Goal: Task Accomplishment & Management: Complete application form

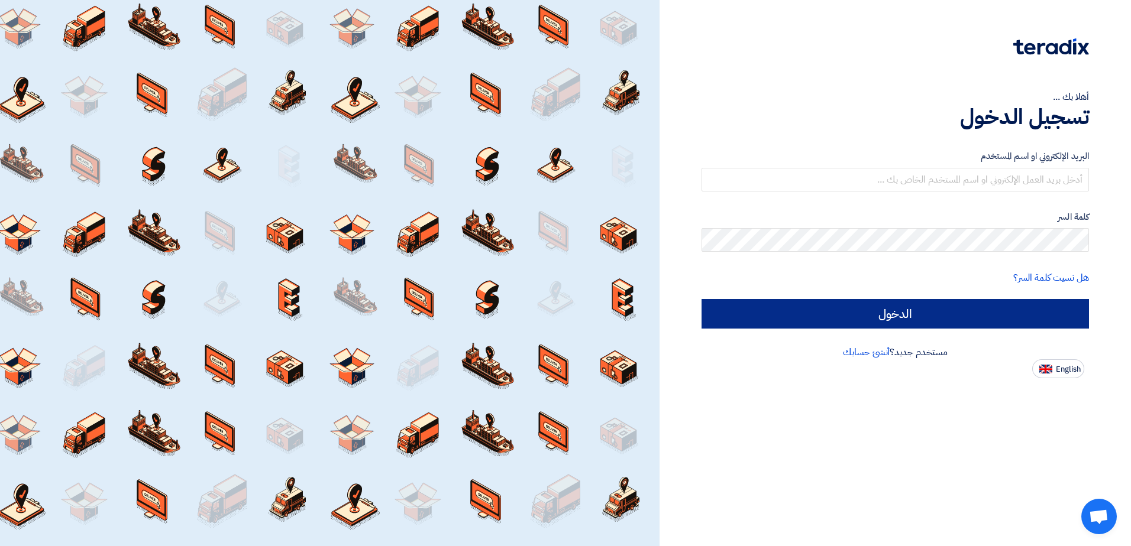
type input "[EMAIL_ADDRESS][DOMAIN_NAME]"
click at [885, 319] on input "الدخول" at bounding box center [894, 314] width 387 height 30
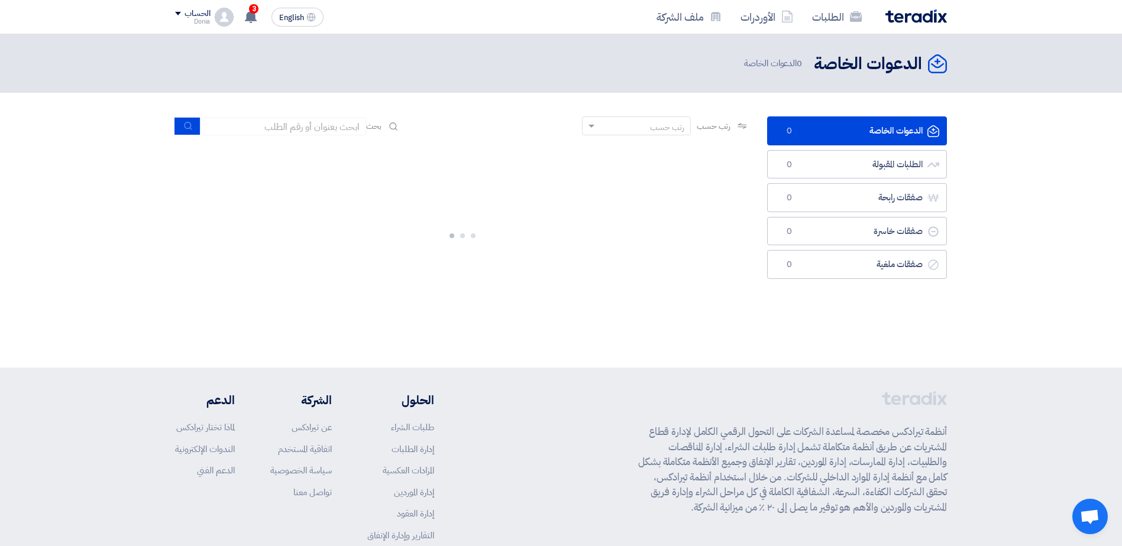
click at [855, 123] on link "الدعوات الخاصة الدعوات الخاصة 0" at bounding box center [857, 131] width 180 height 29
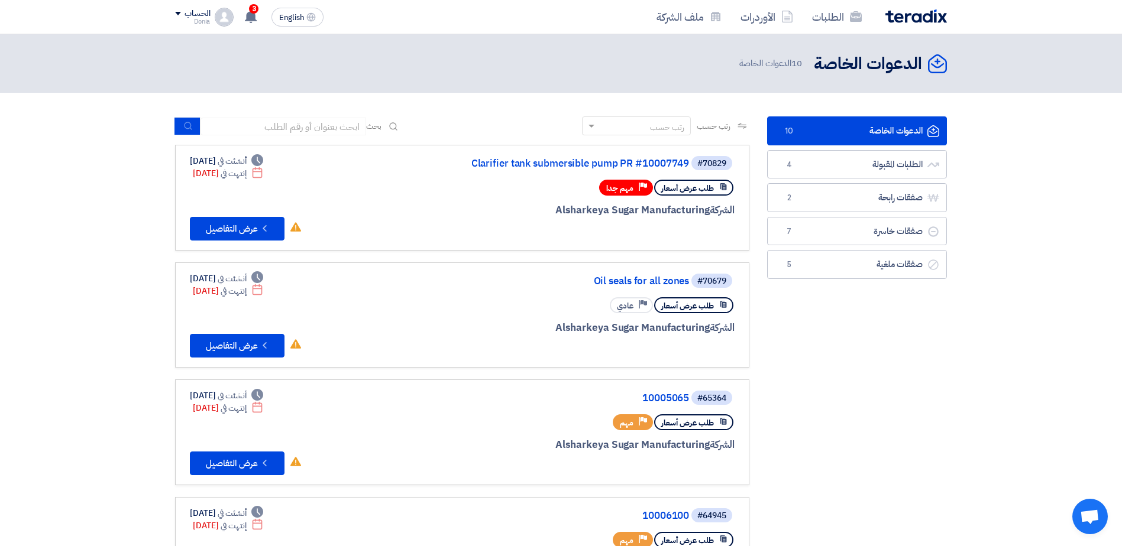
click at [904, 135] on link "الدعوات الخاصة الدعوات الخاصة 10" at bounding box center [857, 131] width 180 height 29
click at [833, 176] on link "الطلبات المقبولة الطلبات المقبولة 4" at bounding box center [857, 164] width 180 height 29
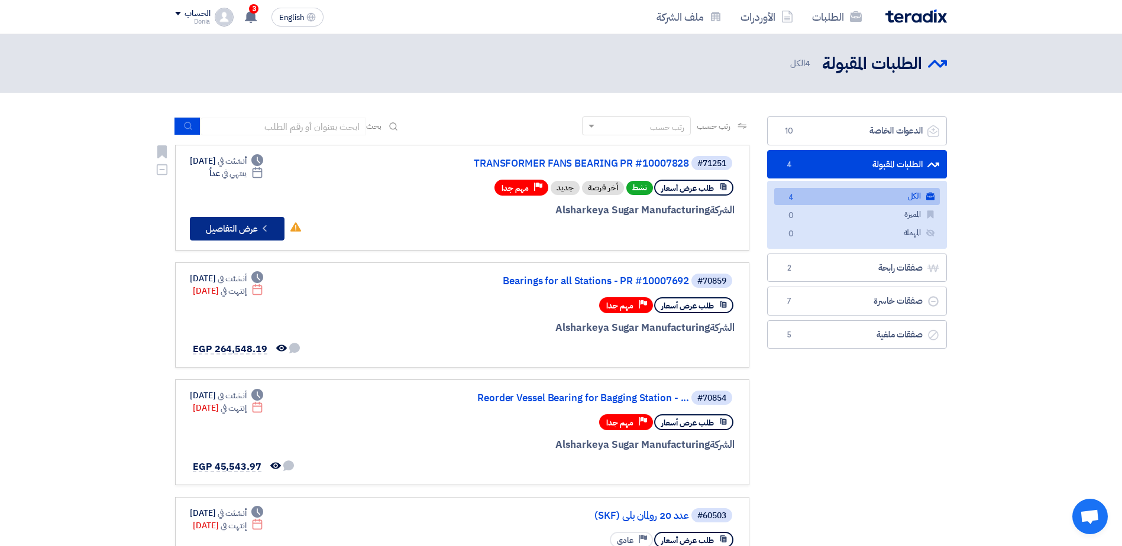
click at [260, 222] on button "Check details عرض التفاصيل" at bounding box center [237, 229] width 95 height 24
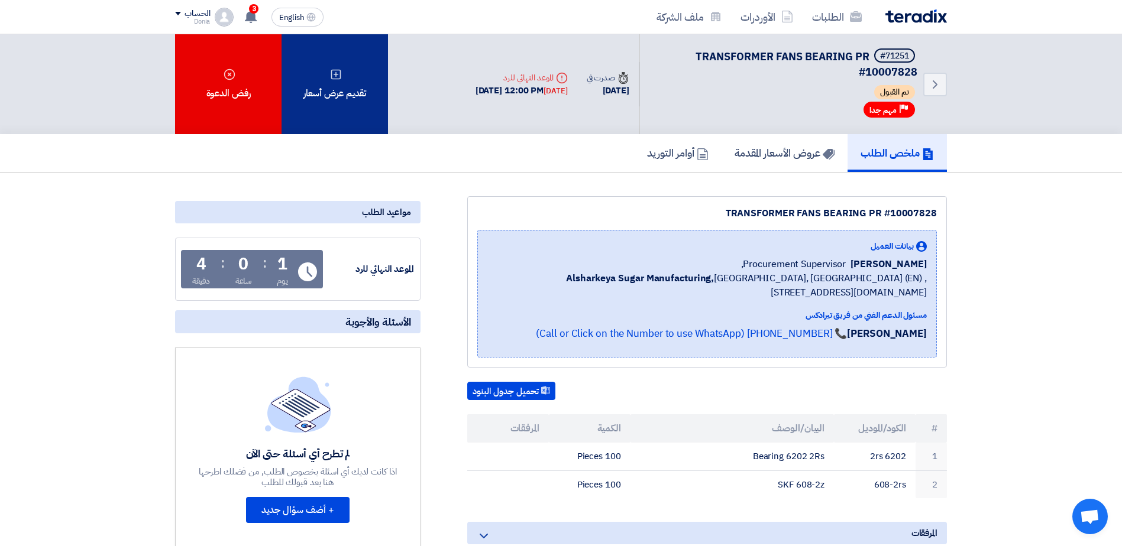
click at [305, 95] on div "تقديم عرض أسعار" at bounding box center [335, 84] width 106 height 100
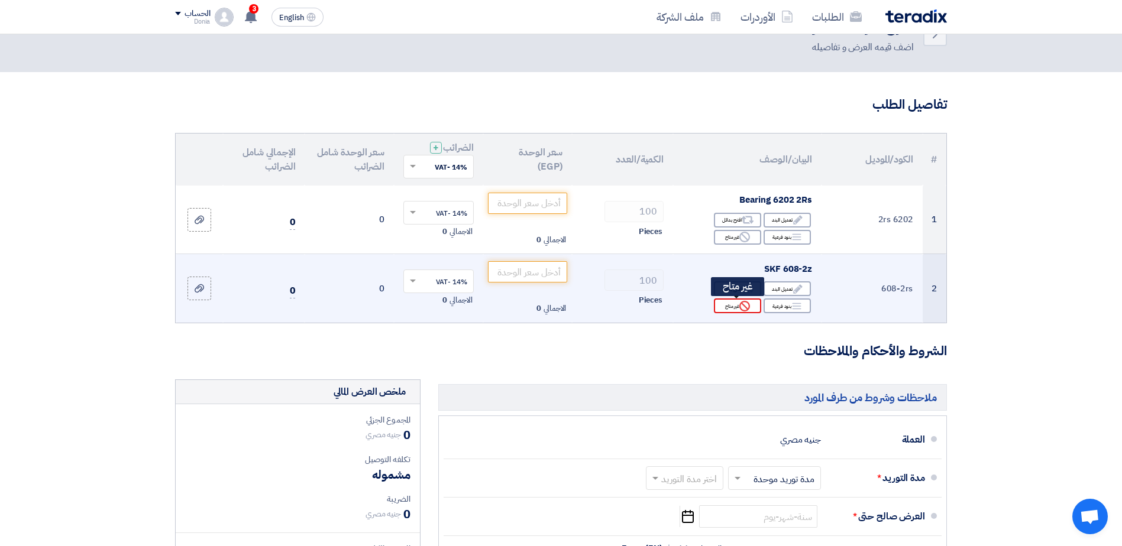
scroll to position [59, 0]
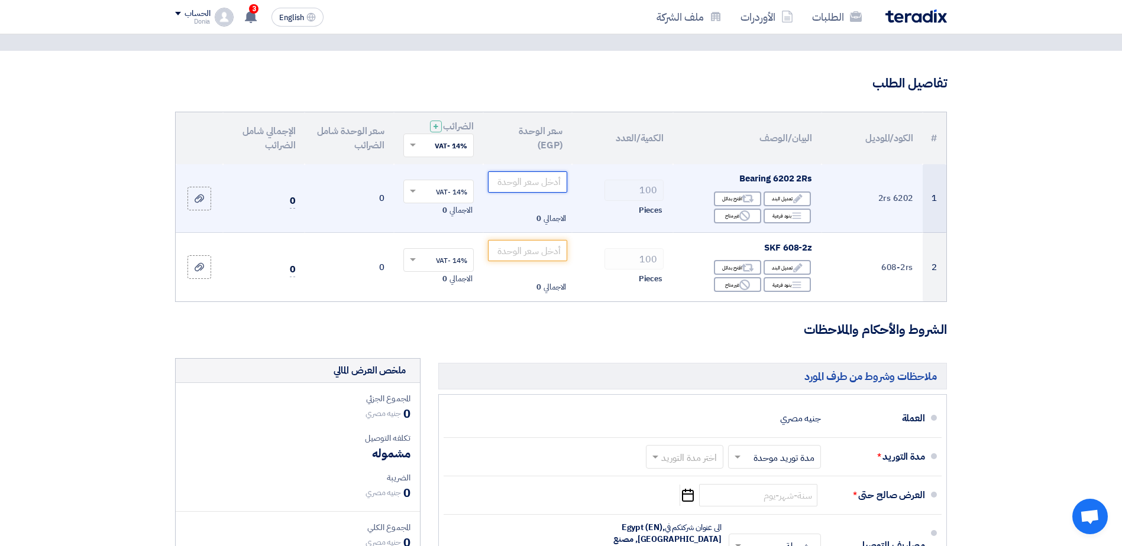
click at [523, 179] on input "number" at bounding box center [528, 182] width 80 height 21
paste input "167.83"
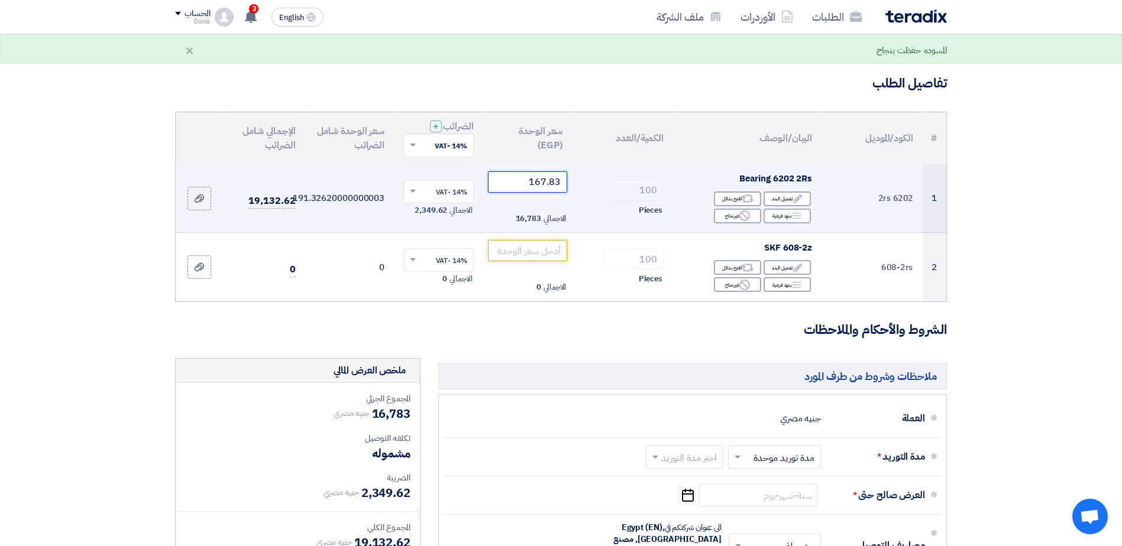
type input "167.83"
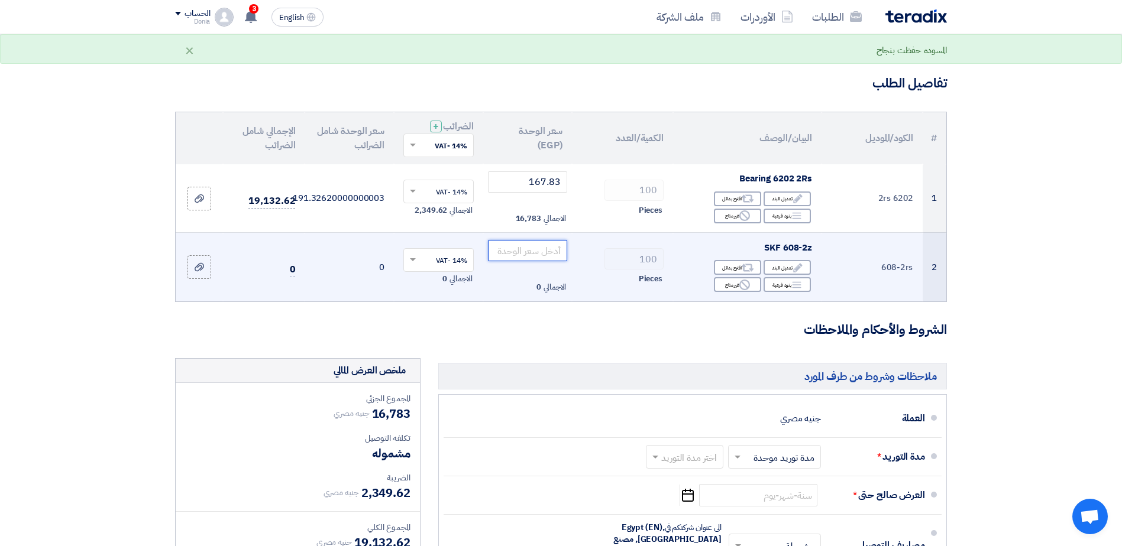
click at [526, 251] on input "number" at bounding box center [528, 250] width 80 height 21
paste input "123.98"
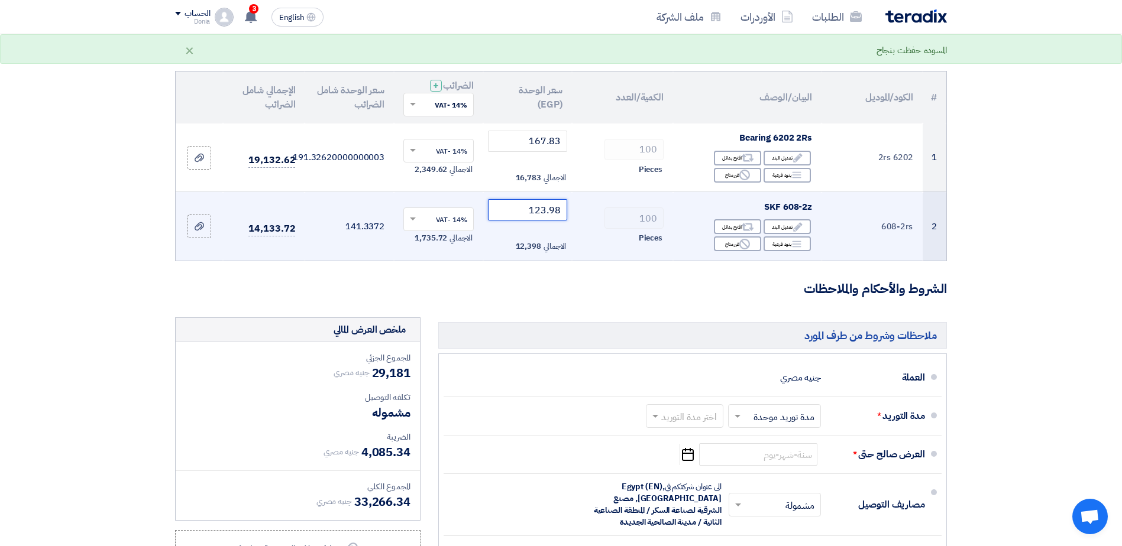
scroll to position [118, 0]
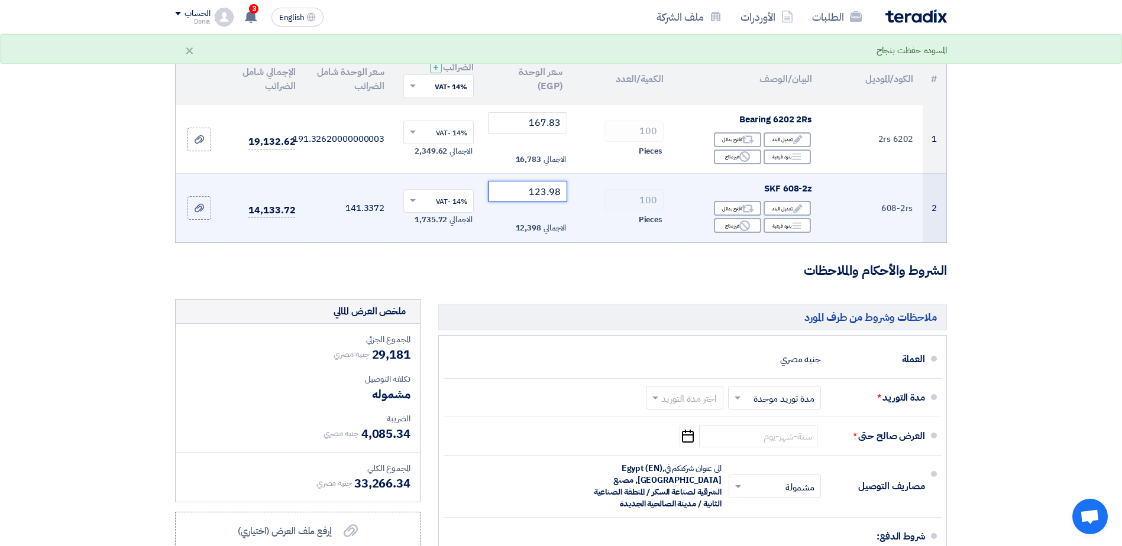
type input "123.98"
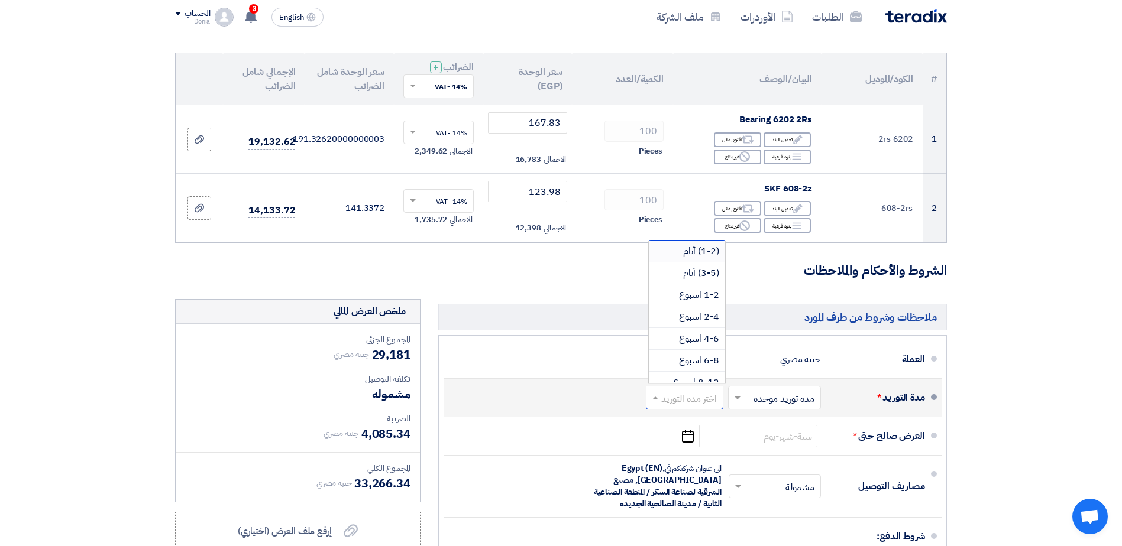
click at [704, 402] on input "text" at bounding box center [682, 399] width 72 height 17
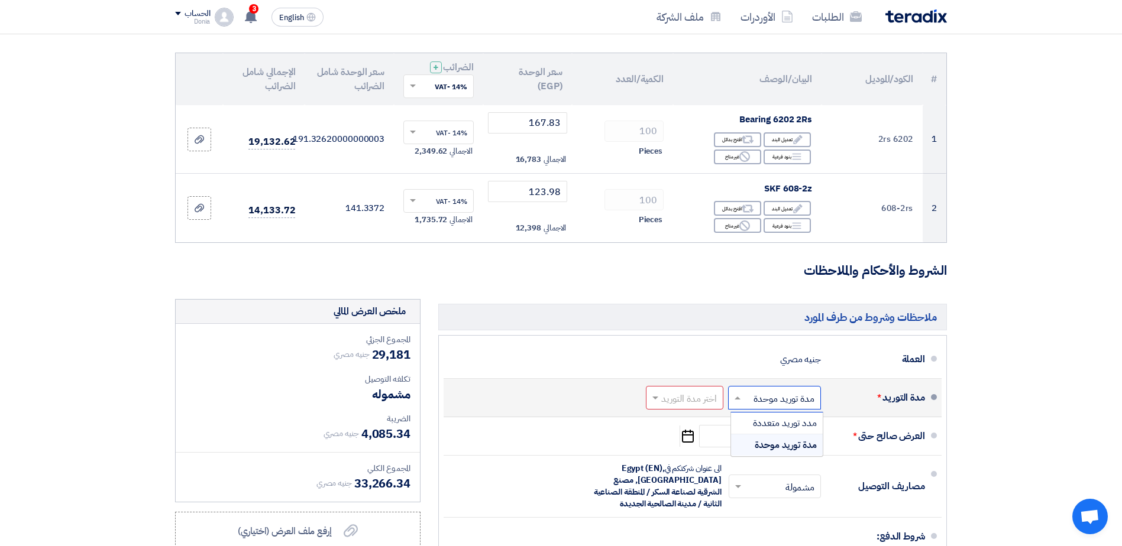
click at [742, 402] on span at bounding box center [736, 398] width 15 height 12
click at [757, 426] on span "مدد توريد متعددة" at bounding box center [785, 423] width 64 height 14
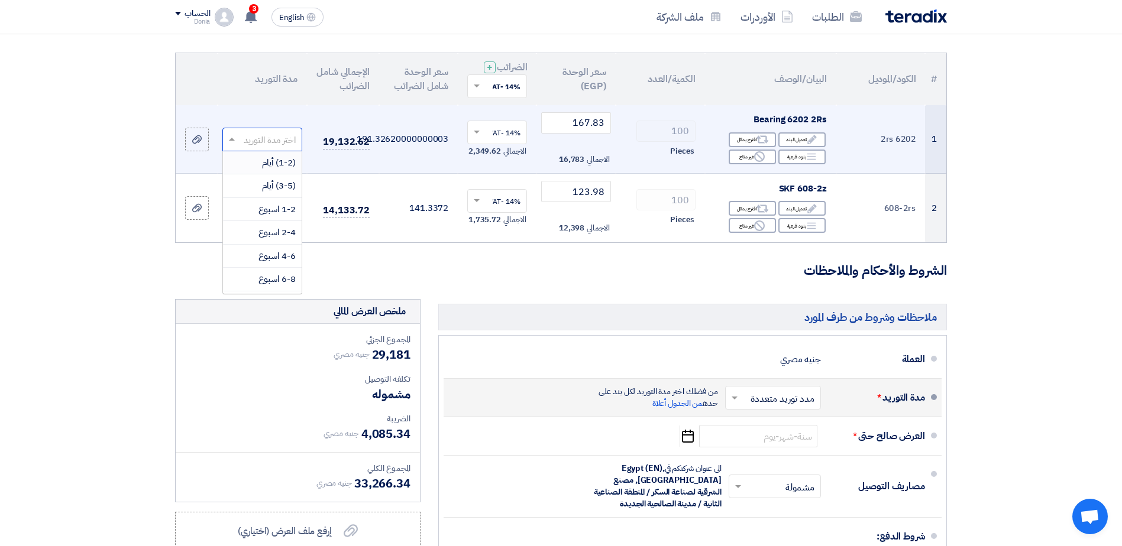
click at [277, 144] on input "text" at bounding box center [269, 141] width 56 height 20
click at [275, 186] on span "(3-5) أيام" at bounding box center [279, 185] width 34 height 13
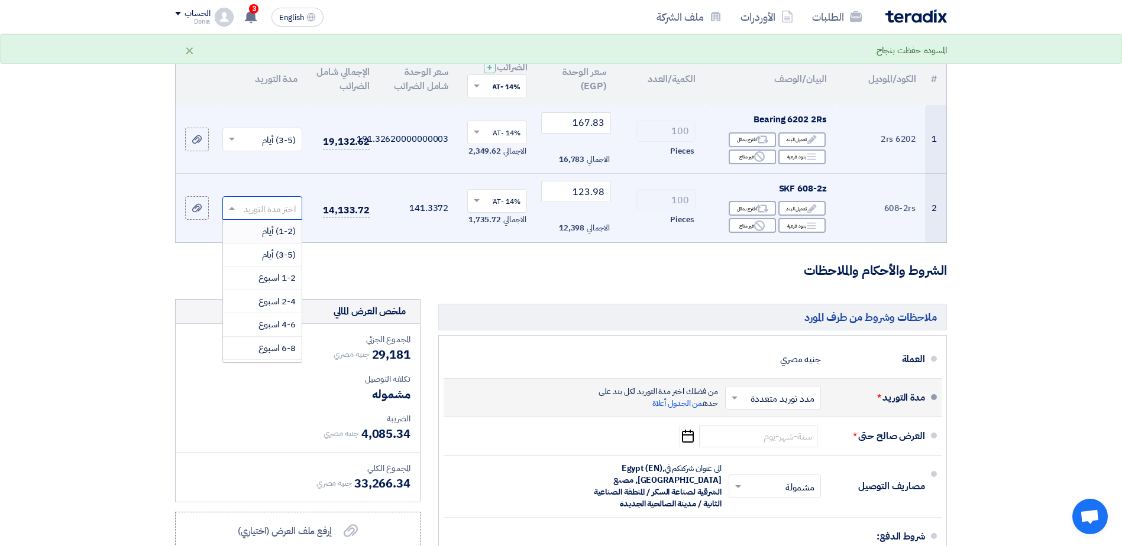
click at [245, 209] on input "text" at bounding box center [269, 210] width 56 height 20
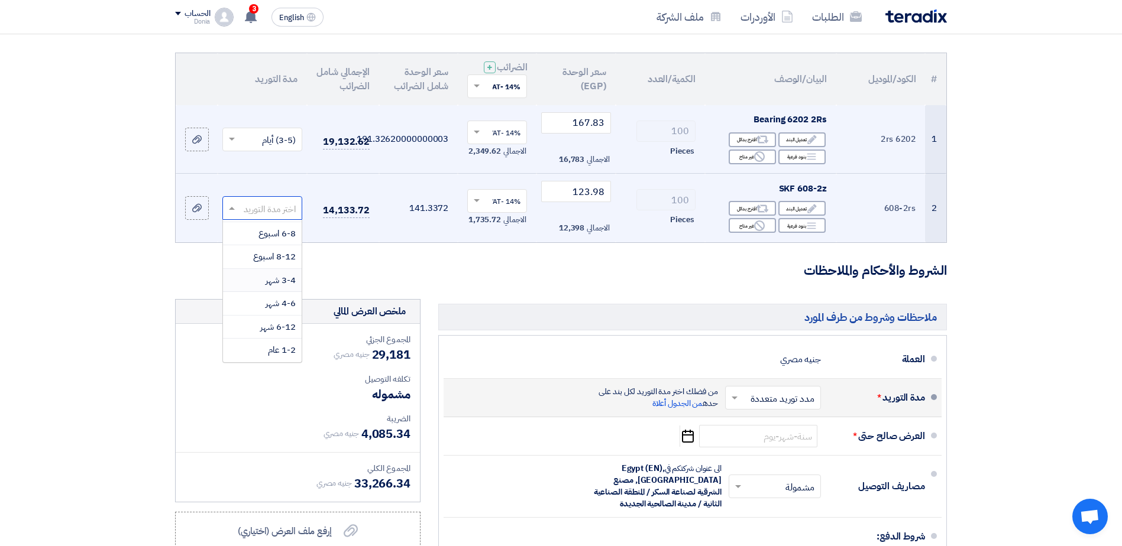
click at [280, 283] on span "3-4 شهر" at bounding box center [281, 280] width 30 height 13
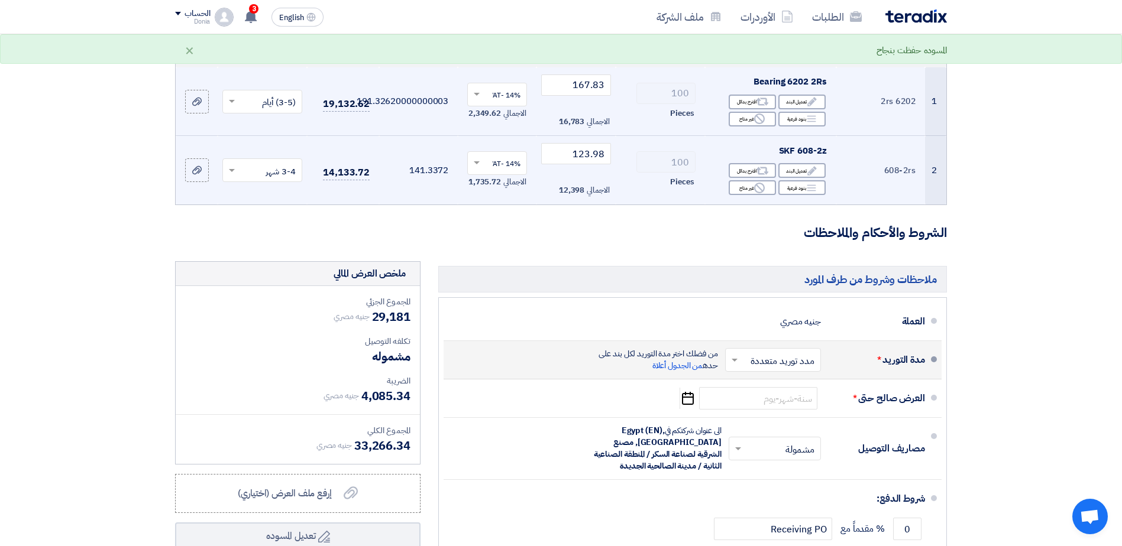
scroll to position [177, 0]
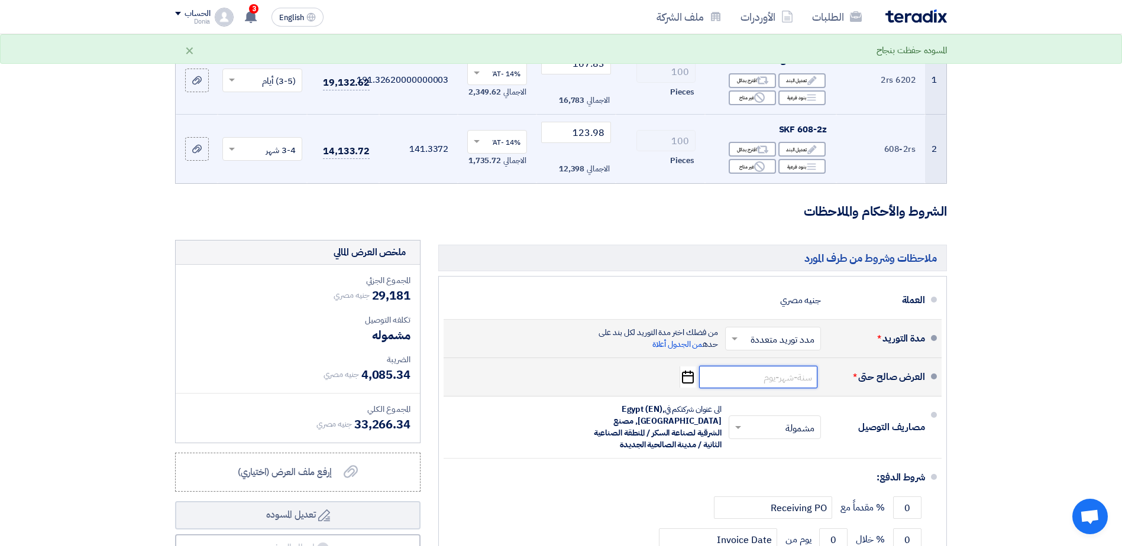
click at [791, 381] on input at bounding box center [758, 377] width 118 height 22
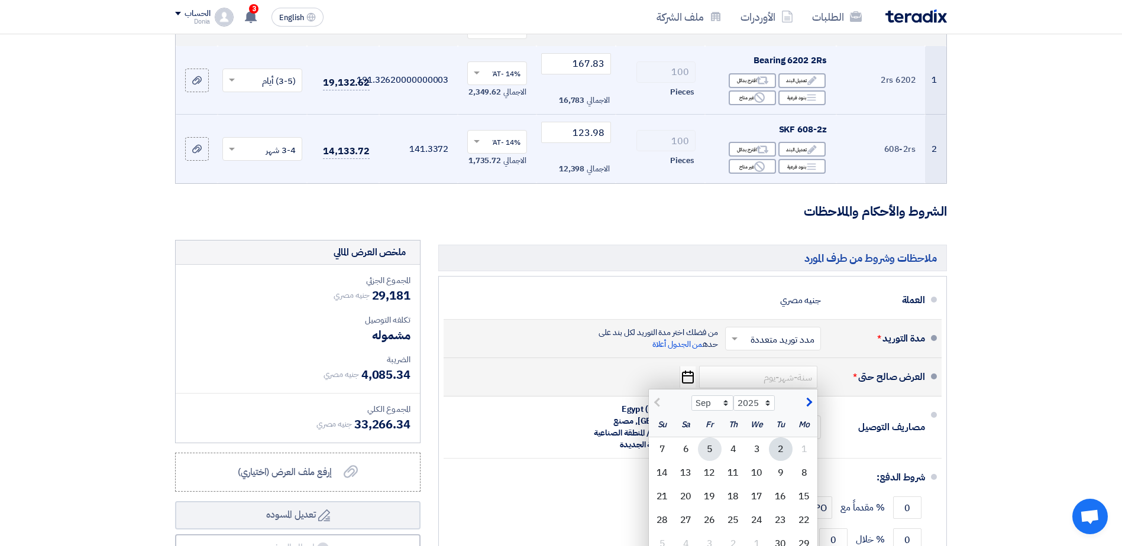
click at [710, 449] on div "5" at bounding box center [710, 450] width 24 height 24
type input "[DATE]"
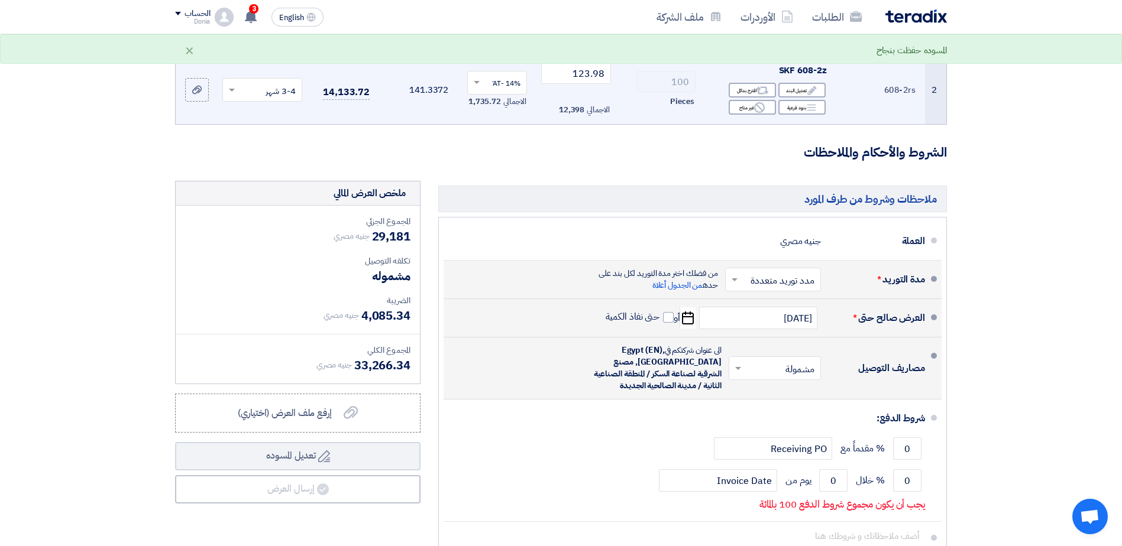
scroll to position [296, 0]
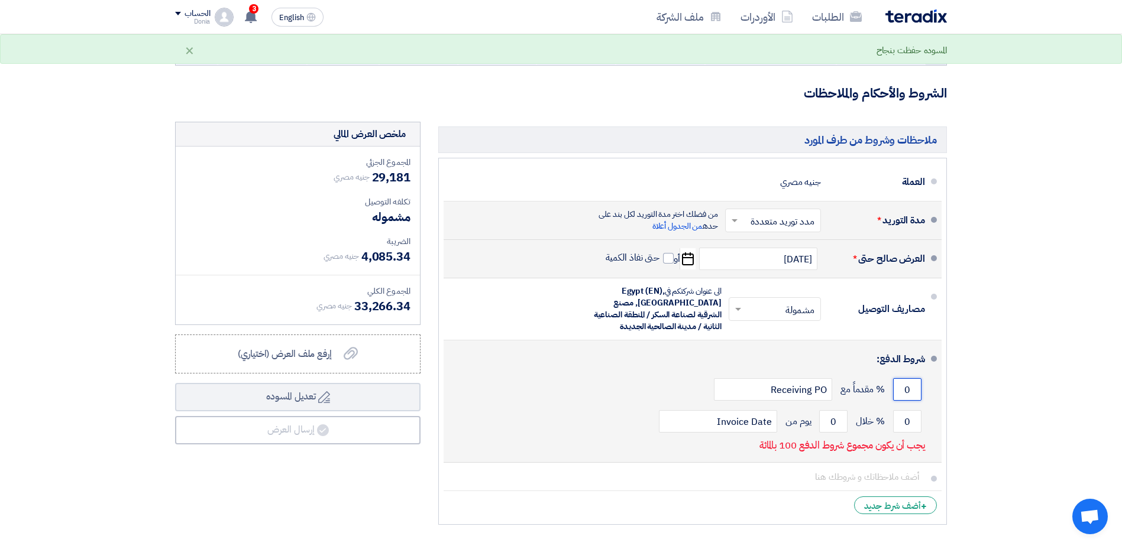
drag, startPoint x: 916, startPoint y: 392, endPoint x: 895, endPoint y: 399, distance: 21.9
click at [895, 399] on input "0" at bounding box center [907, 390] width 28 height 22
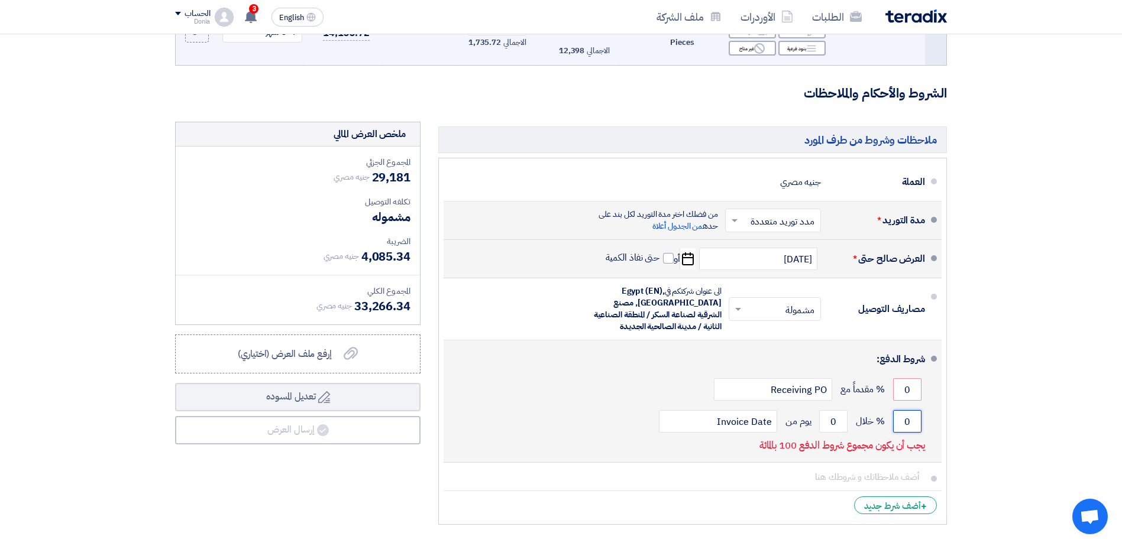
drag, startPoint x: 903, startPoint y: 423, endPoint x: 931, endPoint y: 418, distance: 29.5
click at [931, 418] on li "شروط الدفع: 0 % مقدماً مع Receiving PO 0 % خلال 0 Invoice Date" at bounding box center [693, 402] width 498 height 122
type input "100"
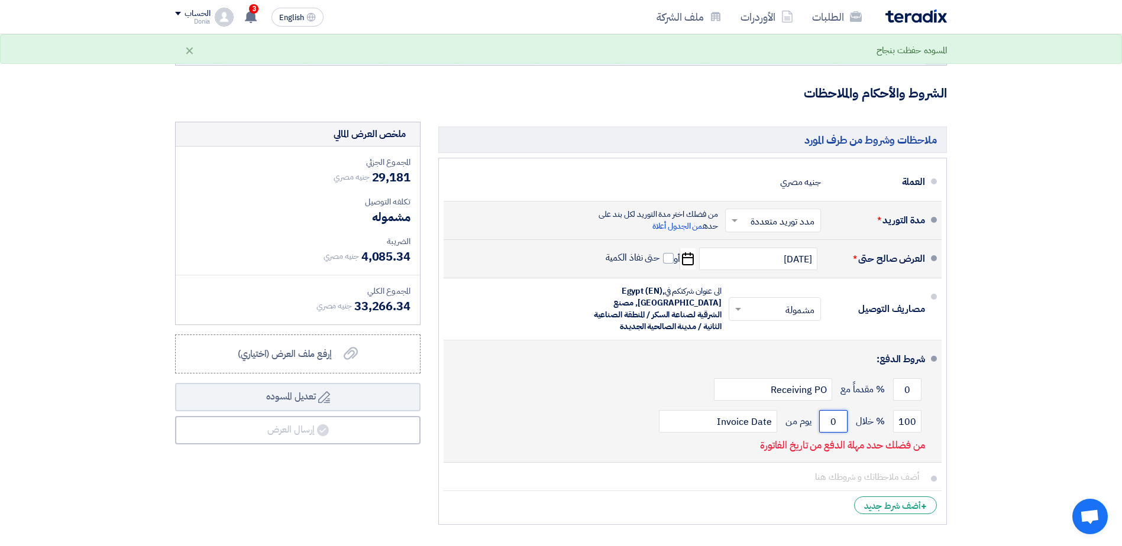
drag, startPoint x: 836, startPoint y: 420, endPoint x: 797, endPoint y: 420, distance: 38.4
click at [797, 431] on div "100 % خلال 0 يوم من Invoice Date" at bounding box center [689, 422] width 472 height 32
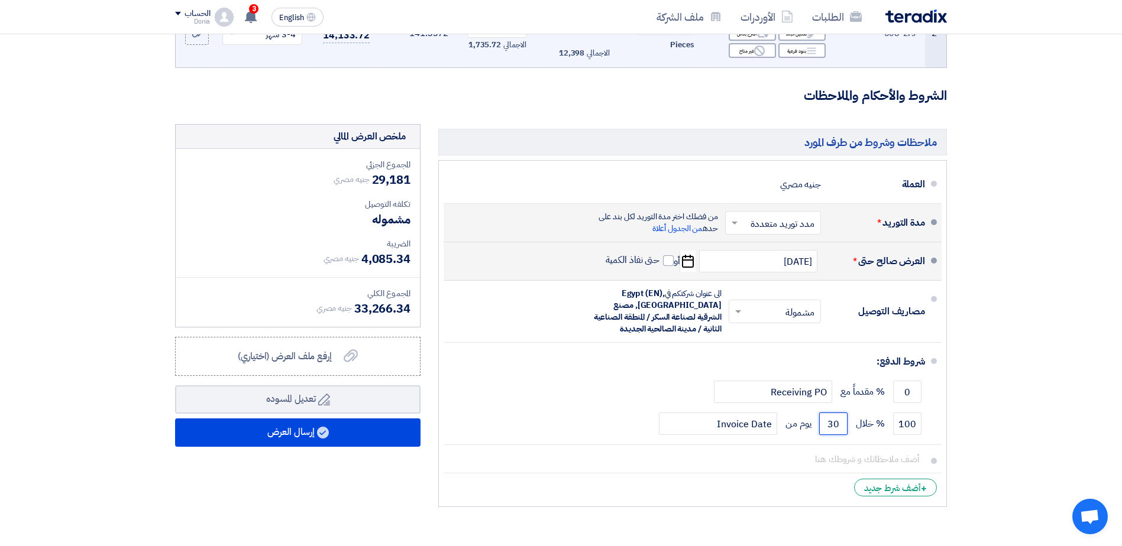
scroll to position [355, 0]
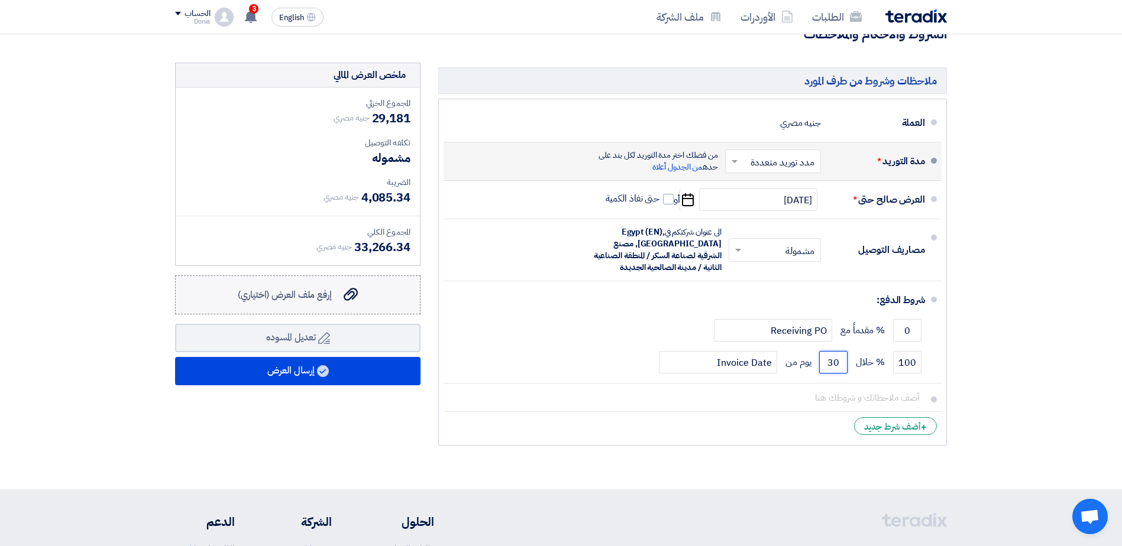
type input "30"
click at [336, 301] on div "إرفع ملف العرض (اختياري) إرفع ملف العرض (اختياري)" at bounding box center [298, 295] width 120 height 14
click at [0, 0] on input "إرفع ملف العرض (اختياري) إرفع ملف العرض (اختياري)" at bounding box center [0, 0] width 0 height 0
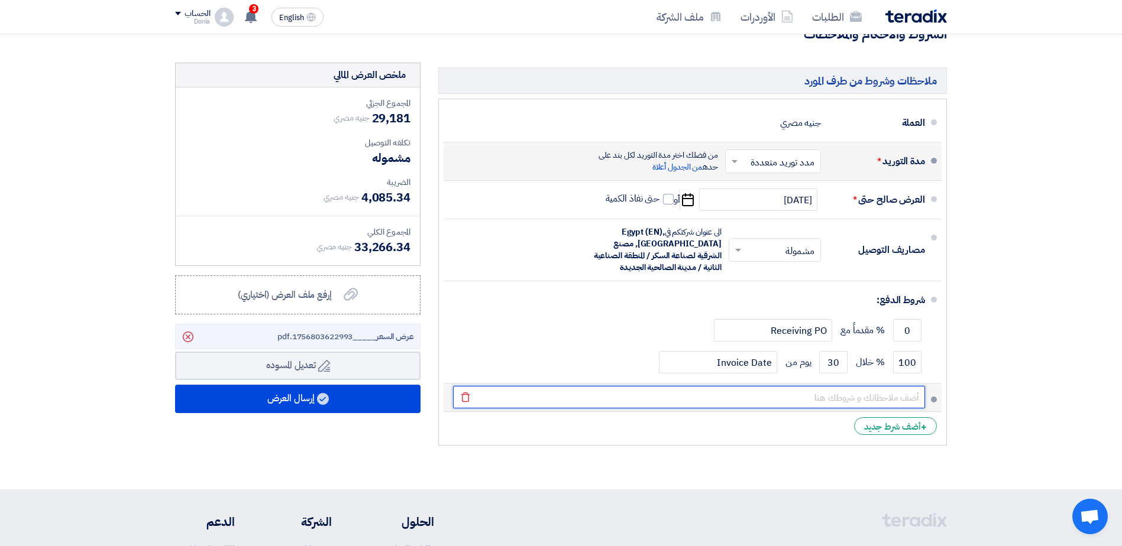
click at [892, 393] on input "text" at bounding box center [689, 397] width 472 height 22
paste input "يضاف %14 ضريبة القيمة المضافة"
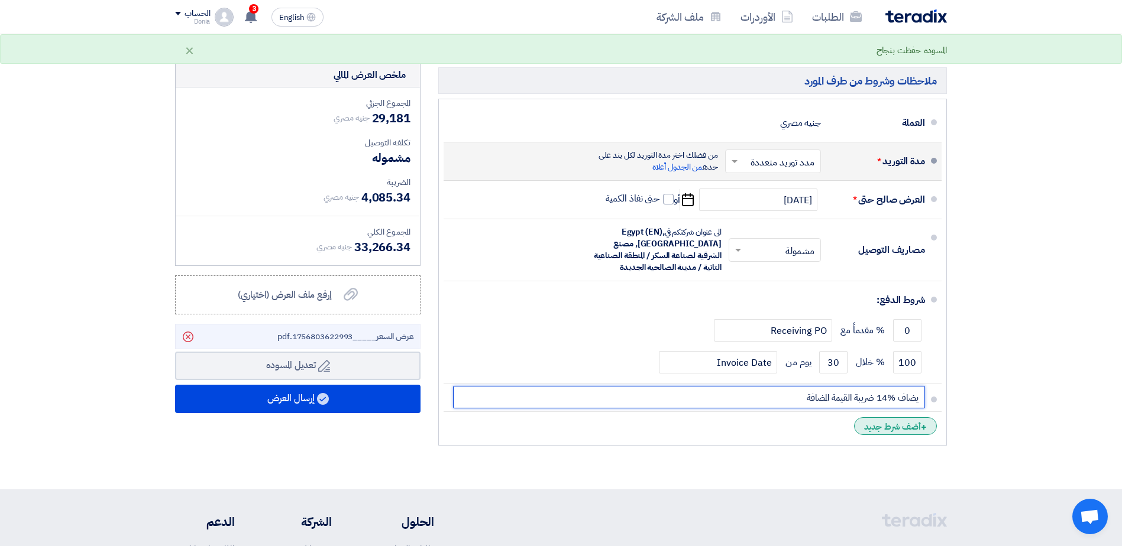
type input "يضاف %14 ضريبة القيمة المضافة"
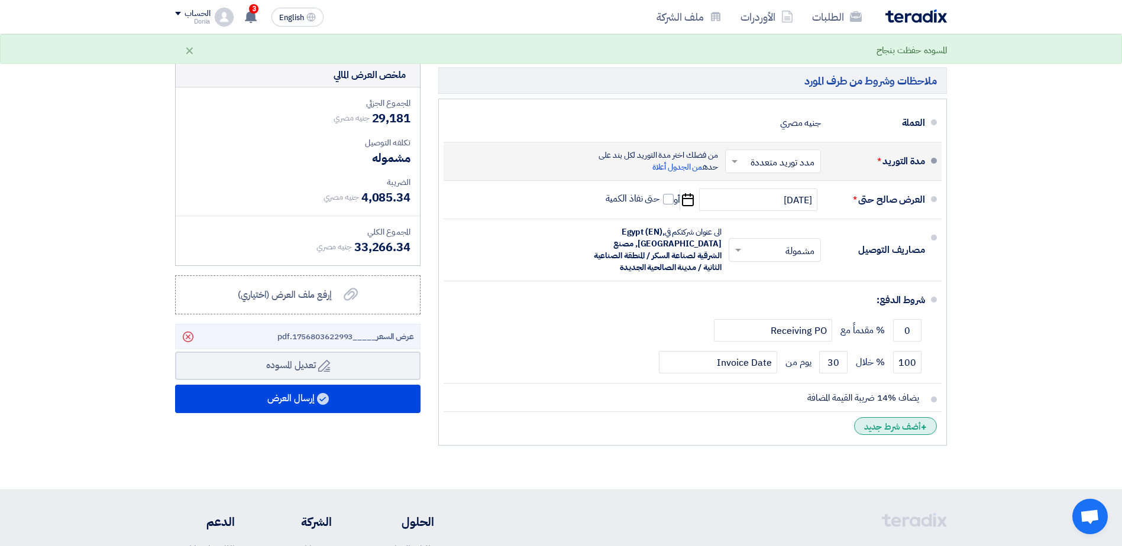
click at [920, 427] on div "+ أضف شرط جديد" at bounding box center [895, 427] width 83 height 18
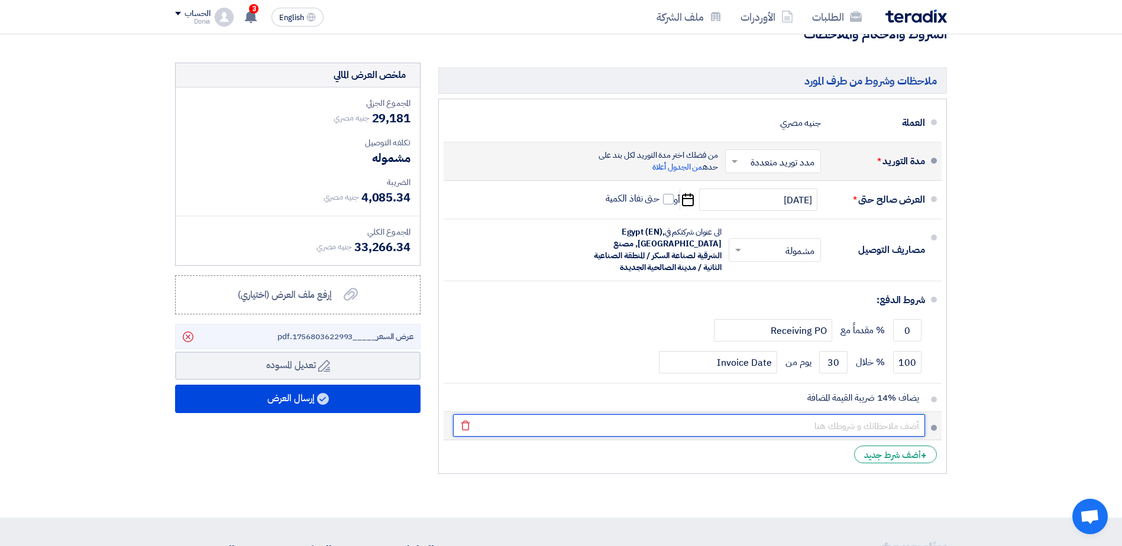
click at [876, 425] on input "text" at bounding box center [689, 426] width 472 height 22
paste input "مدة التوريد تحتسب من تاريخ أستالم أصل أمر التوريد موقعا منا باالستالم وال يعتد …"
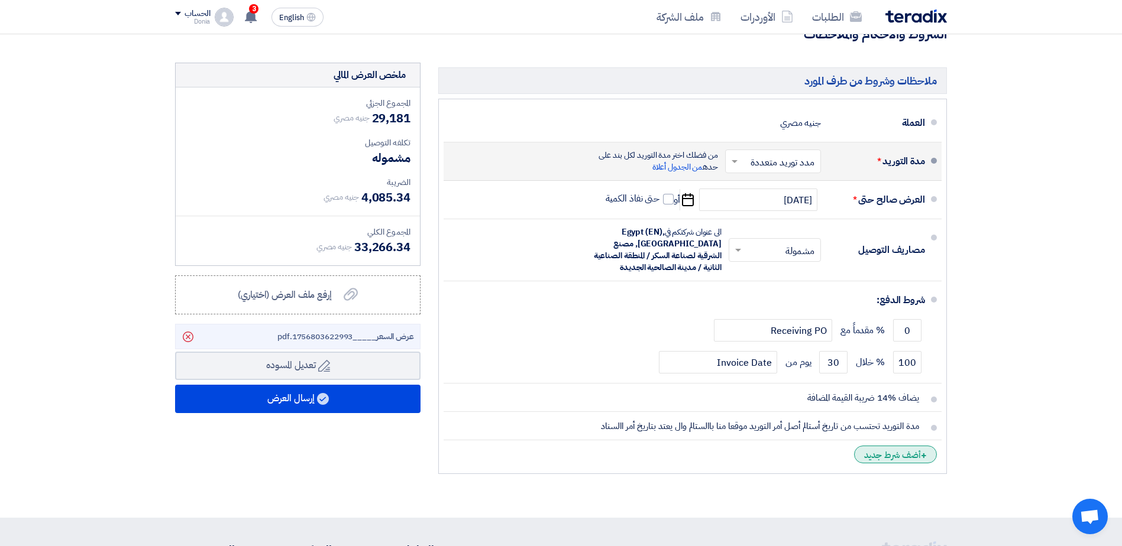
click at [913, 448] on div "+ أضف شرط جديد" at bounding box center [895, 455] width 83 height 18
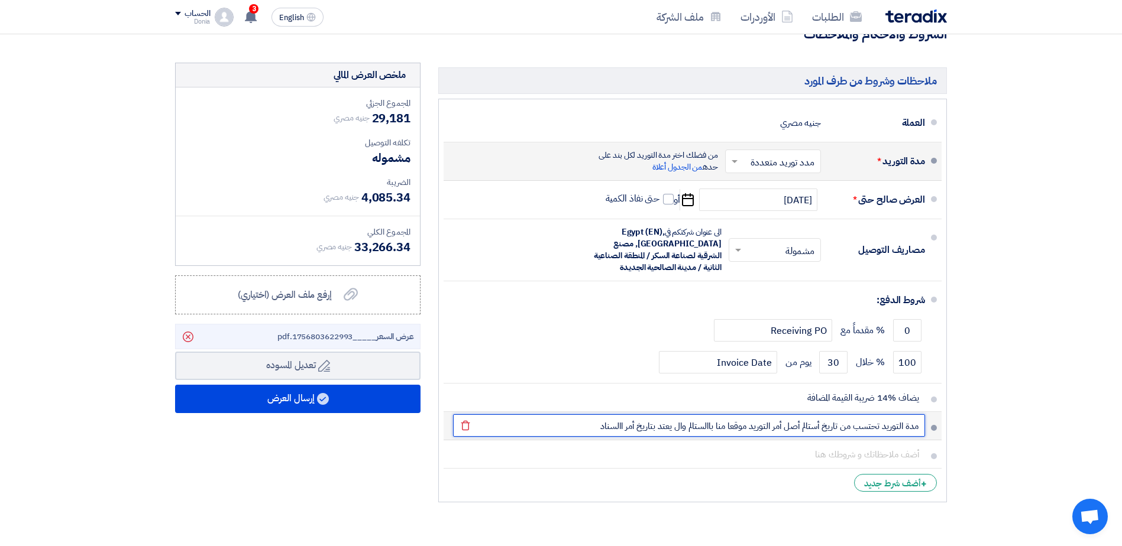
click at [805, 423] on input "مدة التوريد تحتسب من تاريخ أستالم أصل أمر التوريد موقعا منا باالستالم وال يعتد …" at bounding box center [689, 426] width 472 height 22
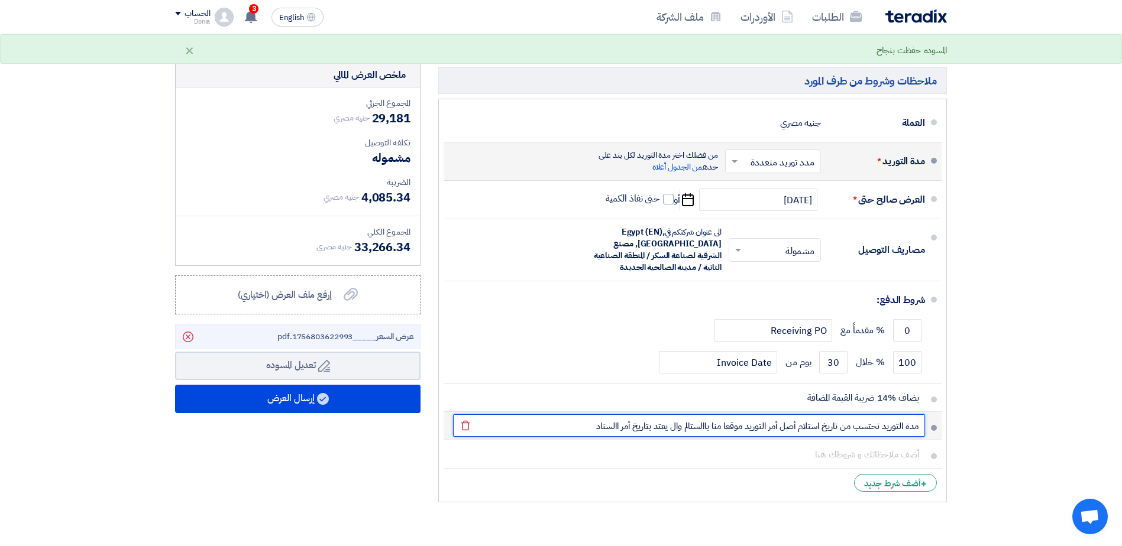
click at [691, 429] on input "مدة التوريد تحتسب من تاريخ استلام أصل أمر التوريد موقعا منا باالستالم وال يعتد …" at bounding box center [689, 426] width 472 height 22
click at [668, 429] on input "مدة التوريد تحتسب من تاريخ استلام أصل أمر التوريد موقعا منا بالاستلام وال يعتد …" at bounding box center [689, 426] width 472 height 22
click at [602, 433] on input "مدة التوريد تحتسب من تاريخ استلام أصل أمر التوريد موقعا منا بالاستلام ولا يعتد …" at bounding box center [689, 426] width 472 height 22
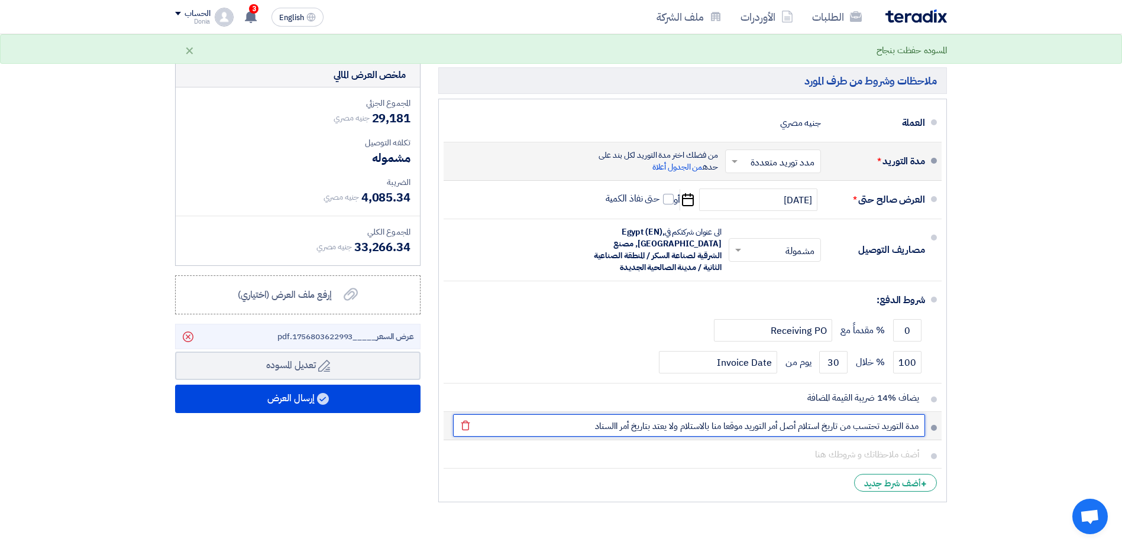
click at [602, 433] on input "مدة التوريد تحتسب من تاريخ استلام أصل أمر التوريد موقعا منا بالاستلام ولا يعتد …" at bounding box center [689, 426] width 472 height 22
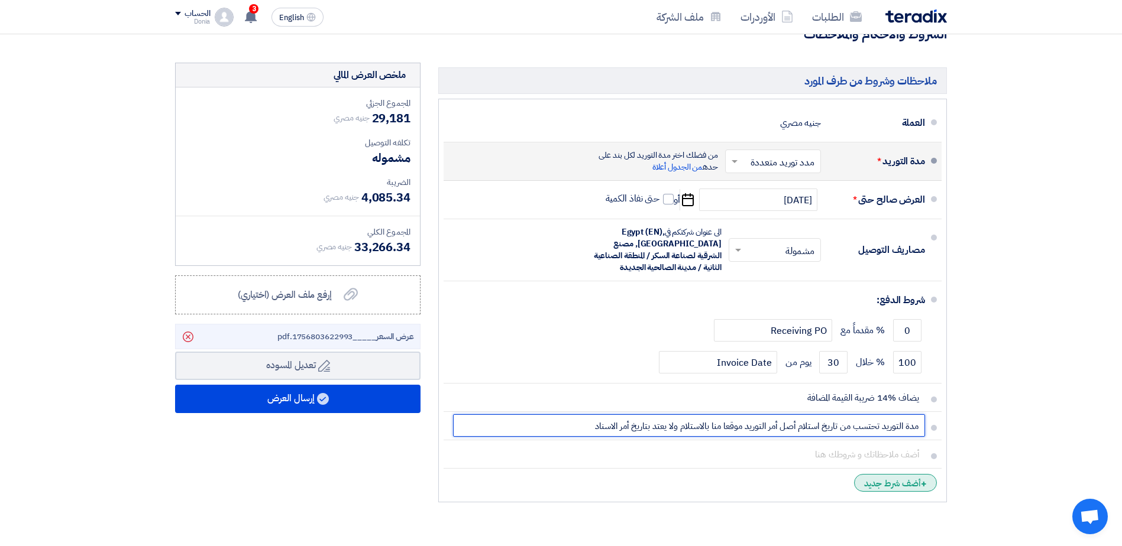
type input "مدة التوريد تحتسب من تاريخ استلام أصل أمر التوريد موقعا منا بالاستلام ولا يعتد …"
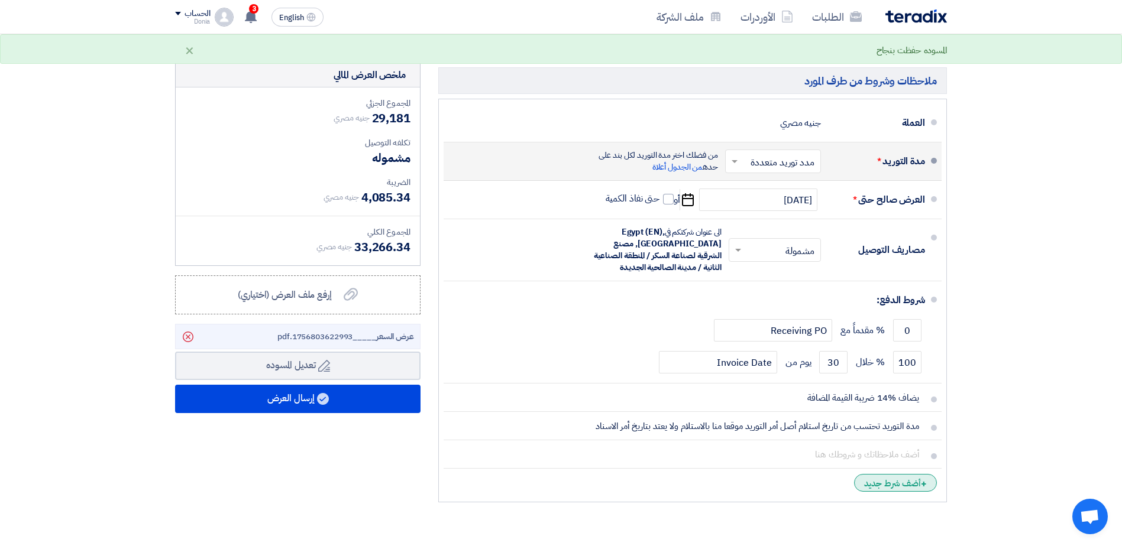
click at [900, 486] on div "+ أضف شرط جديد" at bounding box center [895, 483] width 83 height 18
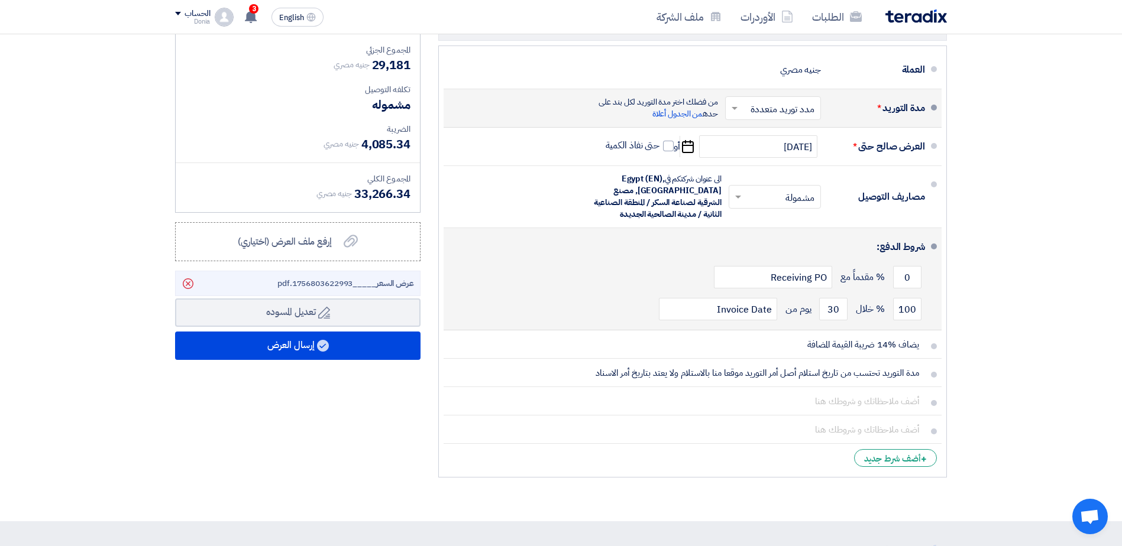
scroll to position [414, 0]
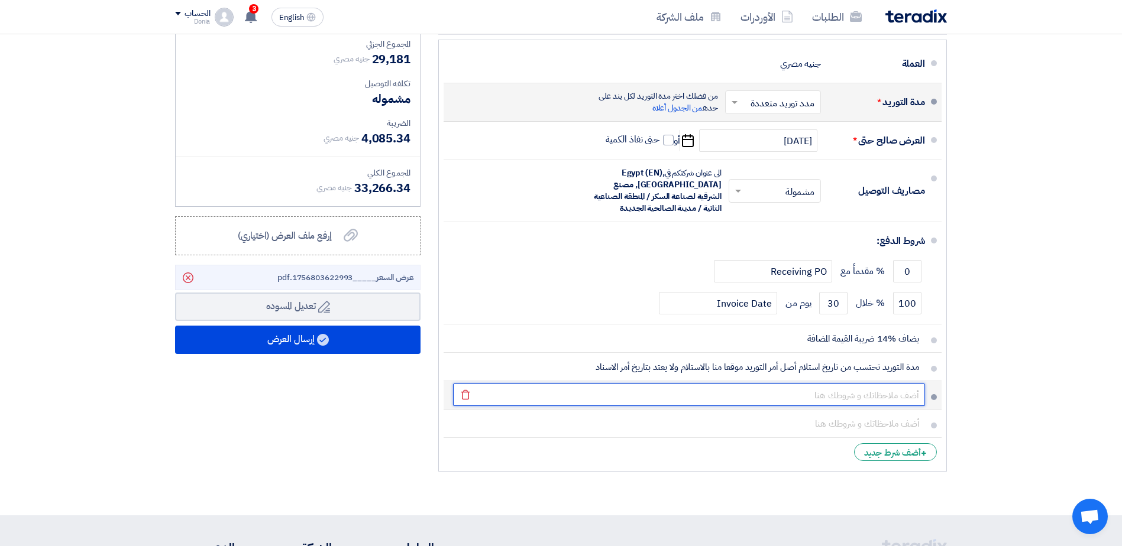
click at [871, 394] on input "text" at bounding box center [689, 395] width 472 height 22
paste input "الشركة تخضع لنظام الدفعات المقدمة"
type input "الشركة تخضع لنظام الدفعات المقدمة"
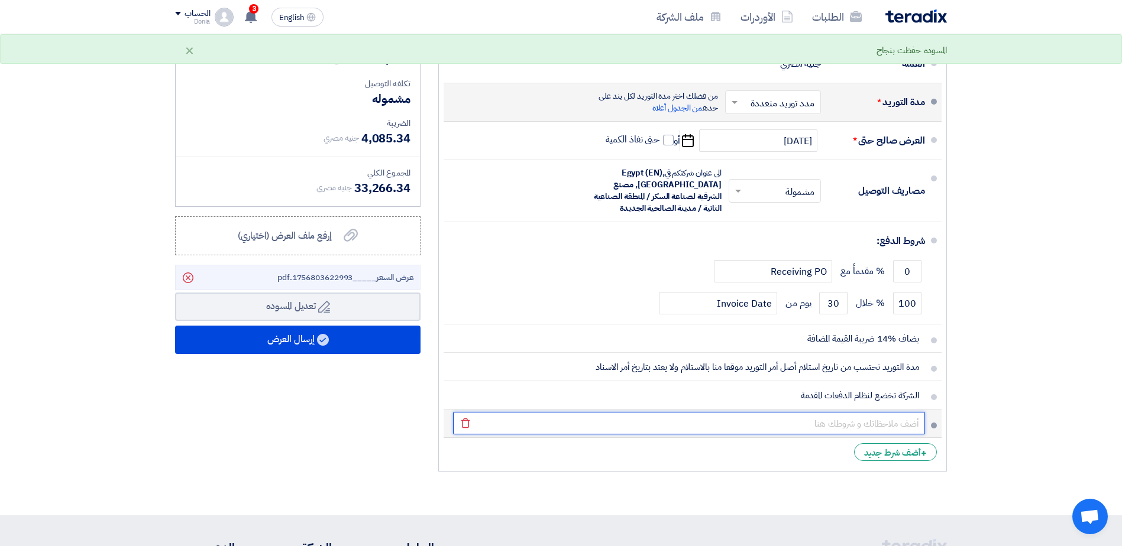
click at [853, 426] on input "text" at bounding box center [689, 423] width 472 height 22
paste input "أالرتباط لمدة ثالثة أيام وبأسبقية الحجز للبنود الحاضرة"
click at [897, 419] on input "أالرتباط لمدة ثالثة أيام وبأسبقية الحجز للبنود الحاضرة" at bounding box center [689, 423] width 472 height 22
click at [904, 428] on input "أالرتباط لمدة ثالثة أيام وبأسبقية الحجز للبنود الحاضرة" at bounding box center [689, 423] width 472 height 22
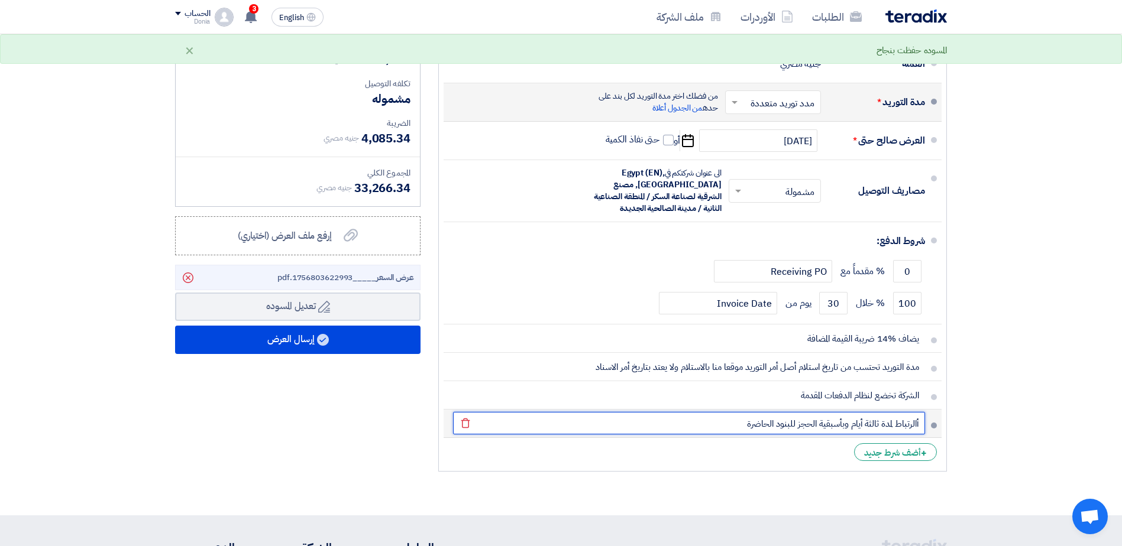
click at [904, 428] on input "أالرتباط لمدة ثالثة أيام وبأسبقية الحجز للبنود الحاضرة" at bounding box center [689, 423] width 472 height 22
type input "الارتباط لمدة ثالثة أيام وبأسبقية الحجز للبنود الحاضرة"
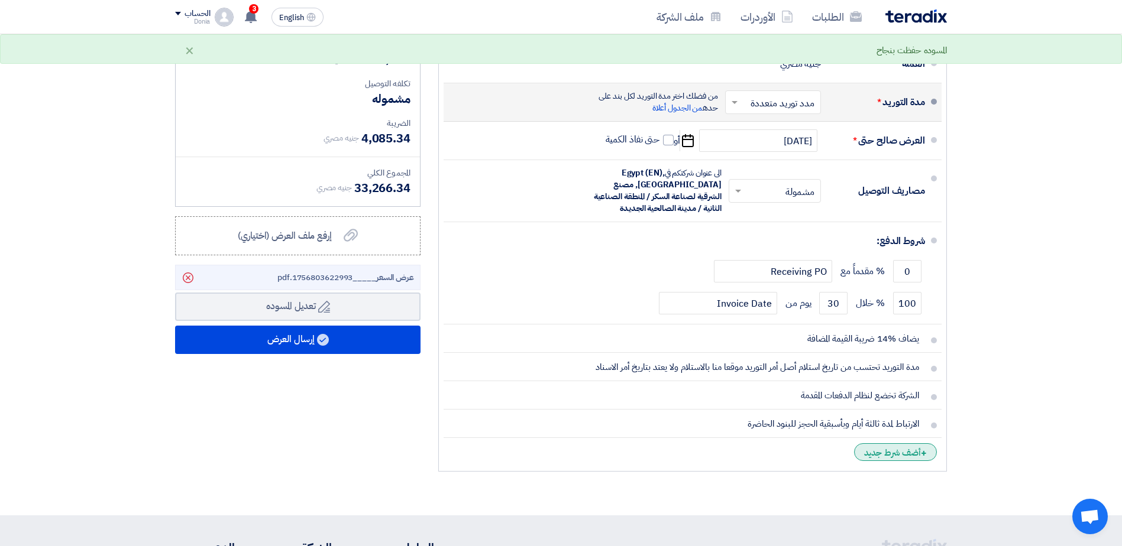
click at [886, 451] on div "+ أضف شرط جديد" at bounding box center [895, 453] width 83 height 18
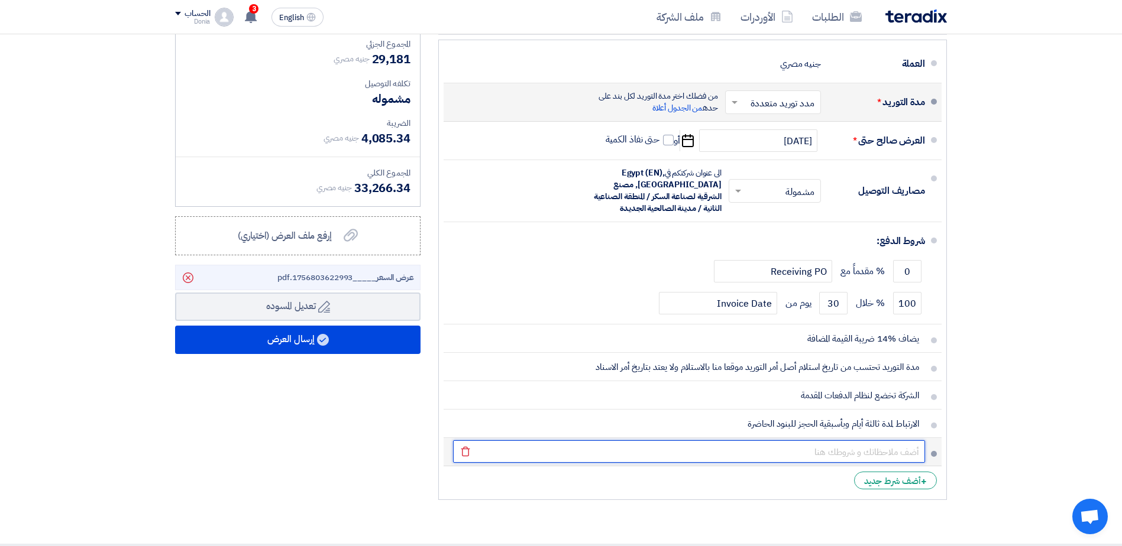
click at [899, 451] on input "text" at bounding box center [689, 452] width 472 height 22
paste input "في حاله تغير معدل سعر العملة من البنك المركزي بما قيمته %5 اواكثر للبنود الغير …"
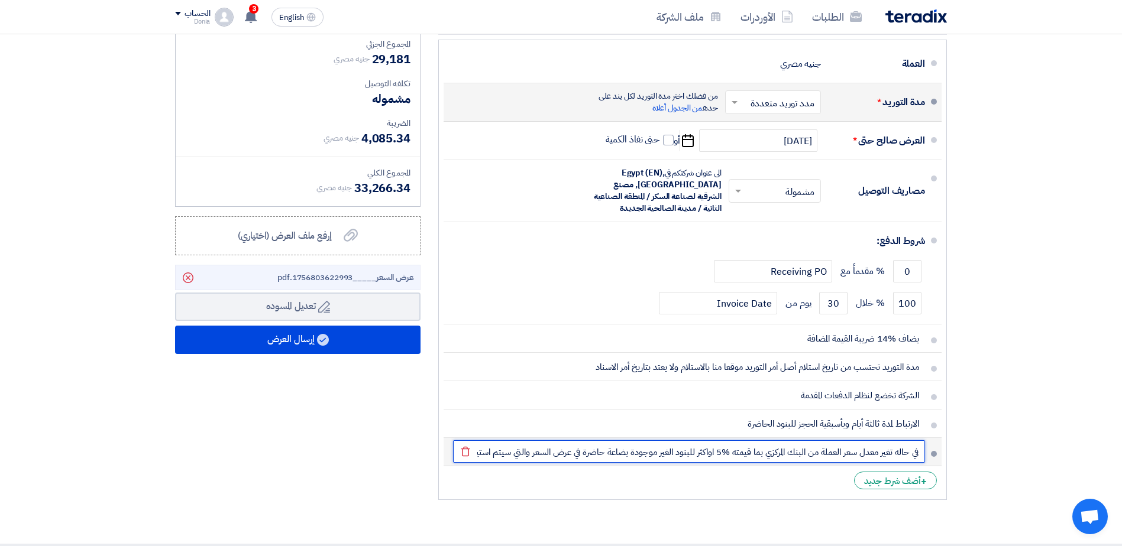
scroll to position [0, -377]
click at [501, 457] on input "في حاله تغير معدل سعر العملة من البنك المركزي بما قيمته %5 اواكثر للبنود الغير …" at bounding box center [689, 452] width 472 height 22
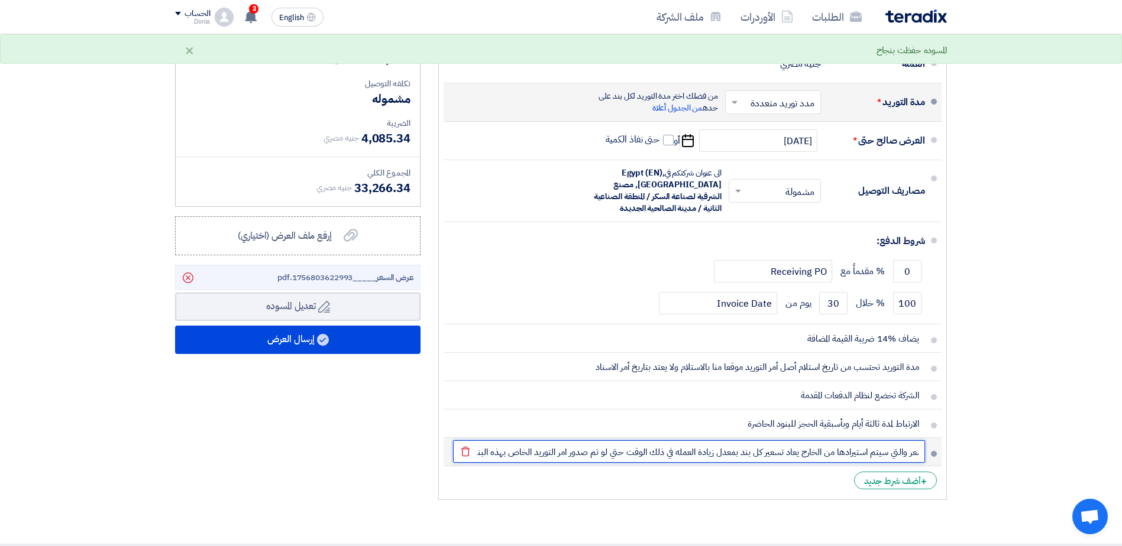
click at [693, 454] on input "في حاله تغير معدل سعر العملة من البنك المركزي بما قيمته %5 اواكثر للبنود الغير …" at bounding box center [689, 452] width 472 height 22
click at [905, 458] on input "في حاله تغير معدل سعر العملة من البنك المركزي بما قيمته %5 اواكثر للبنود الغير …" at bounding box center [689, 452] width 472 height 22
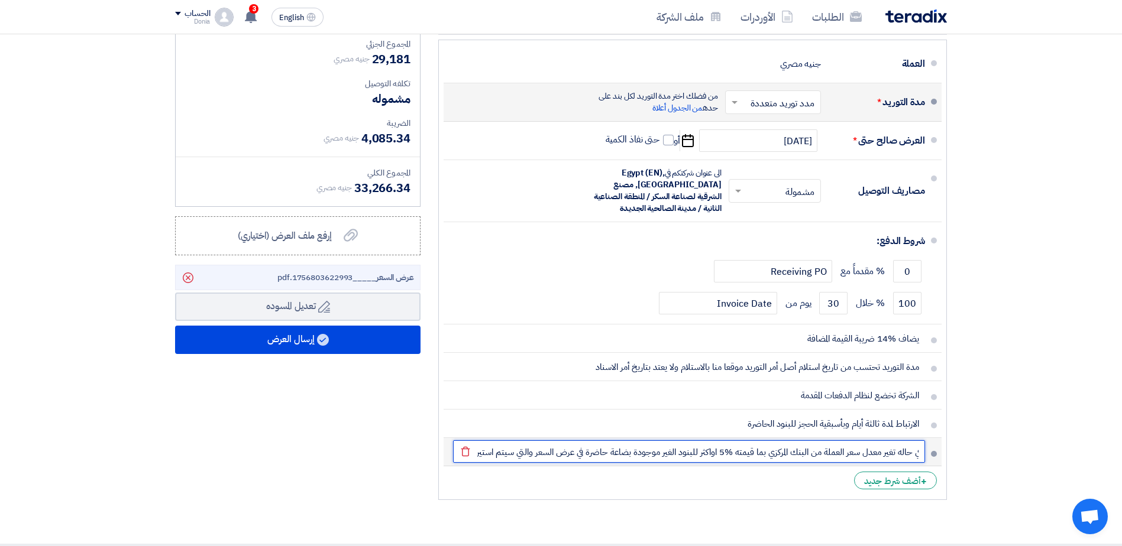
scroll to position [0, 0]
click at [702, 449] on input "في حاله تغير معدل سعر العملة من البنك المركزي بما قيمته %5 اواكثر للبنود الغير …" at bounding box center [689, 452] width 472 height 22
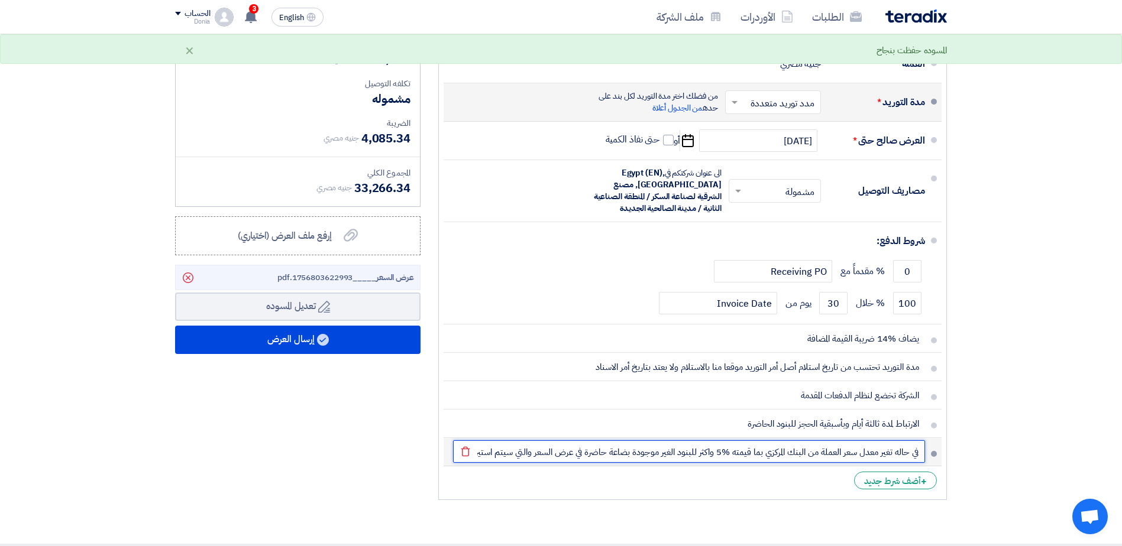
click at [714, 451] on input "في حاله تغير معدل سعر العملة من البنك المركزي بما قيمته %5 واكثر للبنود الغير م…" at bounding box center [689, 452] width 472 height 22
click at [709, 453] on input "في حاله تغير معدل سعر العملة من البنك المركزي بما قيمته %5 اواكثر للبنود الغير …" at bounding box center [689, 452] width 472 height 22
click at [712, 456] on input "في حاله تغير معدل سعر العملة من البنك المركزي بما قيمته %5 او اكثر للبنود الغير…" at bounding box center [689, 452] width 472 height 22
click at [639, 458] on input "في حاله تغير معدل سعر العملة من البنك المركزي بما قيمته %5 او اكثر للبنود الغير…" at bounding box center [689, 452] width 472 height 22
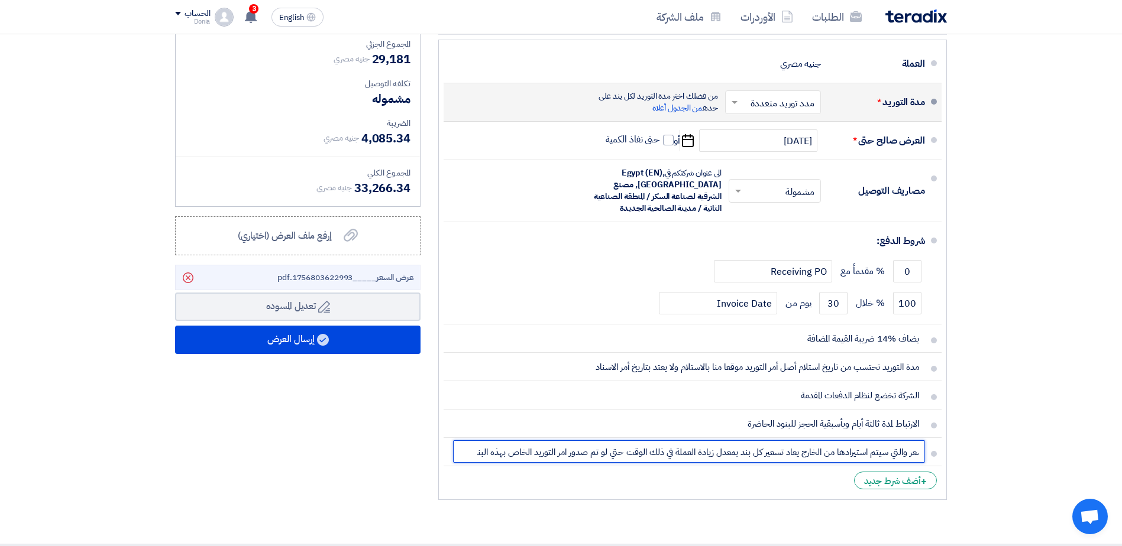
scroll to position [473, 0]
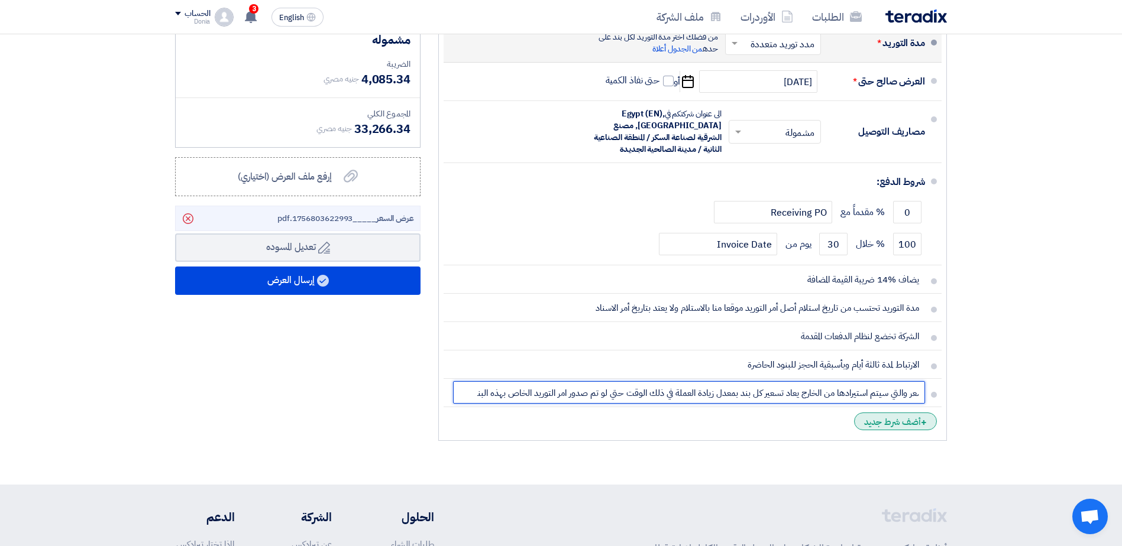
type input "في حاله تغير معدل سعر العملة من البنك المركزي بما قيمته %5 او اكثر للبنود الغير…"
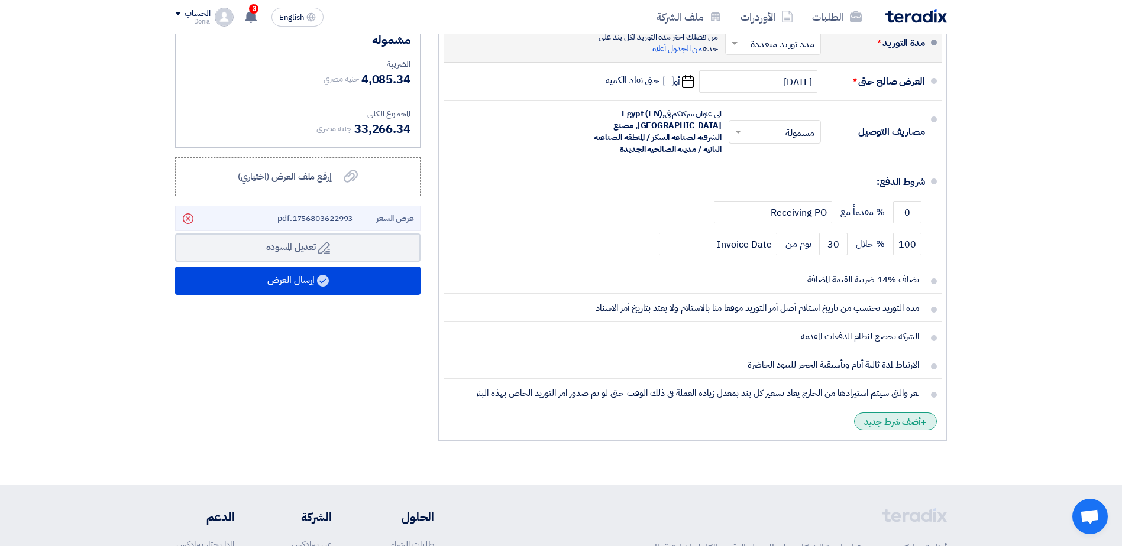
click at [906, 418] on div "+ أضف شرط جديد" at bounding box center [895, 422] width 83 height 18
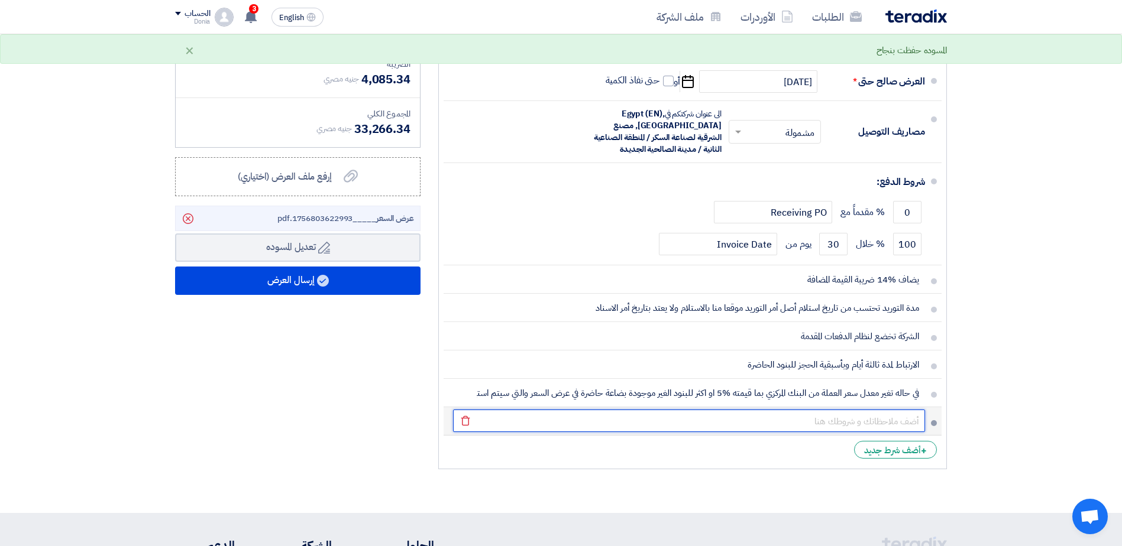
click at [866, 416] on input "text" at bounding box center [689, 421] width 472 height 22
paste input "قد تختلف مدة التوريد عن المدة المذكورة بالعرض بناءا على اسبقيه الحجز وخطة إالن…"
click at [862, 422] on input "قد تختلف مدة التوريد عن المدة المذكورة بالعرض بناءا على اسبقيه الحجز وخطة إالن…" at bounding box center [689, 421] width 472 height 22
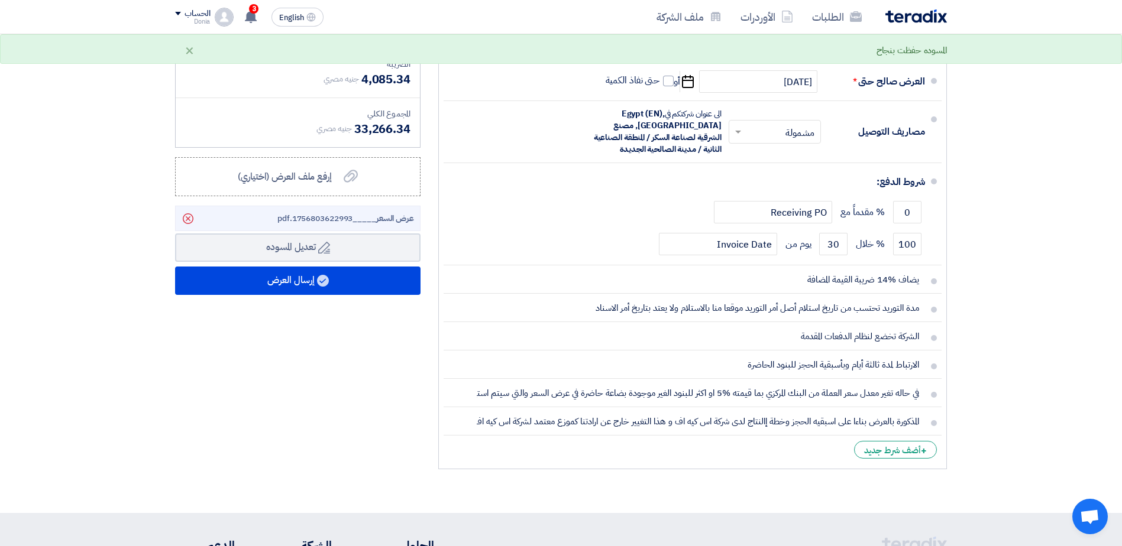
drag, startPoint x: 862, startPoint y: 422, endPoint x: 775, endPoint y: 466, distance: 97.3
click at [775, 484] on section "تفاصيل الطلب # الكود/الموديل البيان/الوصف الكمية/العدد سعر الوحدة (EGP) الضرائب…" at bounding box center [561, 75] width 1122 height 876
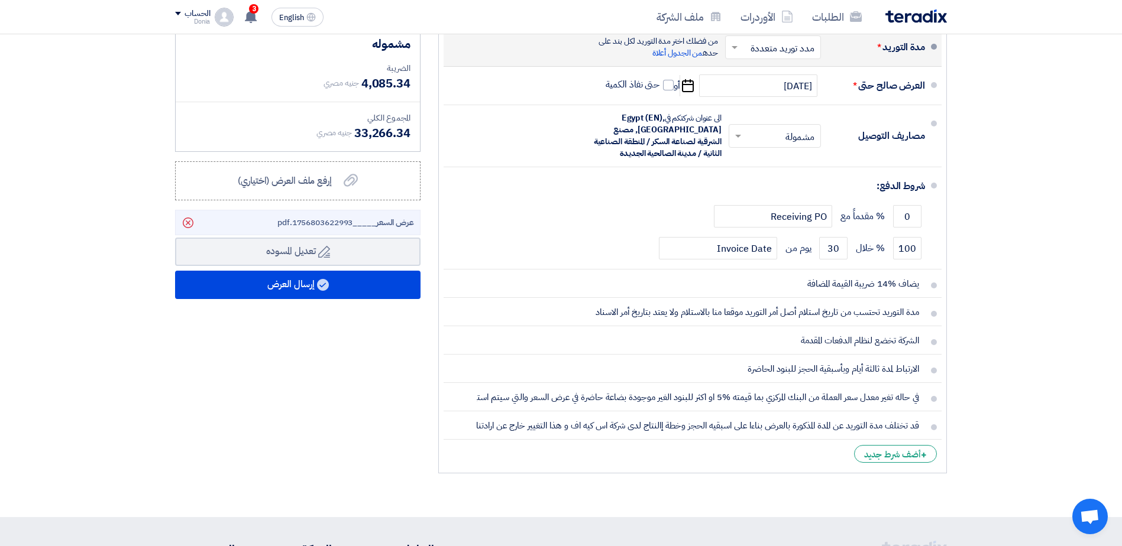
scroll to position [473, 0]
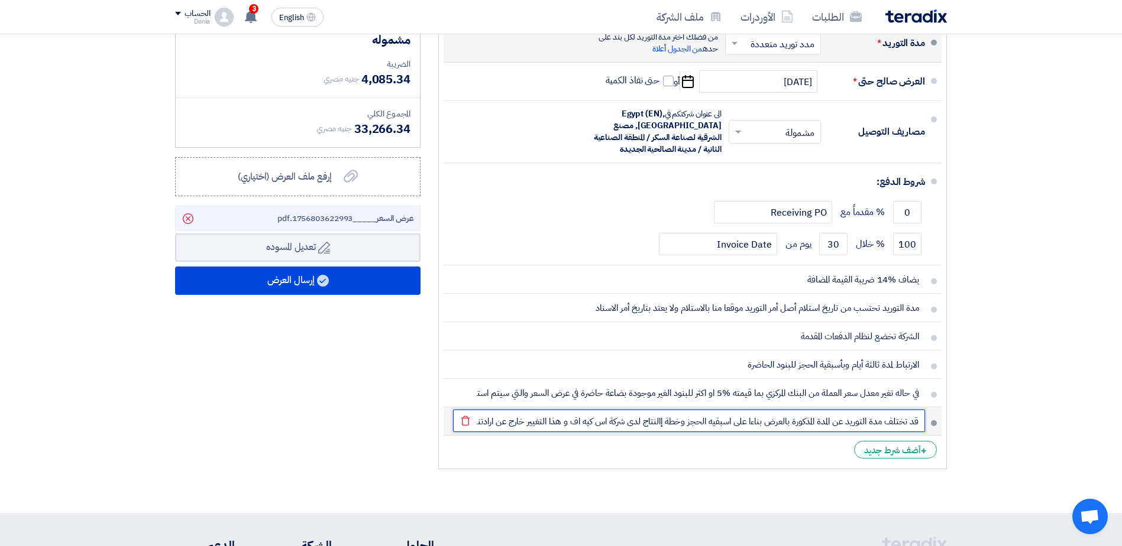
click at [658, 424] on input "قد تختلف مدة التوريد عن المدة المذكورة بالعرض بناءا على اسبقيه الحجز وخطة إالن…" at bounding box center [689, 421] width 472 height 22
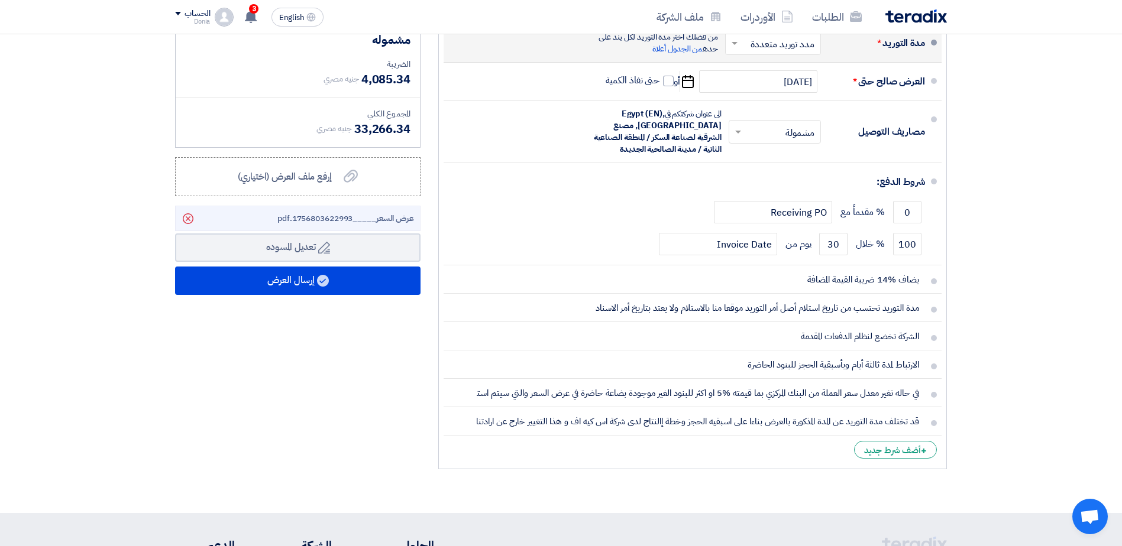
drag, startPoint x: 658, startPoint y: 424, endPoint x: 656, endPoint y: 438, distance: 13.8
click at [654, 463] on li "+ أضف شرط جديد" at bounding box center [693, 450] width 498 height 28
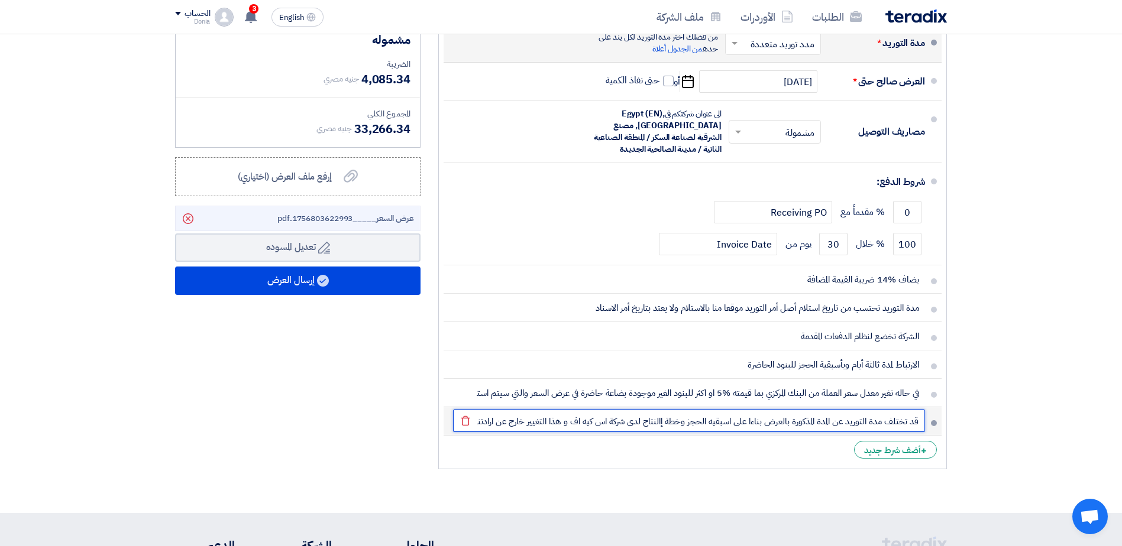
click at [655, 426] on input "قد تختلف مدة التوريد عن المدة المذكورة بالعرض بناءا على اسبقيه الحجز وخطة إالن…" at bounding box center [689, 421] width 472 height 22
click at [652, 423] on input "قد تختلف مدة التوريد عن المدة المذكورة بالعرض بناءا على اسبقيه الحجز وخطة إالن…" at bounding box center [689, 421] width 472 height 22
click at [658, 421] on input "قد تختلف مدة التوريد عن المدة المذكورة بالعرض بناءا على اسبقيه الحجز وخطة النتا…" at bounding box center [689, 421] width 472 height 22
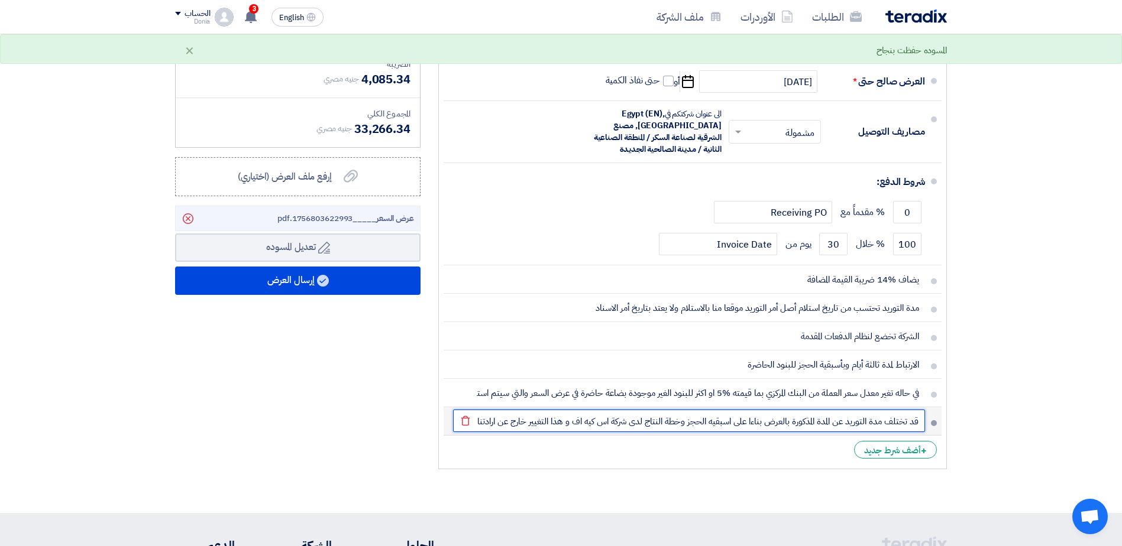
click at [658, 421] on input "قد تختلف مدة التوريد عن المدة المذكورة بالعرض بناءا على اسبقيه الحجز وخطة النتا…" at bounding box center [689, 421] width 472 height 22
drag, startPoint x: 658, startPoint y: 421, endPoint x: 656, endPoint y: 429, distance: 8.4
click at [656, 429] on input "قد تختلف مدة التوريد عن المدة المذكورة بالعرض بناءا على اسبقيه الحجز وخطة النتا…" at bounding box center [689, 421] width 472 height 22
click at [627, 424] on input "قد تختلف مدة التوريد عن المدة المذكورة بالعرض بناءا على اسبقيه الحجز وخطة النتا…" at bounding box center [689, 421] width 472 height 22
click at [653, 425] on input "قد تختلف مدة التوريد عن المدة المذكورة بالعرض بناءا على اسبقيه الحجز وخطة النتا…" at bounding box center [689, 421] width 472 height 22
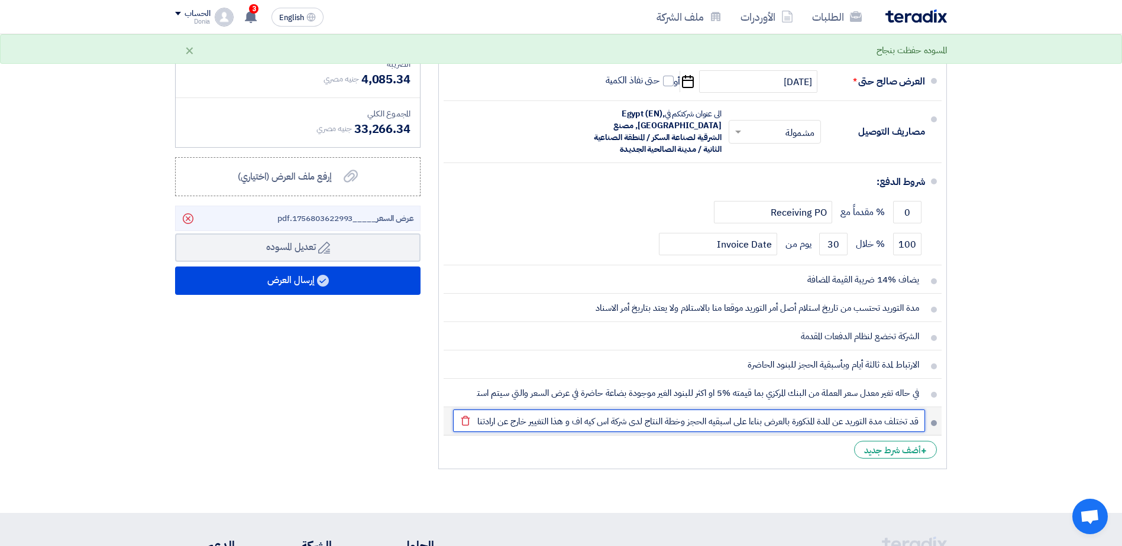
click at [659, 423] on input "قد تختلف مدة التوريد عن المدة المذكورة بالعرض بناءا على اسبقيه الحجز وخطة النتا…" at bounding box center [689, 421] width 472 height 22
click at [755, 426] on input "قد تختلف مدة التوريد عن المدة المذكورة بالعرض بناءا على اسبقيه الحجز وخطة الانت…" at bounding box center [689, 421] width 472 height 22
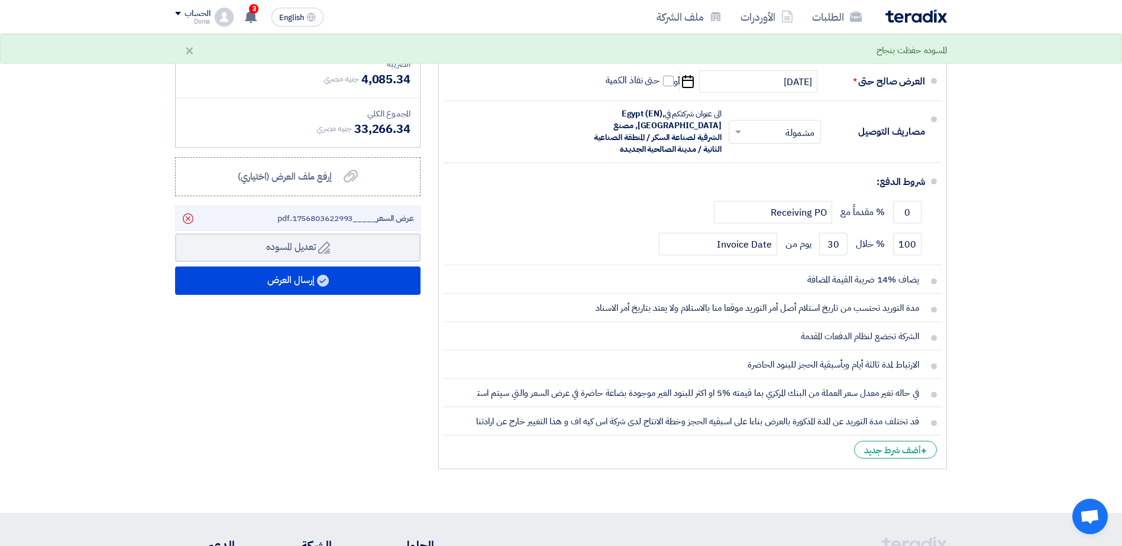
drag, startPoint x: 755, startPoint y: 426, endPoint x: 758, endPoint y: 449, distance: 23.8
click at [756, 452] on li "+ أضف شرط جديد" at bounding box center [693, 450] width 498 height 28
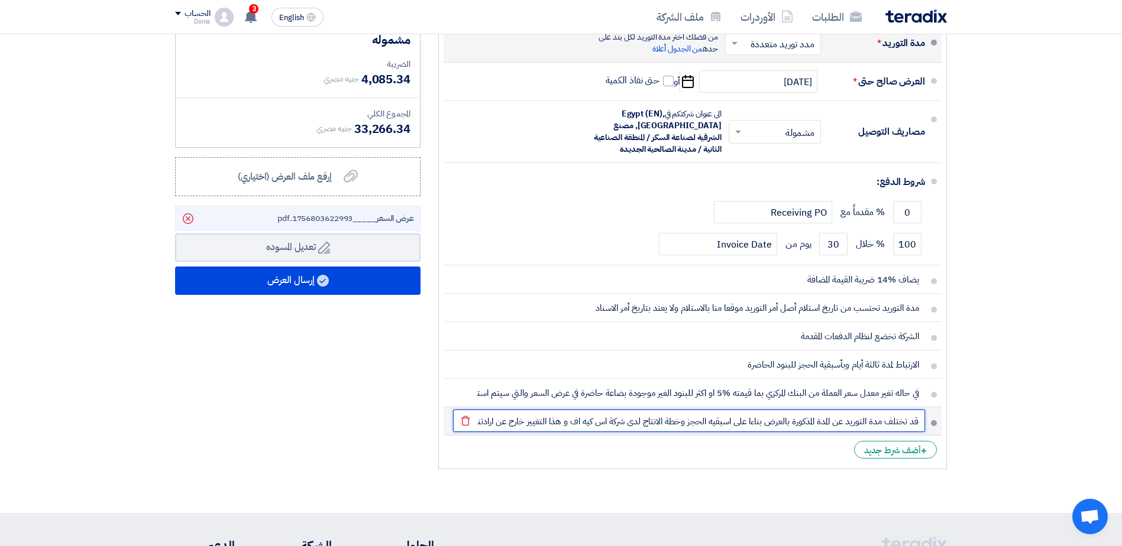
click at [753, 422] on input "قد تختلف مدة التوريد عن المدة المذكورة بالعرض بناءا على اسبقيه الحجز وخطة الانت…" at bounding box center [689, 421] width 472 height 22
click at [655, 423] on input "قد تختلف مدة التوريد عن المدة المذكورة بالعرض بناءا على اسبقيه الحجز وخطة الانت…" at bounding box center [689, 421] width 472 height 22
click at [603, 428] on input "قد تختلف مدة التوريد عن المدة المذكورة بالعرض بناءا على اسبقيه الحجز وخطة الإنت…" at bounding box center [689, 421] width 472 height 22
click at [486, 423] on input "قد تختلف مدة التوريد عن المدة المذكورة بالعرض بناءا على اسبقيه الحجز وخطة الإنت…" at bounding box center [689, 421] width 472 height 22
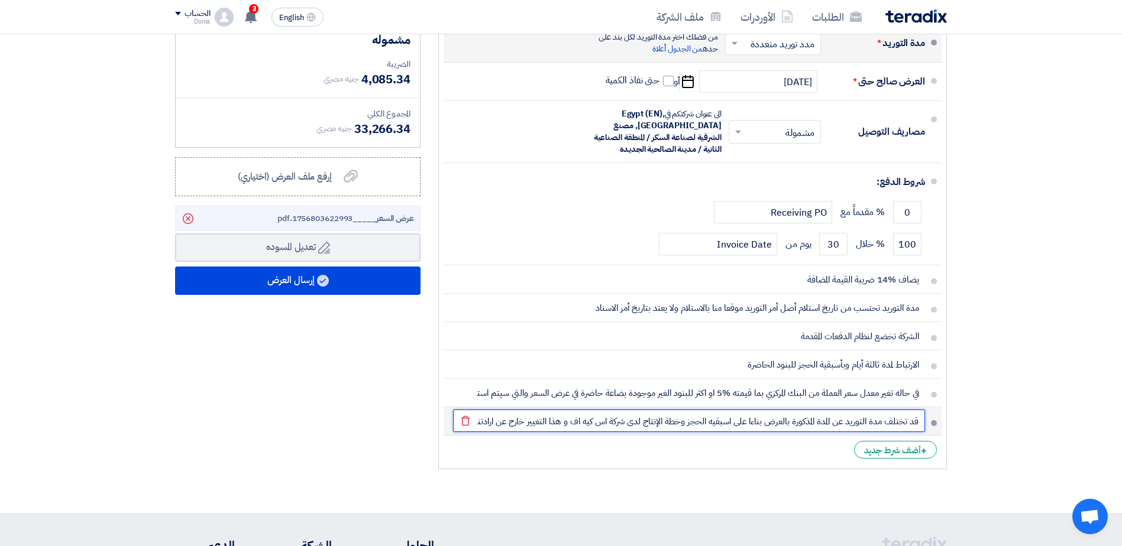
click at [487, 423] on input "قد تختلف مدة التوريد عن المدة المذكورة بالعرض بناءا على اسبقيه الحجز وخطة الإنت…" at bounding box center [689, 421] width 472 height 22
click at [504, 425] on input "قد تختلف مدة التوريد عن المدة المذكورة بالعرض بناءا على اسبقيه الحجز وخطة الإنت…" at bounding box center [689, 421] width 472 height 22
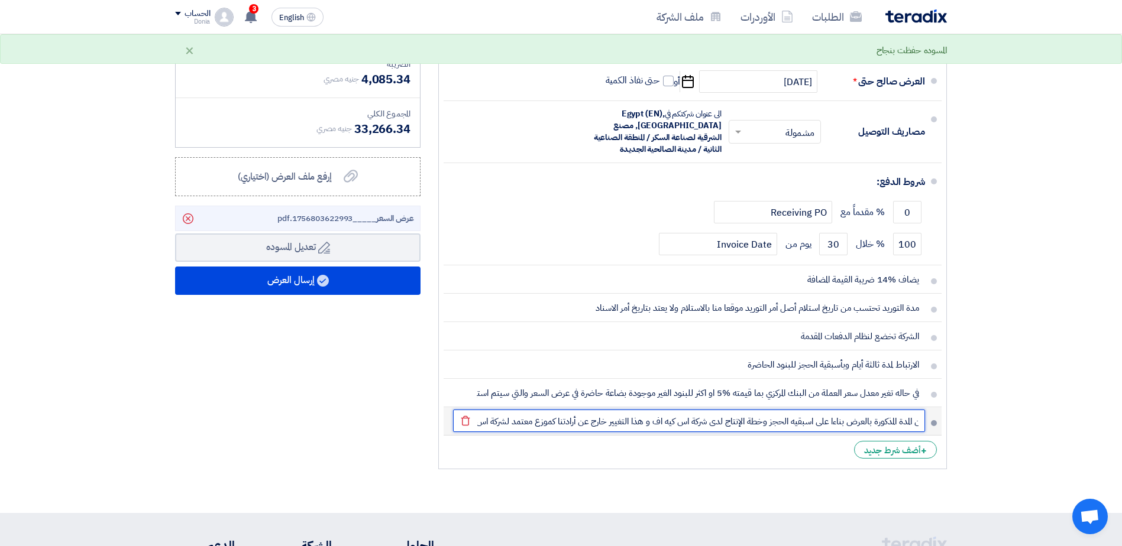
scroll to position [0, -103]
click at [504, 425] on input "قد تختلف مدة التوريد عن المدة المذكورة بالعرض بناءا على اسبقيه الحجز وخطة الإنت…" at bounding box center [689, 421] width 472 height 22
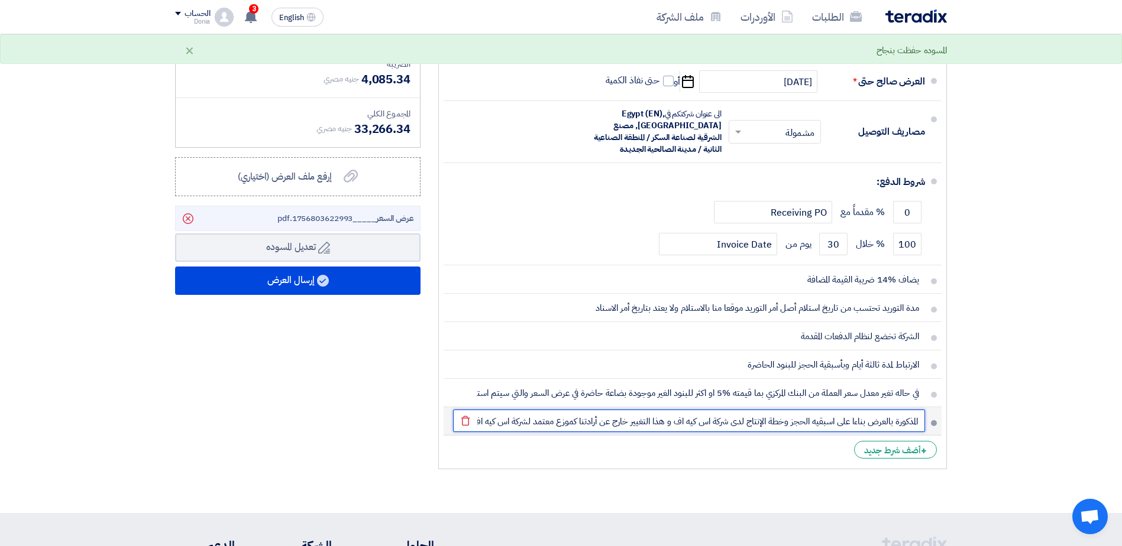
click at [507, 424] on input "قد تختلف مدة التوريد عن المدة المذكورة بالعرض بناءا على اسبقيه الحجز وخطة الإنت…" at bounding box center [689, 421] width 472 height 22
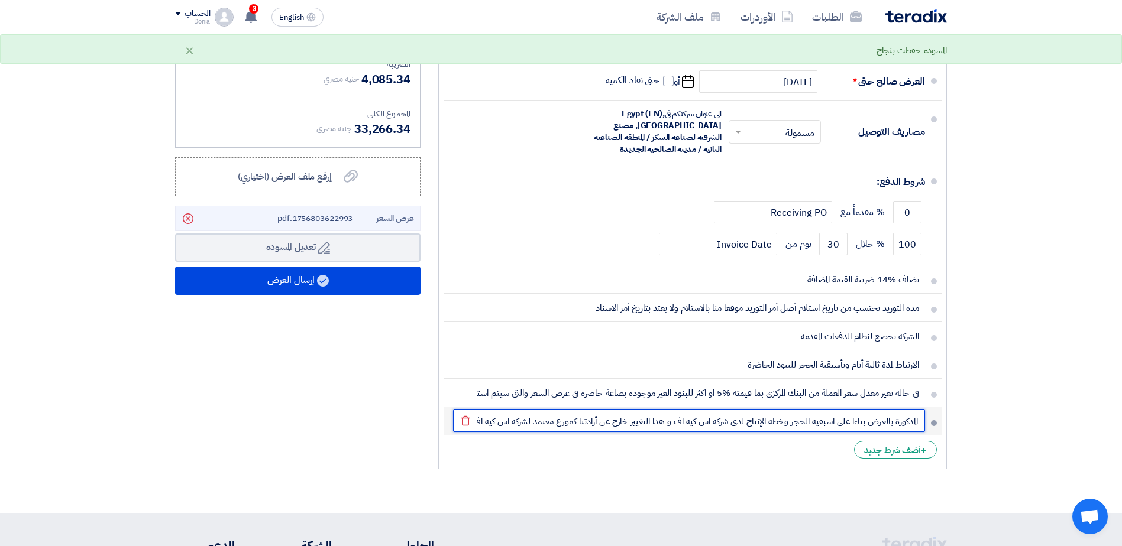
click at [507, 424] on input "قد تختلف مدة التوريد عن المدة المذكورة بالعرض بناءا على اسبقيه الحجز وخطة الإنت…" at bounding box center [689, 421] width 472 height 22
type input "قد تختلف مدة التوريد عن المدة المذكورة بالعرض بناءا على اسبقيه الحجز وخطة الإنت…"
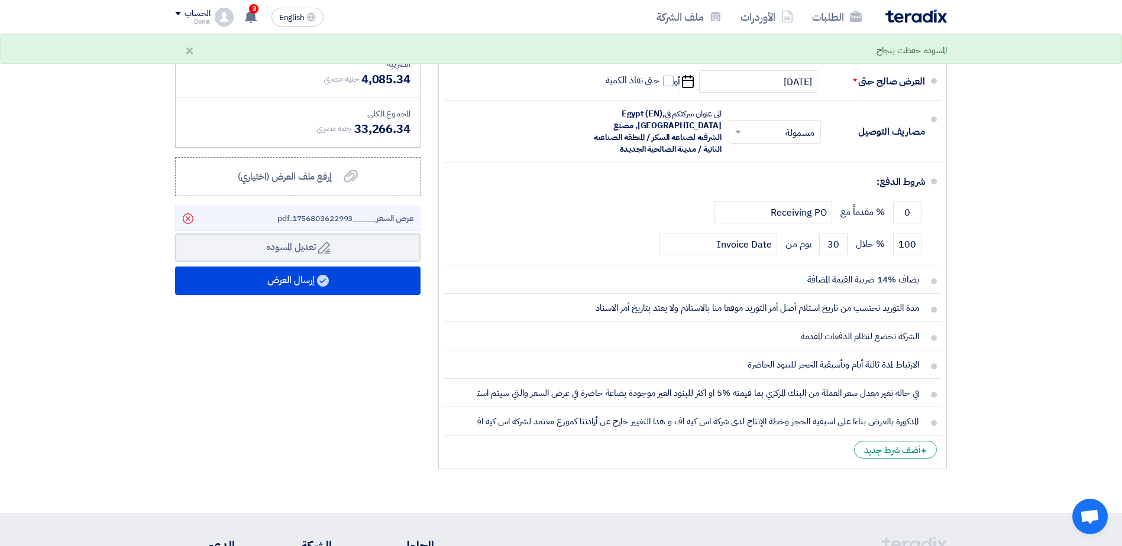
click at [506, 448] on li "+ أضف شرط جديد" at bounding box center [693, 450] width 498 height 28
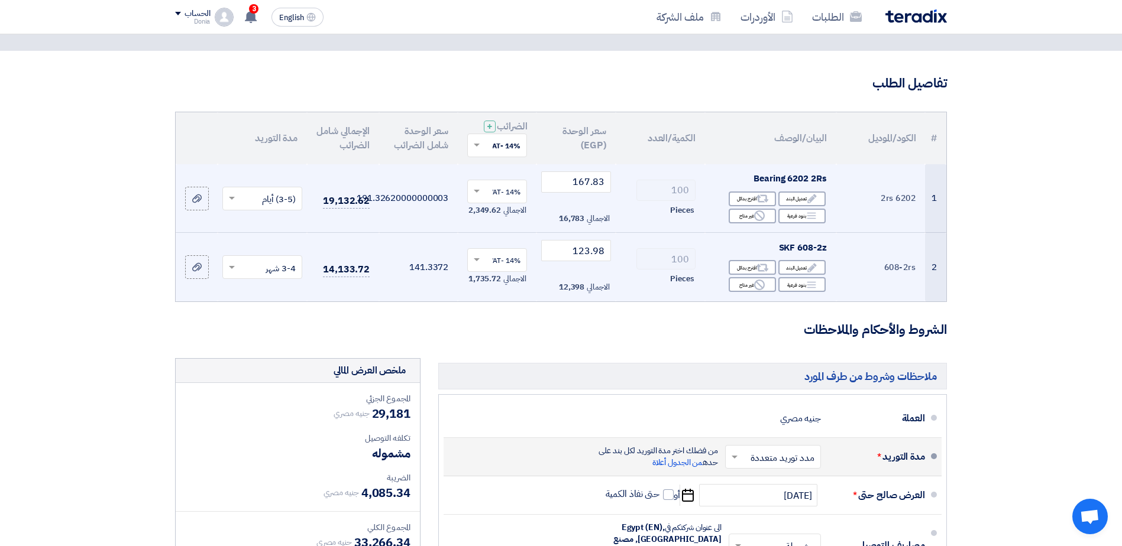
scroll to position [177, 0]
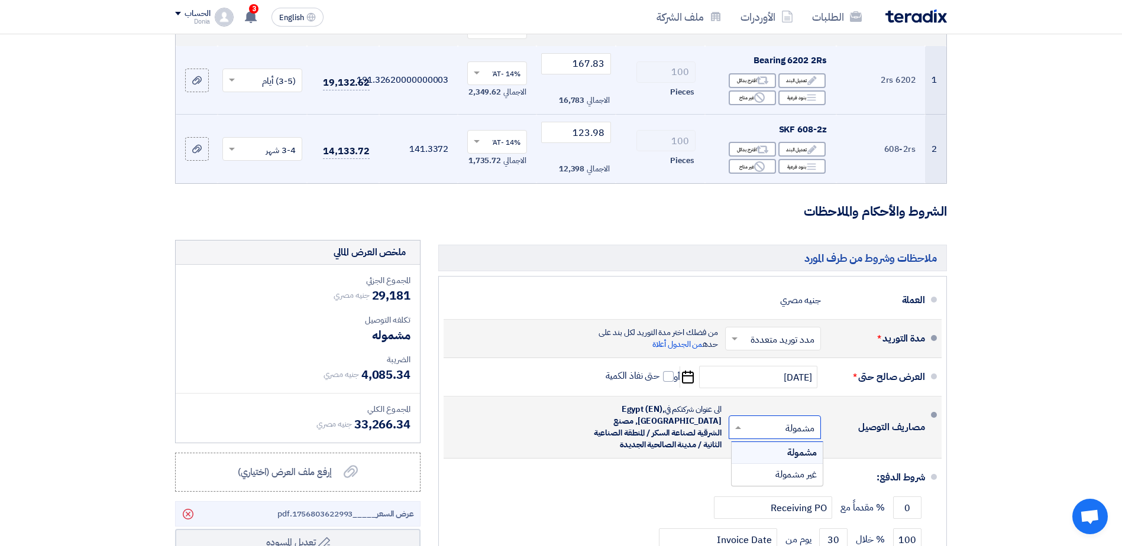
click at [742, 429] on span at bounding box center [736, 428] width 15 height 12
click at [773, 470] on div "غير مشمولة" at bounding box center [777, 474] width 91 height 21
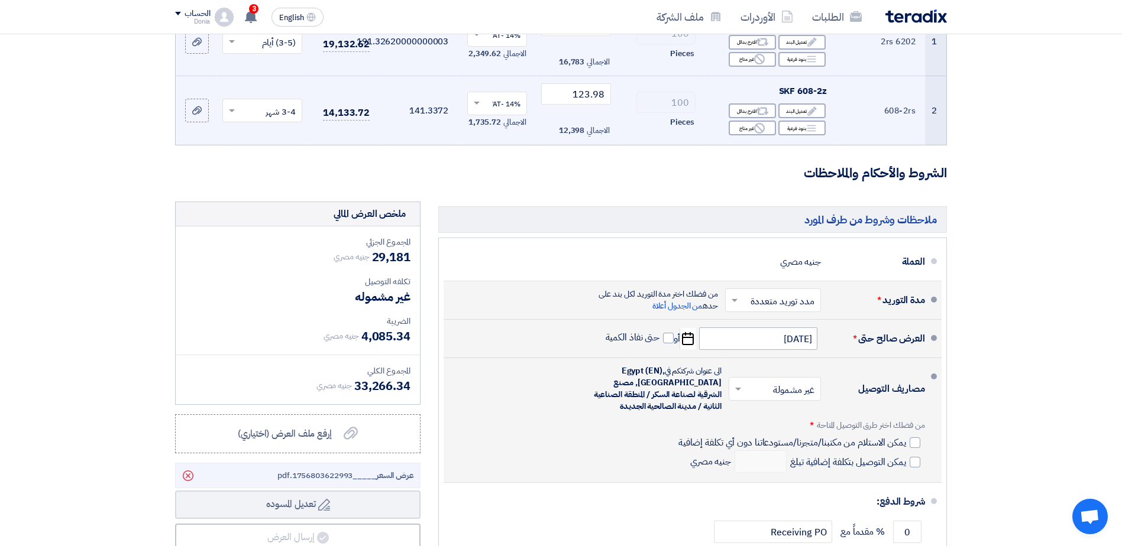
scroll to position [237, 0]
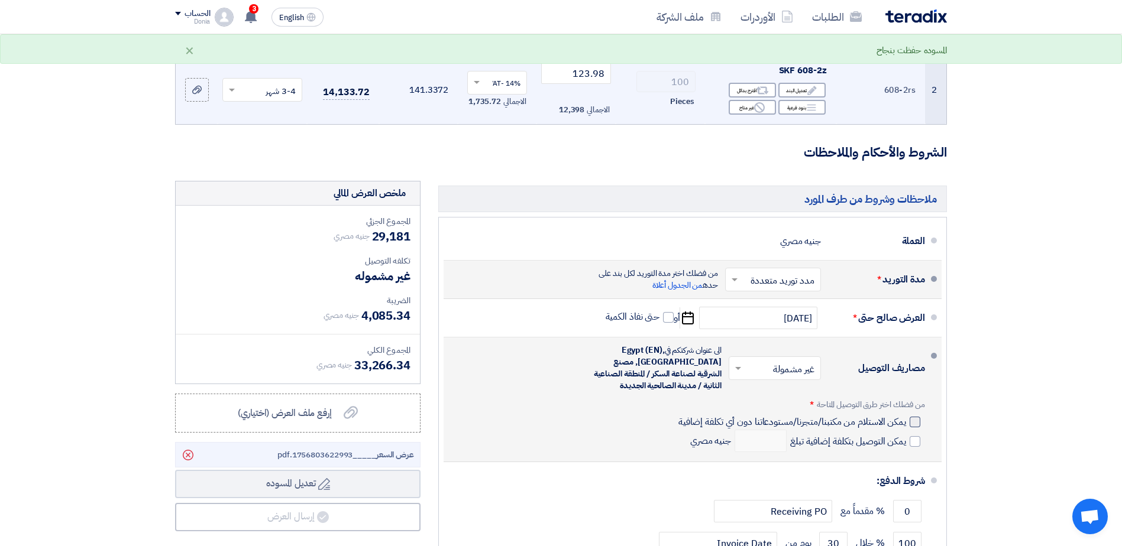
click at [911, 424] on div at bounding box center [915, 422] width 11 height 11
click at [906, 424] on input "يمكن الاستلام من مكتبنا/متجرنا/مستودعاتنا دون أي تكلفة إضافية" at bounding box center [791, 427] width 230 height 22
checkbox input "true"
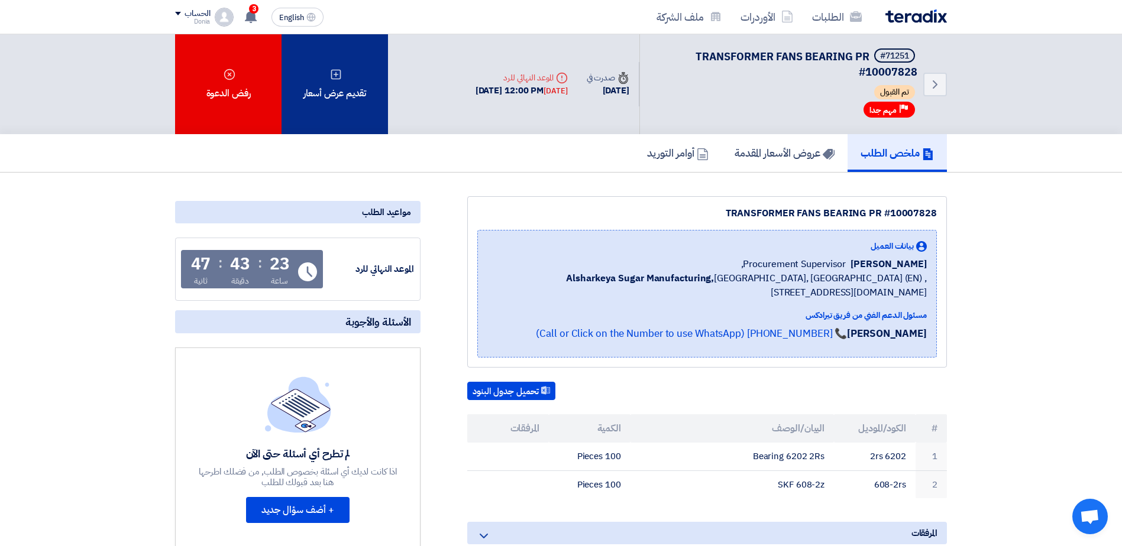
click at [339, 99] on div "تقديم عرض أسعار" at bounding box center [335, 84] width 106 height 100
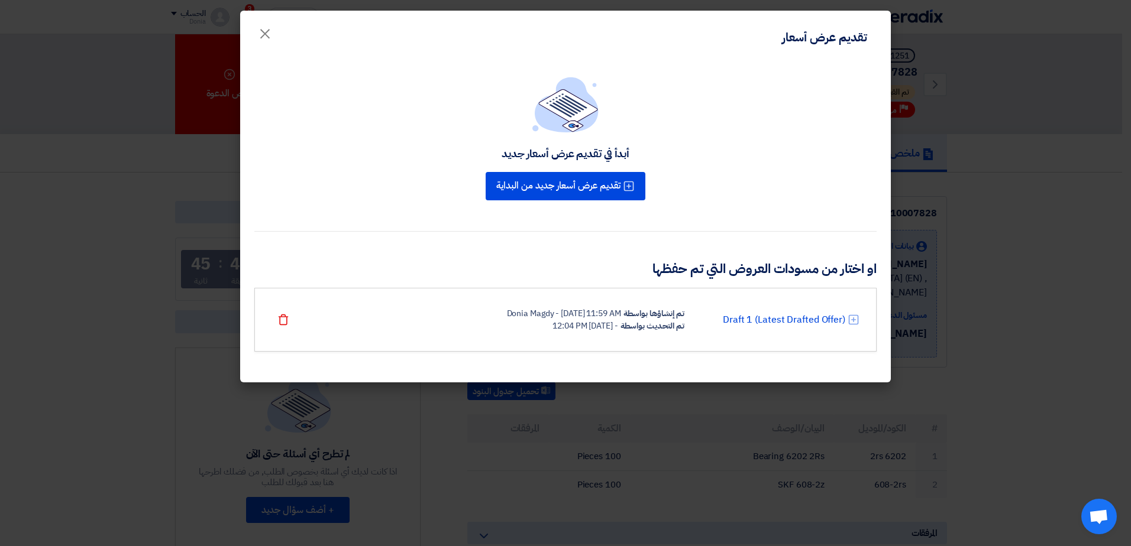
click at [632, 310] on div "تم إنشاؤها بواسطة" at bounding box center [653, 314] width 61 height 12
click at [764, 316] on link "Draft 1 (Latest Drafted Offer)" at bounding box center [784, 320] width 122 height 14
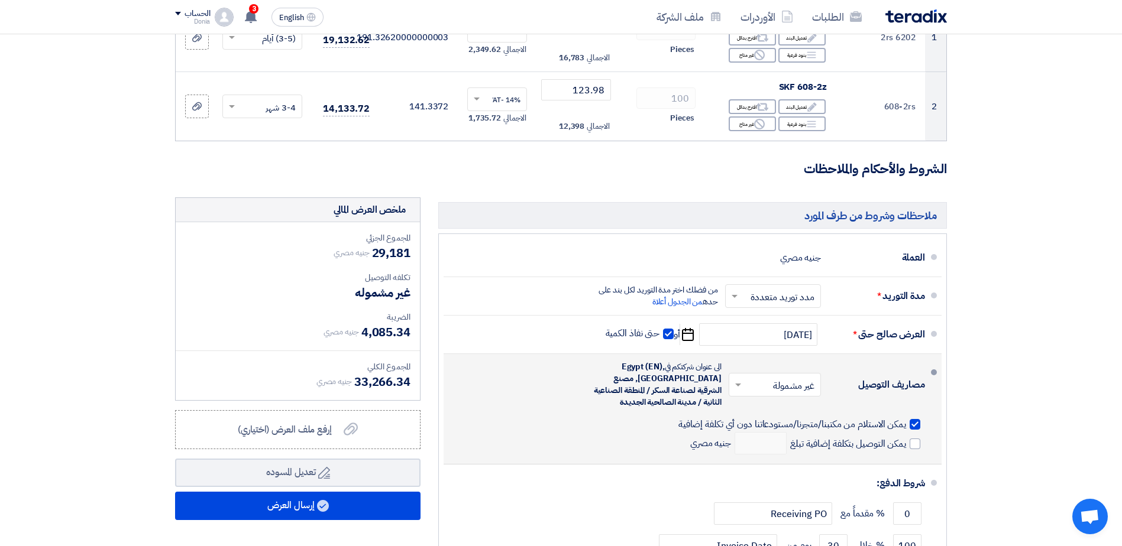
scroll to position [237, 0]
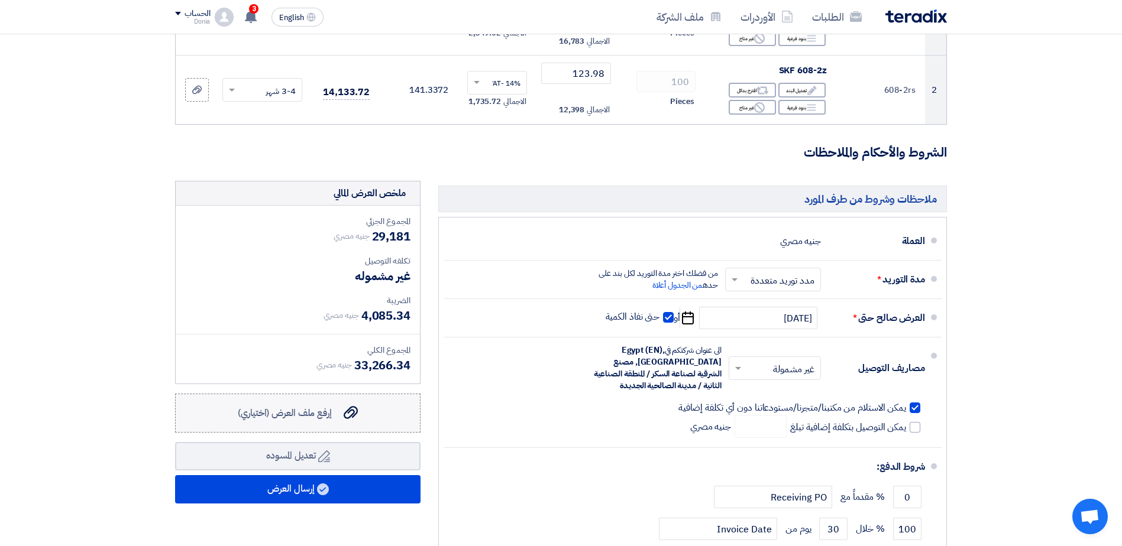
click at [352, 407] on use at bounding box center [351, 412] width 14 height 13
click at [0, 0] on input "إرفع ملف العرض (اختياري) إرفع ملف العرض (اختياري)" at bounding box center [0, 0] width 0 height 0
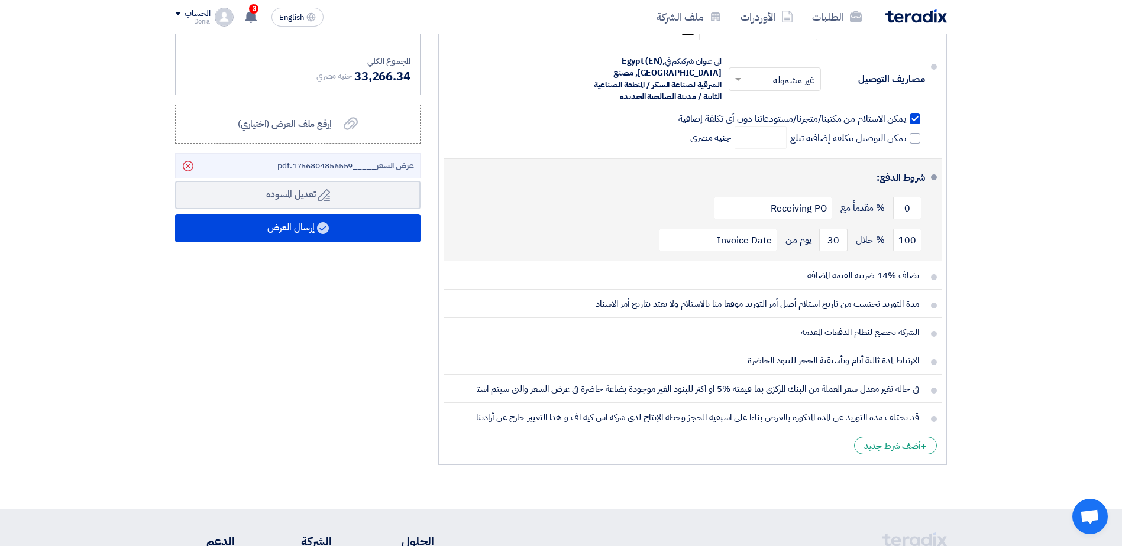
scroll to position [532, 0]
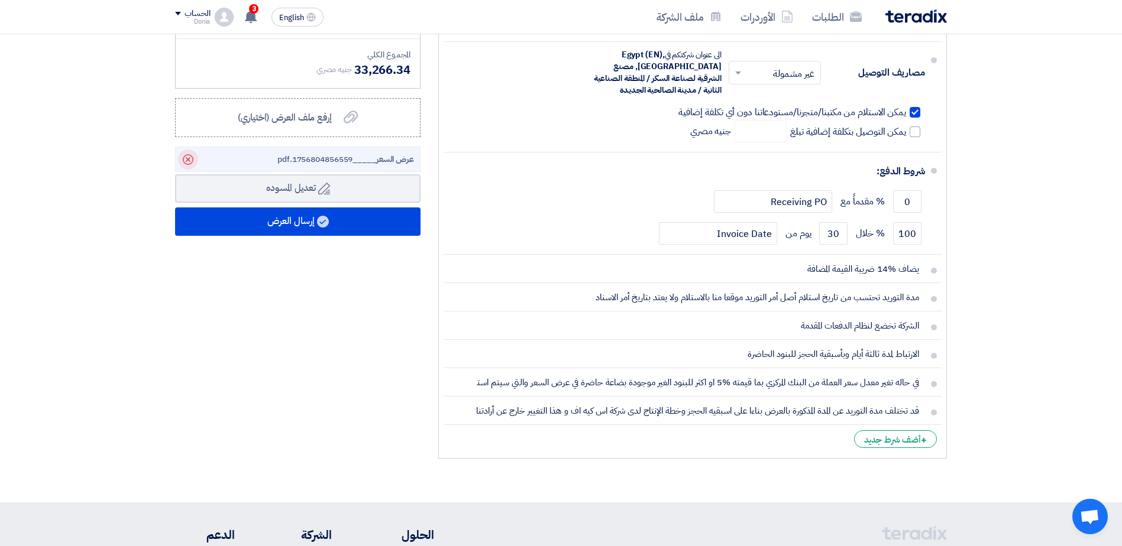
click at [186, 156] on icon "Delete" at bounding box center [188, 160] width 20 height 20
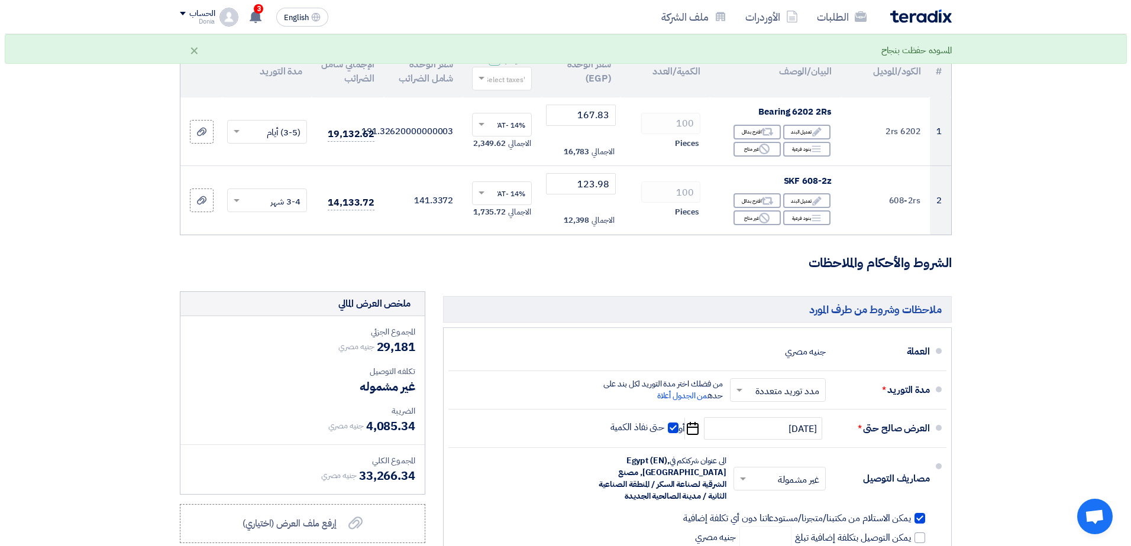
scroll to position [118, 0]
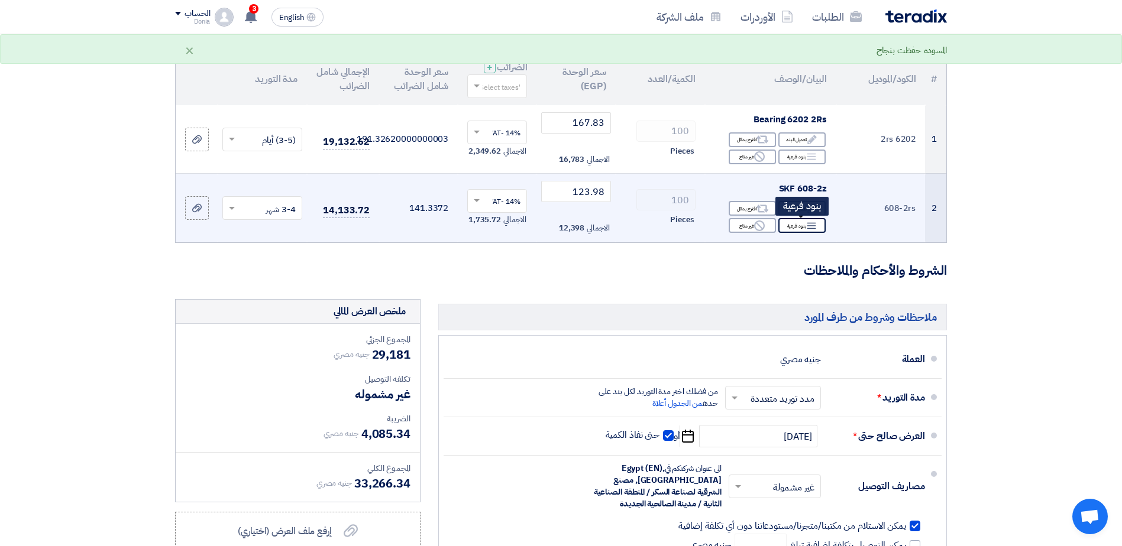
click at [808, 230] on icon "Breakdown" at bounding box center [811, 226] width 11 height 11
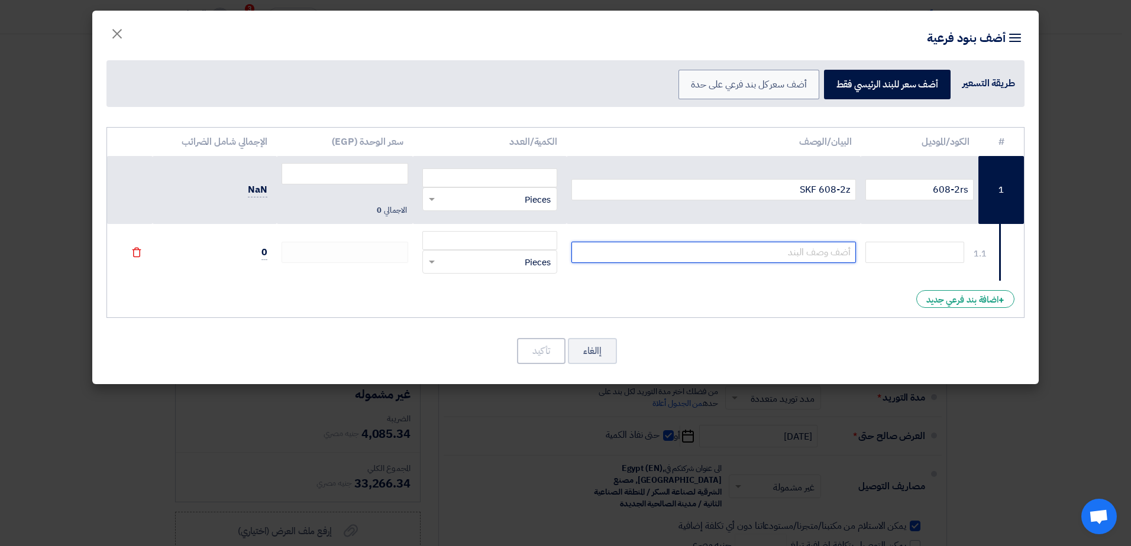
click at [770, 253] on input "text" at bounding box center [713, 252] width 285 height 21
click at [768, 253] on input "608-2RS" at bounding box center [713, 252] width 285 height 21
paste input "H/C3"
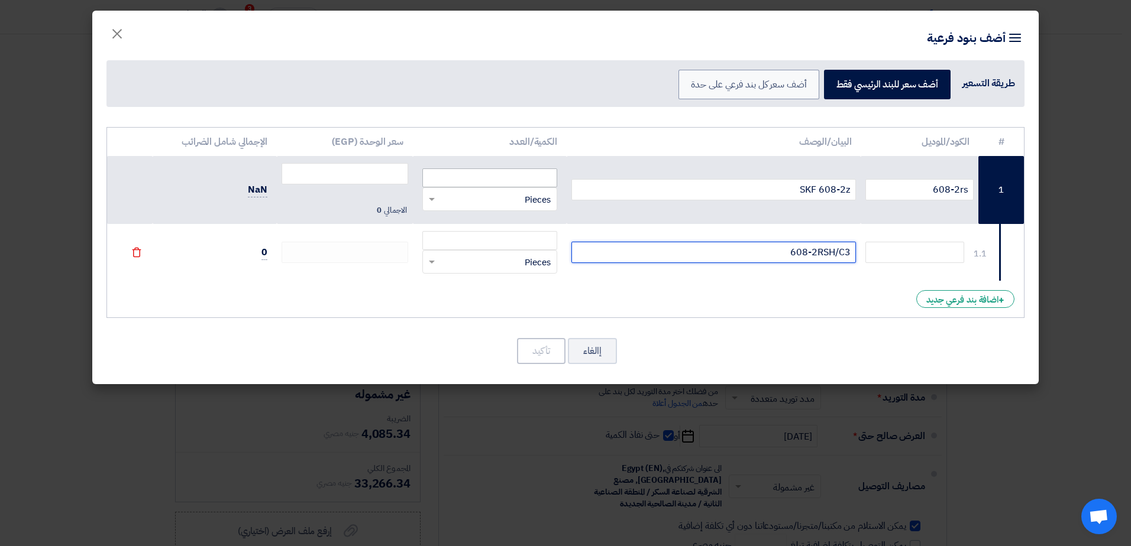
type input "608-2RSH/C3"
click at [503, 169] on input "number" at bounding box center [489, 178] width 135 height 19
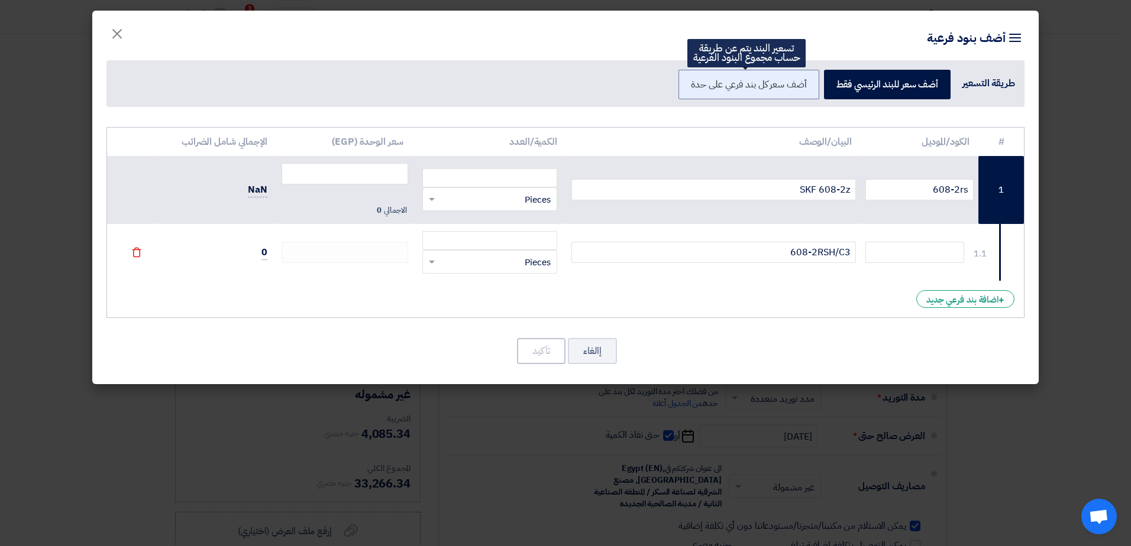
click at [730, 88] on label "أضف سعر كل بند فرعي على حدة" at bounding box center [748, 85] width 140 height 30
click at [799, 88] on input "أضف سعر كل بند فرعي على حدة" at bounding box center [803, 84] width 8 height 8
radio input "true"
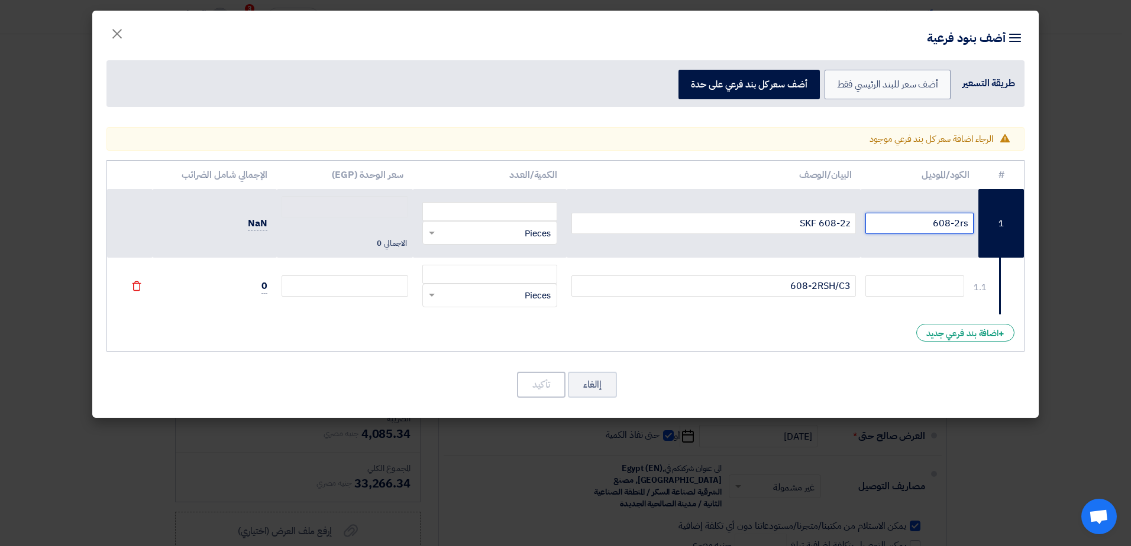
drag, startPoint x: 921, startPoint y: 224, endPoint x: 985, endPoint y: 228, distance: 64.6
click at [985, 228] on tr "1 608-2rs SKF 608-2z RFQ_STEP1.ITEMS.2.TYPE_PLACEHOLDER × Pieces" at bounding box center [565, 223] width 917 height 69
click at [926, 282] on input "text" at bounding box center [914, 286] width 99 height 21
paste input "608-2rs"
type input "608-2rs"
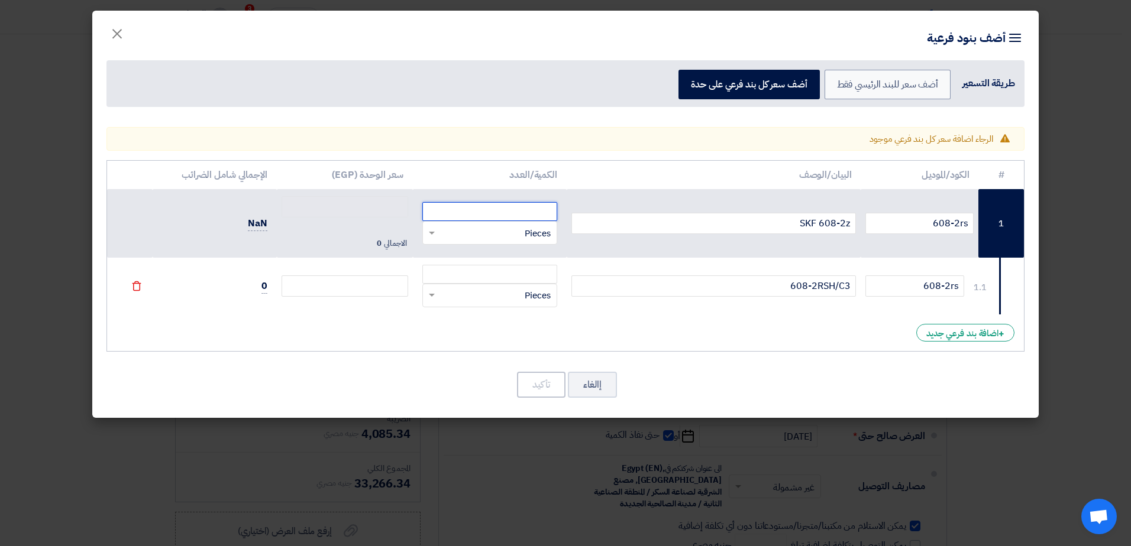
click at [490, 210] on input "number" at bounding box center [489, 211] width 135 height 19
click at [510, 277] on input "number" at bounding box center [489, 274] width 135 height 19
click at [359, 283] on input "number" at bounding box center [345, 286] width 127 height 21
click at [357, 225] on td "الاجمالي 0" at bounding box center [345, 223] width 136 height 69
click at [897, 225] on input "608-2rs" at bounding box center [919, 223] width 108 height 21
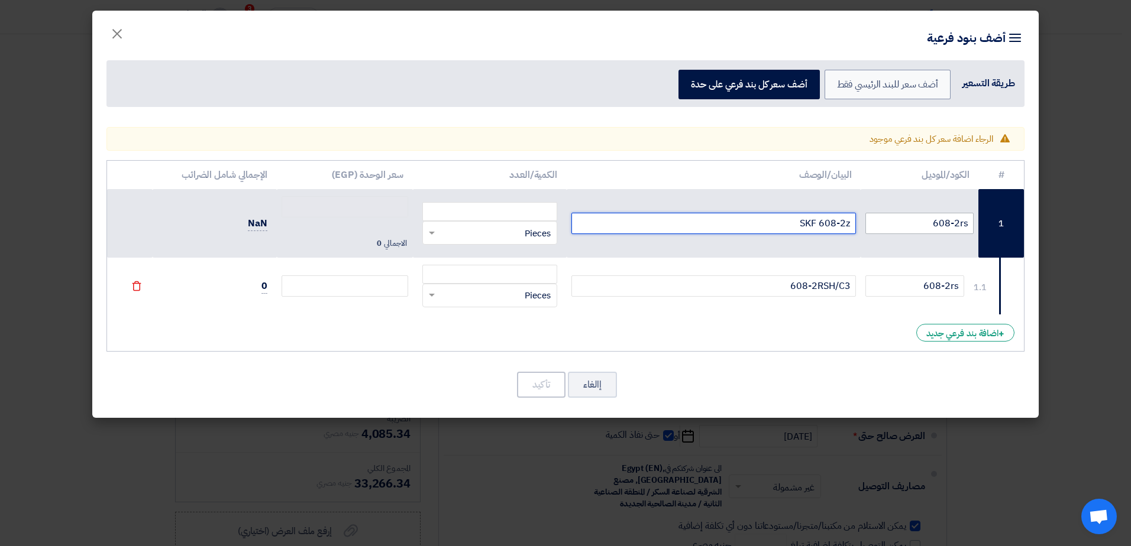
drag, startPoint x: 821, startPoint y: 225, endPoint x: 869, endPoint y: 225, distance: 48.5
click at [869, 225] on tr "1 608-2rs SKF 608-2z RFQ_STEP1.ITEMS.2.TYPE_PLACEHOLDER × Pieces" at bounding box center [565, 223] width 917 height 69
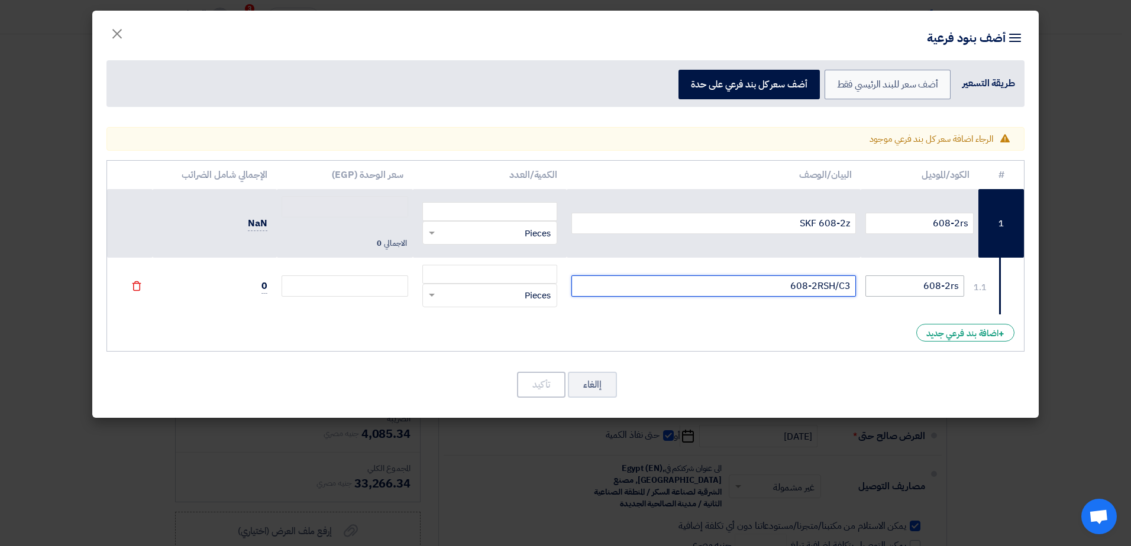
drag, startPoint x: 787, startPoint y: 287, endPoint x: 882, endPoint y: 285, distance: 95.2
click at [882, 285] on tr "1.1 608-2rs 608-2RSH/C3 RFQ_STEP1.ITEMS.2.TYPE_PLACEHOLDER × Pieces" at bounding box center [565, 286] width 917 height 57
paste input "z"
type input "608-2z"
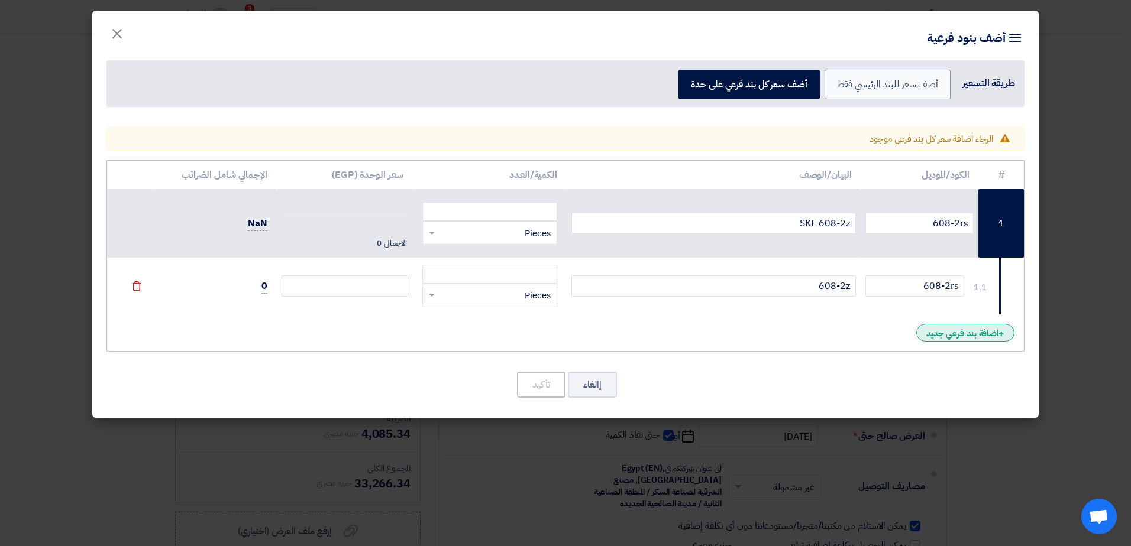
click at [923, 331] on div "+ اضافة بند فرعي جديد" at bounding box center [965, 333] width 98 height 18
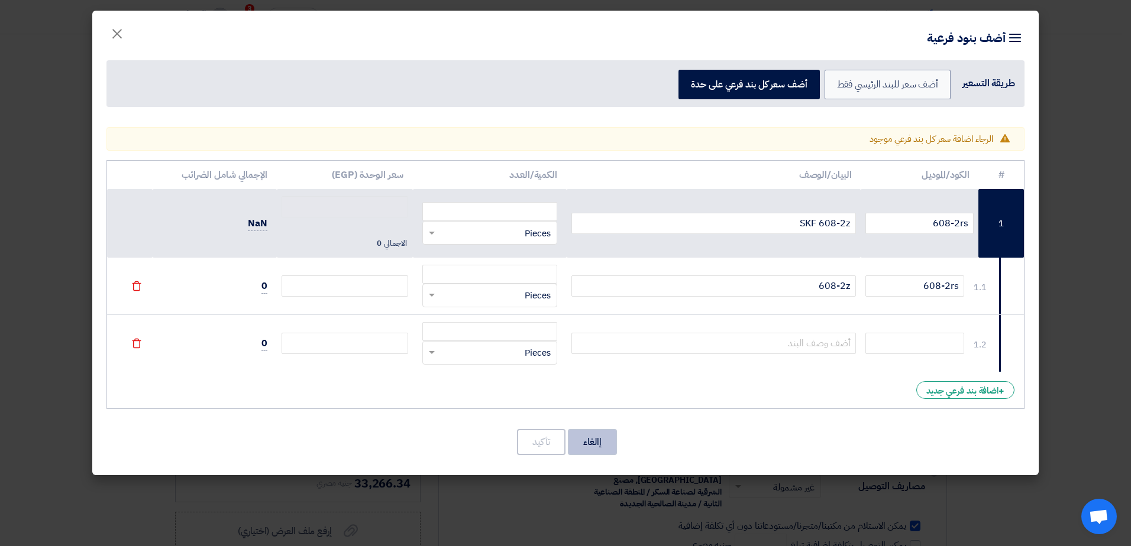
click at [596, 436] on button "إالغاء" at bounding box center [592, 442] width 49 height 26
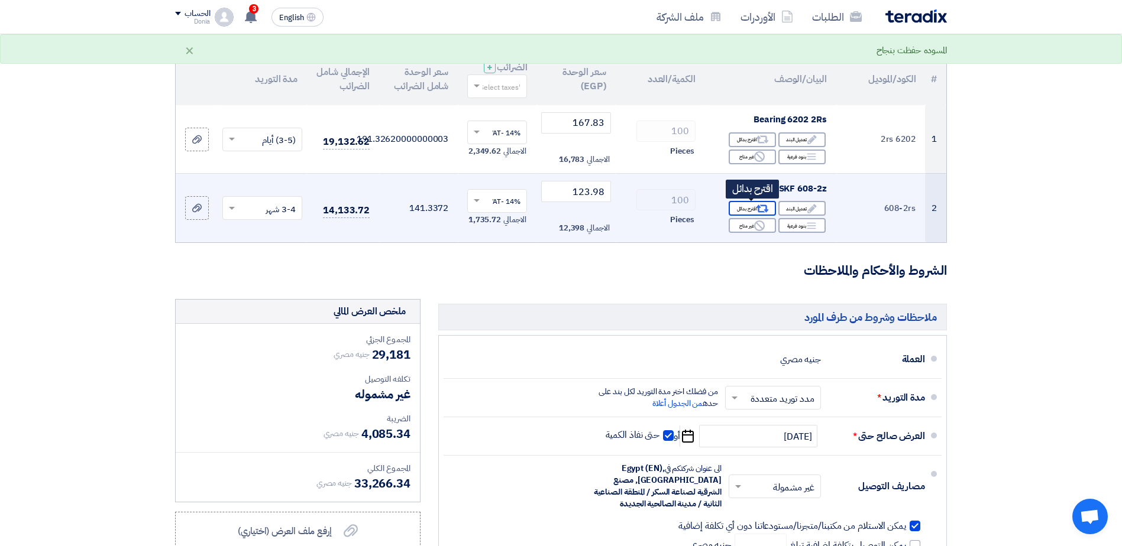
click at [743, 204] on div "Alternative اقترح بدائل" at bounding box center [752, 208] width 47 height 15
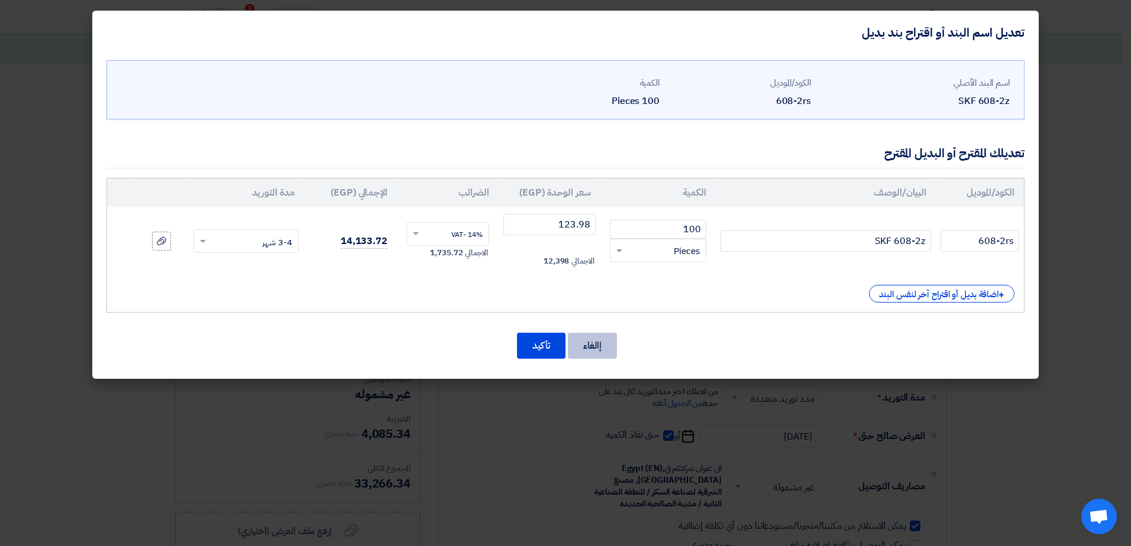
click at [600, 351] on button "إالغاء" at bounding box center [592, 346] width 49 height 26
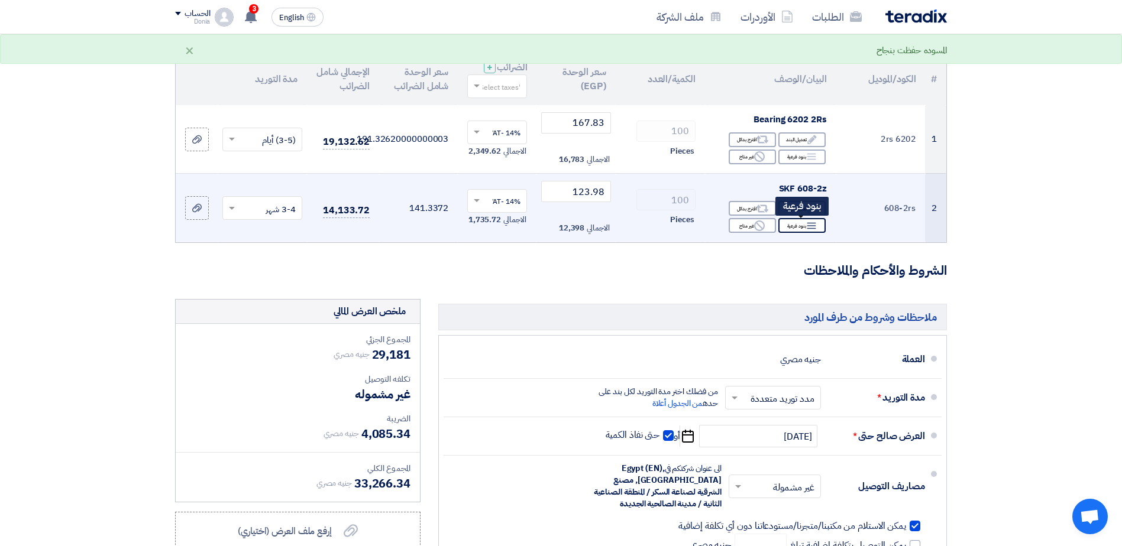
click at [794, 221] on div "Breakdown بنود فرعية" at bounding box center [801, 225] width 47 height 15
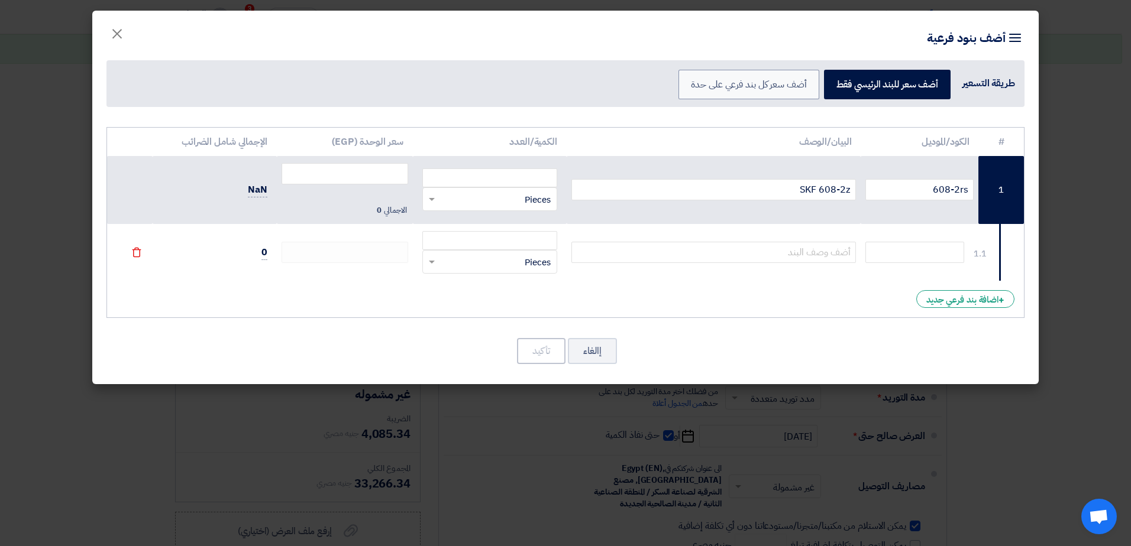
click at [1008, 86] on div "طريقة التسعير" at bounding box center [988, 83] width 53 height 14
click at [778, 86] on label "أضف سعر كل بند فرعي على حدة" at bounding box center [748, 85] width 140 height 30
click at [799, 86] on input "أضف سعر كل بند فرعي على حدة" at bounding box center [803, 84] width 8 height 8
radio input "true"
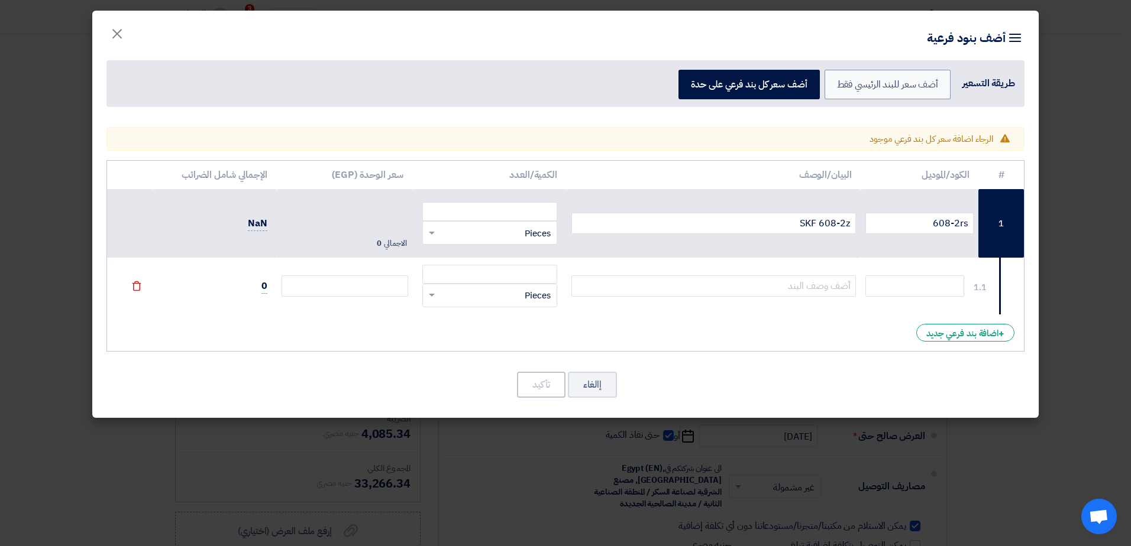
click at [842, 165] on th "البيان/الوصف" at bounding box center [714, 175] width 295 height 28
click at [845, 137] on div "Warning الرجاء اضافة سعر كل بند فرعي موجود" at bounding box center [565, 139] width 918 height 24
click at [966, 337] on div "+ اضافة بند فرعي جديد" at bounding box center [965, 333] width 98 height 18
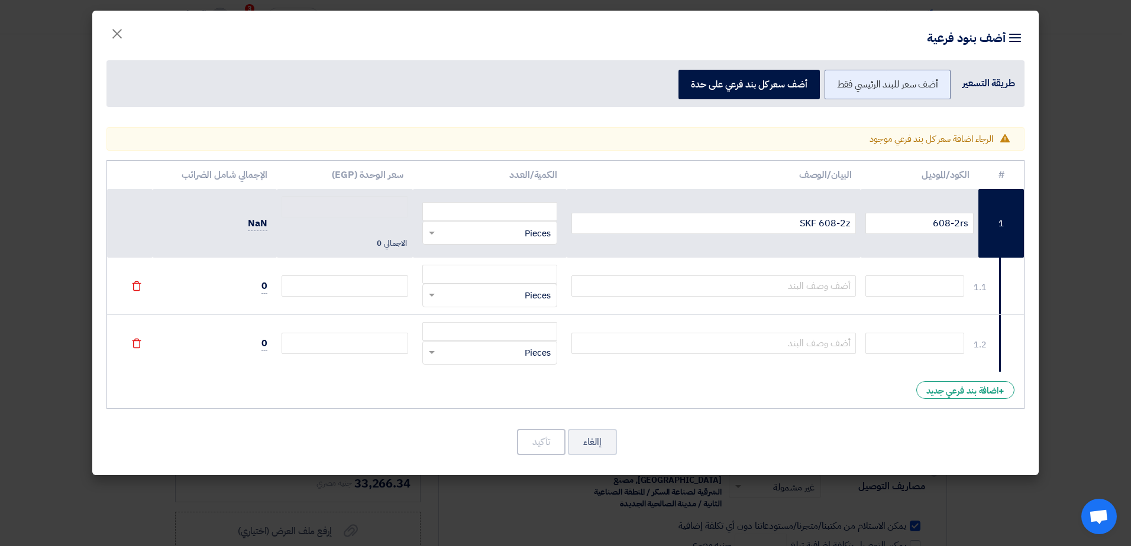
click at [914, 79] on label "أضف سعر للبند الرئيسي فقط" at bounding box center [887, 85] width 127 height 30
click at [930, 80] on input "أضف سعر للبند الرئيسي فقط" at bounding box center [934, 84] width 8 height 8
radio input "true"
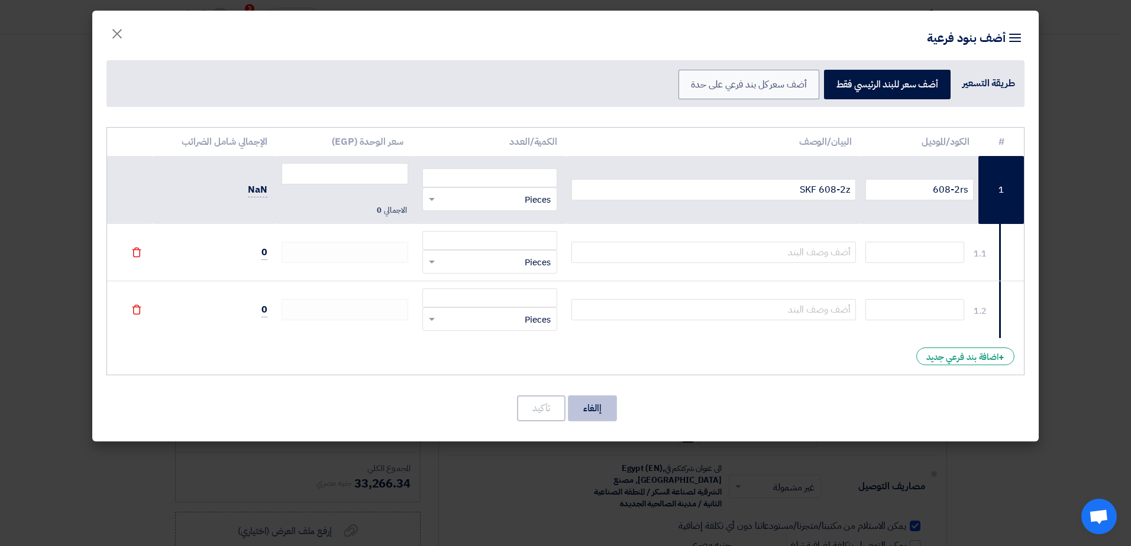
click at [596, 403] on button "إالغاء" at bounding box center [592, 409] width 49 height 26
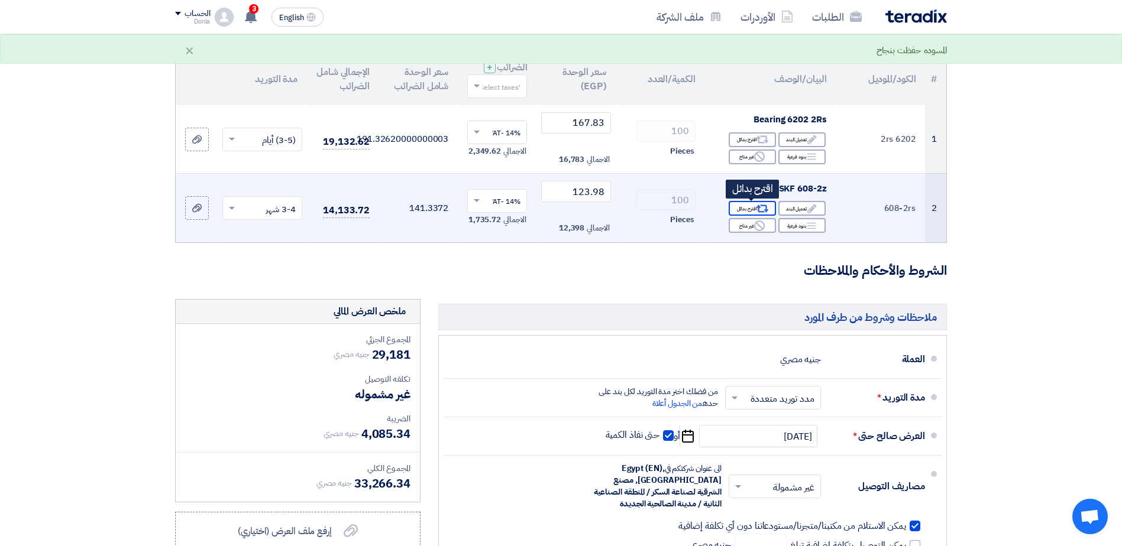
click at [758, 209] on use at bounding box center [762, 209] width 12 height 8
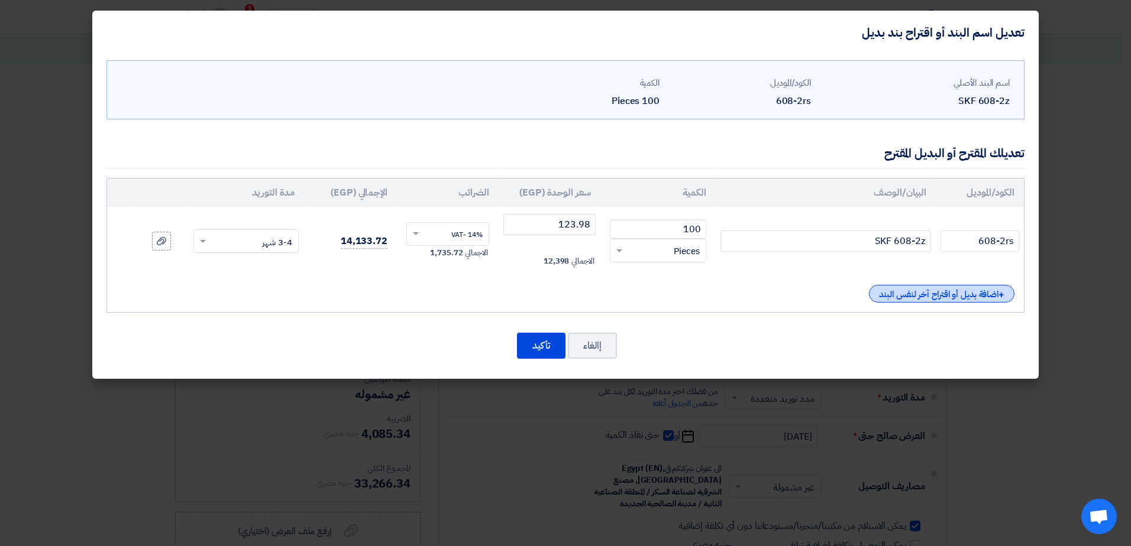
click at [903, 296] on div "+ اضافة بديل أو اقتراح آخر لنفس البند" at bounding box center [941, 294] width 145 height 18
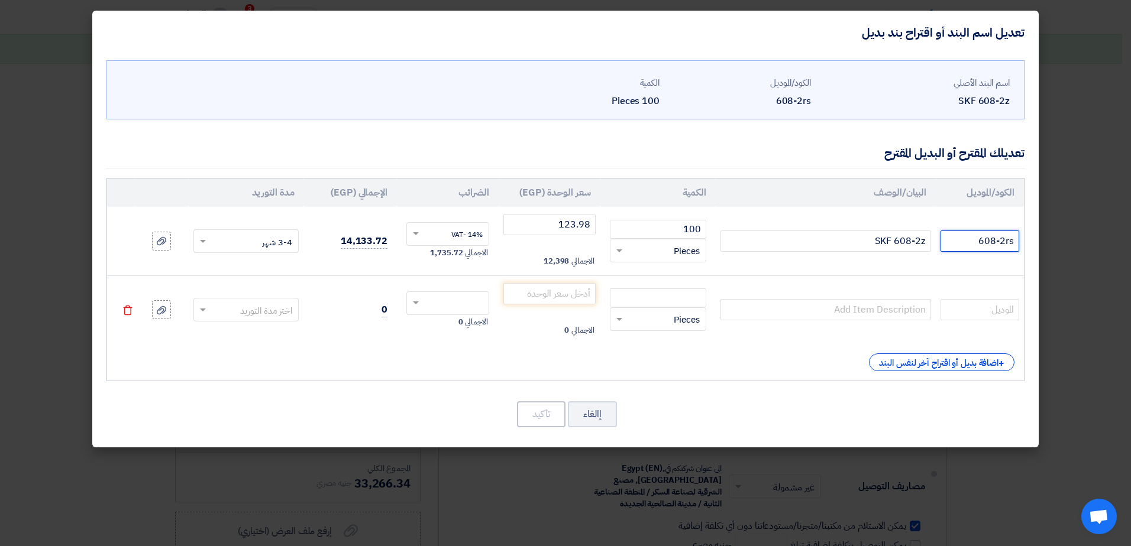
drag, startPoint x: 956, startPoint y: 239, endPoint x: 1036, endPoint y: 239, distance: 80.4
click at [1036, 239] on div "اسم البند الأصلي SKF 608-2z الكود/الموديل 608-2rs الكمية 100 Pieces ×" at bounding box center [565, 251] width 946 height 394
click at [976, 306] on input "text" at bounding box center [979, 309] width 79 height 21
paste input "608-2rs"
type input "608-2rs"
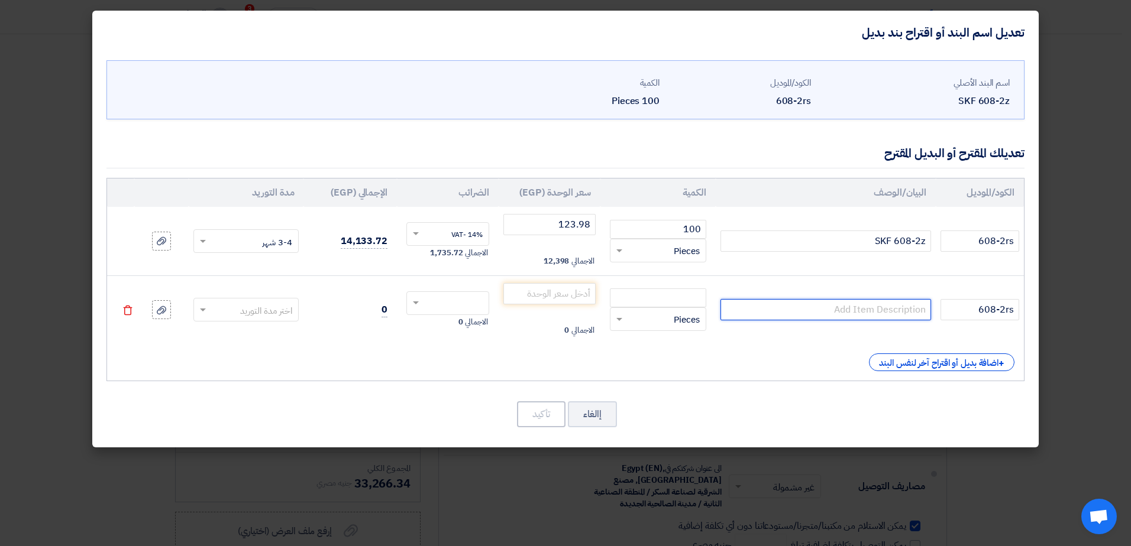
click at [848, 319] on input "text" at bounding box center [825, 309] width 211 height 21
paste input "608-2RSH/C3"
type input "608-2RSH/C3"
click at [681, 304] on input "number" at bounding box center [658, 298] width 96 height 19
type input "100"
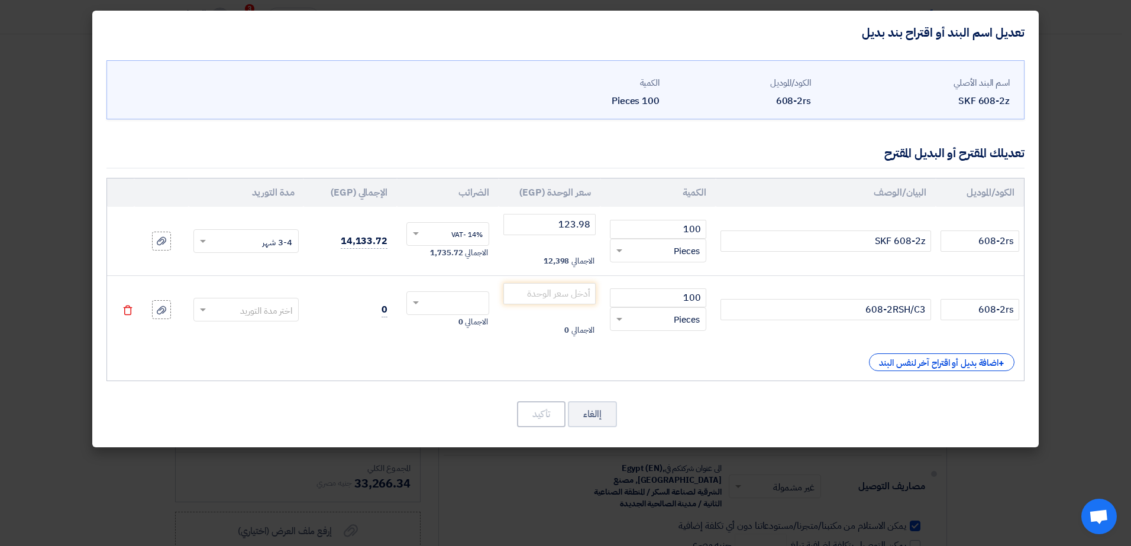
click at [208, 311] on span at bounding box center [201, 310] width 15 height 14
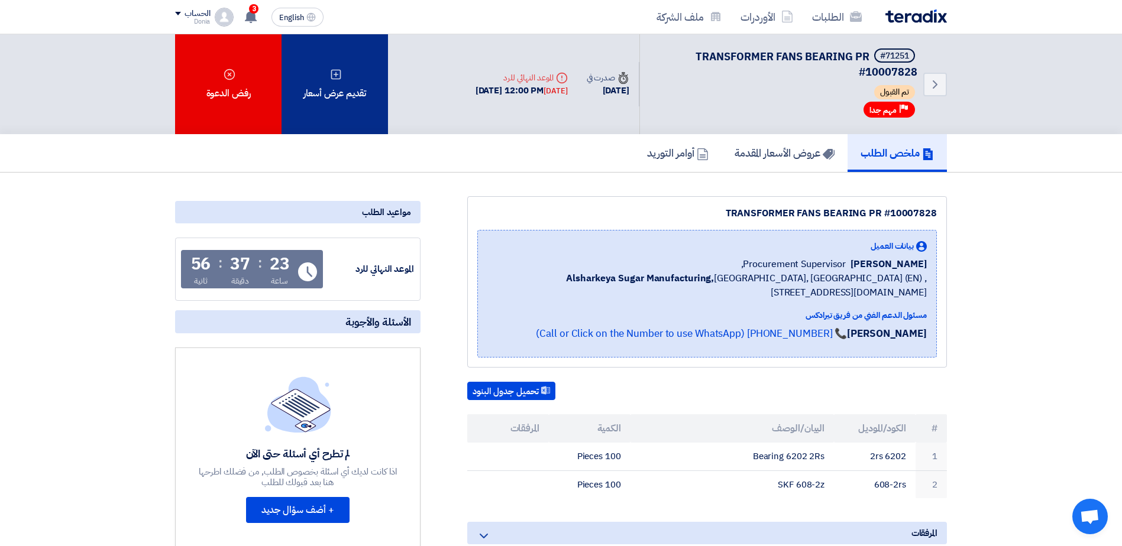
click at [363, 94] on div "تقديم عرض أسعار" at bounding box center [335, 84] width 106 height 100
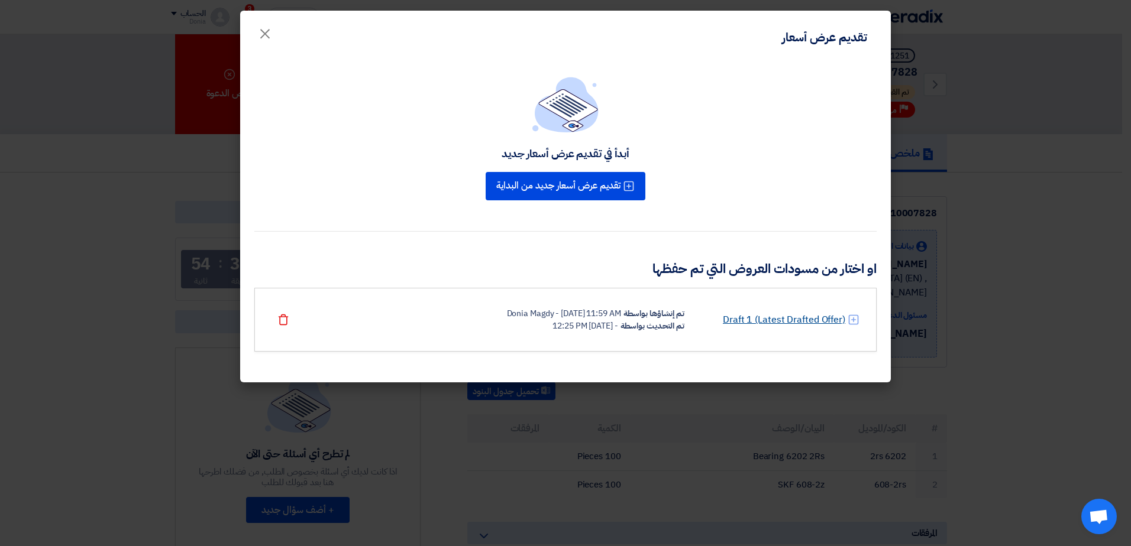
click at [793, 317] on link "Draft 1 (Latest Drafted Offer)" at bounding box center [784, 320] width 122 height 14
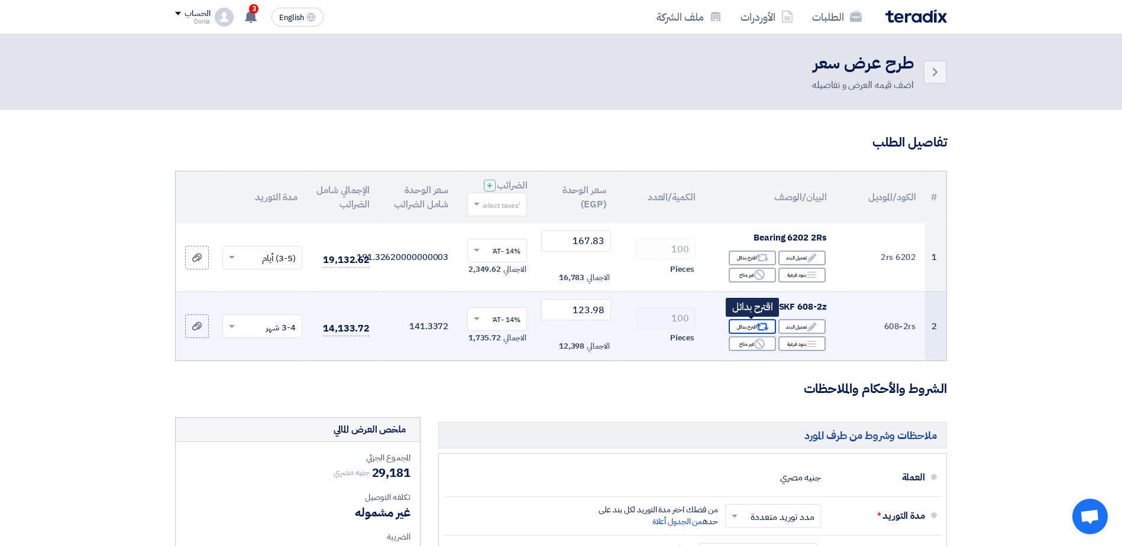
click at [743, 326] on div "Alternative اقترح بدائل" at bounding box center [752, 326] width 47 height 15
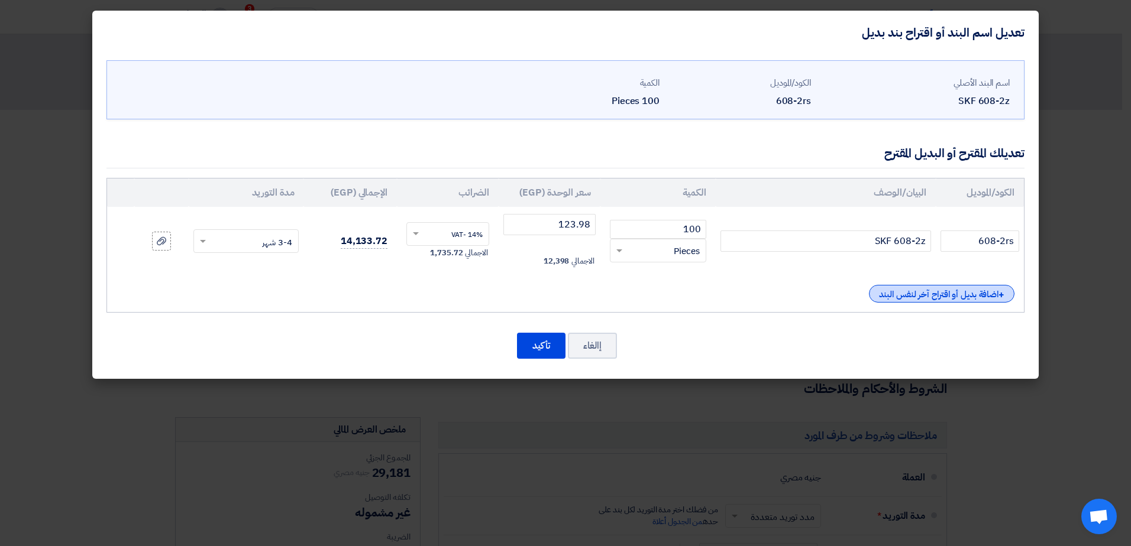
click at [911, 290] on div "+ اضافة بديل أو اقتراح آخر لنفس البند" at bounding box center [941, 294] width 145 height 18
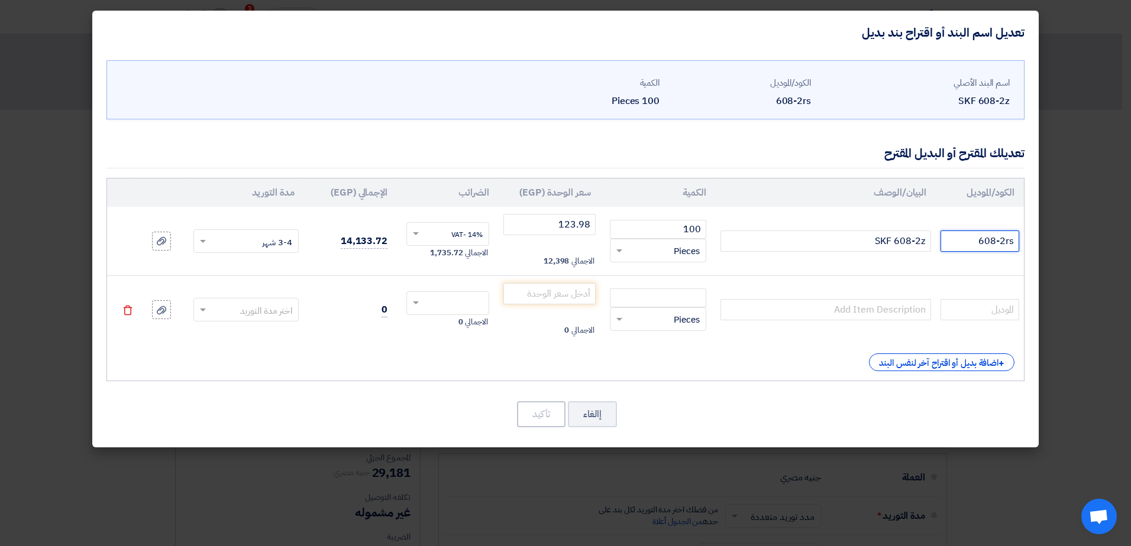
drag, startPoint x: 975, startPoint y: 242, endPoint x: 1045, endPoint y: 237, distance: 70.6
click at [1045, 237] on modal-container "تعديل اسم البند أو اقتراح بند بديل اسم البند الأصلي SKF 608-2z الكود/الموديل 60…" at bounding box center [565, 273] width 1131 height 546
click at [985, 308] on input "text" at bounding box center [979, 309] width 79 height 21
paste input "608-2rs"
type input "608-2rs"
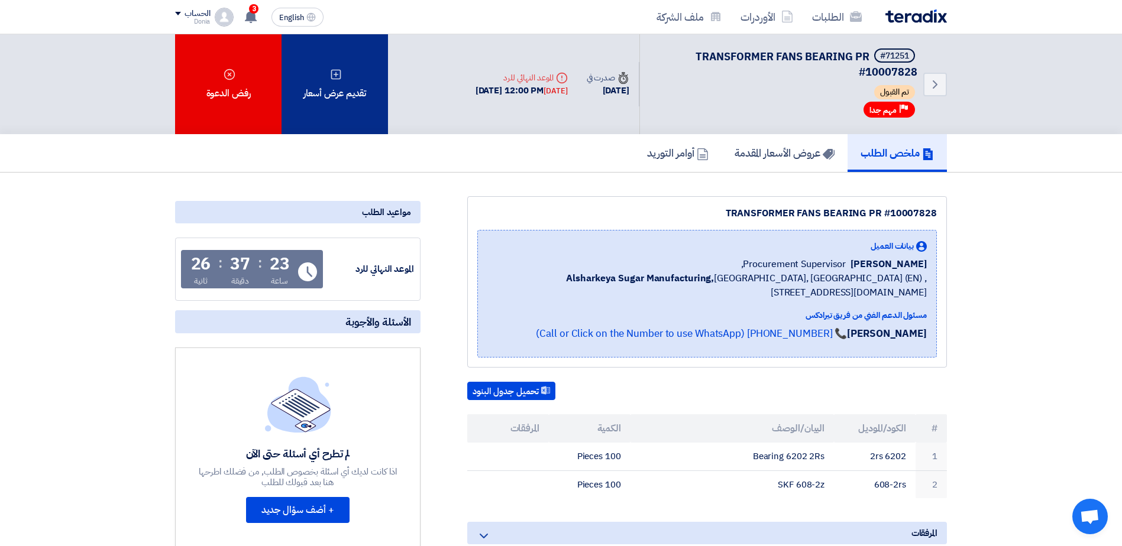
click at [330, 78] on icon at bounding box center [336, 75] width 12 height 12
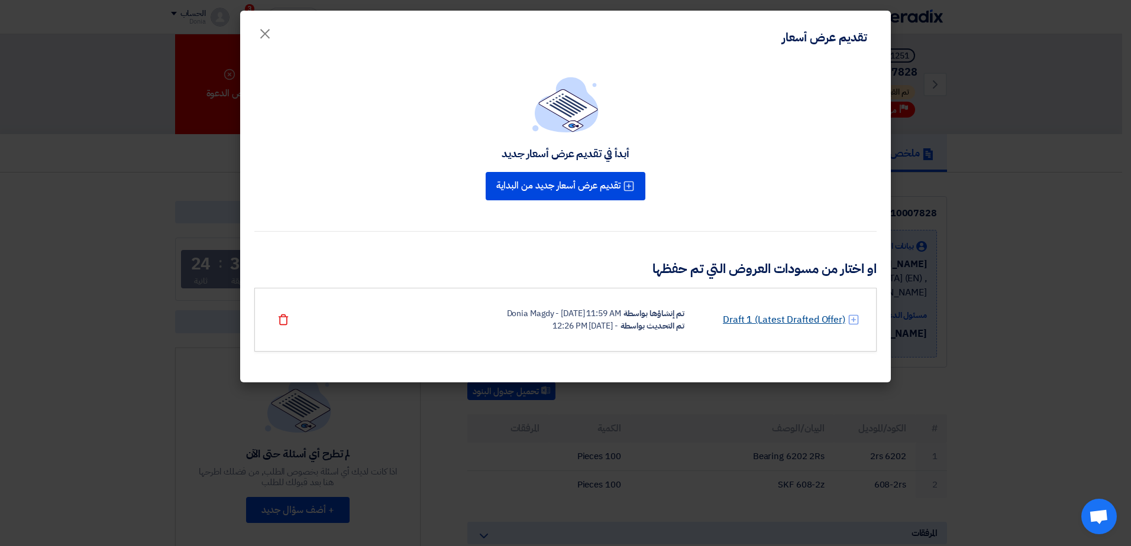
click at [771, 316] on link "Draft 1 (Latest Drafted Offer)" at bounding box center [784, 320] width 122 height 14
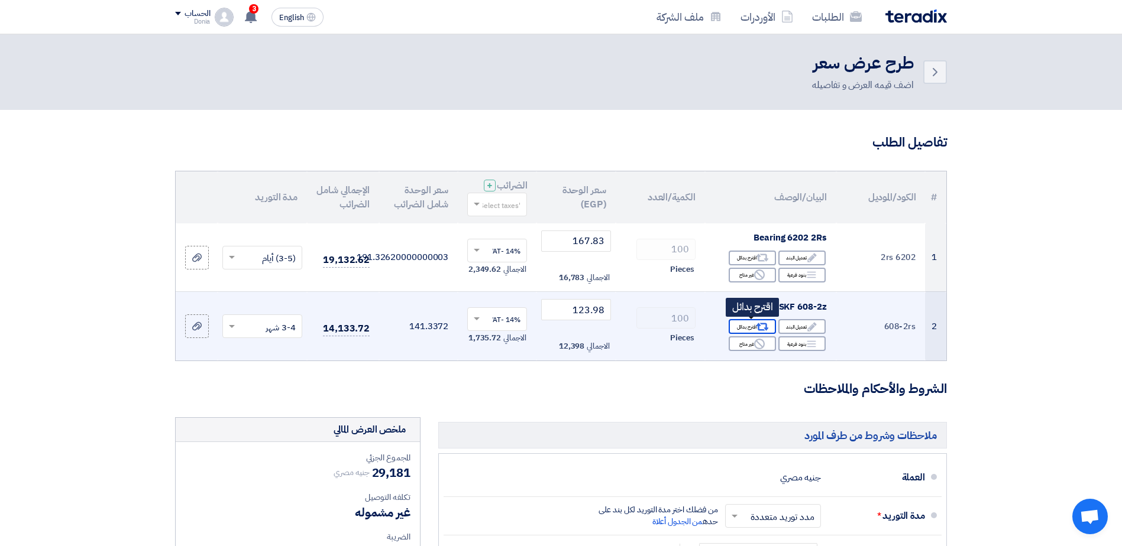
click at [756, 321] on icon "Alternative" at bounding box center [762, 327] width 12 height 12
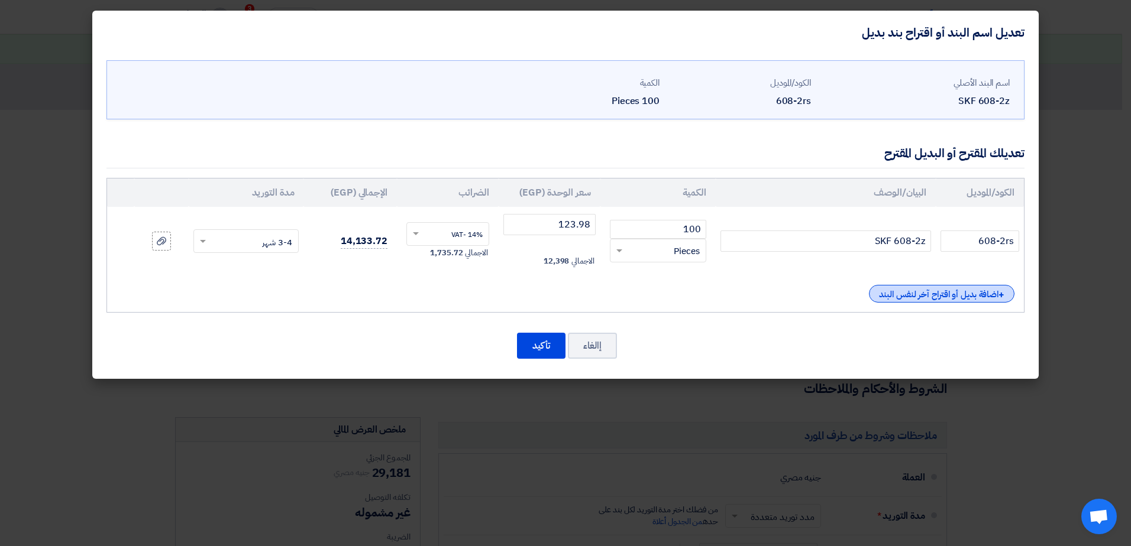
click at [975, 295] on div "+ اضافة بديل أو اقتراح آخر لنفس البند" at bounding box center [941, 294] width 145 height 18
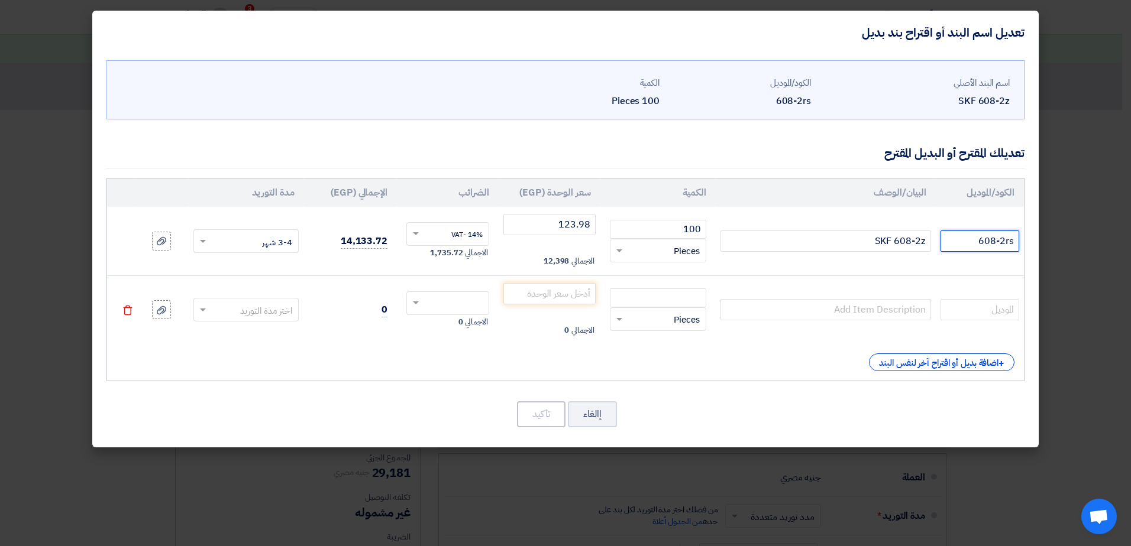
drag, startPoint x: 972, startPoint y: 235, endPoint x: 1036, endPoint y: 240, distance: 64.0
click at [1036, 240] on div "اسم البند الأصلي SKF 608-2z الكود/الموديل 608-2rs الكمية 100 Pieces ×" at bounding box center [565, 251] width 946 height 394
click at [991, 319] on input "text" at bounding box center [979, 309] width 79 height 21
paste input "608-2rs"
type input "608-2rs"
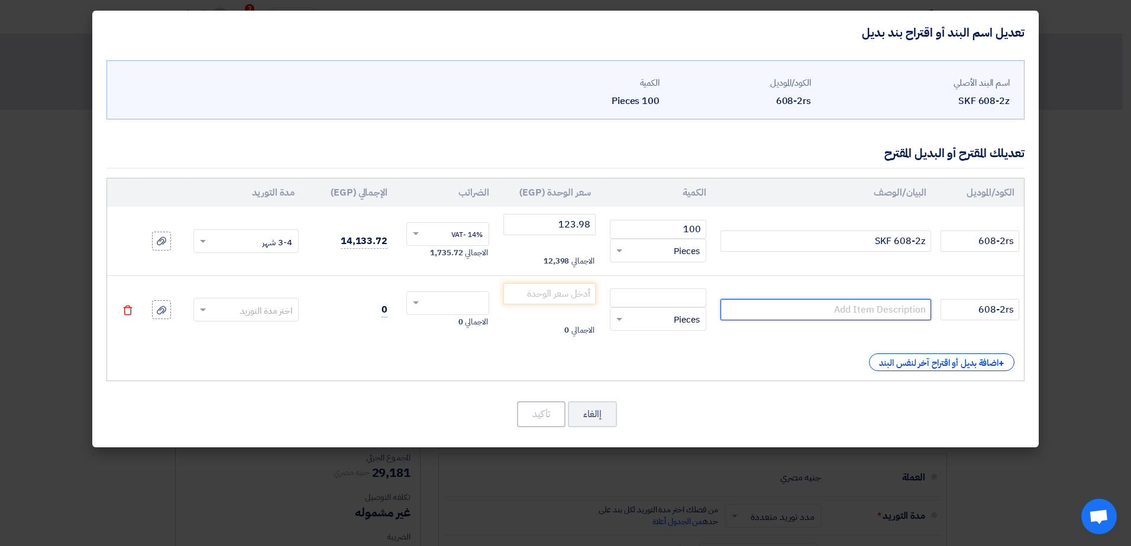
click at [787, 307] on input "text" at bounding box center [825, 309] width 211 height 21
paste input "608-2RSH/C3"
type input "608-2RSH/C3"
click at [564, 296] on input "number" at bounding box center [549, 293] width 92 height 21
paste input "92.90"
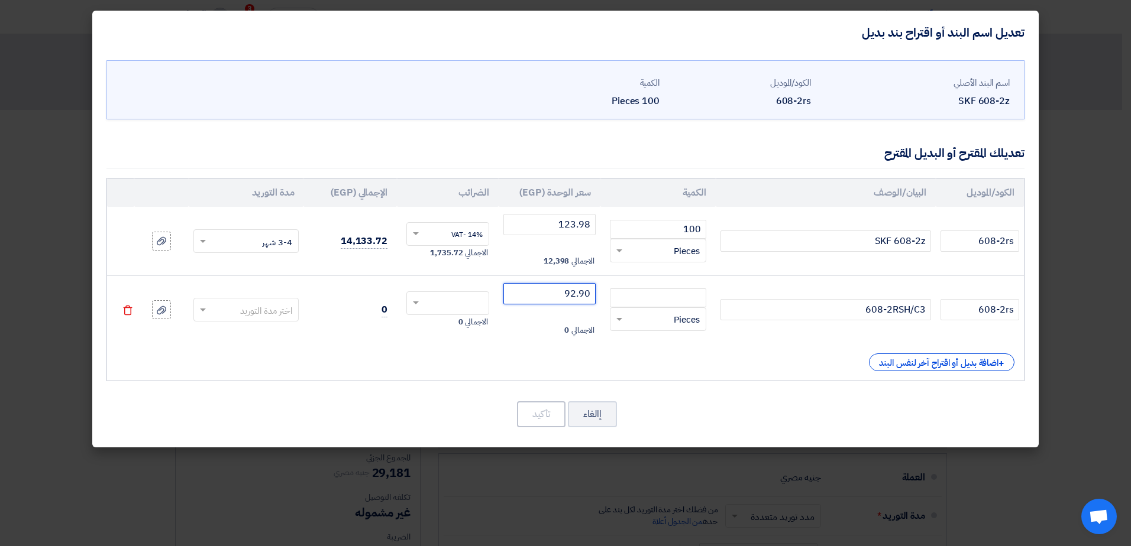
type input "92.90"
click at [441, 299] on input "text" at bounding box center [455, 304] width 57 height 19
click at [449, 325] on div "14% -VAT" at bounding box center [448, 325] width 82 height 21
click at [541, 331] on div "الاجمالي 0" at bounding box center [549, 331] width 92 height 14
click at [562, 340] on td "92.90 الاجمالي 0" at bounding box center [550, 310] width 102 height 69
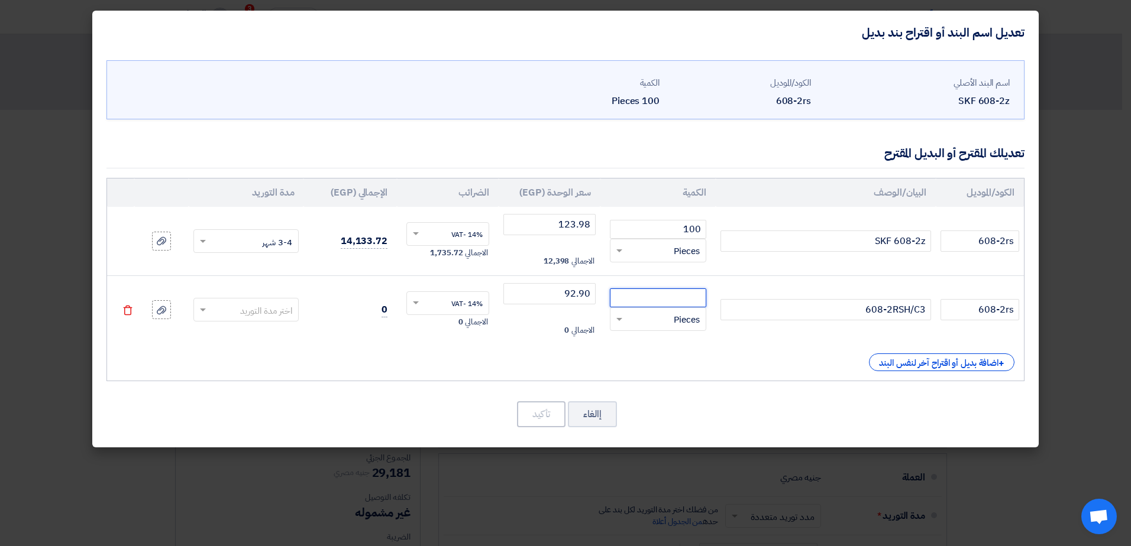
click at [668, 301] on input "number" at bounding box center [658, 298] width 96 height 19
type input "100"
click at [205, 311] on span at bounding box center [203, 310] width 6 height 3
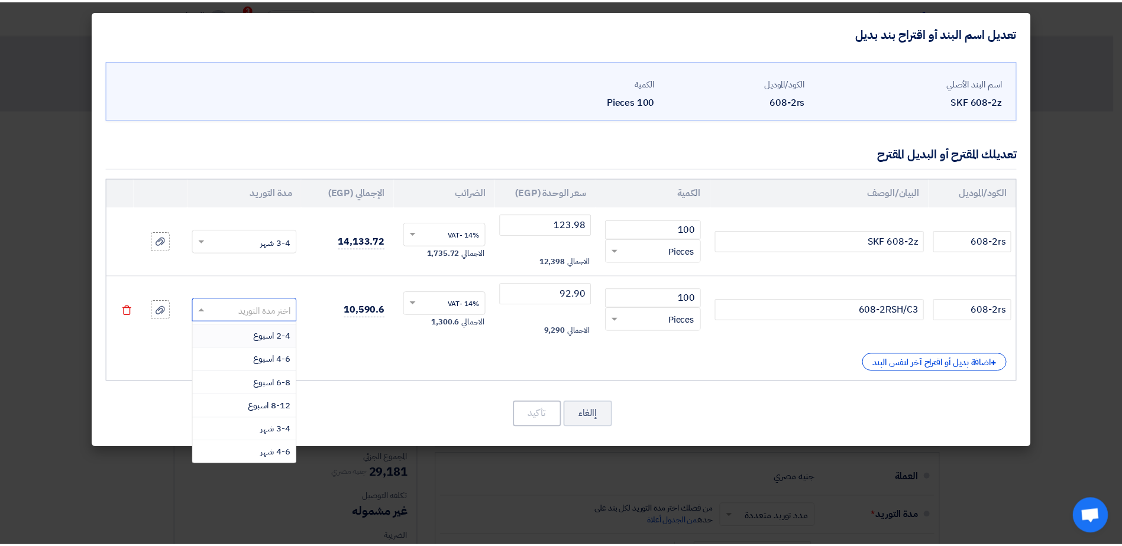
scroll to position [115, 0]
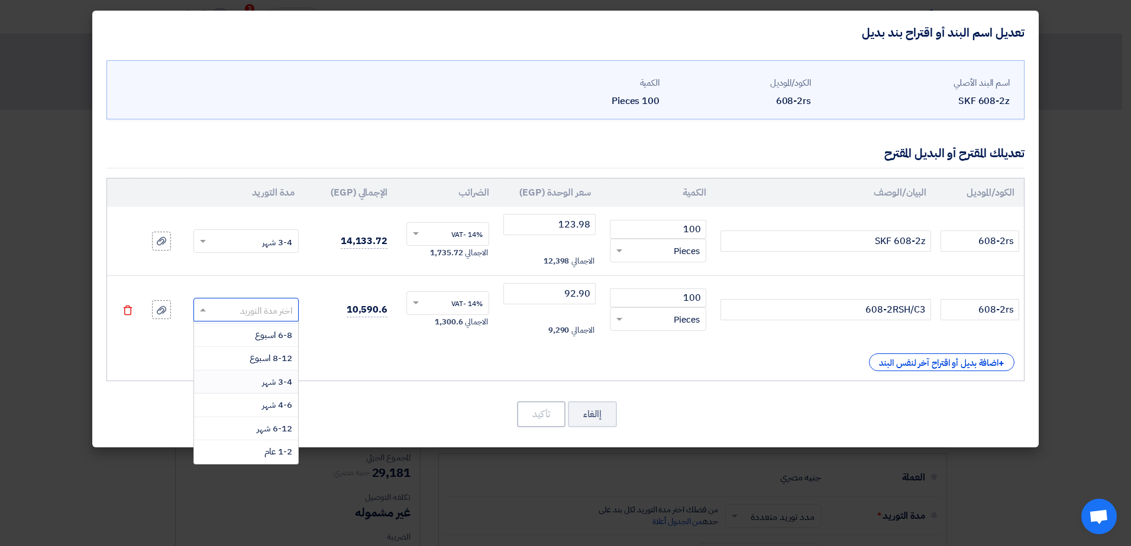
click at [291, 386] on span "3-4 شهر" at bounding box center [277, 382] width 30 height 13
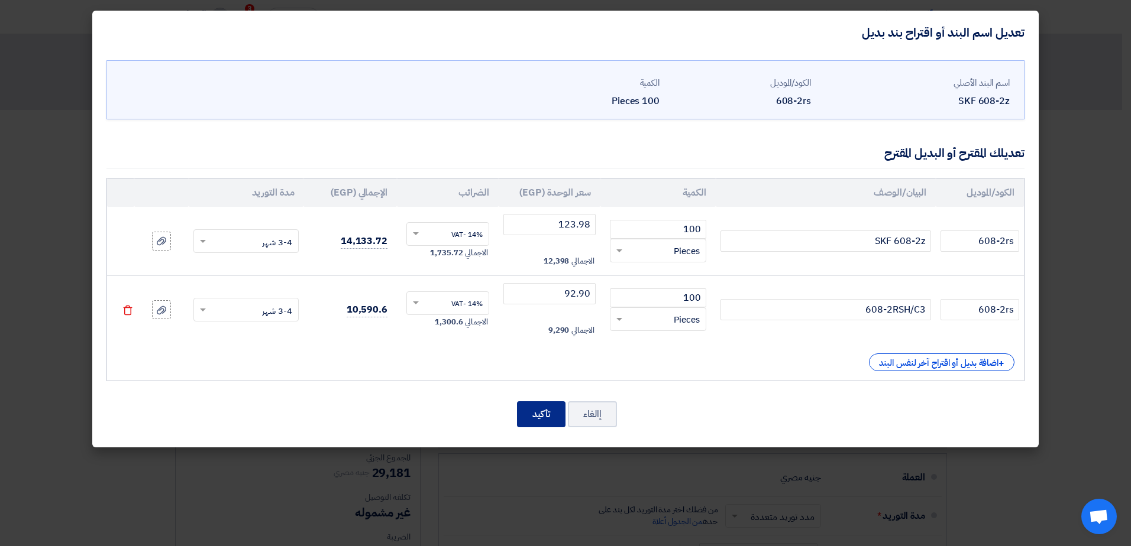
click at [528, 413] on button "تأكيد" at bounding box center [541, 415] width 48 height 26
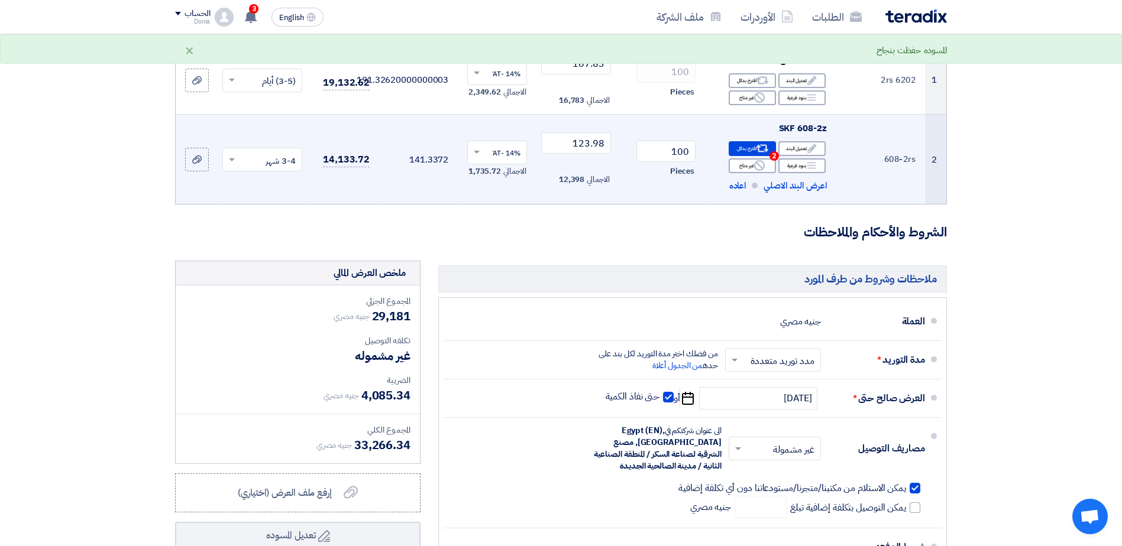
scroll to position [237, 0]
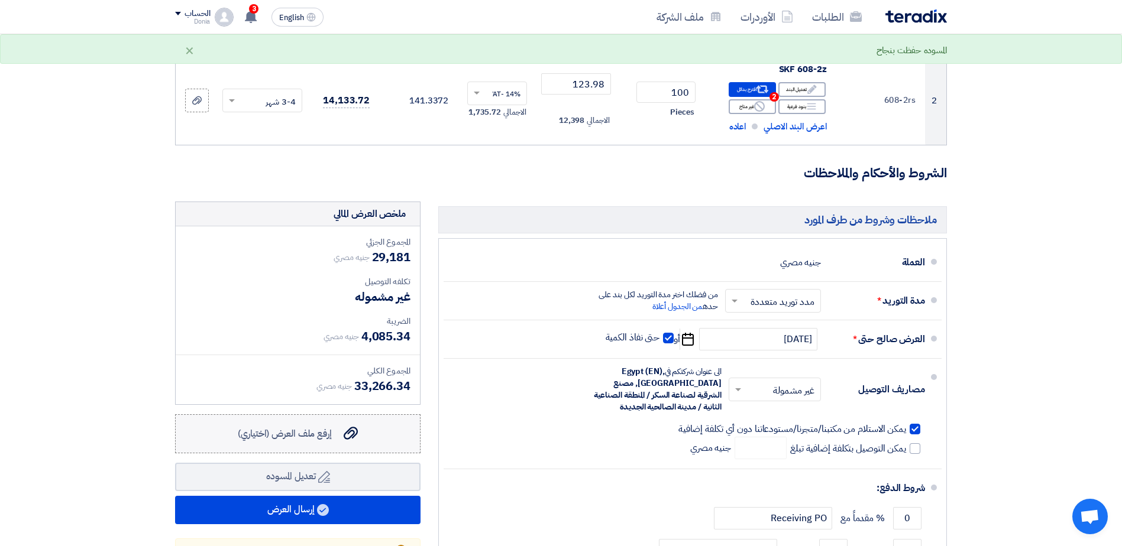
click at [348, 436] on icon "إرفع ملف العرض (اختياري)" at bounding box center [351, 433] width 14 height 14
click at [0, 0] on input "إرفع ملف العرض (اختياري) إرفع ملف العرض (اختياري)" at bounding box center [0, 0] width 0 height 0
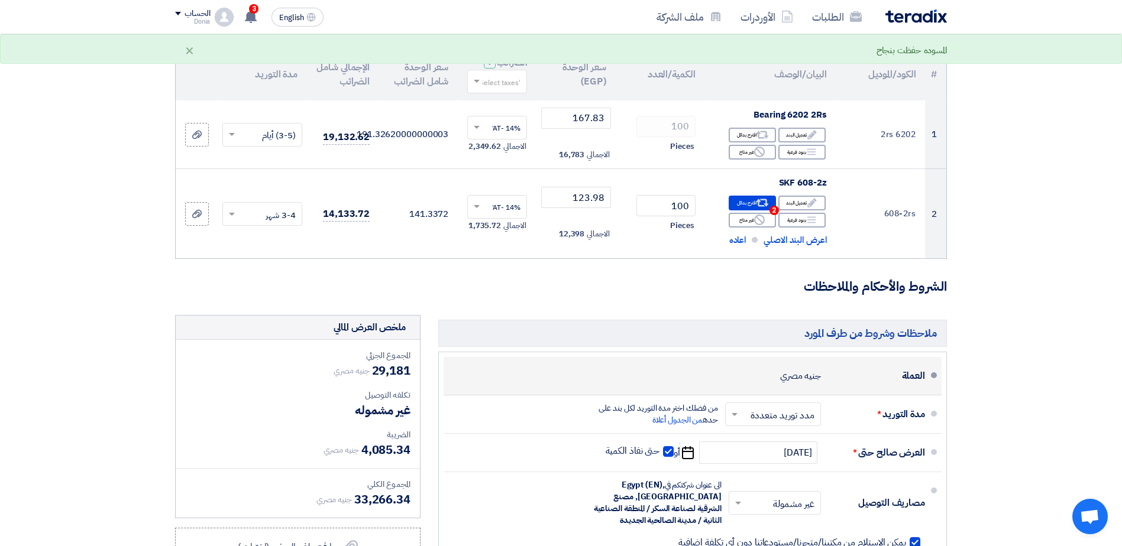
scroll to position [59, 0]
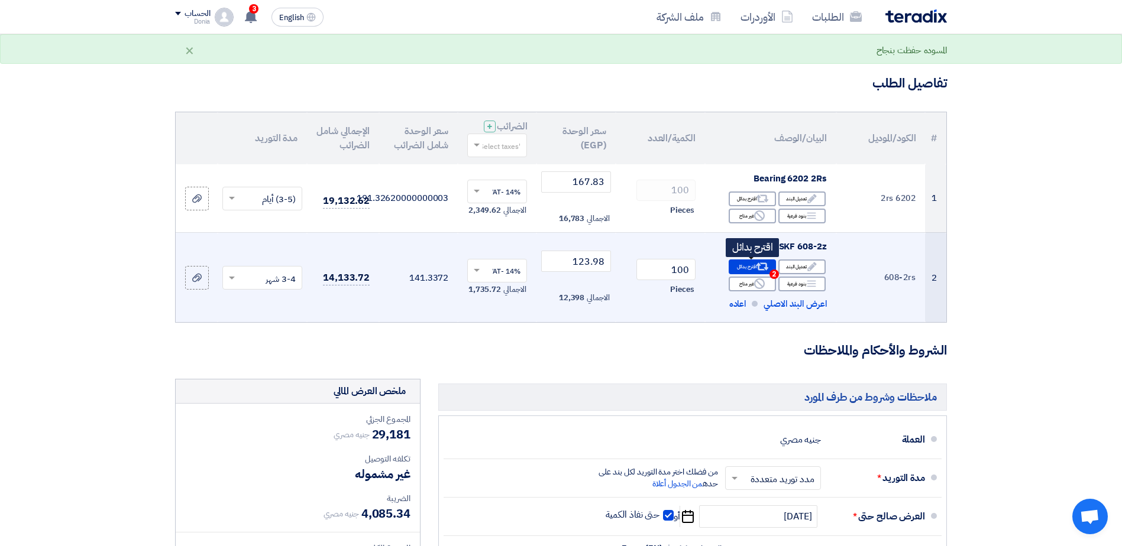
click at [755, 273] on div "Alternative اقترح بدائل 2" at bounding box center [752, 267] width 47 height 15
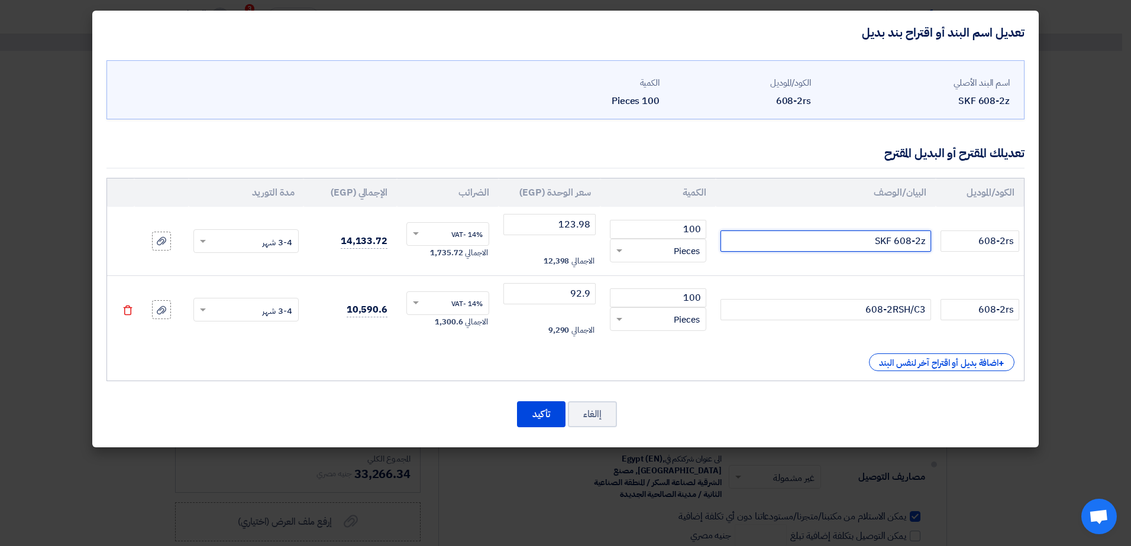
drag, startPoint x: 875, startPoint y: 242, endPoint x: 934, endPoint y: 242, distance: 58.6
click at [934, 242] on td "SKF 608-2z" at bounding box center [826, 241] width 220 height 69
paste input "608-2Z"
type input "608-2Z"
drag, startPoint x: 958, startPoint y: 245, endPoint x: 1011, endPoint y: 236, distance: 54.0
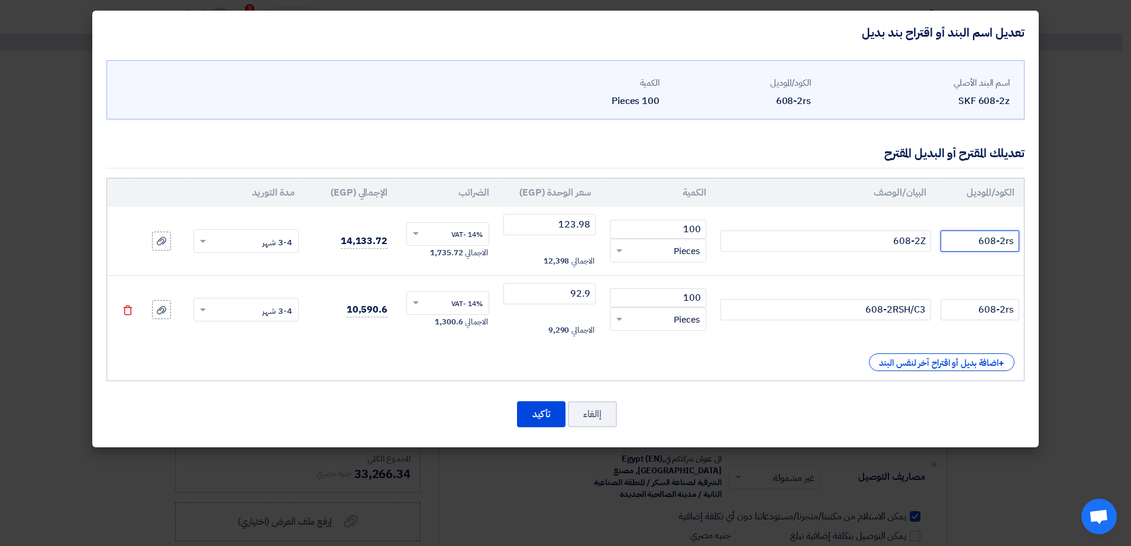
click at [1011, 236] on input "608-2rs" at bounding box center [979, 241] width 79 height 21
paste input "Z"
drag, startPoint x: 958, startPoint y: 240, endPoint x: 1041, endPoint y: 238, distance: 82.8
click at [1041, 238] on modal-container "تعديل اسم البند أو اقتراح بند بديل اسم البند الأصلي SKF 608-2z الكود/الموديل 60…" at bounding box center [565, 273] width 1131 height 546
paste input "text"
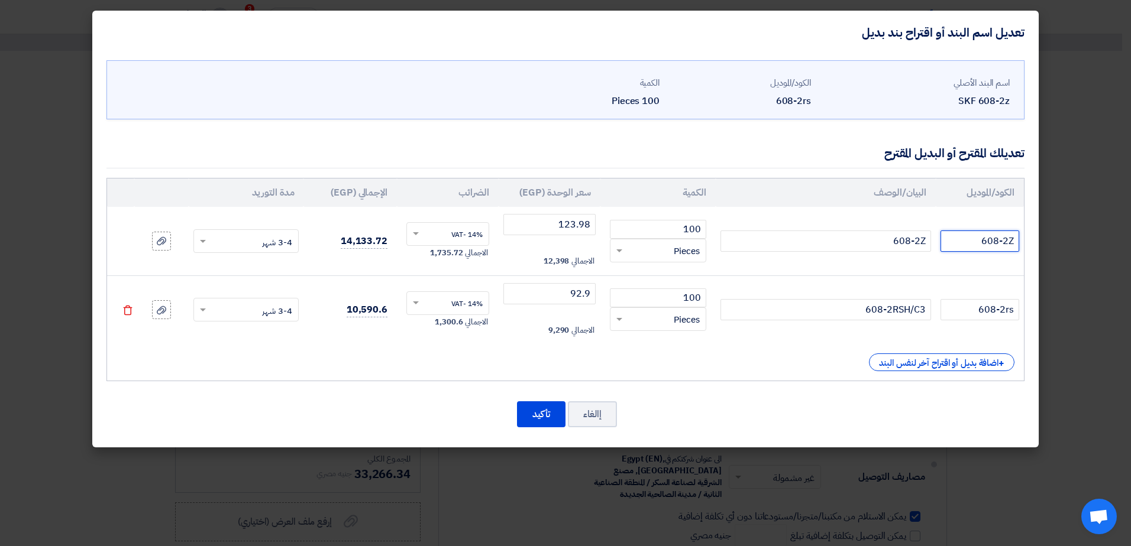
type input "608-2Z"
click at [538, 421] on button "تأكيد" at bounding box center [541, 415] width 48 height 26
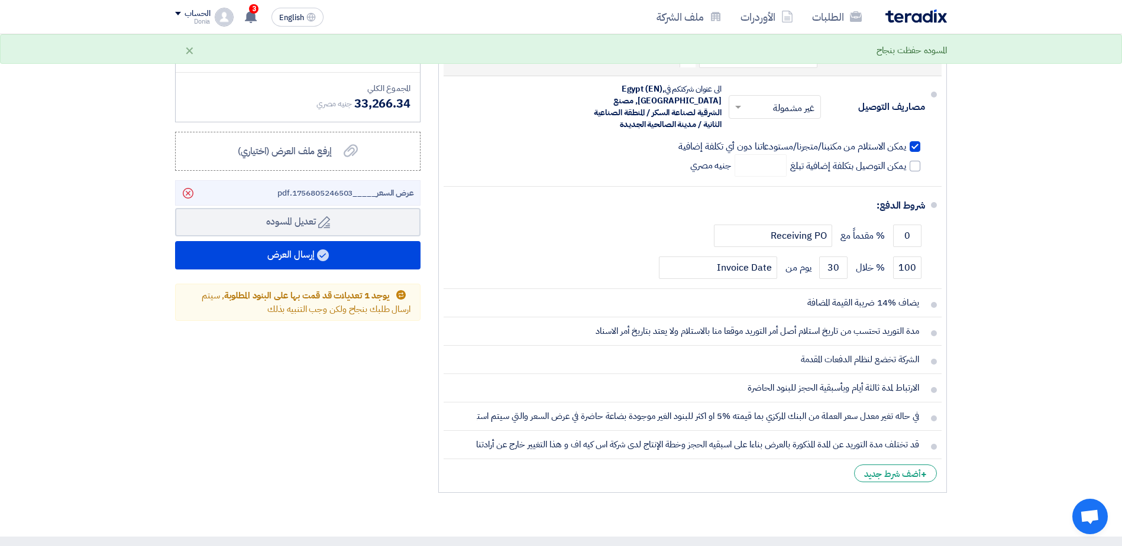
scroll to position [532, 0]
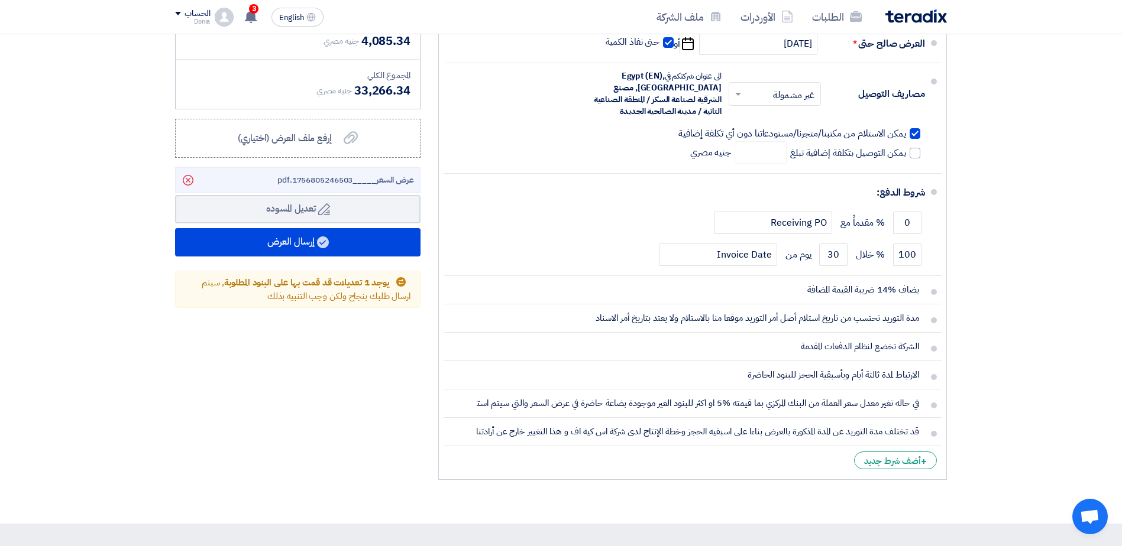
click at [1011, 438] on section "تفاصيل الطلب # الكود/الموديل البيان/الوصف الكمية/العدد سعر الوحدة (EGP) الضرائب…" at bounding box center [561, 51] width 1122 height 946
click at [888, 454] on div "+ أضف شرط جديد" at bounding box center [895, 461] width 83 height 18
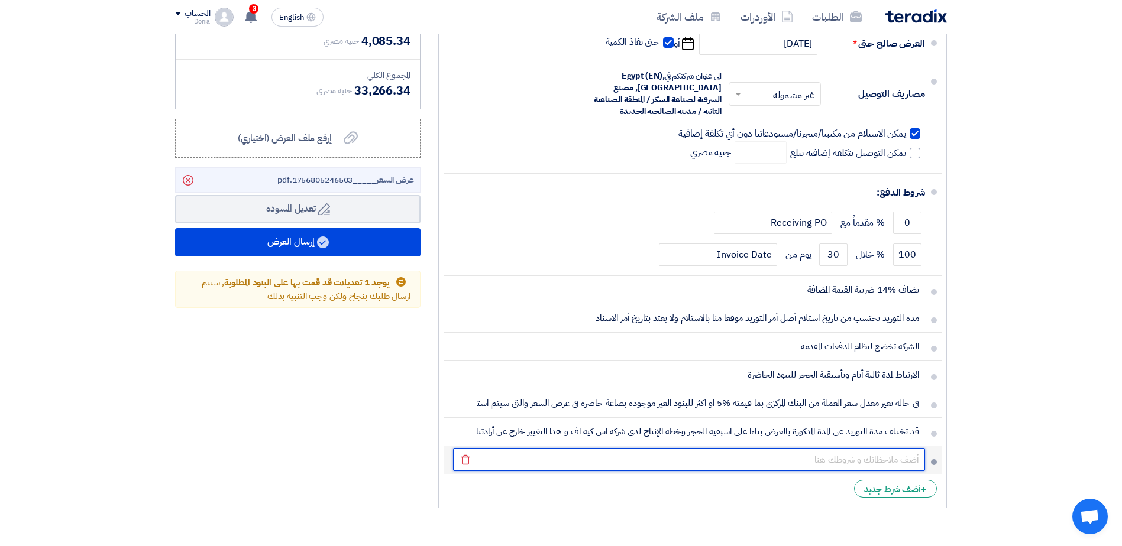
click at [835, 461] on input "text" at bounding box center [689, 460] width 472 height 22
paste input "التسليم بمخازننا و يتم ارسال تفويض مع مندوب االستالم"
click at [840, 466] on input "التسليم بمخازننا و يتم ارسال تفويض مع مندوب االستالم" at bounding box center [689, 460] width 472 height 22
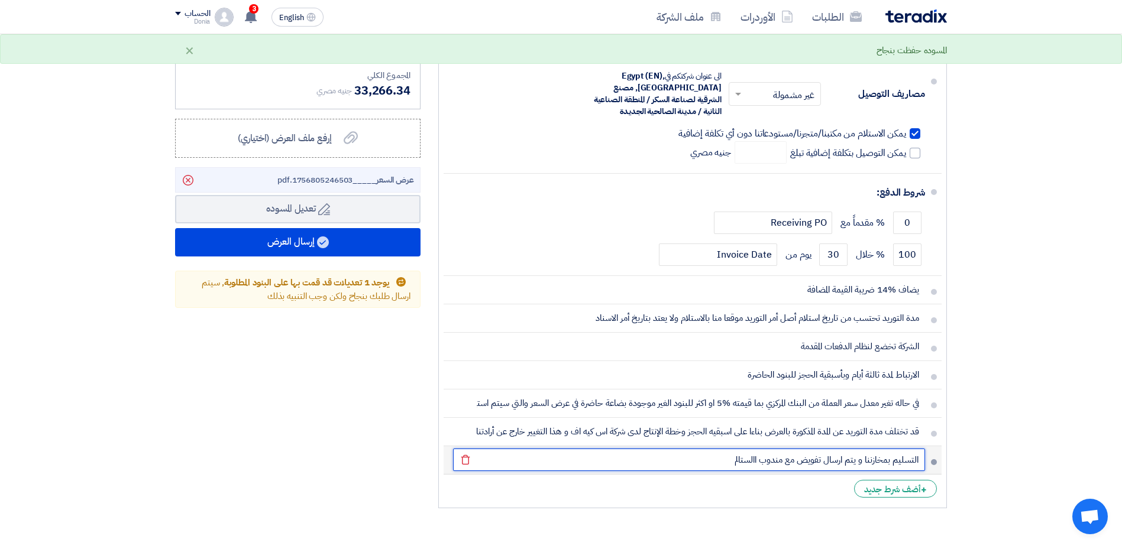
click at [840, 466] on input "التسليم بمخازننا و يتم ارسال تفويض مع مندوب االستالم" at bounding box center [689, 460] width 472 height 22
click at [748, 464] on input "التسليم بمخازننا و يتم أرسال تفويض مع مندوب االستالم" at bounding box center [689, 460] width 472 height 22
type input "التسليم بمخازننا و يتم أرسال تفويض مع مندوب الاستلام"
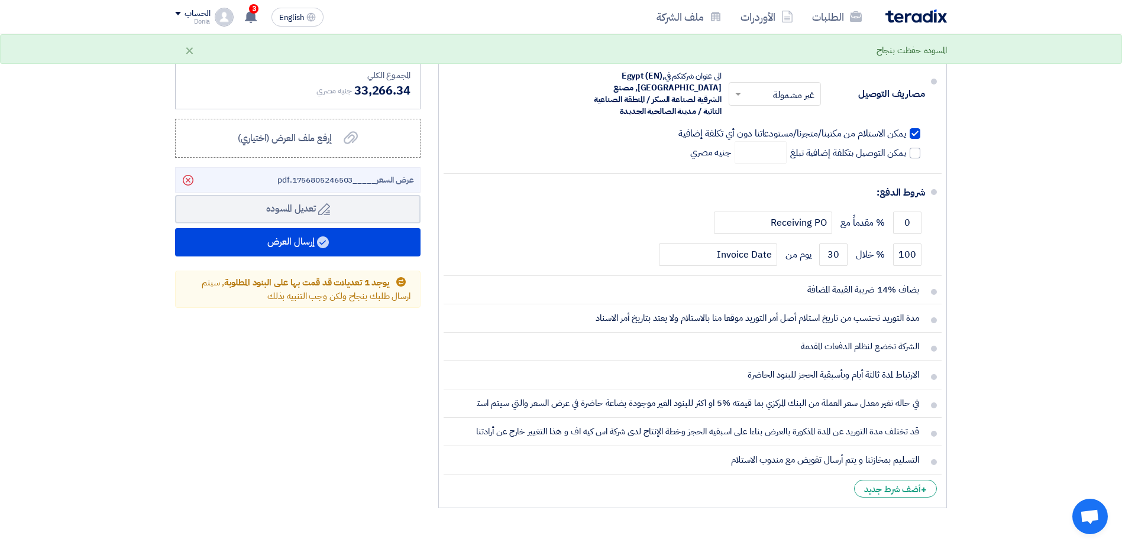
click at [1021, 355] on section "تفاصيل الطلب # الكود/الموديل البيان/الوصف الكمية/العدد سعر الوحدة (EGP) الضرائب…" at bounding box center [561, 65] width 1122 height 974
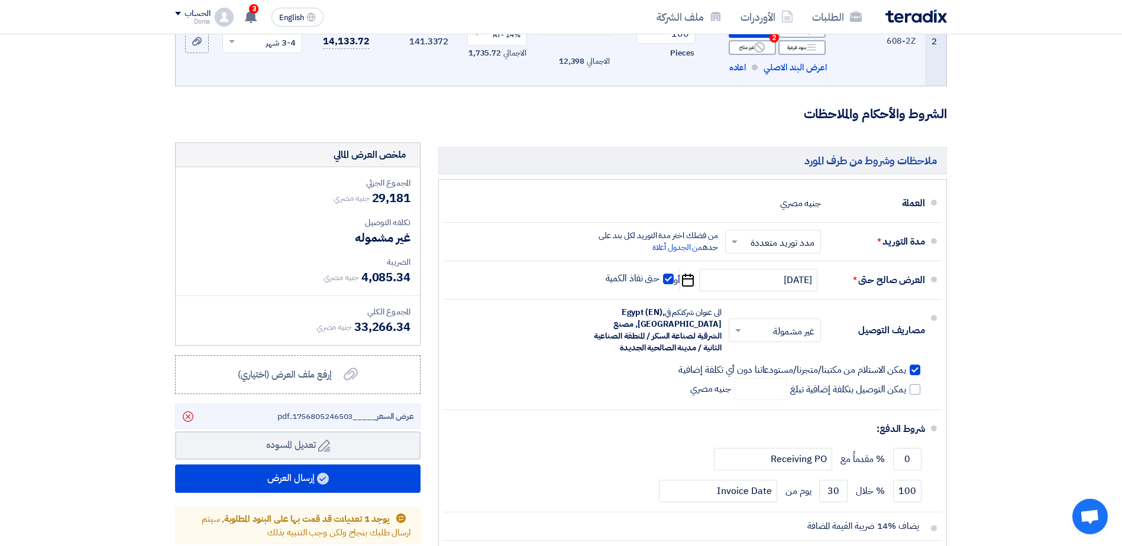
scroll to position [237, 0]
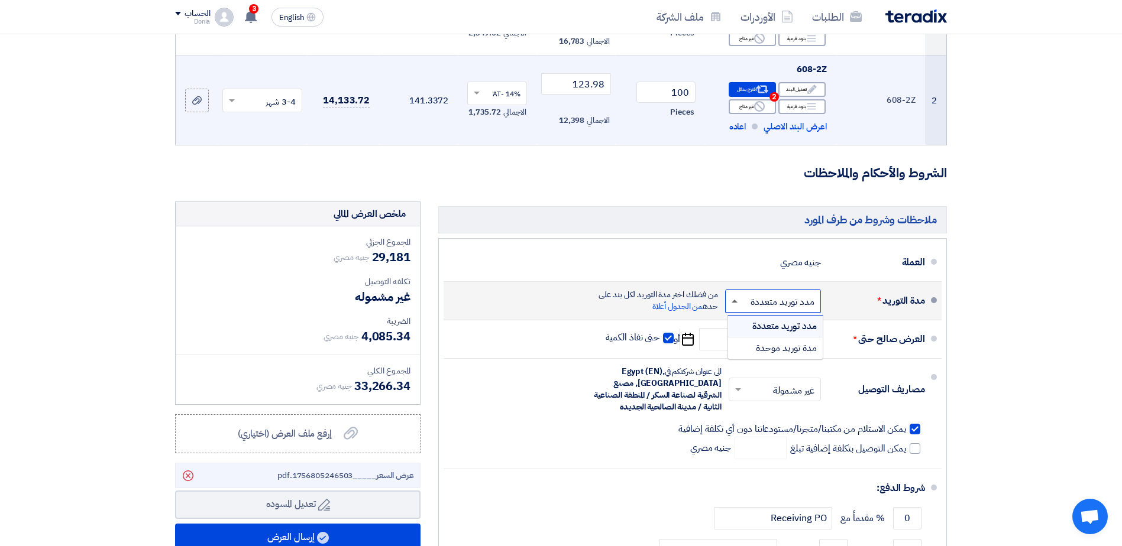
click at [732, 302] on span at bounding box center [735, 301] width 6 height 3
click at [751, 345] on div "مدة توريد موحدة" at bounding box center [775, 348] width 95 height 21
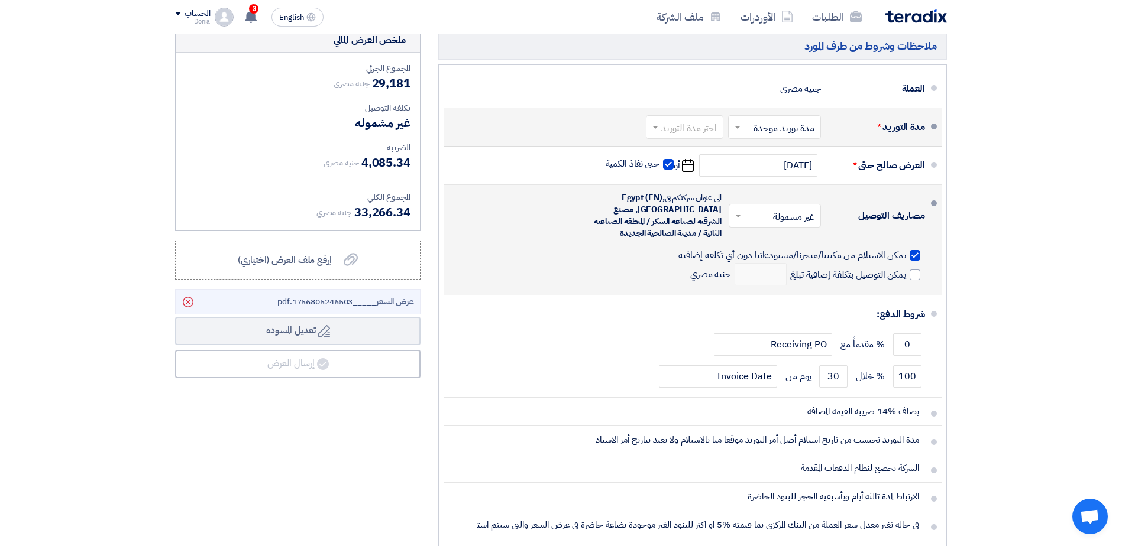
scroll to position [414, 0]
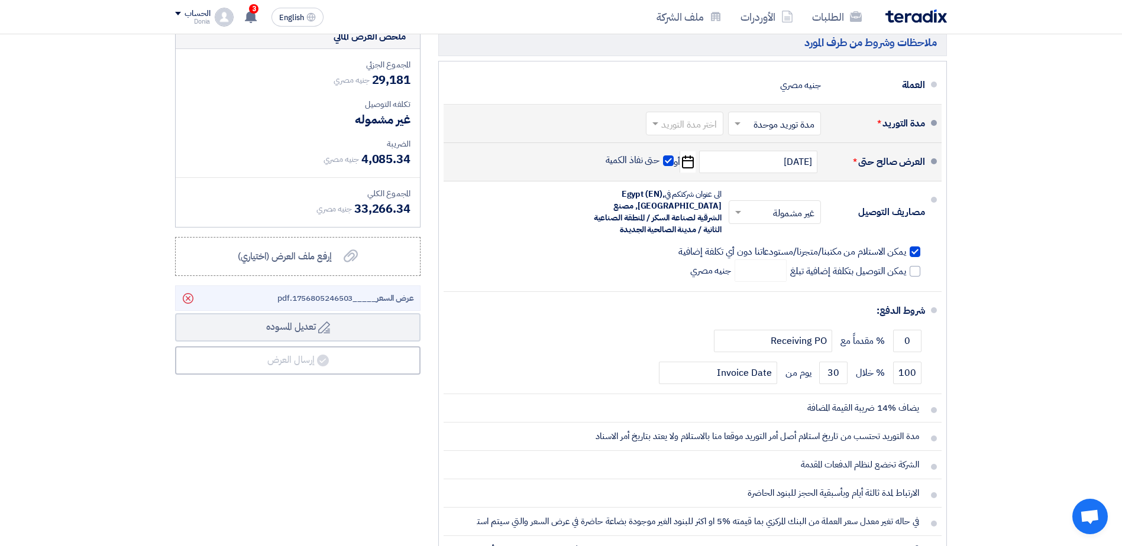
click at [671, 160] on span at bounding box center [668, 161] width 11 height 11
click at [660, 160] on input "حتى نفاذ الكمية" at bounding box center [631, 165] width 57 height 22
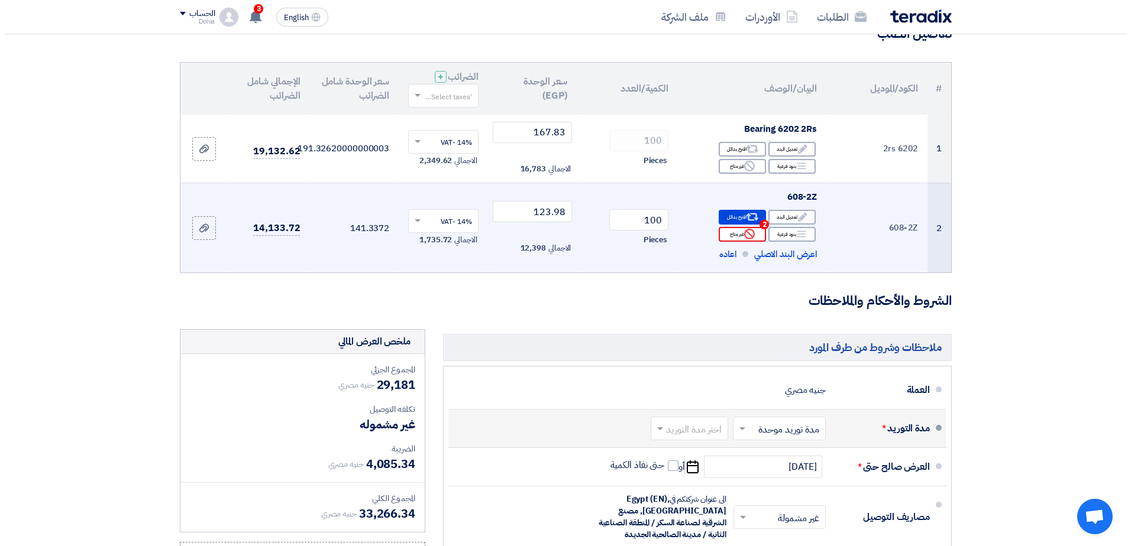
scroll to position [118, 0]
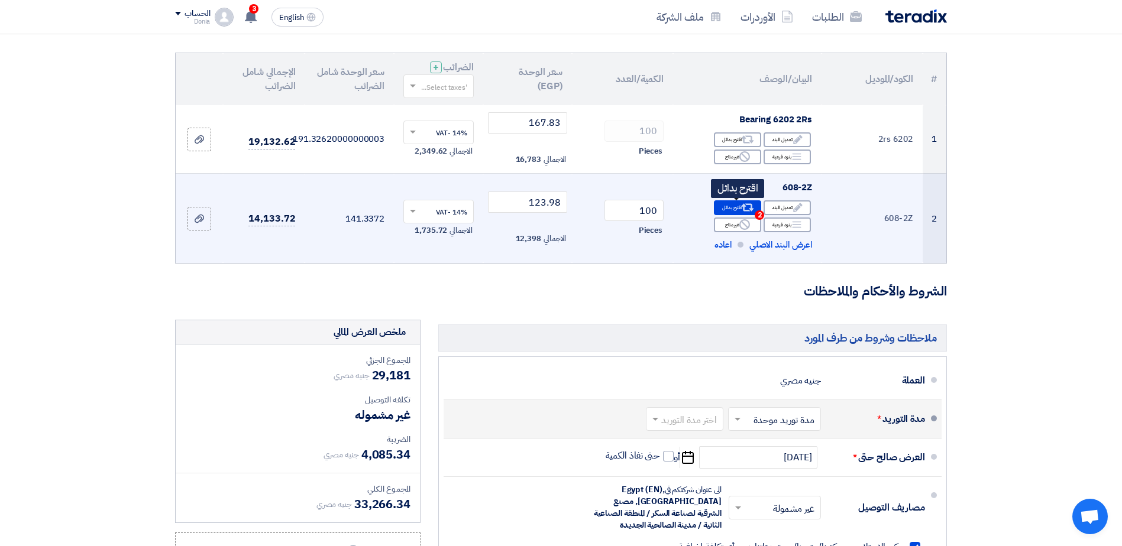
click at [739, 209] on div "Alternative اقترح بدائل 2" at bounding box center [737, 207] width 47 height 15
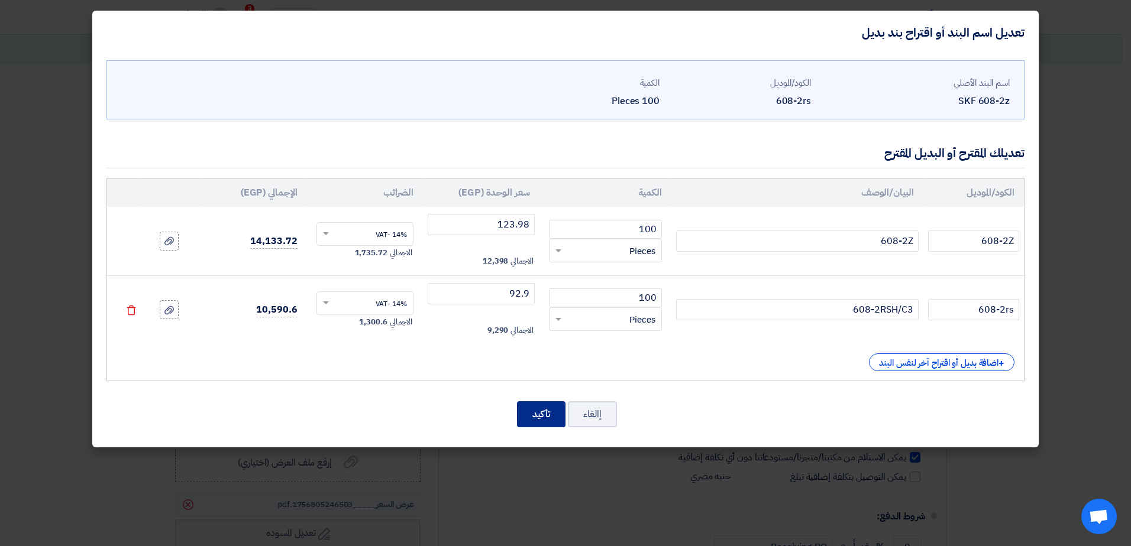
click at [522, 407] on button "تأكيد" at bounding box center [541, 415] width 48 height 26
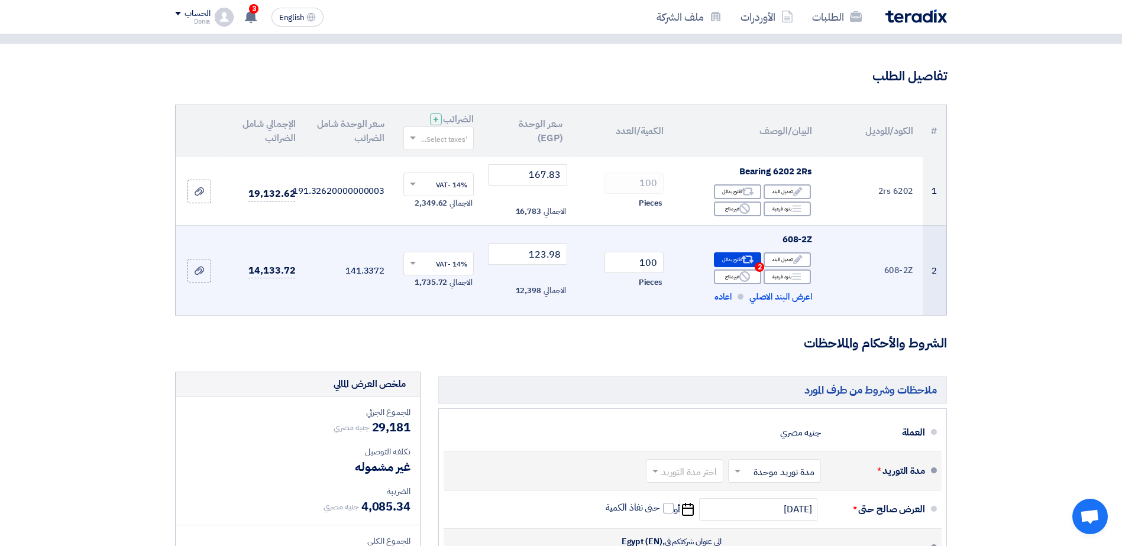
scroll to position [59, 0]
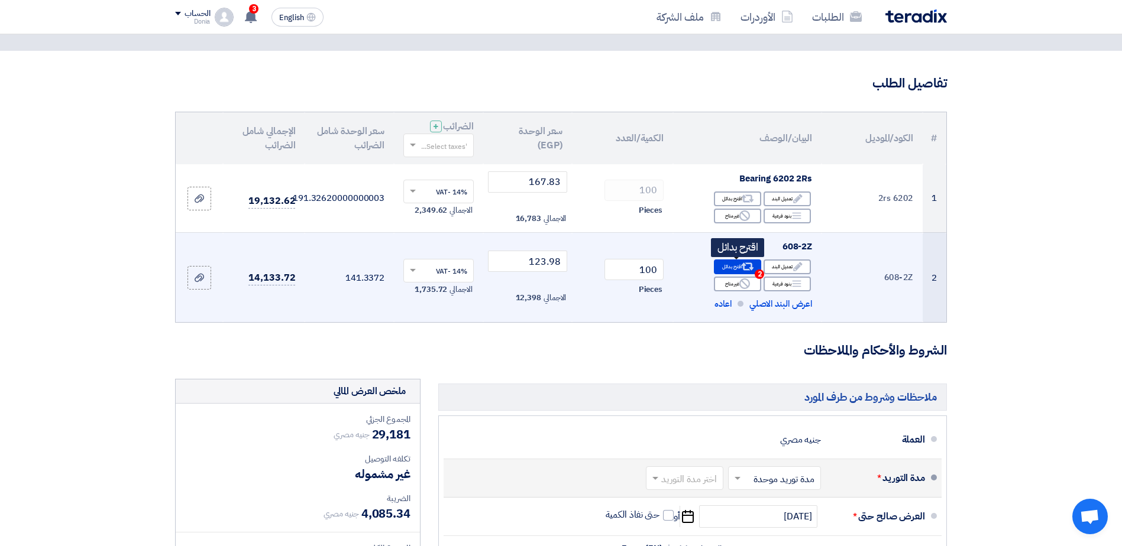
click at [732, 270] on div "Alternative اقترح بدائل 2" at bounding box center [737, 267] width 47 height 15
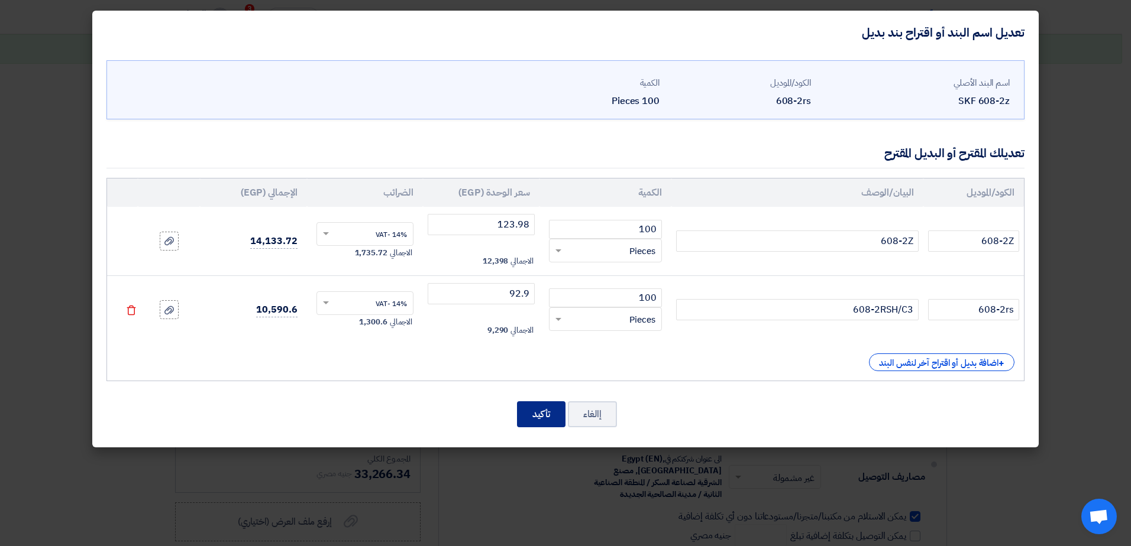
click at [541, 408] on button "تأكيد" at bounding box center [541, 415] width 48 height 26
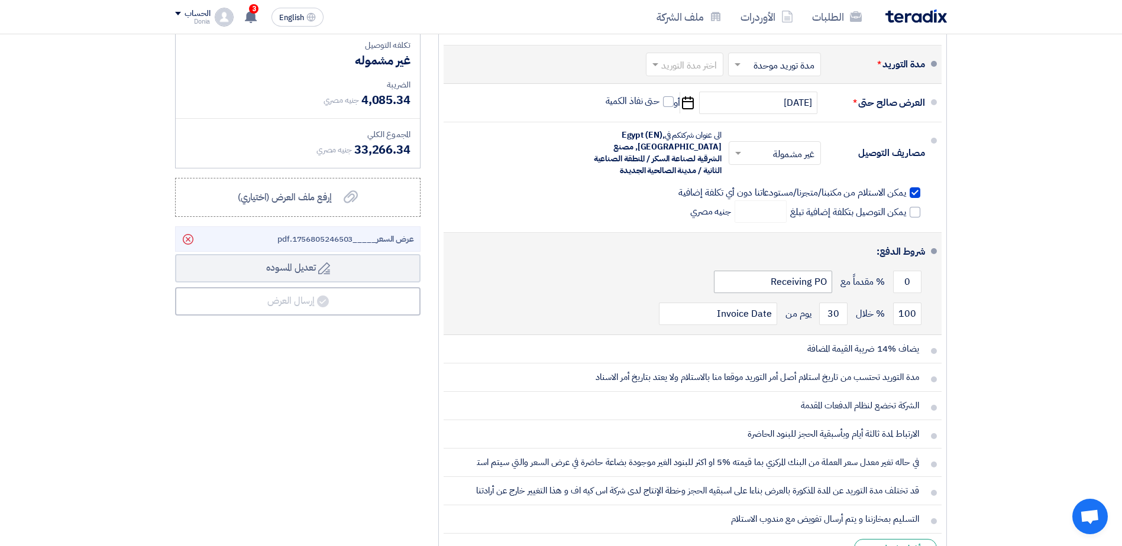
scroll to position [414, 0]
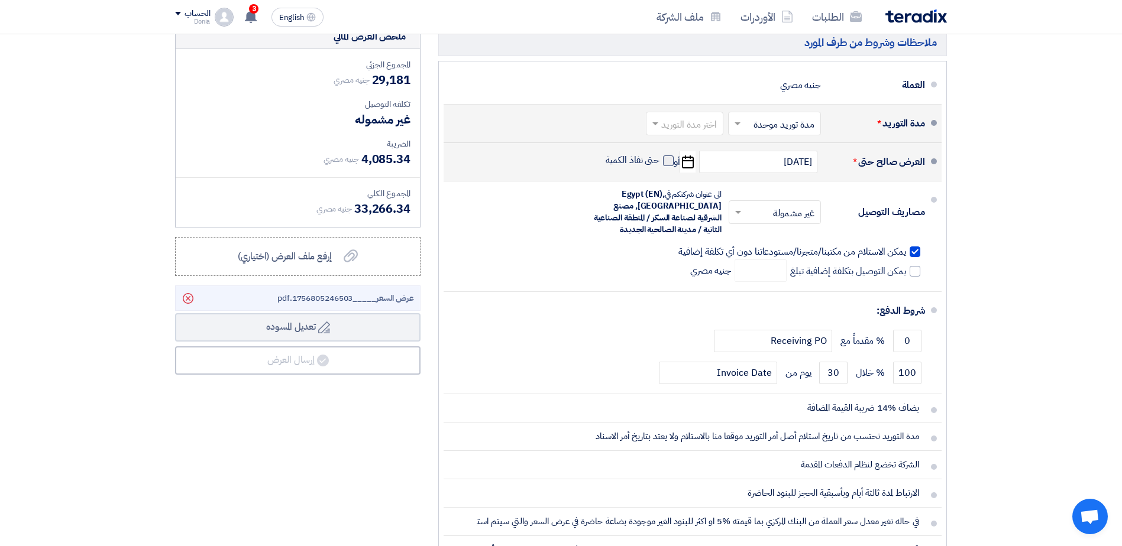
click at [670, 162] on span at bounding box center [668, 161] width 11 height 11
click at [660, 162] on input "حتى نفاذ الكمية" at bounding box center [631, 165] width 57 height 22
click at [670, 162] on span at bounding box center [668, 161] width 11 height 11
click at [660, 162] on input "حتى نفاذ الكمية" at bounding box center [631, 165] width 57 height 22
checkbox input "false"
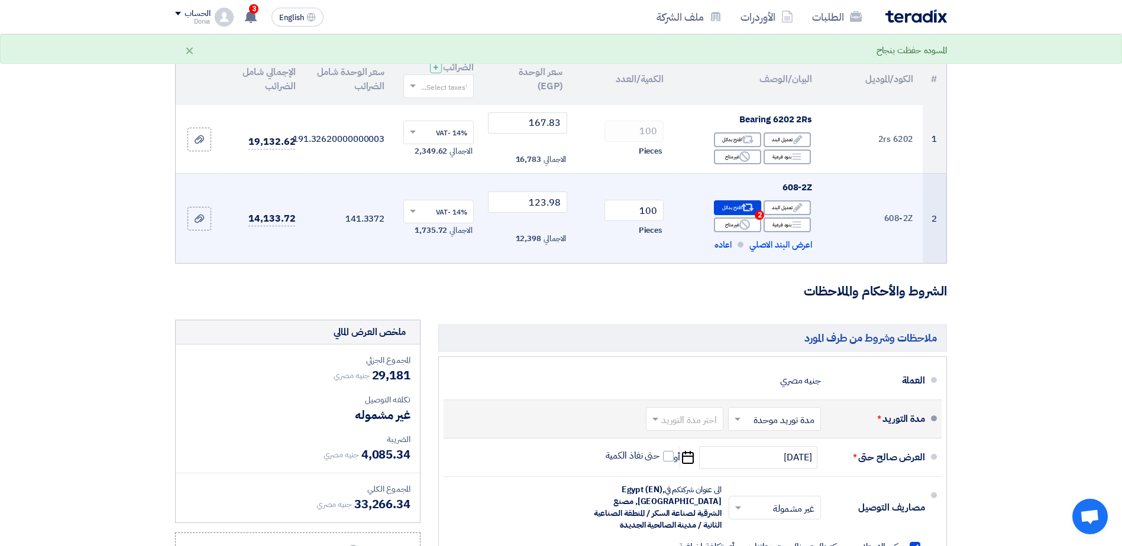
scroll to position [59, 0]
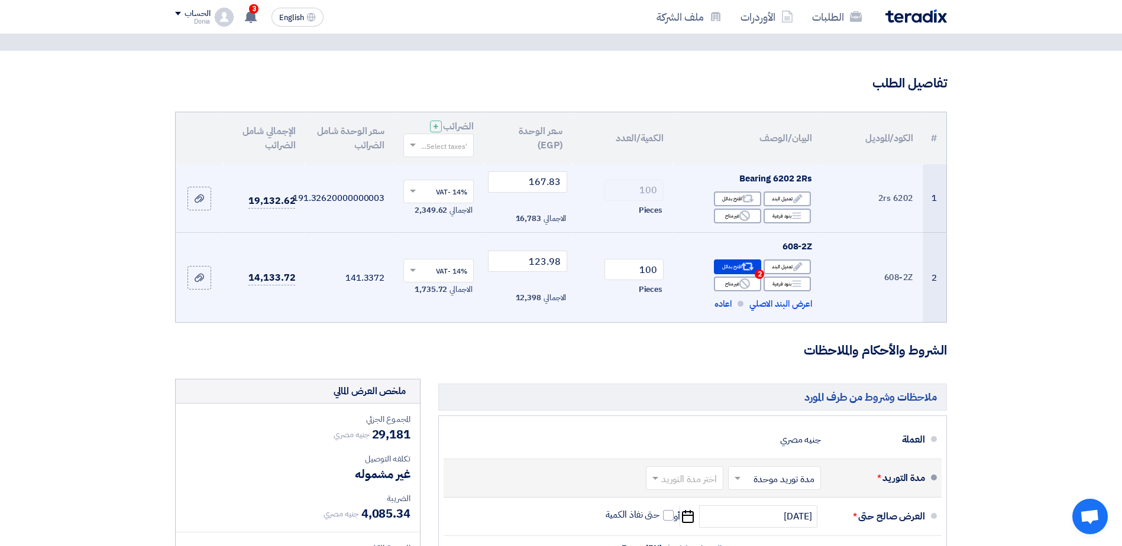
click at [339, 201] on td "191.32620000000003" at bounding box center [349, 198] width 89 height 69
click at [415, 190] on span at bounding box center [413, 192] width 6 height 4
click at [423, 212] on div "14% -VAT" at bounding box center [438, 213] width 69 height 21
click at [415, 193] on span at bounding box center [411, 191] width 15 height 11
click at [439, 235] on span "0% -No VAT" at bounding box center [448, 234] width 38 height 11
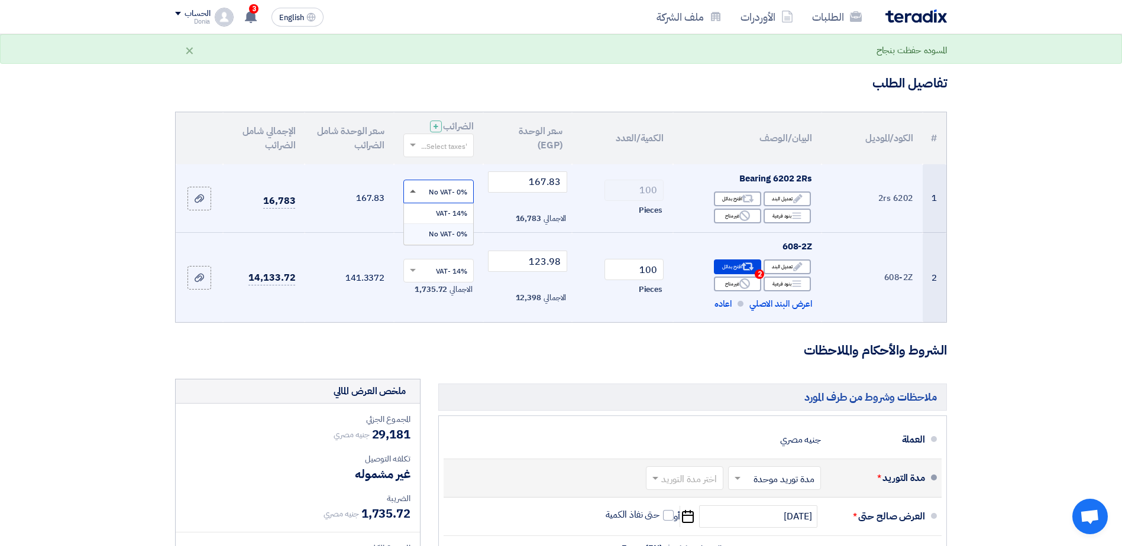
click at [414, 190] on span at bounding box center [413, 191] width 6 height 3
click at [441, 213] on span "14% -VAT" at bounding box center [451, 213] width 31 height 11
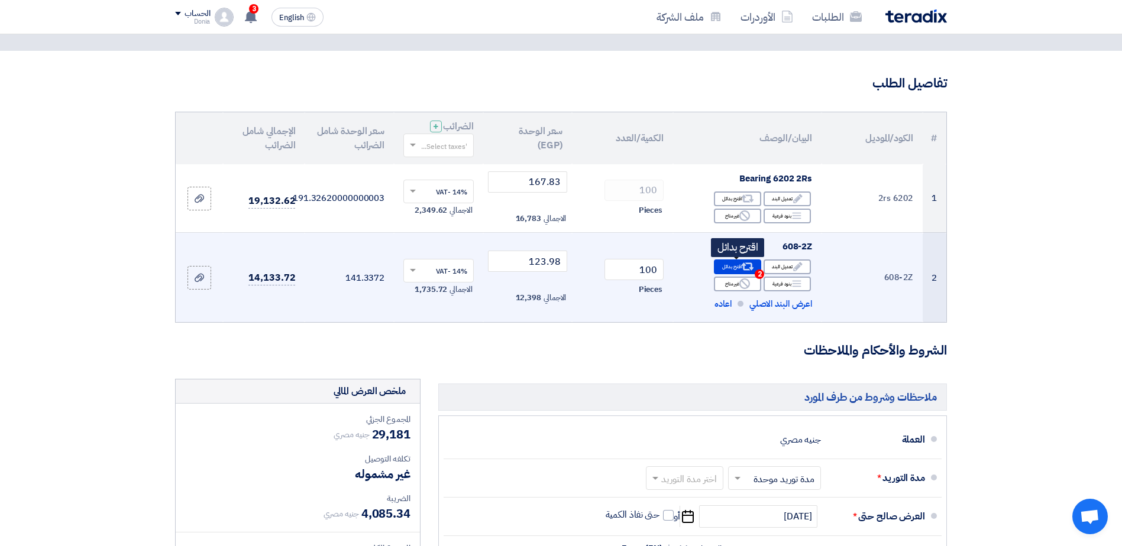
click at [730, 264] on div "Alternative اقترح بدائل 2" at bounding box center [737, 267] width 47 height 15
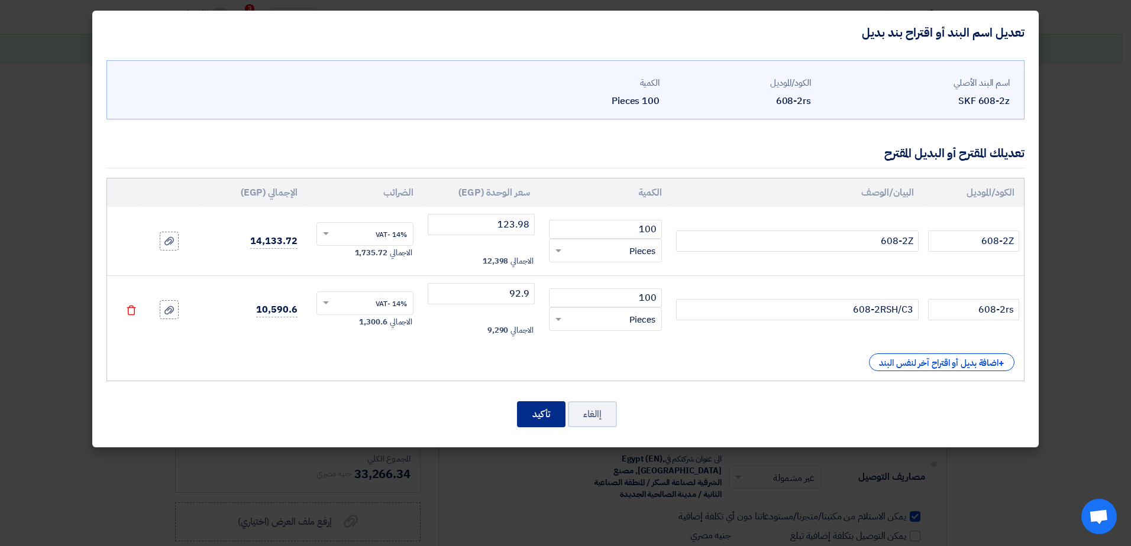
click at [542, 416] on button "تأكيد" at bounding box center [541, 415] width 48 height 26
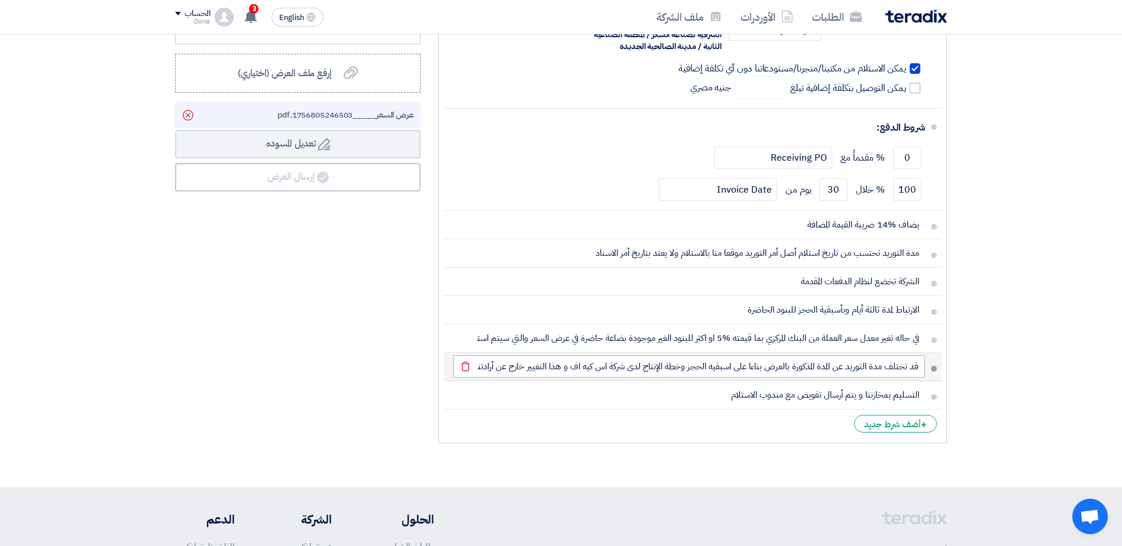
scroll to position [710, 0]
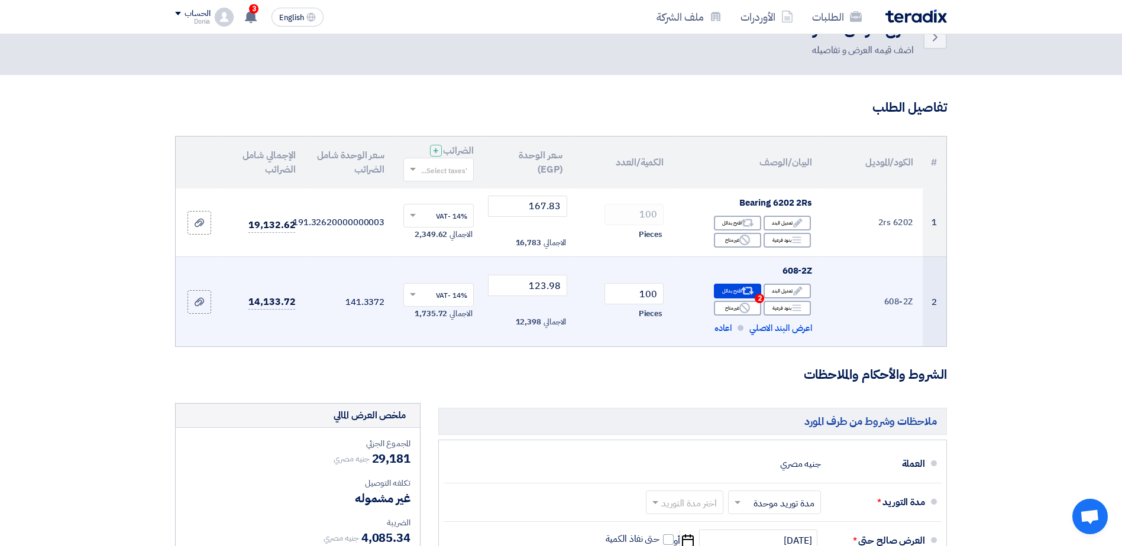
scroll to position [0, 0]
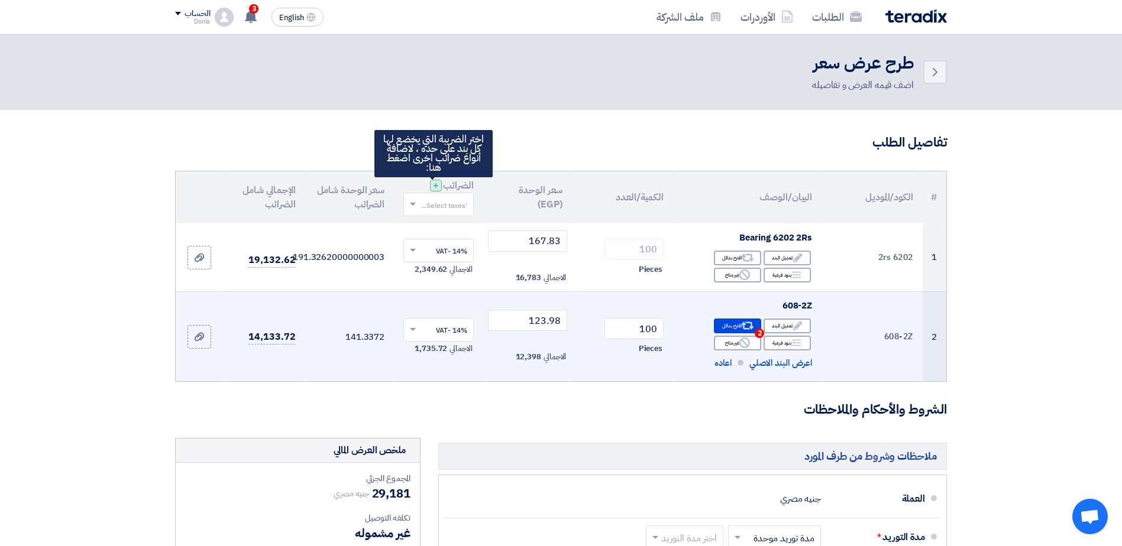
click at [433, 186] on span "+" at bounding box center [436, 186] width 6 height 14
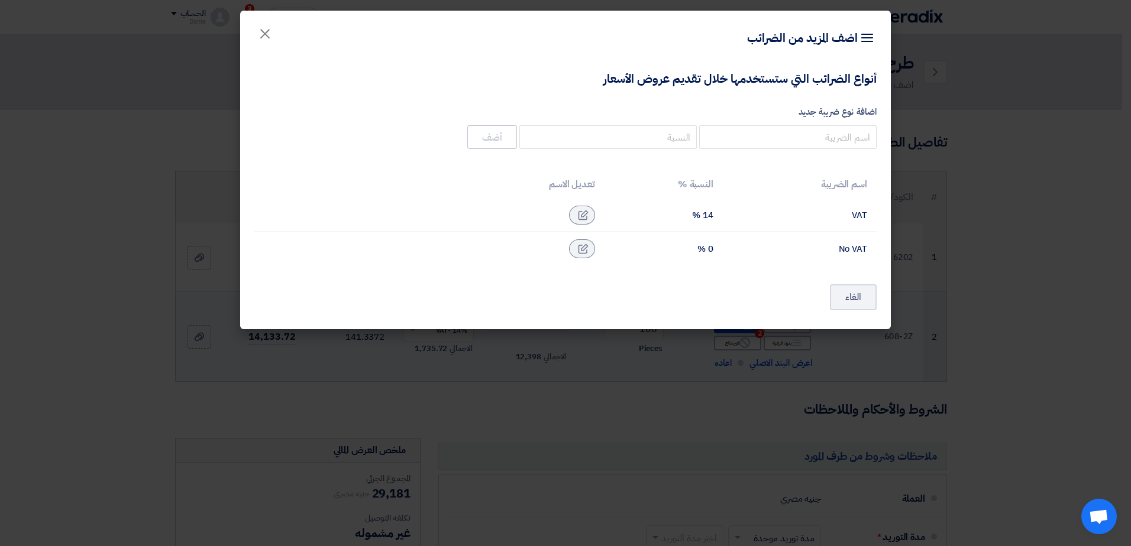
click at [1095, 224] on modal-container "Item breakdown اضف المزيد من الضرائب × أنواع الضرائب التي ستستخدمها خلال تقديم …" at bounding box center [565, 273] width 1131 height 546
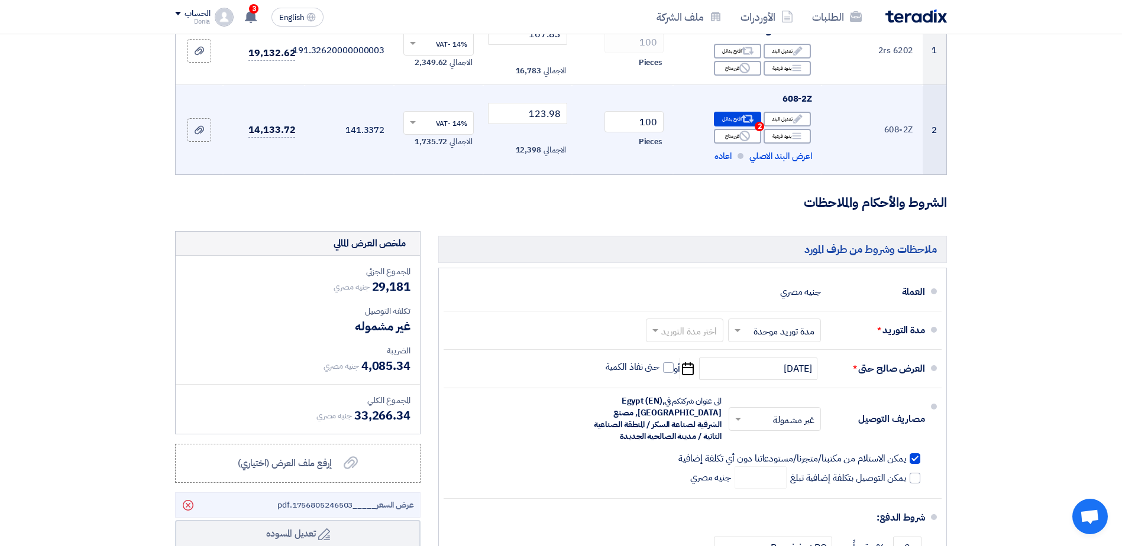
scroll to position [296, 0]
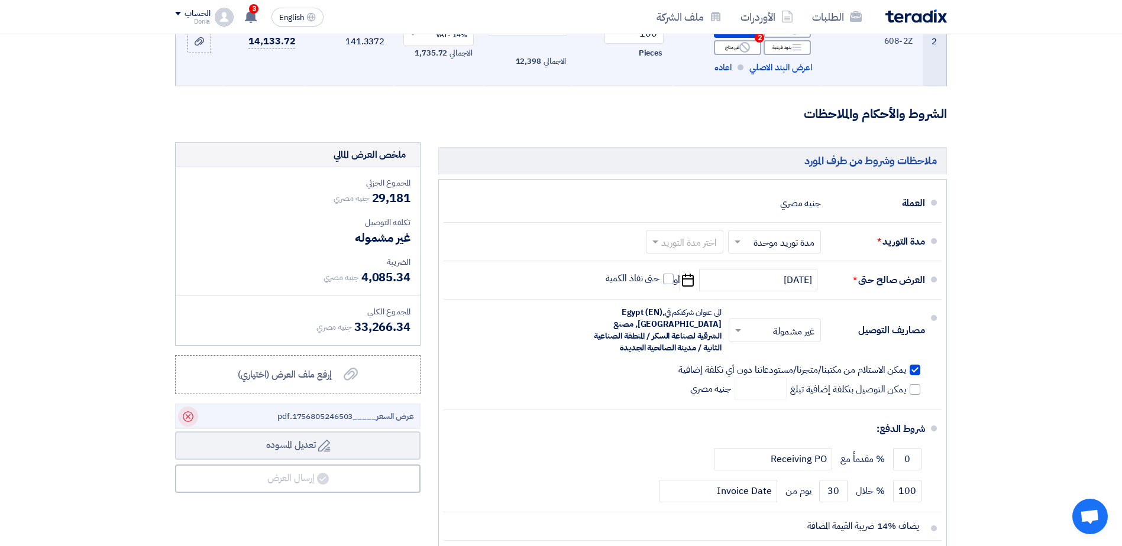
click at [187, 417] on icon "Delete" at bounding box center [188, 417] width 20 height 20
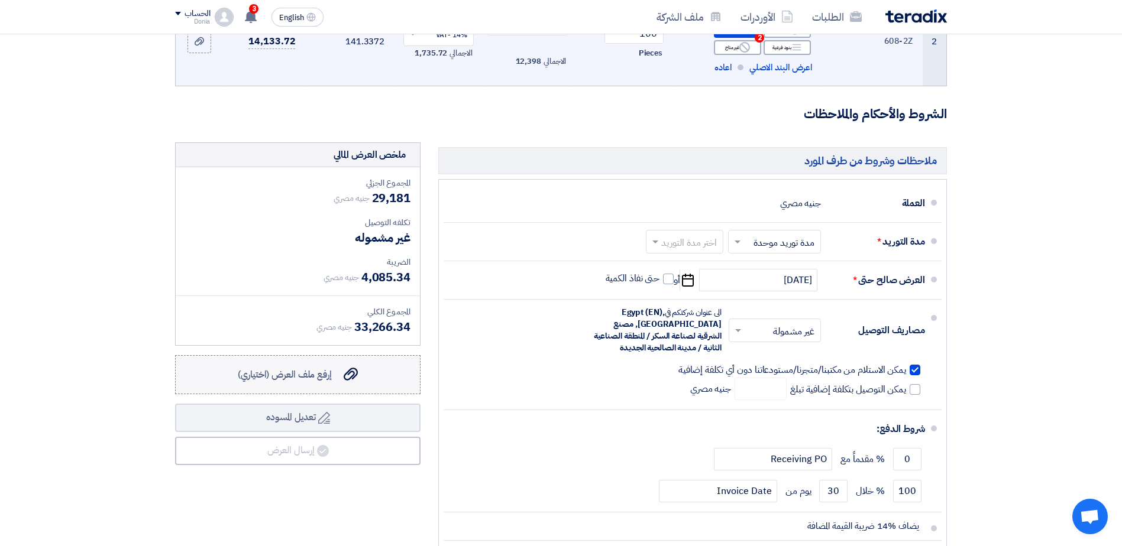
click at [309, 374] on span "إرفع ملف العرض (اختياري)" at bounding box center [285, 375] width 94 height 14
click at [0, 0] on input "إرفع ملف العرض (اختياري) إرفع ملف العرض (اختياري)" at bounding box center [0, 0] width 0 height 0
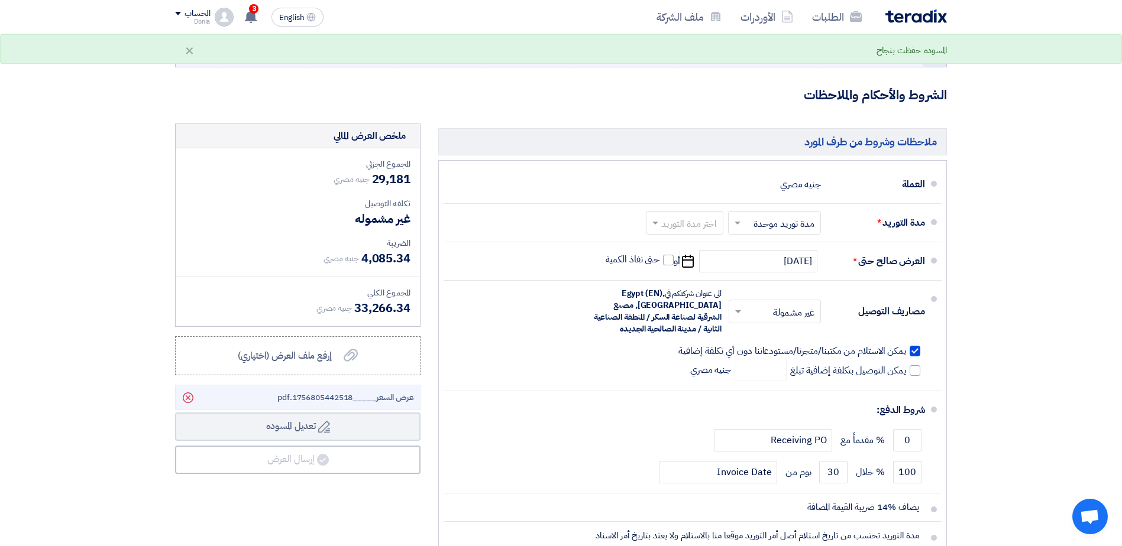
scroll to position [277, 0]
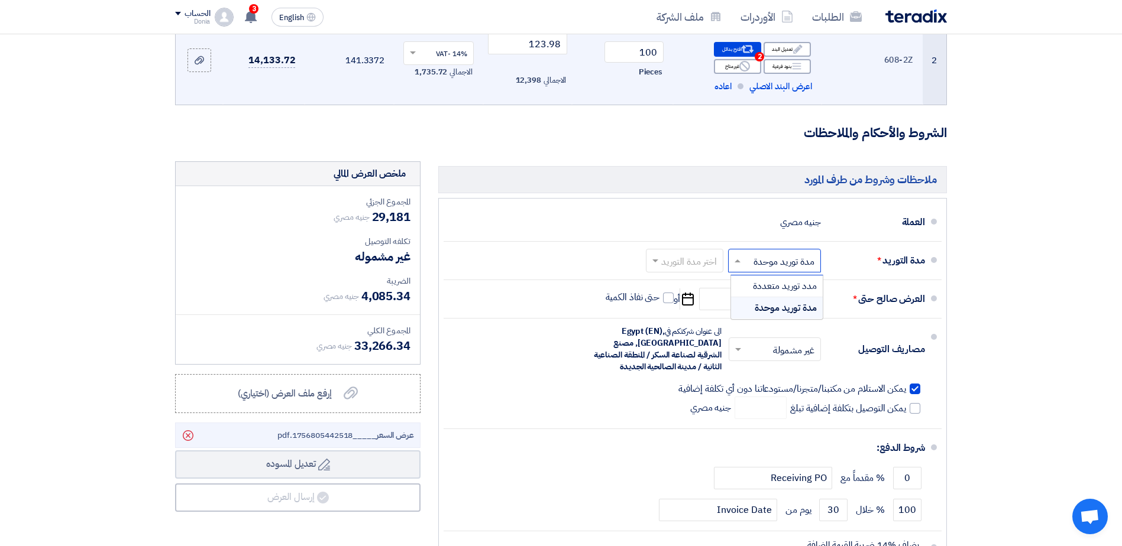
click at [777, 261] on input "text" at bounding box center [772, 261] width 87 height 17
click at [746, 303] on div "مدة توريد موحدة" at bounding box center [777, 307] width 92 height 21
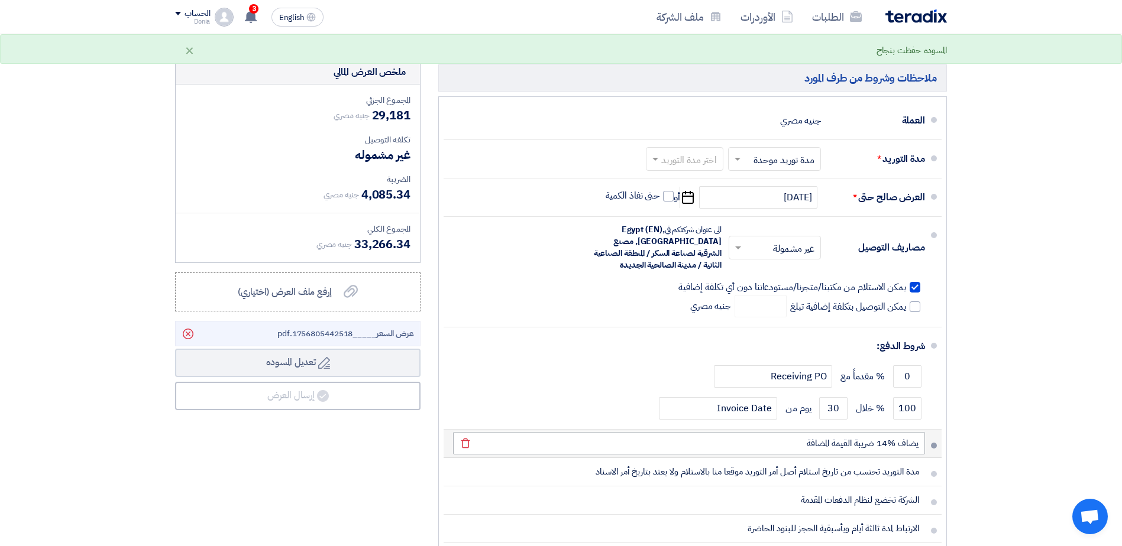
scroll to position [395, 0]
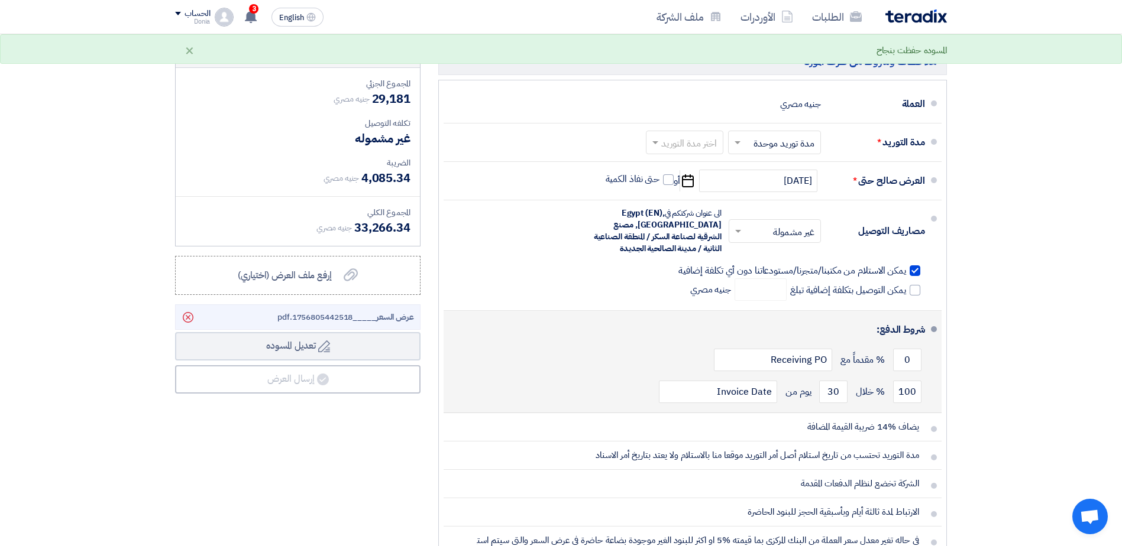
click at [933, 332] on span at bounding box center [934, 329] width 6 height 6
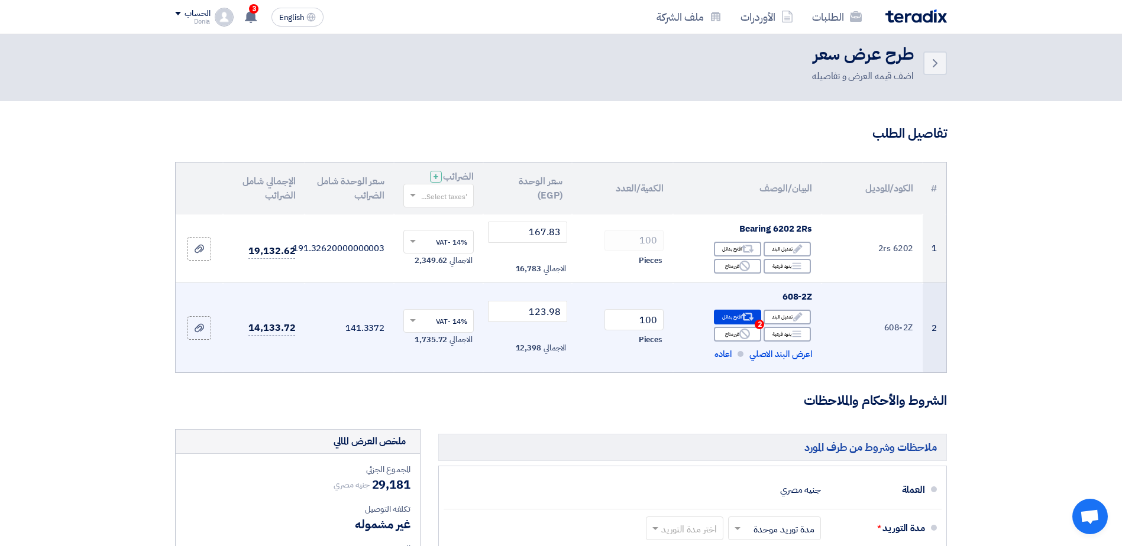
scroll to position [0, 0]
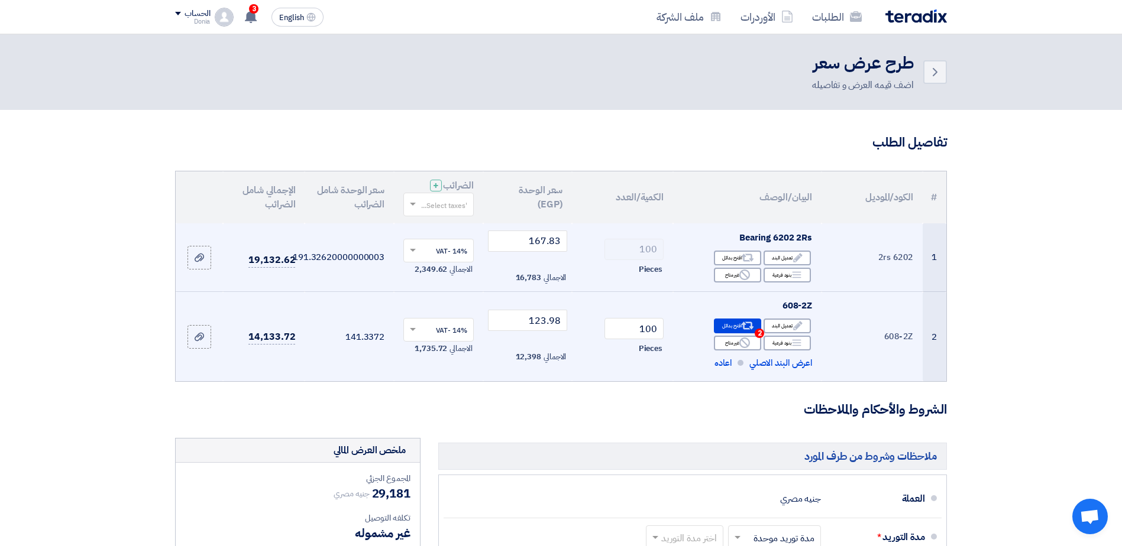
click at [334, 248] on td "191.32620000000003" at bounding box center [349, 258] width 89 height 69
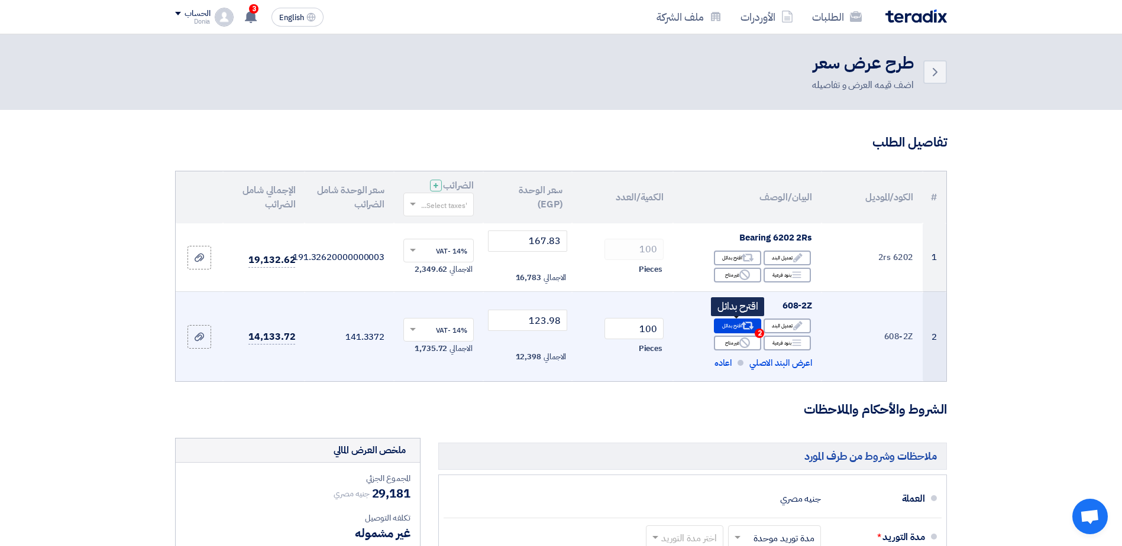
click at [753, 330] on icon "Alternative" at bounding box center [748, 326] width 12 height 12
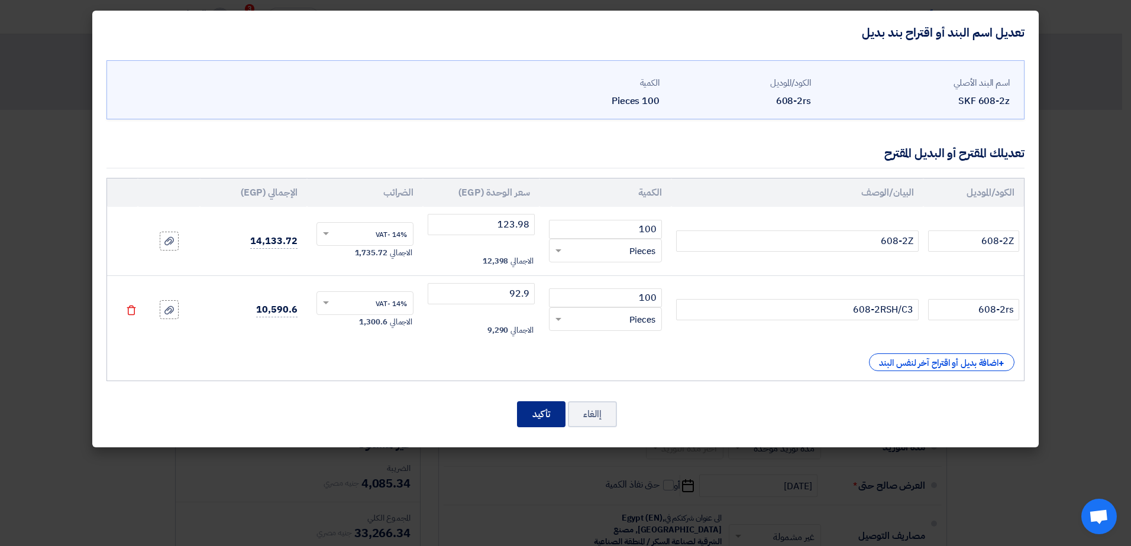
click at [537, 415] on button "تأكيد" at bounding box center [541, 415] width 48 height 26
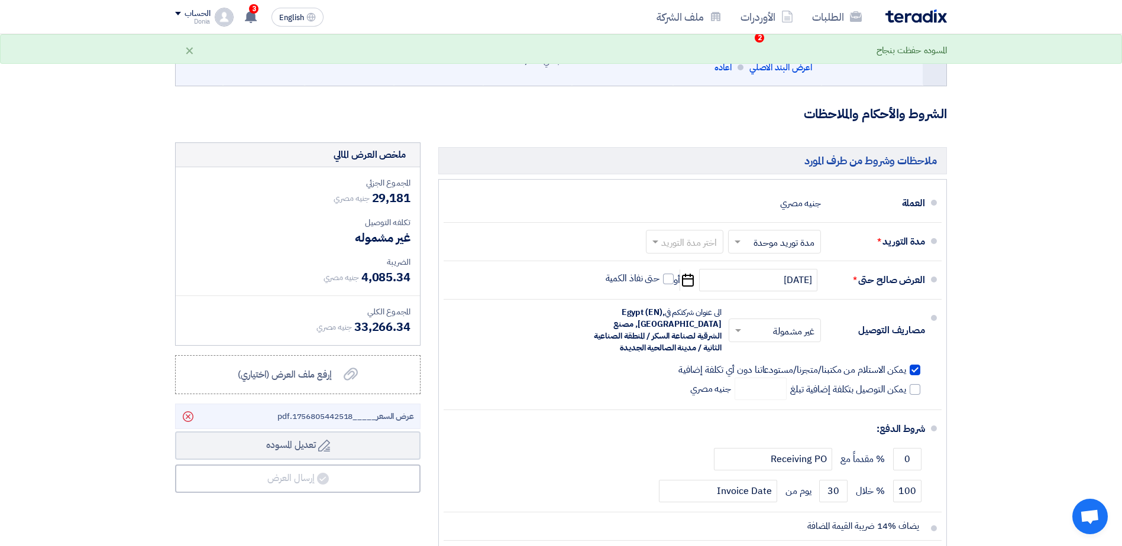
scroll to position [355, 0]
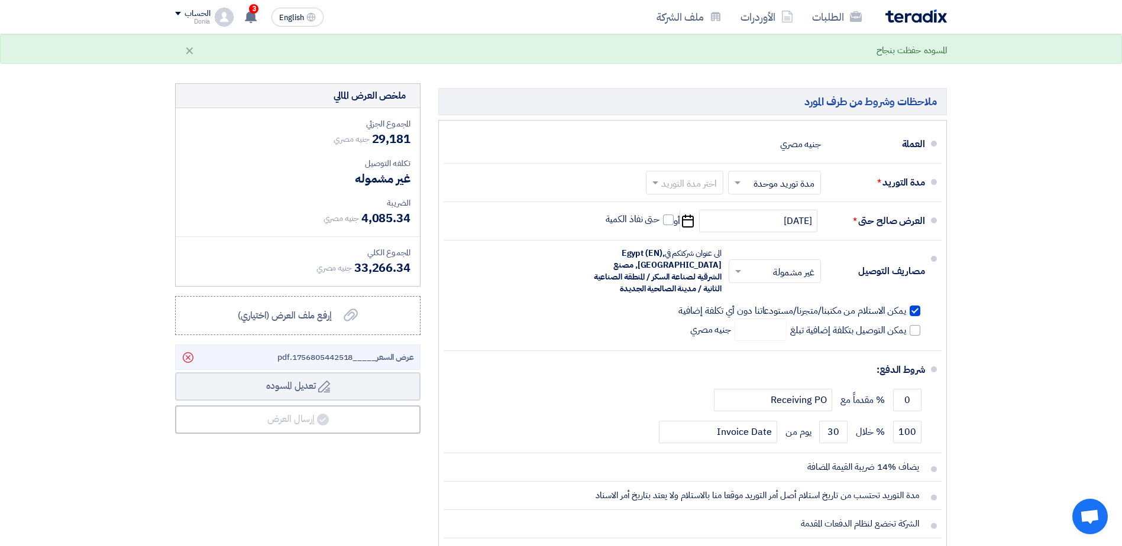
click at [383, 270] on span "33,266.34" at bounding box center [382, 268] width 56 height 18
click at [395, 182] on span "غير مشموله" at bounding box center [383, 179] width 56 height 18
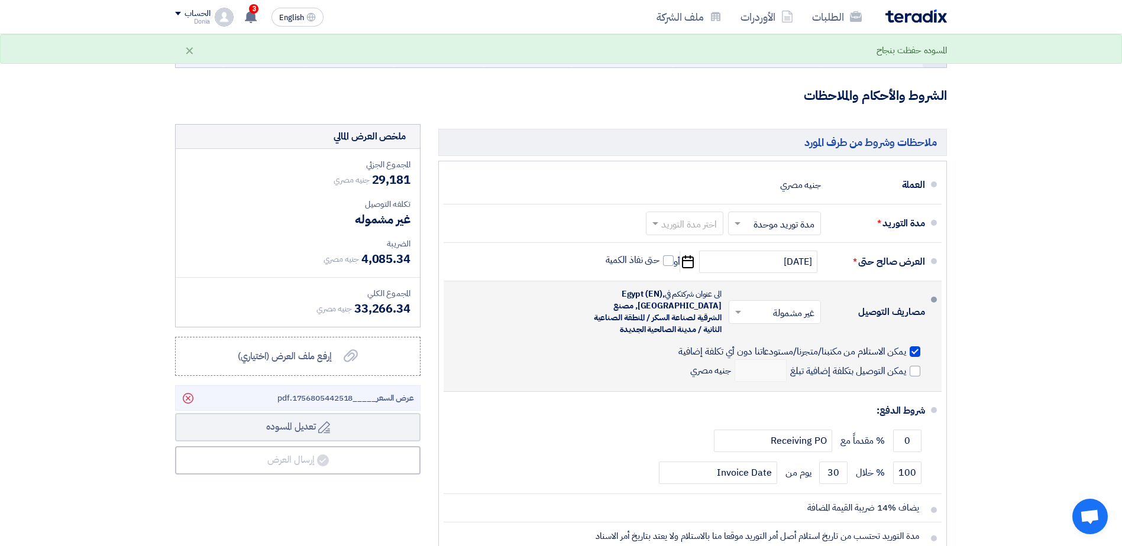
scroll to position [296, 0]
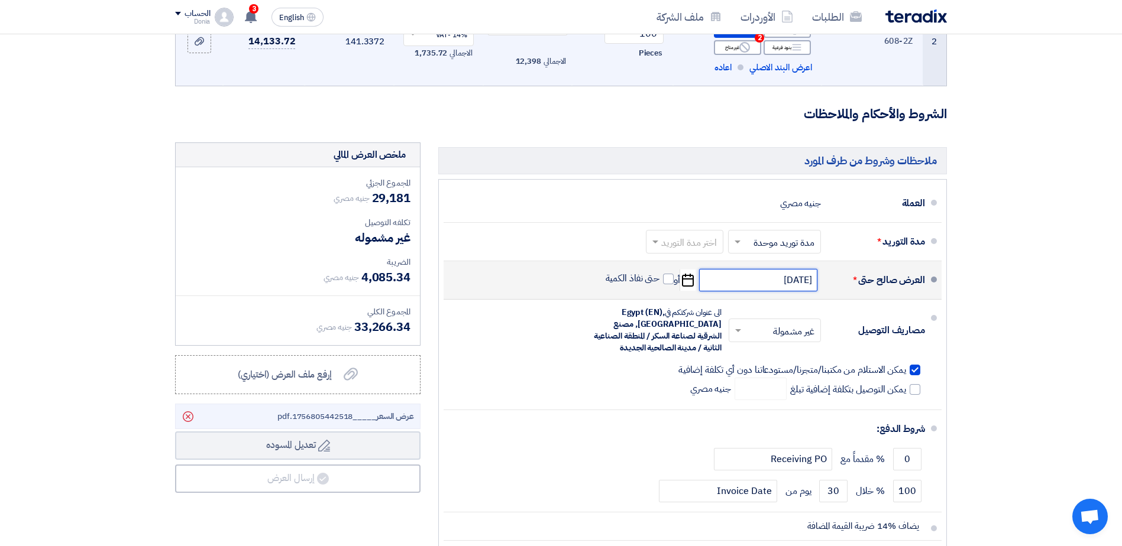
click at [752, 277] on input "[DATE]" at bounding box center [758, 280] width 118 height 22
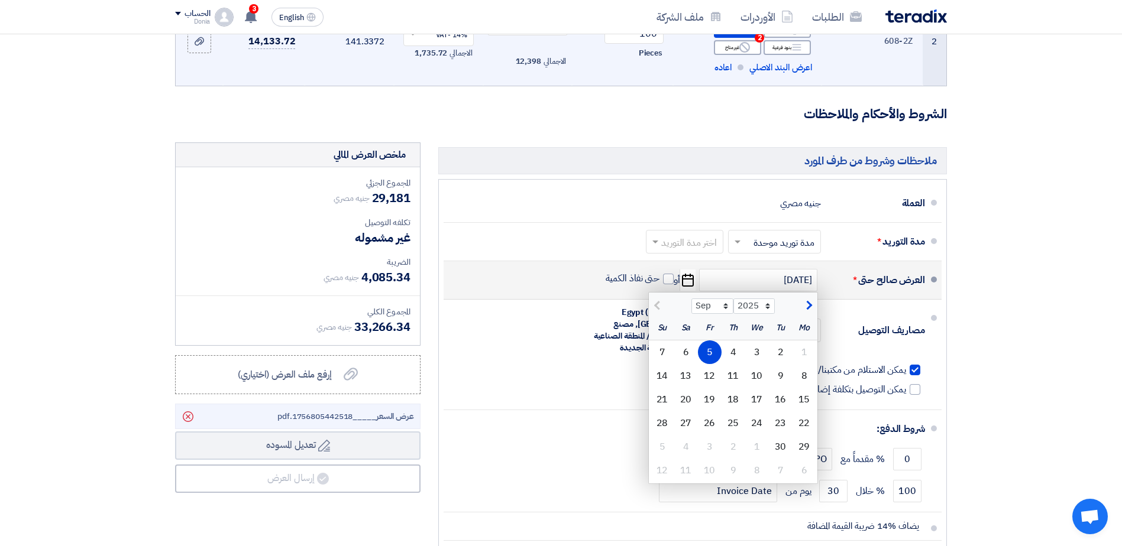
click at [713, 355] on div "5" at bounding box center [710, 353] width 24 height 24
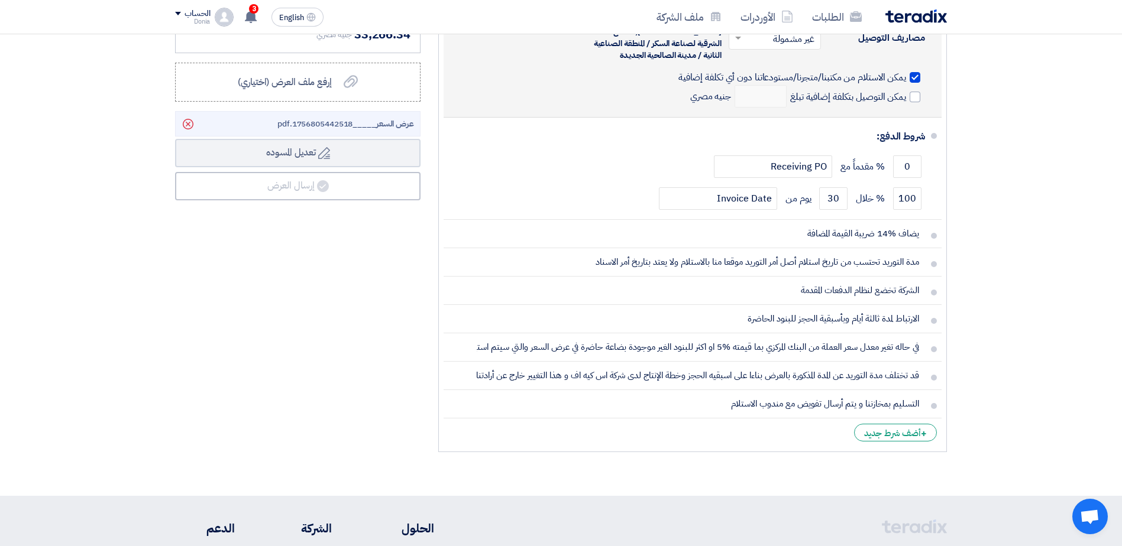
scroll to position [591, 0]
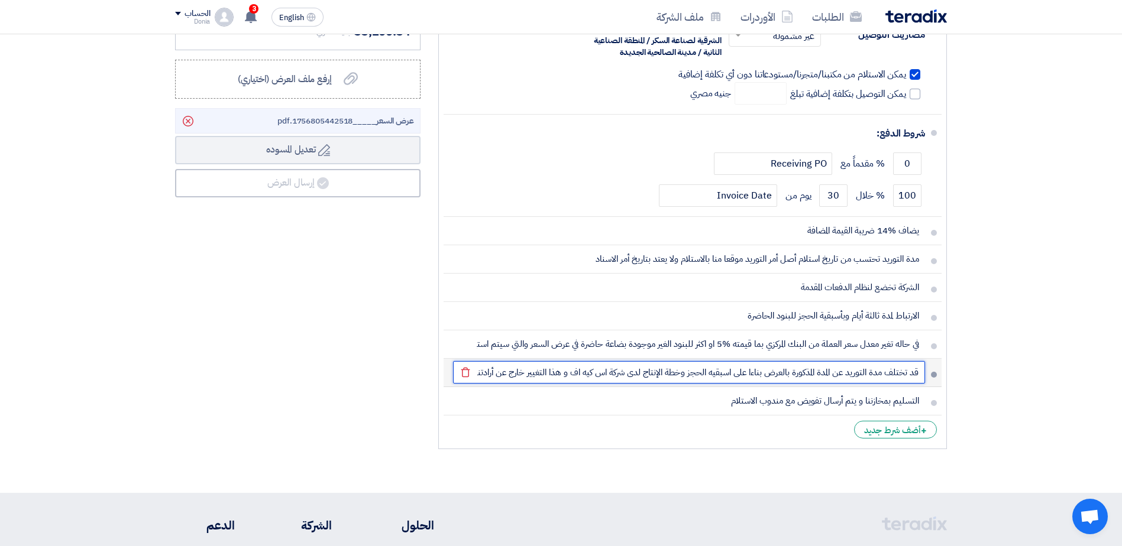
click at [533, 373] on input "قد تختلف مدة التوريد عن المدة المذكورة بالعرض بناءا على اسبقيه الحجز وخطة الإنت…" at bounding box center [689, 372] width 472 height 22
click at [507, 373] on input "قد تختلف مدة التوريد عن المدة المذكورة بالعرض بناءا على اسبقيه الحجز وخطة الإنت…" at bounding box center [689, 372] width 472 height 22
click at [483, 376] on input "قد تختلف مدة التوريد عن المدة المذكورة بالعرض بناءا على اسبقيه الحجز وخطة الإنت…" at bounding box center [689, 372] width 472 height 22
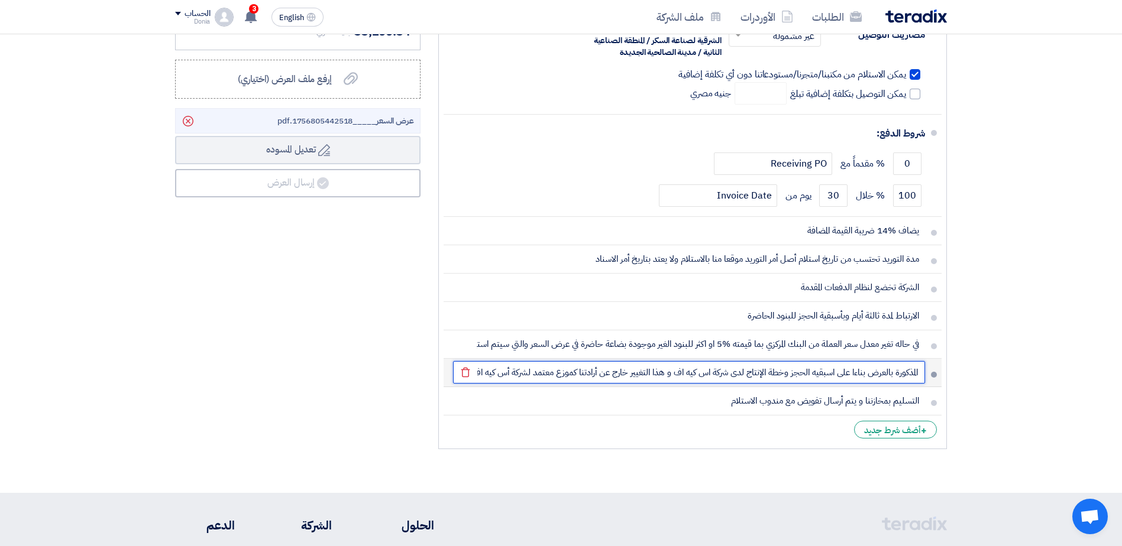
click at [483, 376] on input "قد تختلف مدة التوريد عن المدة المذكورة بالعرض بناءا على اسبقيه الحجز وخطة الإنت…" at bounding box center [689, 372] width 472 height 22
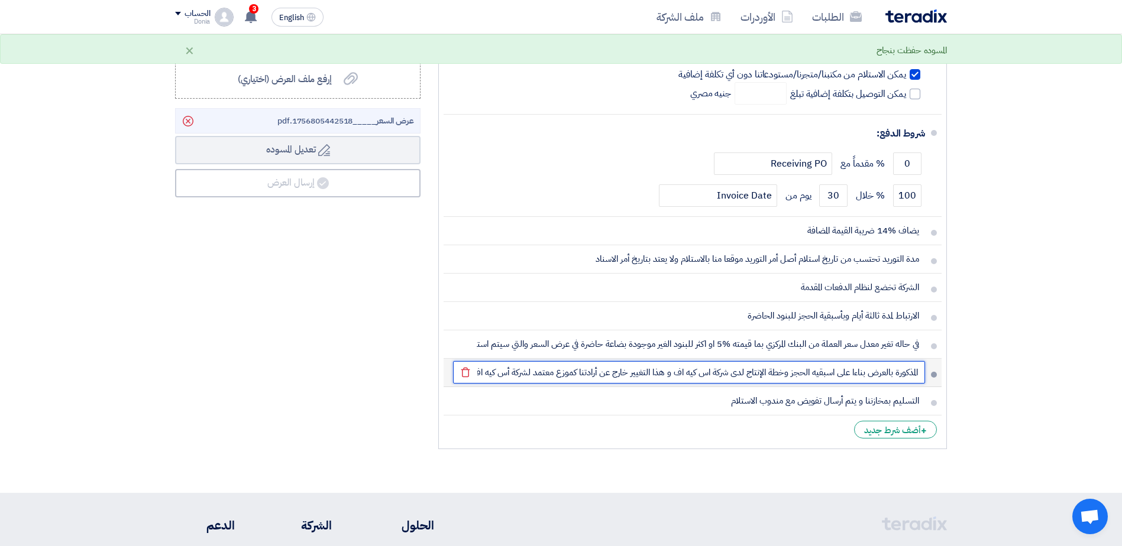
type input "قد تختلف مدة التوريد عن المدة المذكورة بالعرض بناءا على اسبقيه الحجز وخطة الإنت…"
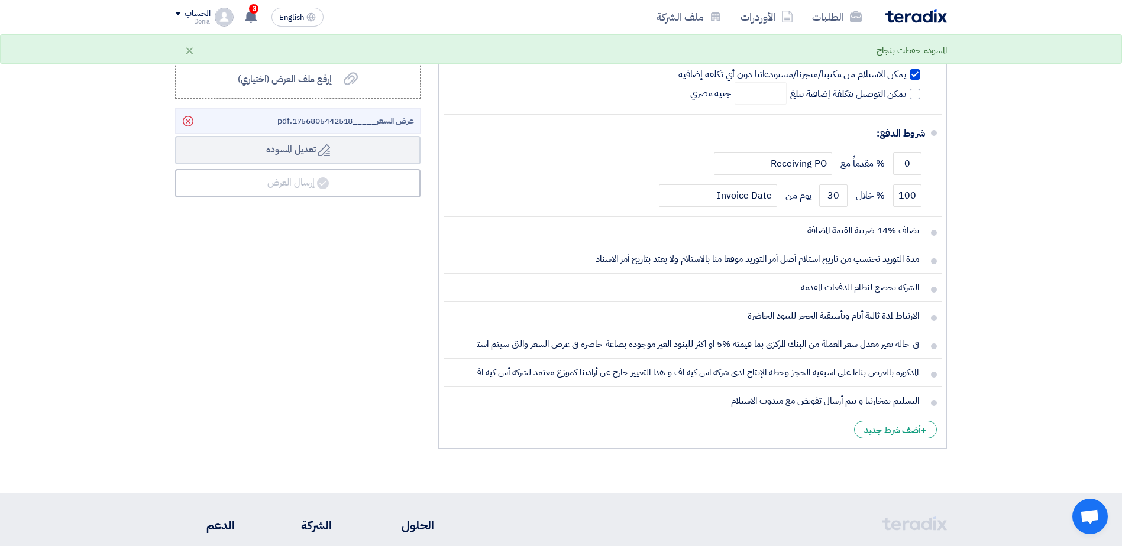
drag, startPoint x: 482, startPoint y: 376, endPoint x: 1051, endPoint y: 422, distance: 570.9
click at [1069, 425] on section "تفاصيل الطلب # الكود/الموديل البيان/الوصف الكمية/العدد سعر الوحدة (EGP) الضرائب…" at bounding box center [561, 6] width 1122 height 974
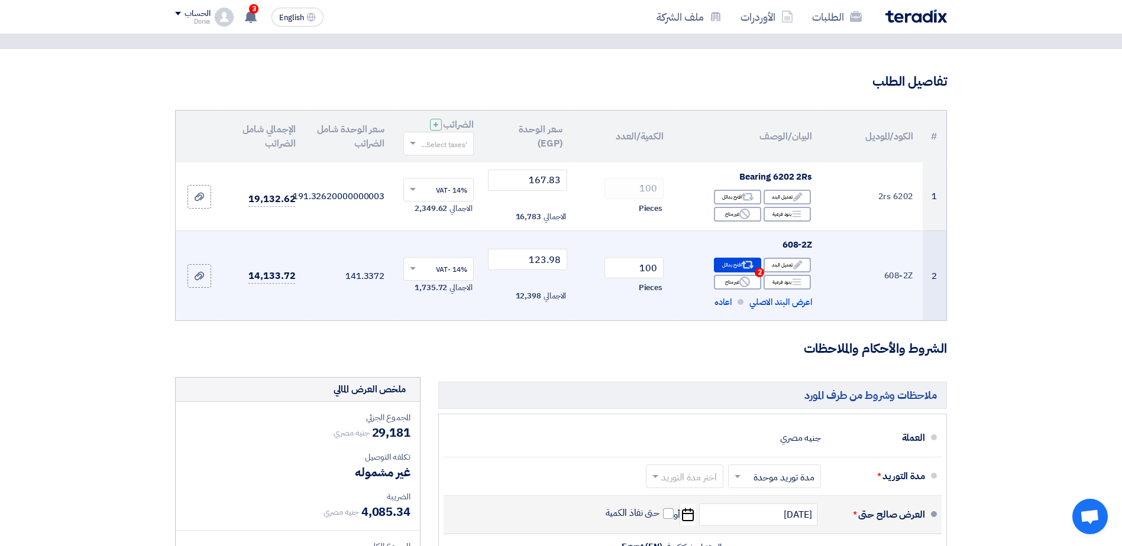
scroll to position [0, 0]
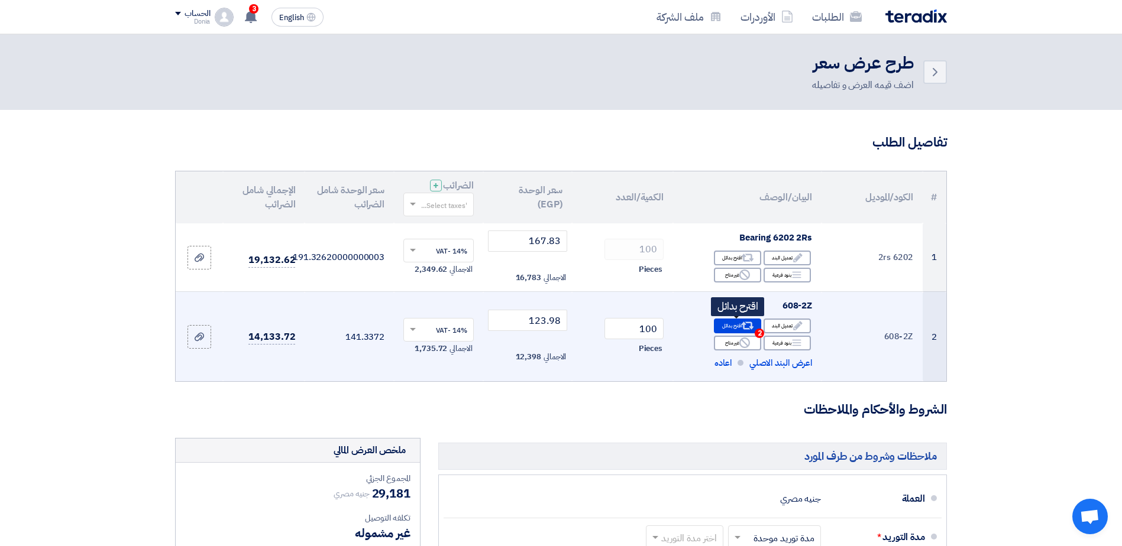
click at [734, 330] on div "Alternative اقترح بدائل 2" at bounding box center [737, 326] width 47 height 15
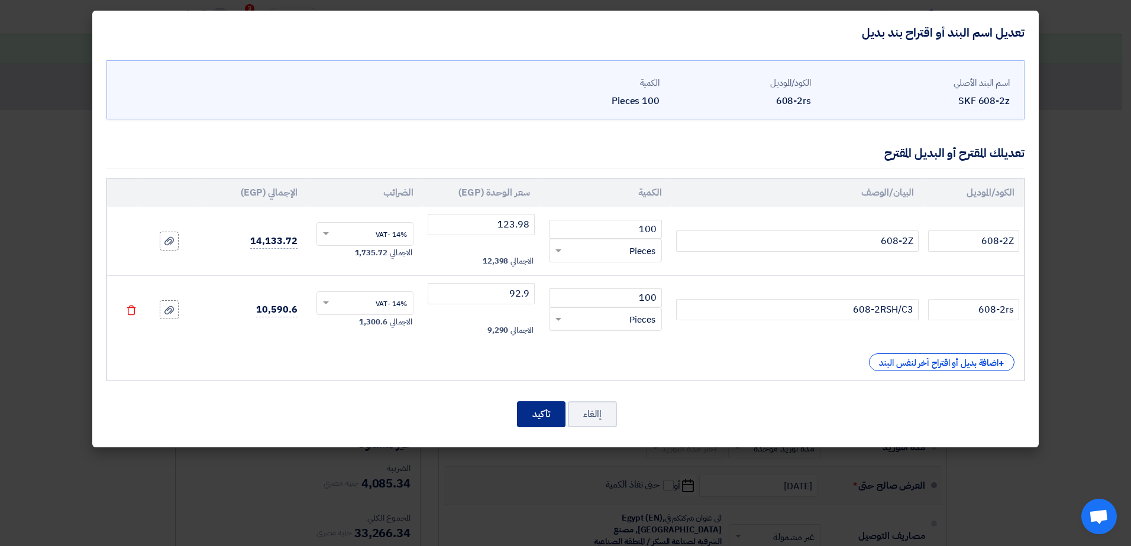
click at [523, 418] on button "تأكيد" at bounding box center [541, 415] width 48 height 26
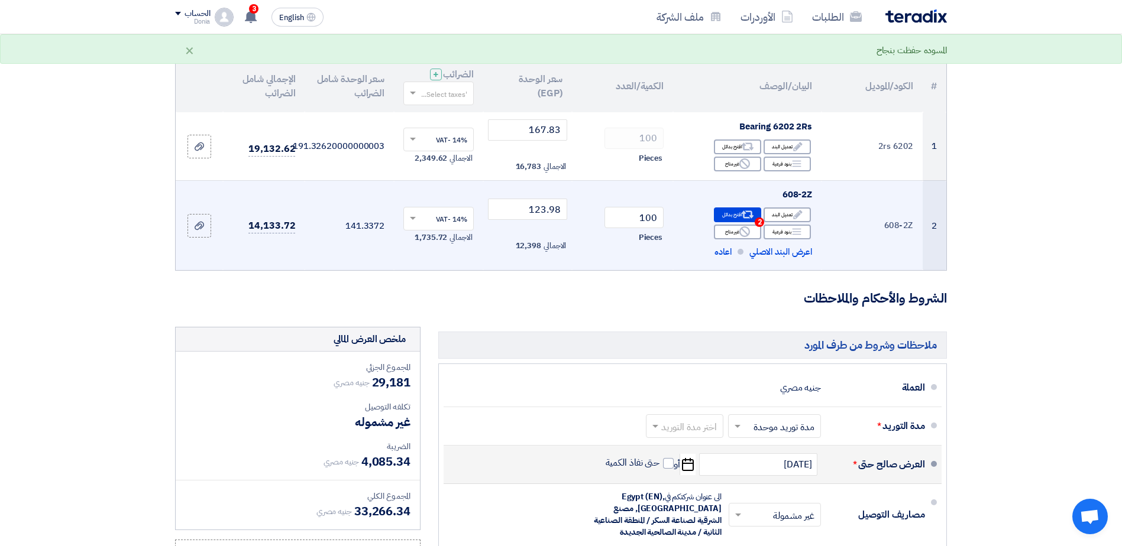
scroll to position [118, 0]
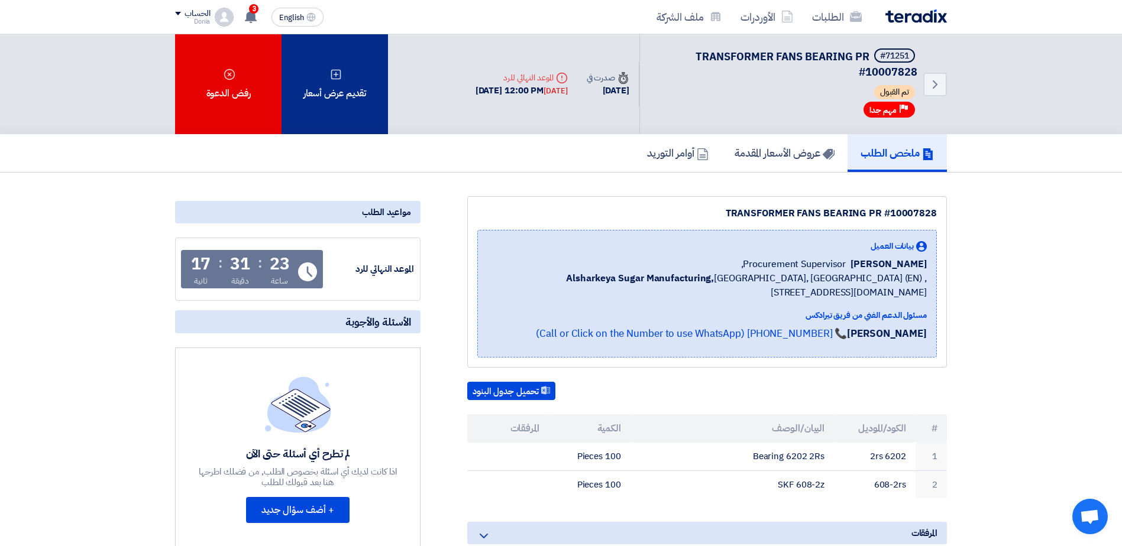
click at [358, 97] on div "تقديم عرض أسعار" at bounding box center [335, 84] width 106 height 100
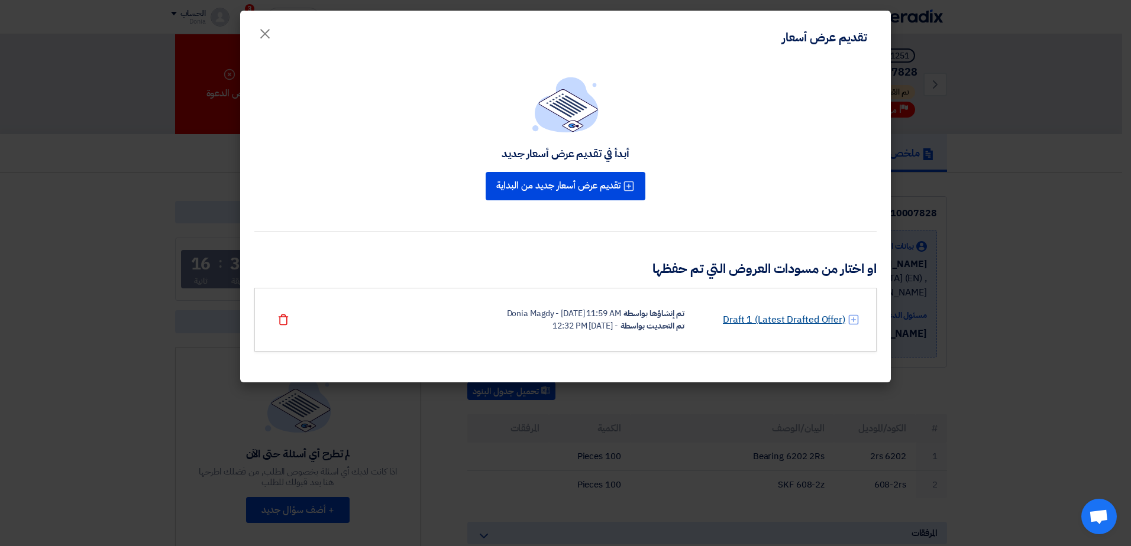
click at [779, 318] on link "Draft 1 (Latest Drafted Offer)" at bounding box center [784, 320] width 122 height 14
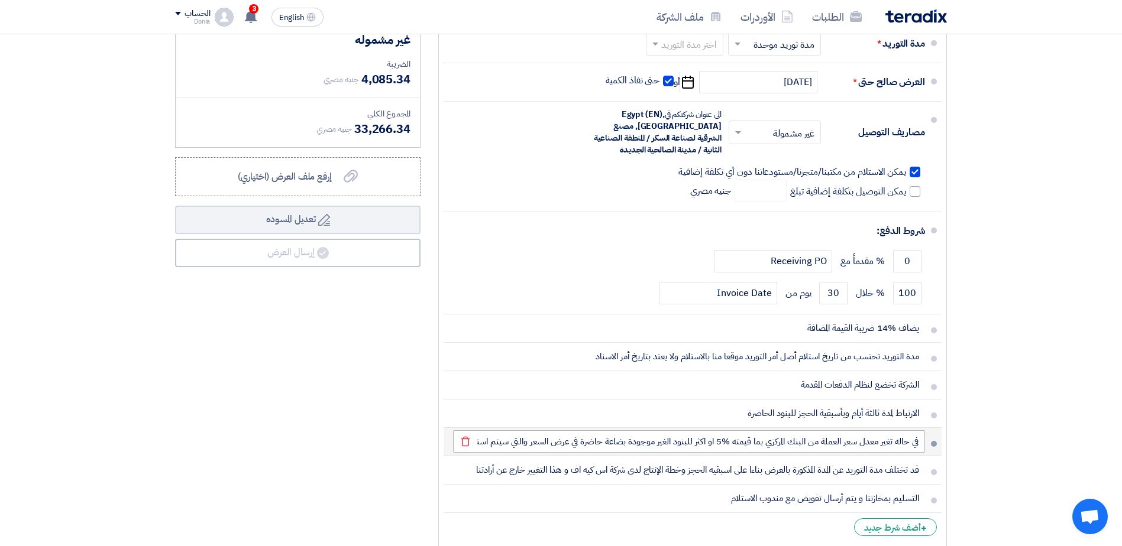
scroll to position [473, 0]
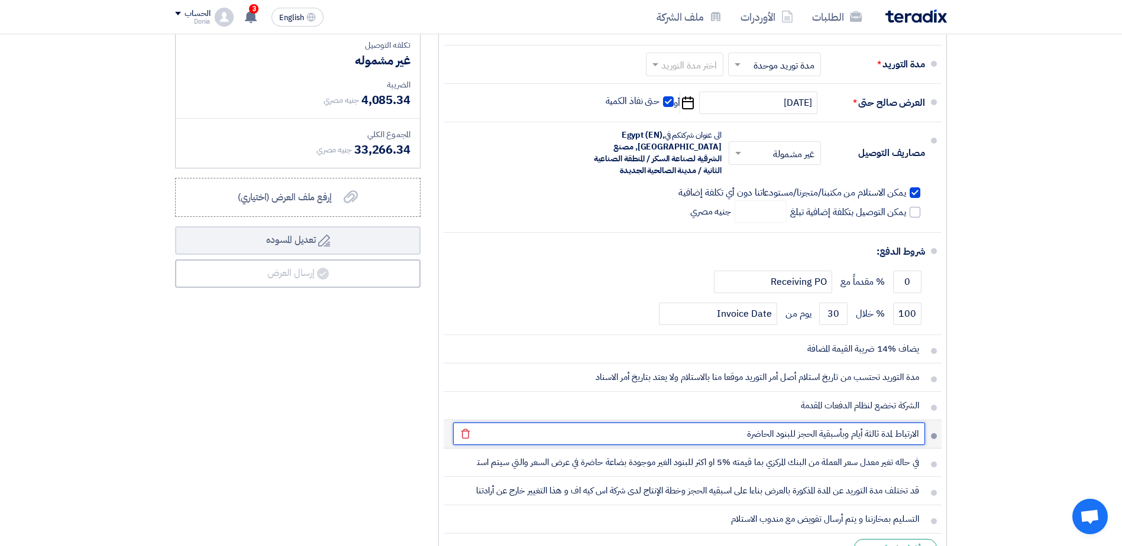
click at [846, 425] on input "الارتباط لمدة ثالثة أيام وبأسبقية الحجز للبنود الحاضرة" at bounding box center [689, 434] width 472 height 22
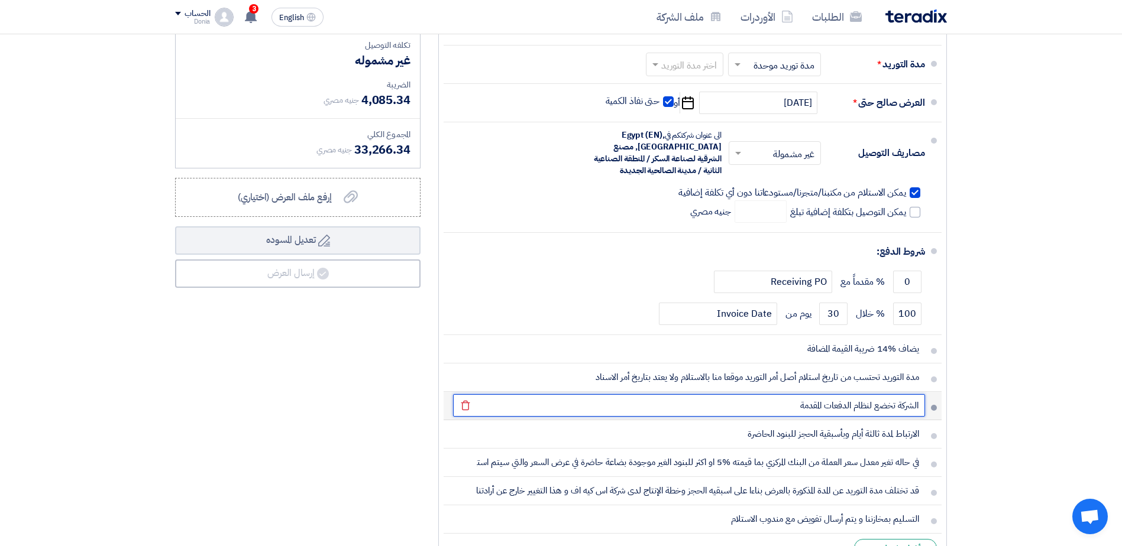
click at [839, 405] on input "الشركة تخضع لنظام الدفعات المقدمة" at bounding box center [689, 405] width 472 height 22
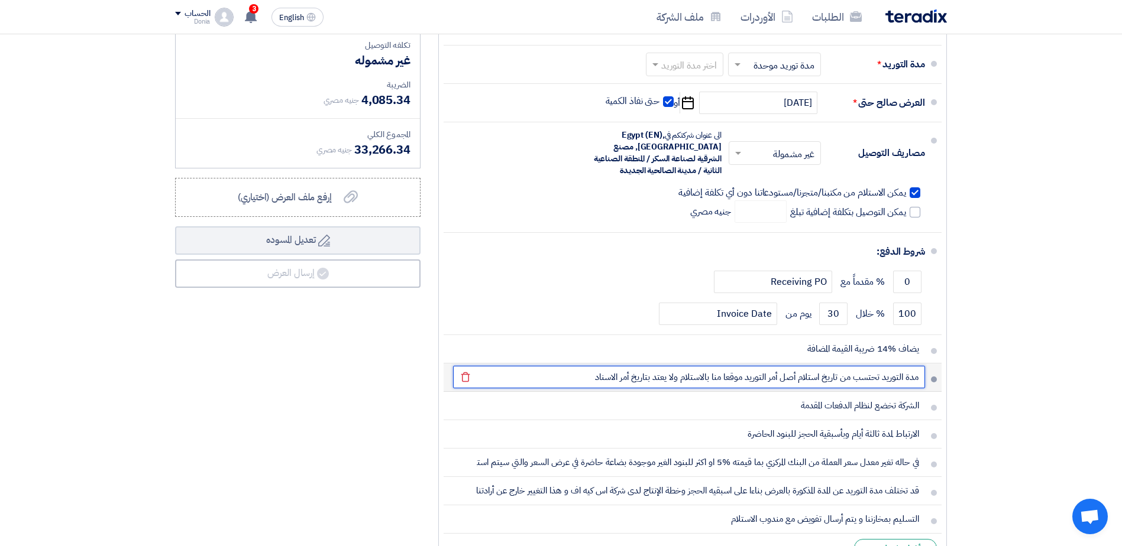
click at [817, 387] on input "مدة التوريد تحتسب من تاريخ استلام أصل أمر التوريد موقعا منا بالاستلام ولا يعتد …" at bounding box center [689, 377] width 472 height 22
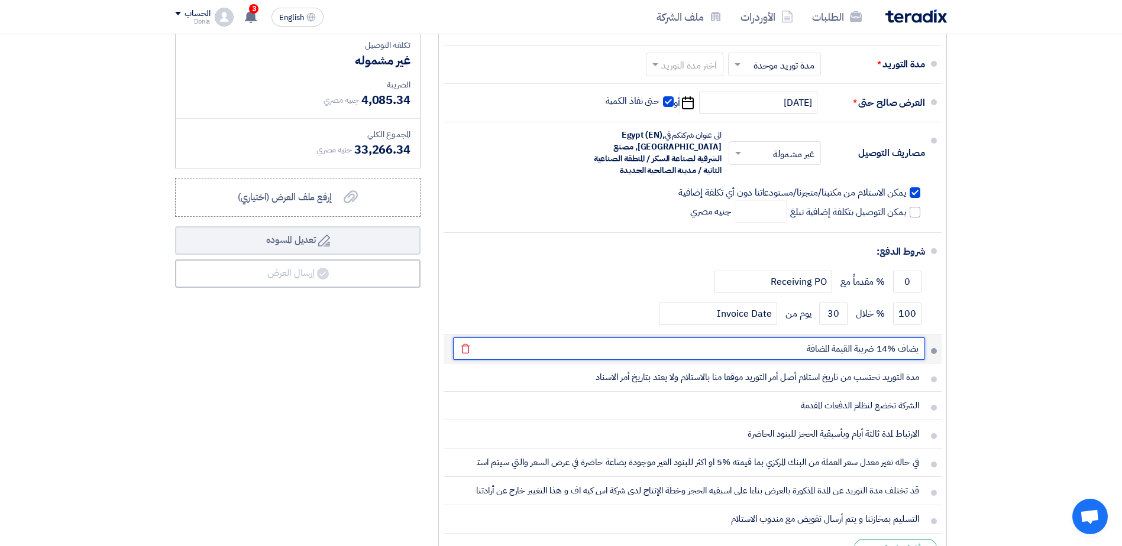
click at [813, 358] on input "يضاف %14 ضريبة القيمة المضافة" at bounding box center [689, 349] width 472 height 22
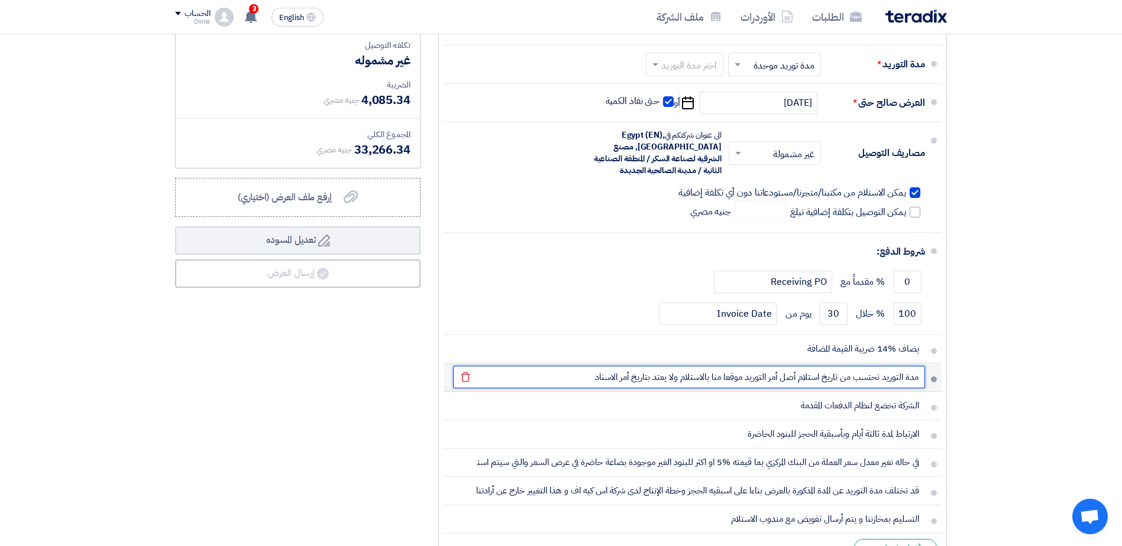
click at [627, 380] on input "مدة التوريد تحتسب من تاريخ استلام أصل أمر التوريد موقعا منا بالاستلام ولا يعتد …" at bounding box center [689, 377] width 472 height 22
click at [601, 378] on input "مدة التوريد تحتسب من تاريخ استلام أصل أمر التوريد موقعا منا بالاستلام ولا يعتد …" at bounding box center [689, 377] width 472 height 22
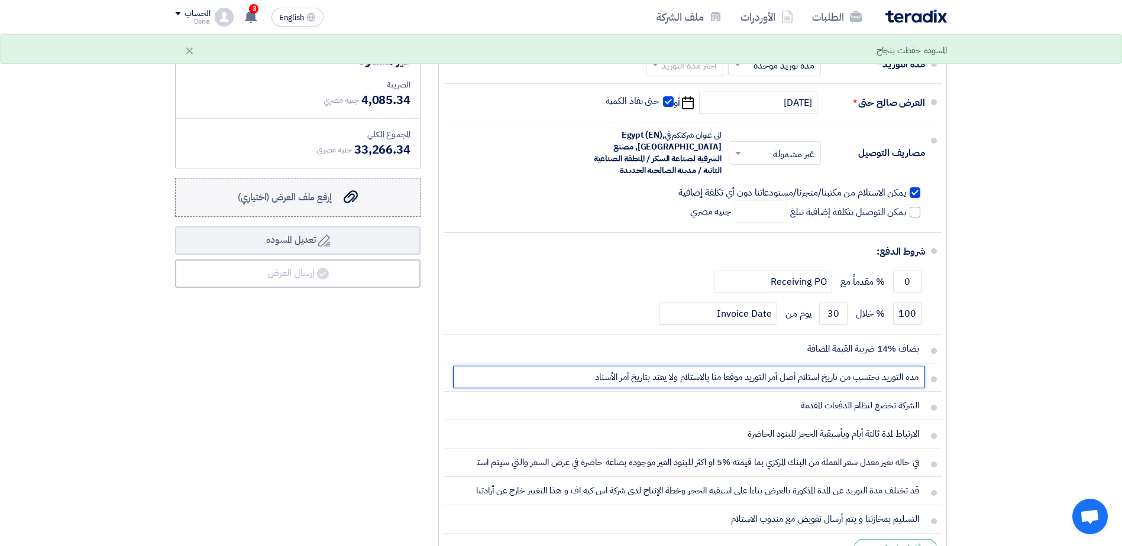
type input "مدة التوريد تحتسب من تاريخ استلام أصل أمر التوريد موقعا منا بالاستلام ولا يعتد …"
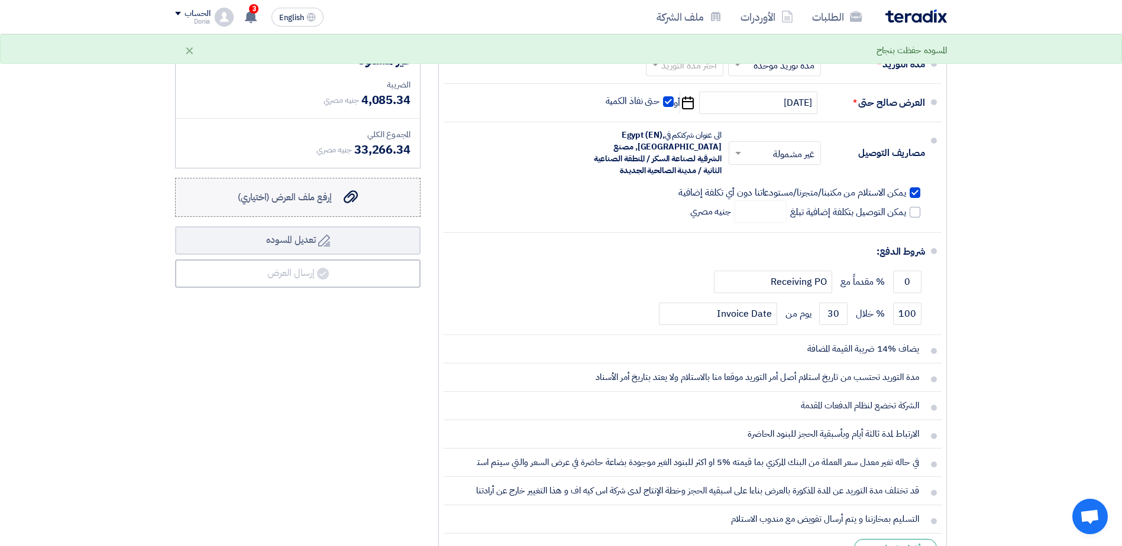
click at [286, 187] on label "إرفع ملف العرض (اختياري) إرفع ملف العرض (اختياري)" at bounding box center [297, 197] width 245 height 39
click at [0, 0] on input "إرفع ملف العرض (اختياري) إرفع ملف العرض (اختياري)" at bounding box center [0, 0] width 0 height 0
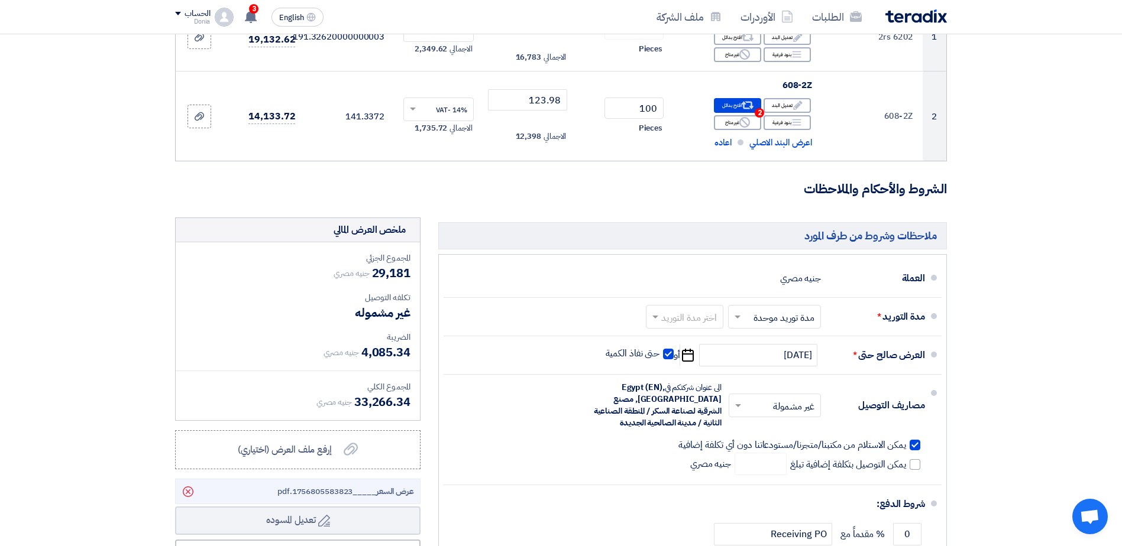
scroll to position [237, 0]
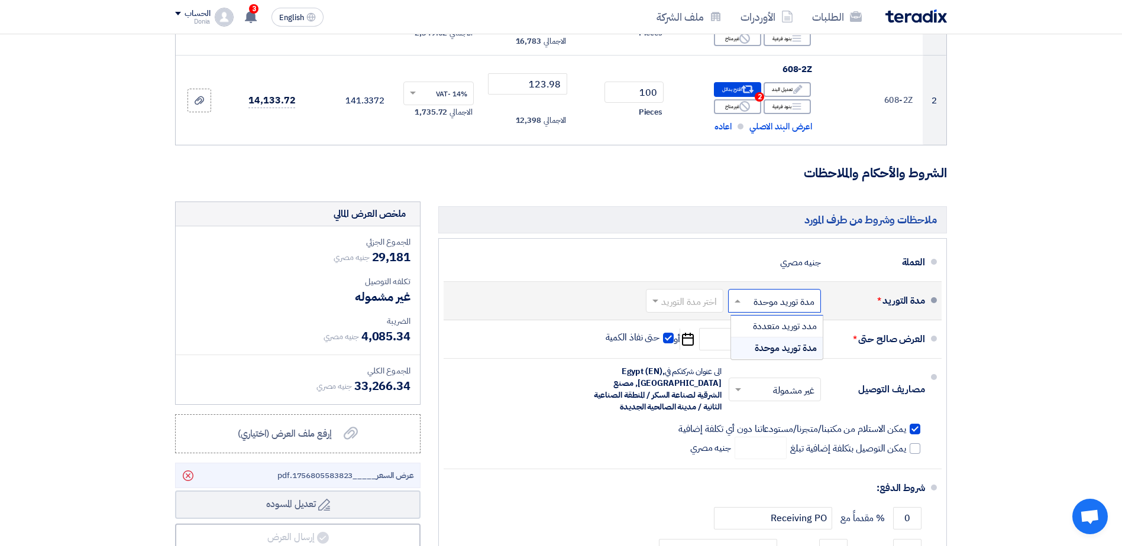
click at [750, 299] on input "text" at bounding box center [772, 301] width 87 height 17
click at [743, 341] on div "مدة توريد موحدة" at bounding box center [777, 348] width 92 height 21
click at [740, 306] on span at bounding box center [736, 301] width 15 height 12
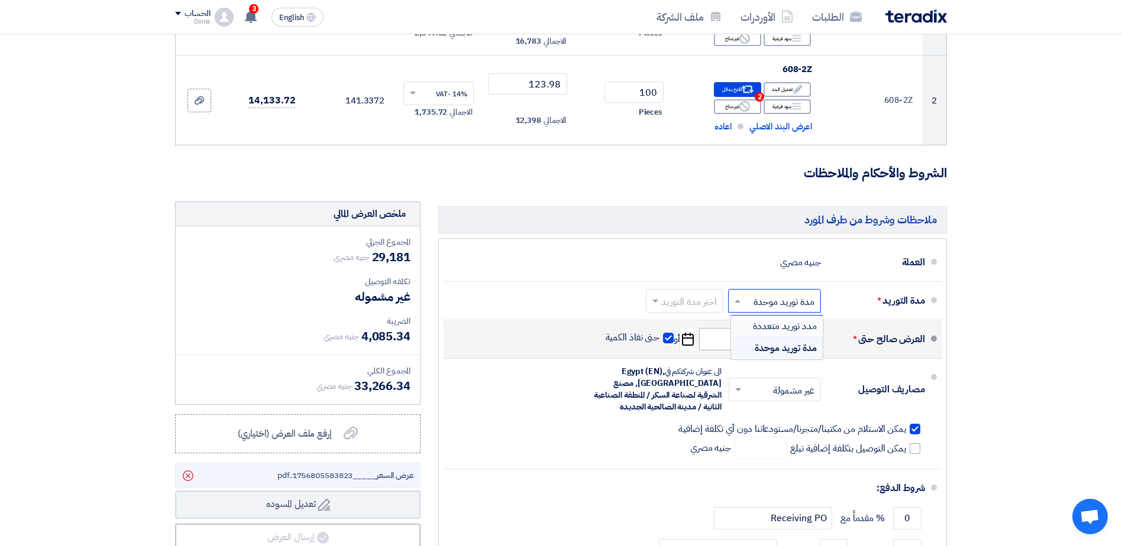
click at [745, 334] on div "مدد توريد متعددة" at bounding box center [777, 327] width 92 height 22
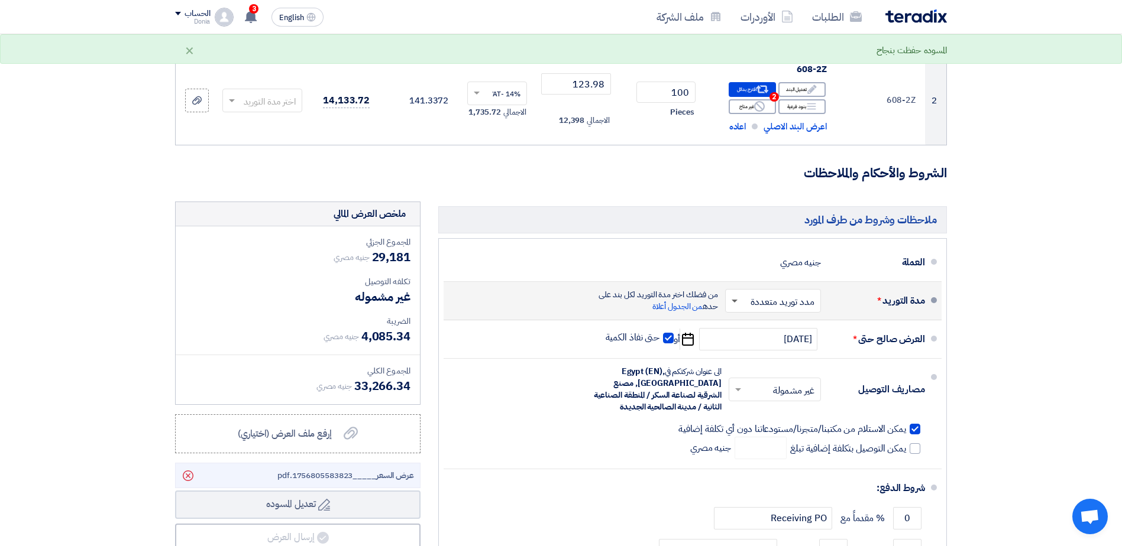
click at [738, 302] on span at bounding box center [735, 302] width 6 height 4
click at [762, 350] on span "مدة توريد موحدة" at bounding box center [786, 348] width 61 height 14
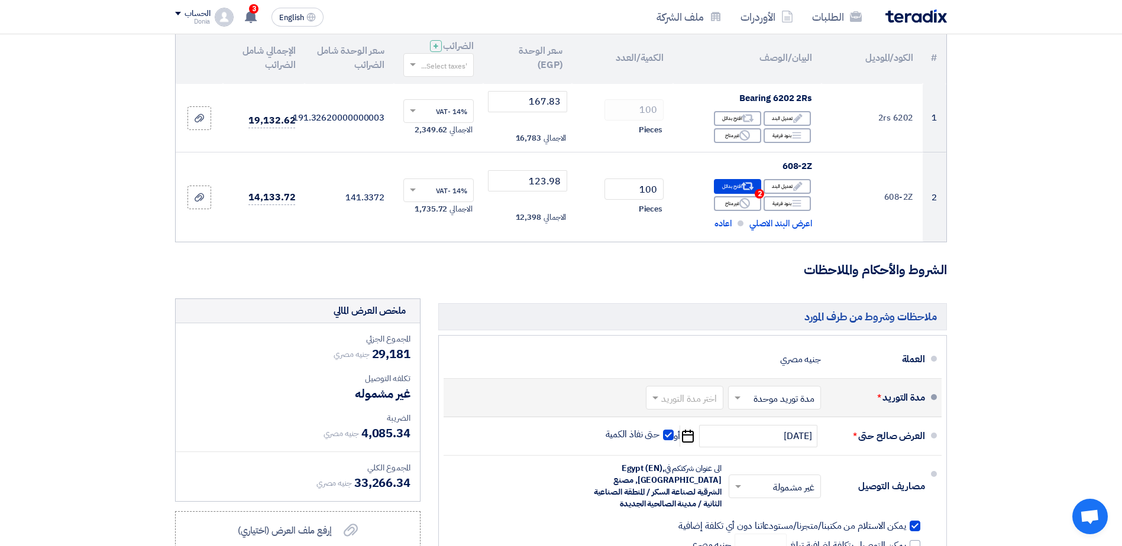
scroll to position [118, 0]
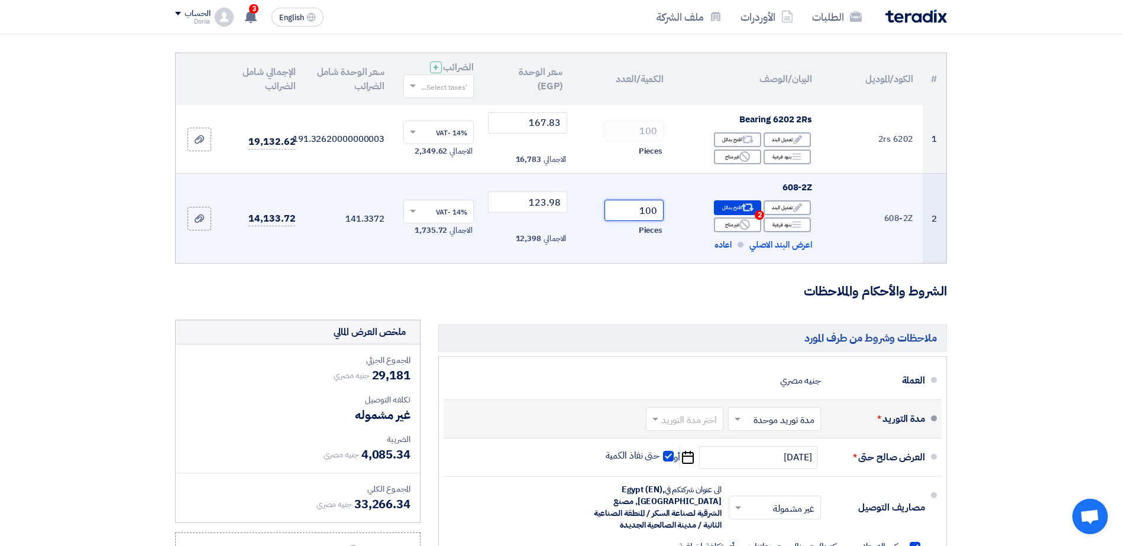
click at [633, 214] on input "100" at bounding box center [633, 210] width 59 height 21
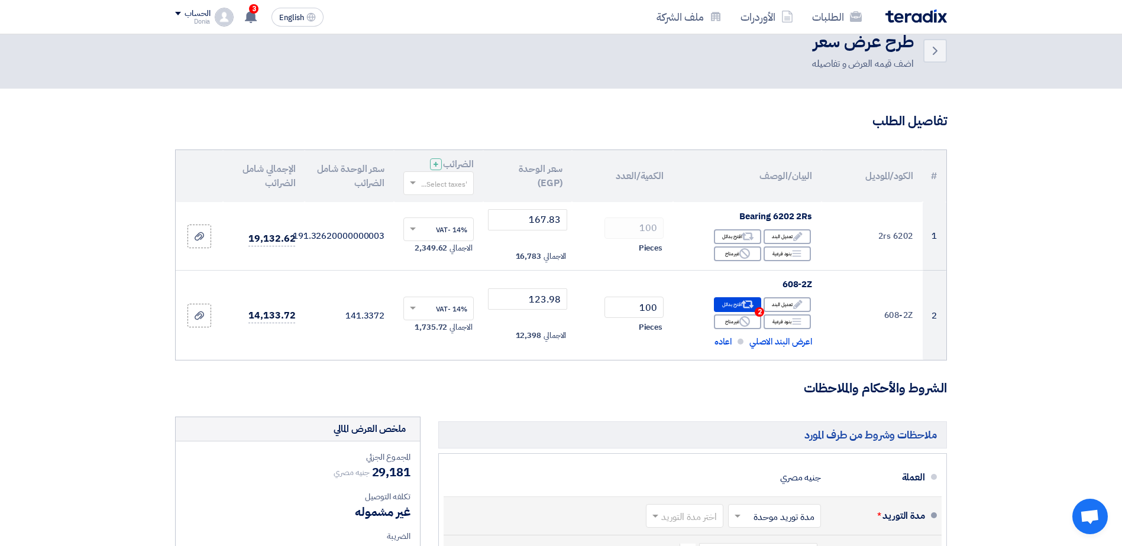
scroll to position [0, 0]
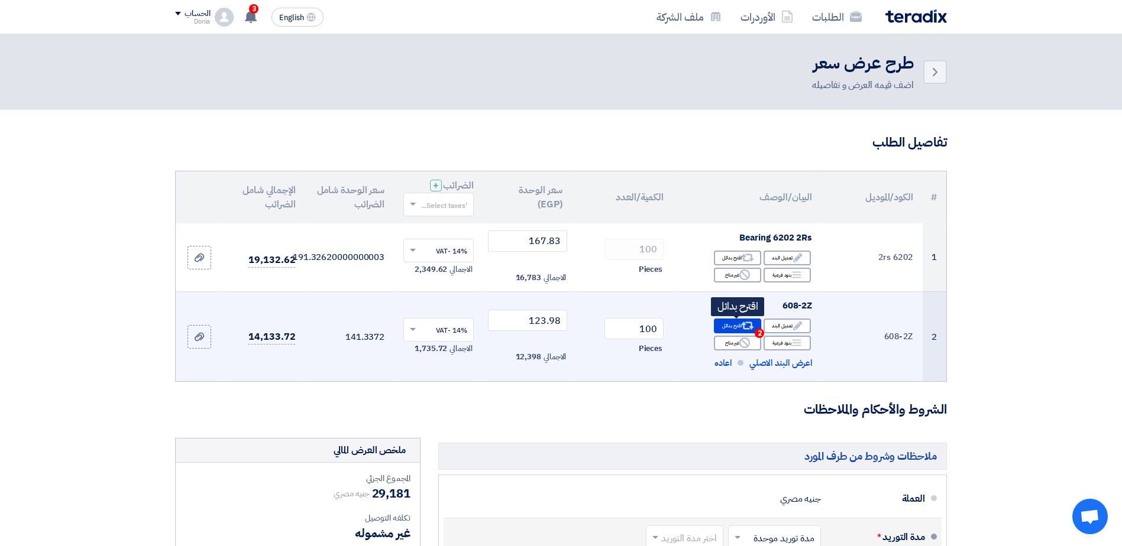
click at [734, 322] on div "Alternative اقترح بدائل 2" at bounding box center [737, 326] width 47 height 15
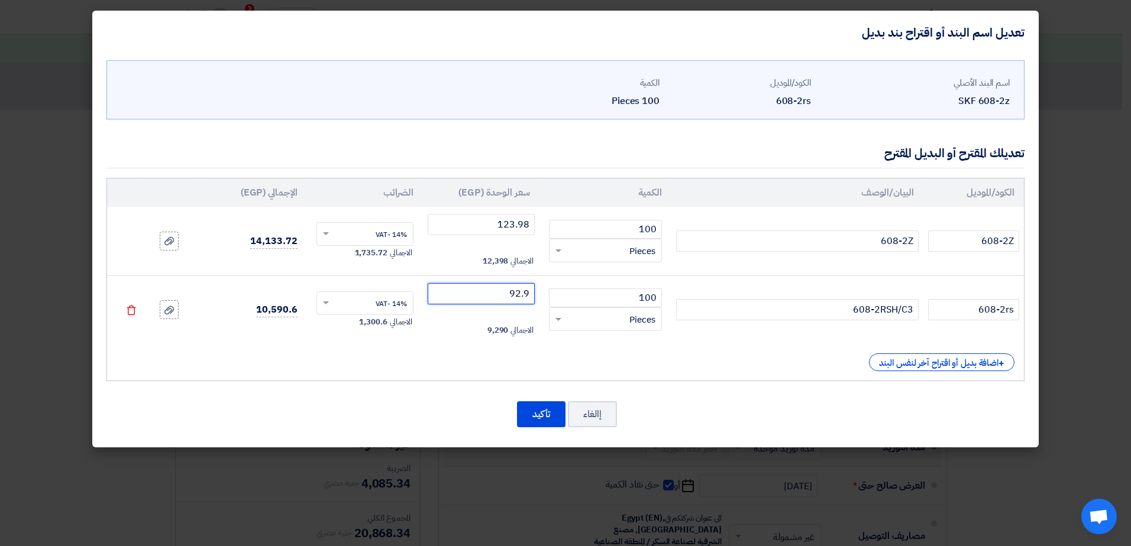
click at [503, 290] on input "92.9" at bounding box center [481, 293] width 107 height 21
click at [591, 298] on input "100" at bounding box center [605, 298] width 113 height 19
click at [746, 249] on input "608-2Z" at bounding box center [797, 241] width 242 height 21
click at [746, 303] on input "608-2RSH/C3" at bounding box center [797, 309] width 242 height 21
click at [326, 235] on span at bounding box center [326, 234] width 6 height 4
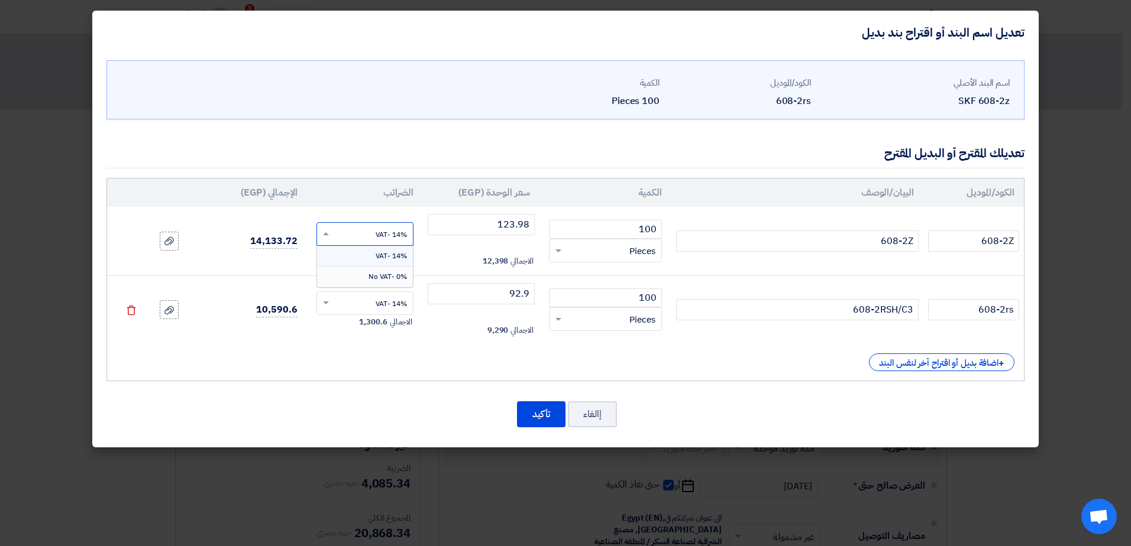
click at [342, 296] on input "text" at bounding box center [373, 304] width 72 height 19
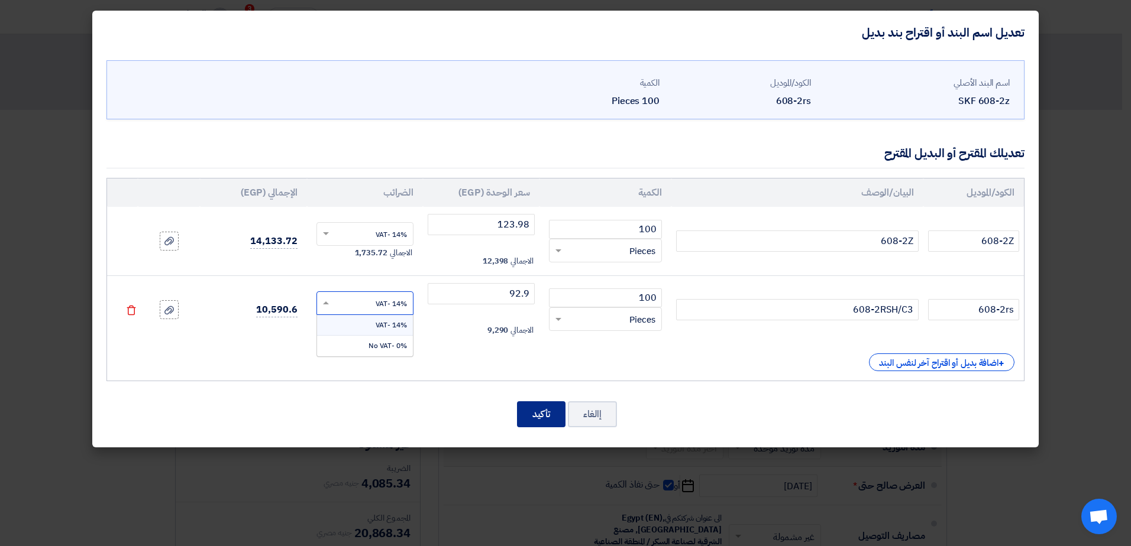
click at [546, 416] on button "تأكيد" at bounding box center [541, 415] width 48 height 26
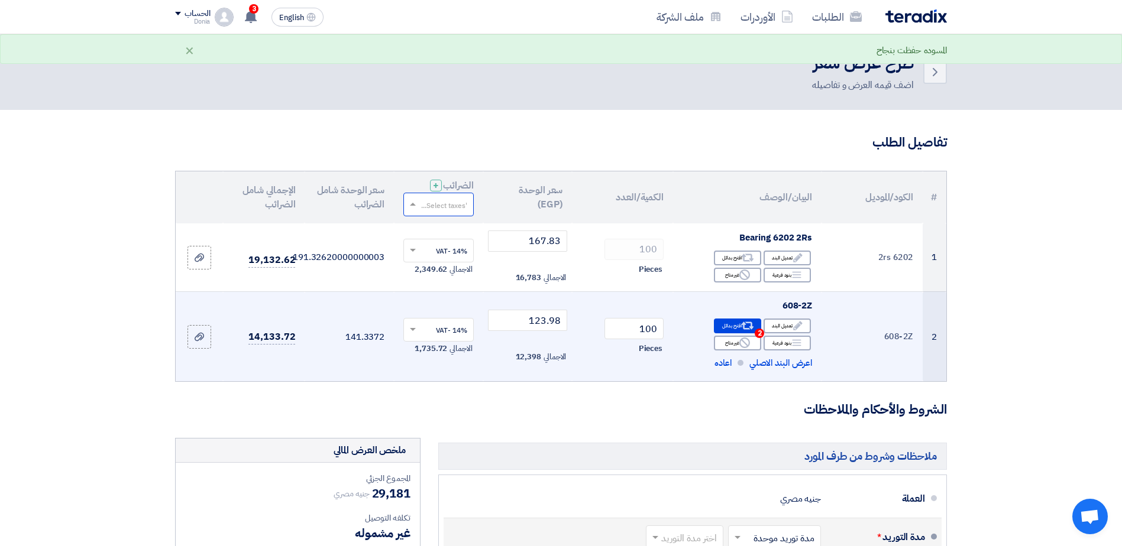
click at [416, 205] on span at bounding box center [411, 204] width 15 height 11
click at [417, 225] on div "14% -VAT" at bounding box center [438, 226] width 69 height 21
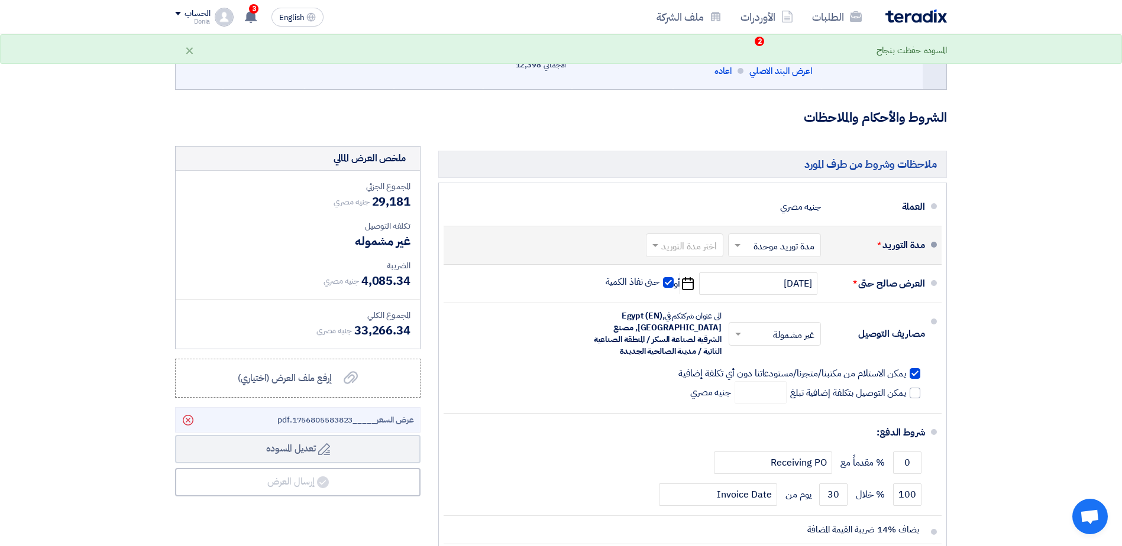
scroll to position [296, 0]
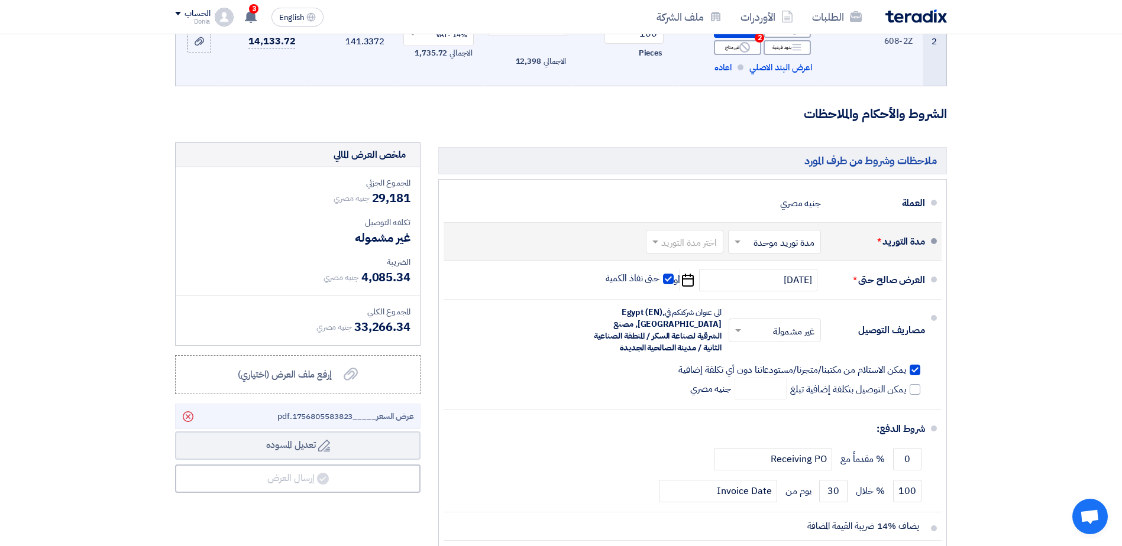
click at [1053, 292] on section "تفاصيل الطلب # الكود/الموديل البيان/الوصف الكمية/العدد سعر الوحدة (EGP) الضرائب…" at bounding box center [561, 301] width 1122 height 974
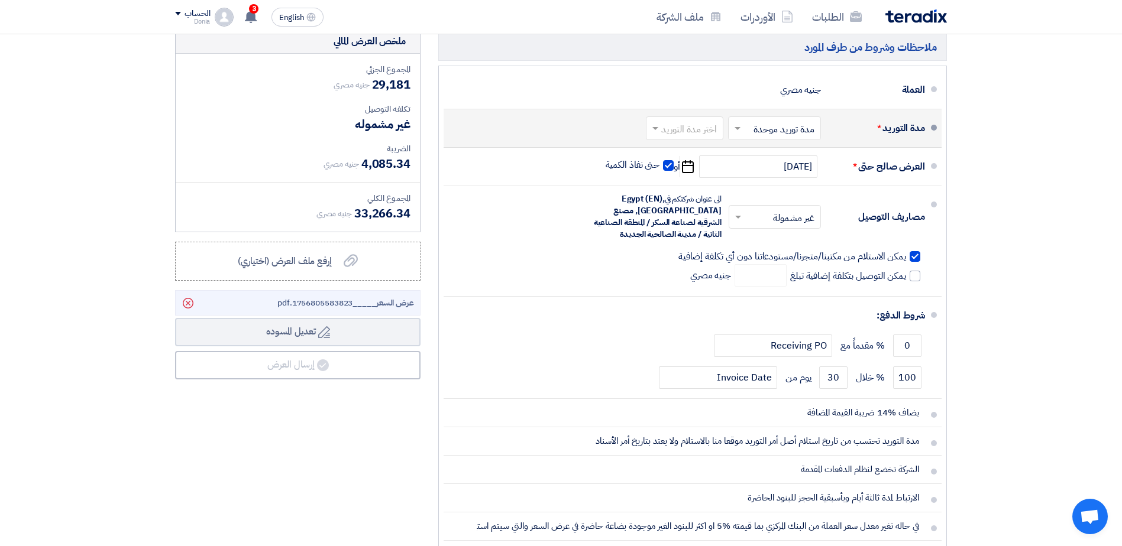
scroll to position [414, 0]
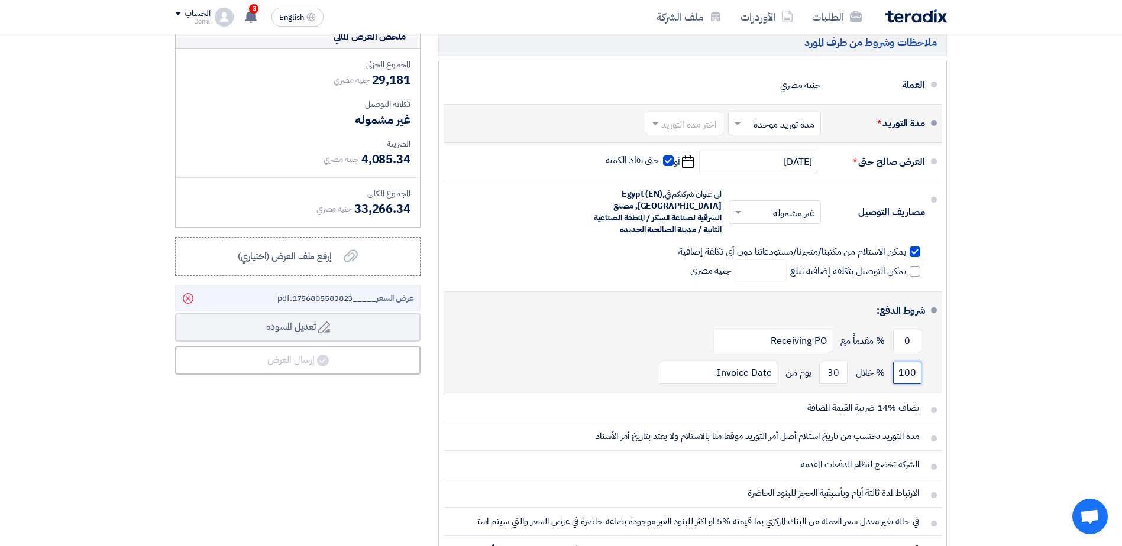
click at [905, 374] on input "100" at bounding box center [907, 373] width 28 height 22
click at [858, 376] on span "% خلال" at bounding box center [870, 373] width 29 height 12
click at [843, 377] on input "30" at bounding box center [833, 373] width 28 height 22
click at [798, 380] on div "100 % خلال 30 يوم من Invoice Date" at bounding box center [689, 373] width 472 height 32
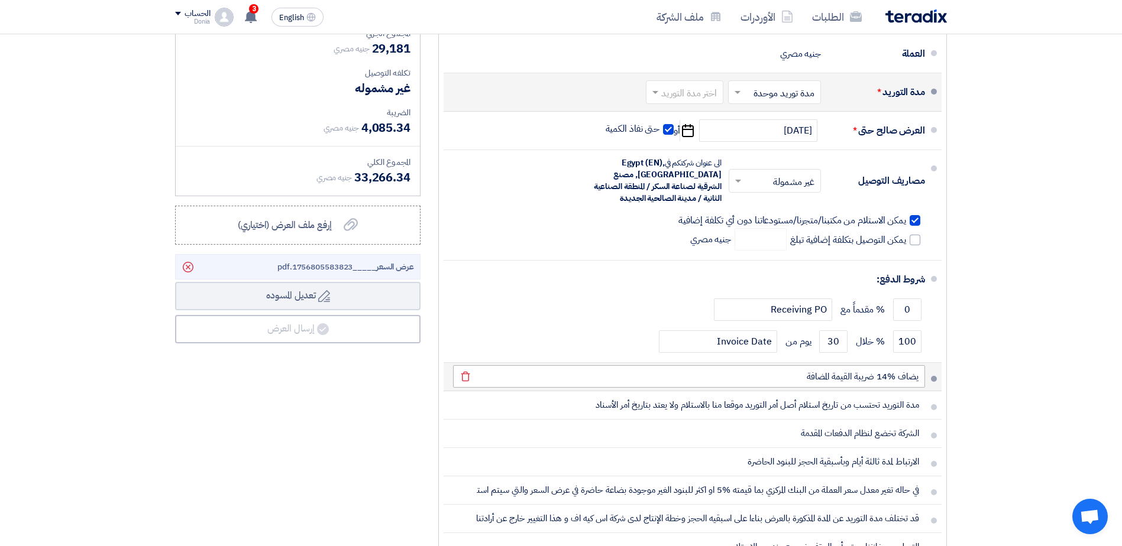
scroll to position [473, 0]
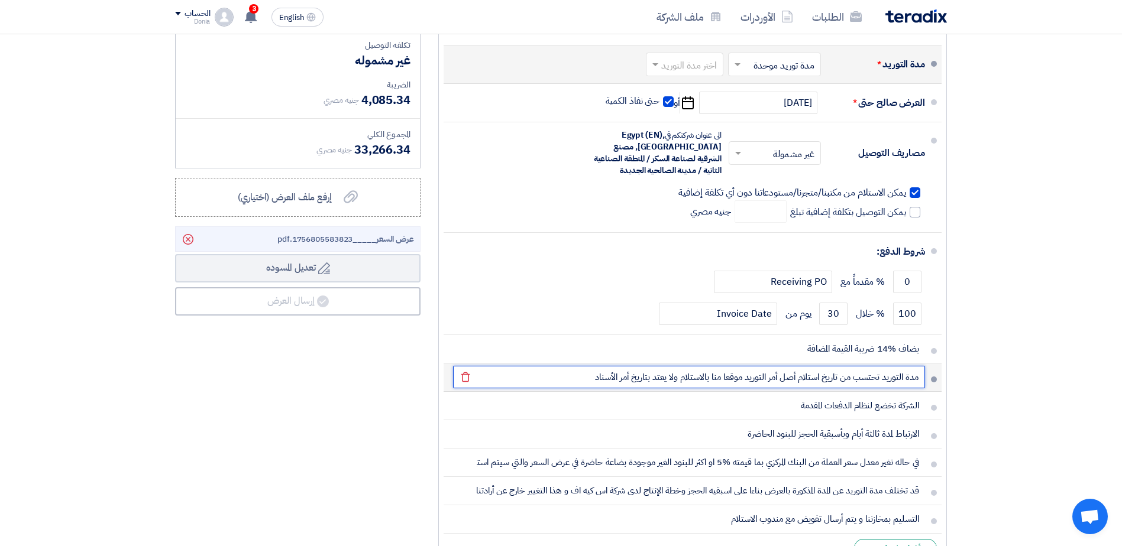
click at [837, 384] on input "مدة التوريد تحتسب من تاريخ استلام أصل أمر التوريد موقعا منا بالاستلام ولا يعتد …" at bounding box center [689, 377] width 472 height 22
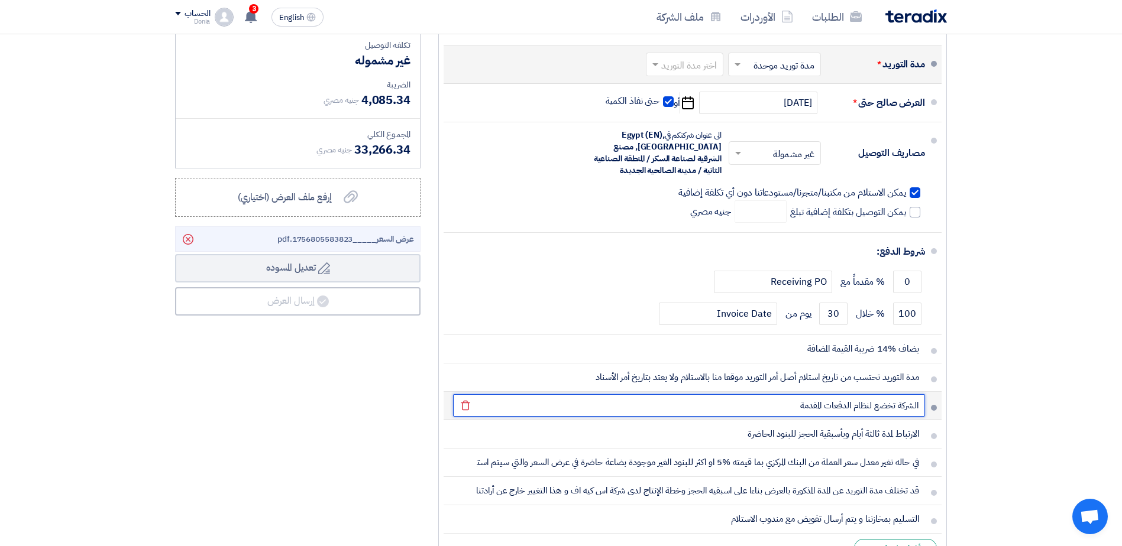
click at [833, 407] on input "الشركة تخضع لنظام الدفعات المقدمة" at bounding box center [689, 405] width 472 height 22
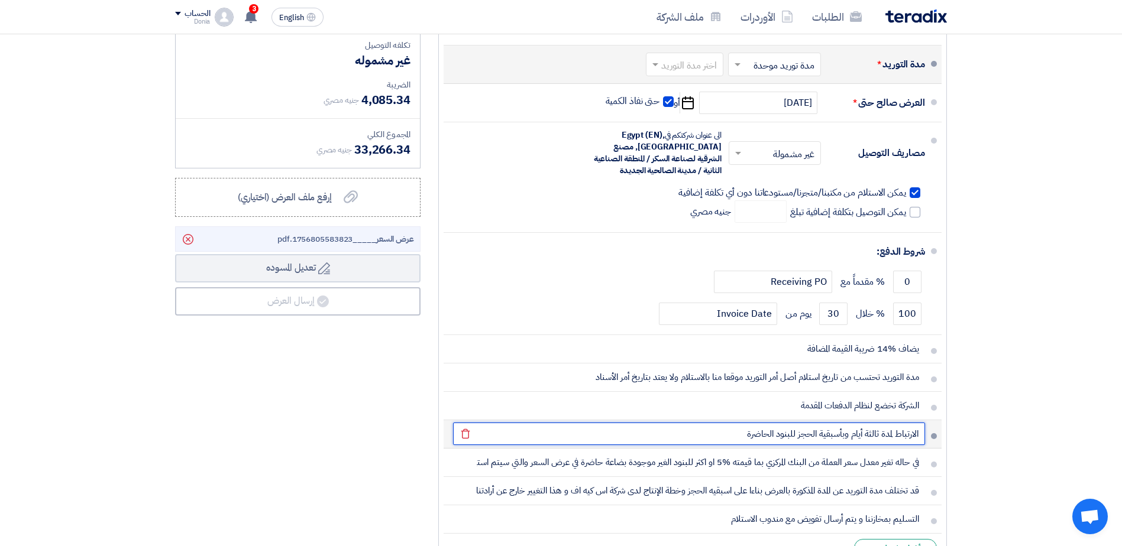
click at [777, 434] on input "الارتباط لمدة ثالثة أيام وبأسبقية الحجز للبنود الحاضرة" at bounding box center [689, 434] width 472 height 22
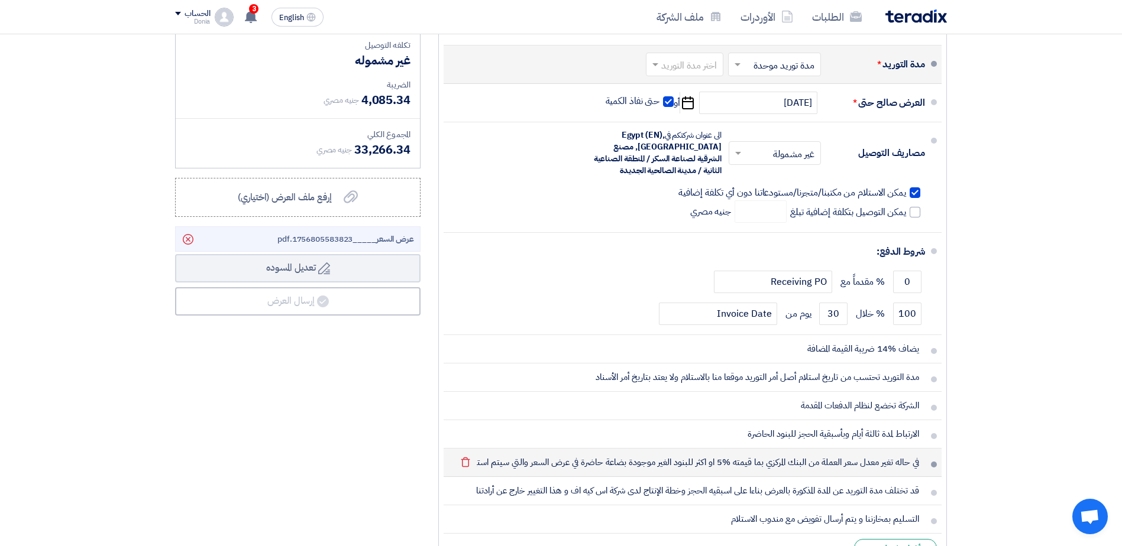
click at [776, 476] on li "في حاله تغير معدل سعر العملة من البنك المركزي بما قيمته %5 او اكثر للبنود الغير…" at bounding box center [693, 463] width 498 height 28
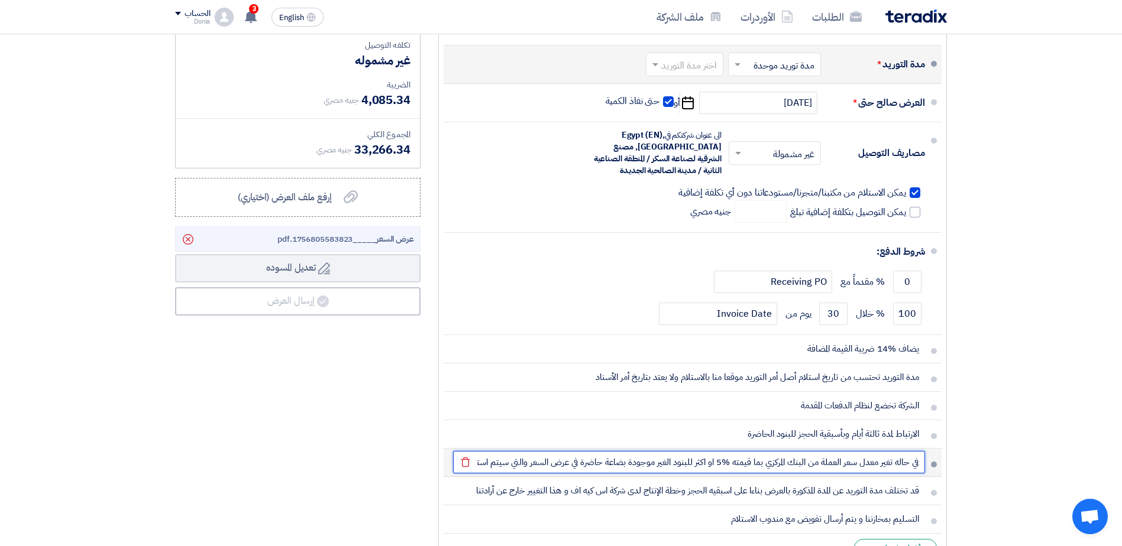
click at [777, 464] on input "في حاله تغير معدل سعر العملة من البنك المركزي بما قيمته %5 او اكثر للبنود الغير…" at bounding box center [689, 462] width 472 height 22
click at [707, 462] on input "في حاله تغير معدل سعر العملة من البنك المركزي بما قيمته %5 او اكثر للبنود الغير…" at bounding box center [689, 462] width 472 height 22
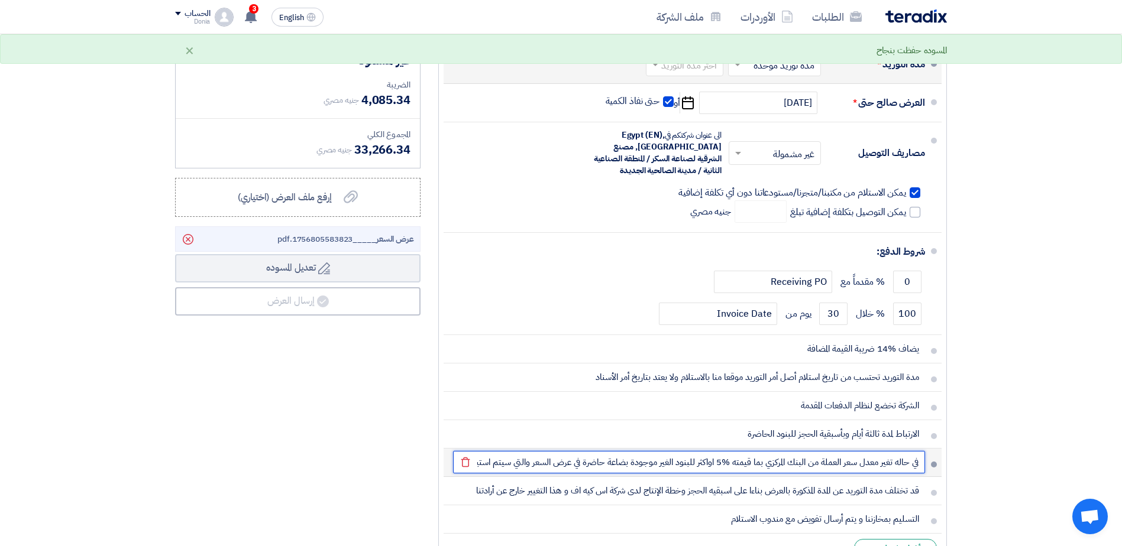
type input "في حاله تغير معدل سعر العملة من البنك المركزي بما قيمته %5 او اكثر للبنود الغير…"
click at [496, 461] on input "في حاله تغير معدل سعر العملة من البنك المركزي بما قيمته %5 او اكثر للبنود الغير…" at bounding box center [689, 462] width 472 height 22
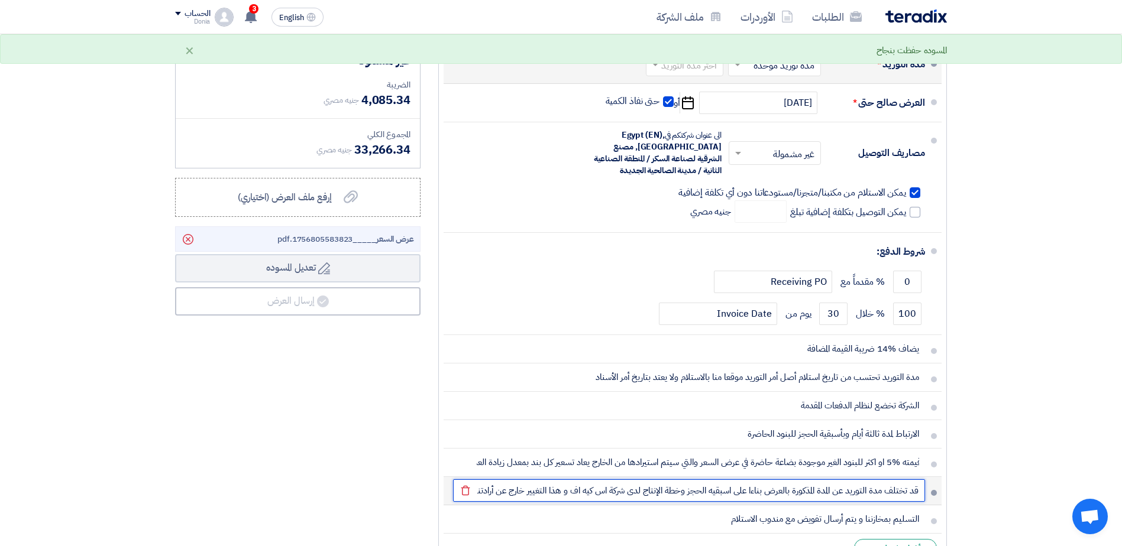
click at [861, 496] on input "قد تختلف مدة التوريد عن المدة المذكورة بالعرض بناءا على اسبقيه الحجز وخطة الإنت…" at bounding box center [689, 491] width 472 height 22
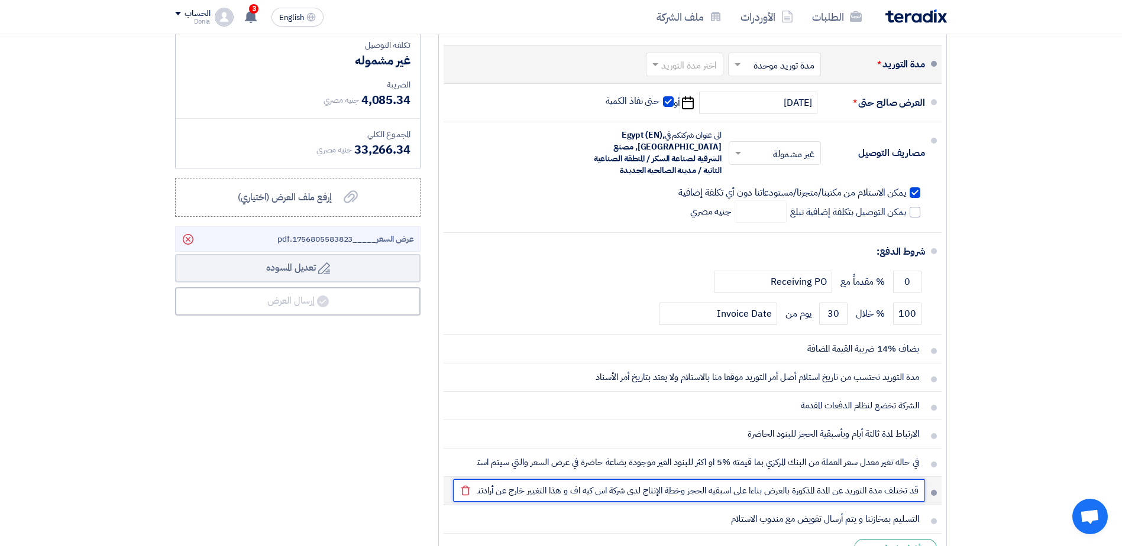
click at [605, 495] on input "قد تختلف مدة التوريد عن المدة المذكورة بالعرض بناءا على اسبقيه الحجز وخطة الإنت…" at bounding box center [689, 491] width 472 height 22
click at [578, 492] on input "قد تختلف مدة التوريد عن المدة المذكورة بالعرض بناءا على اسبقيه الحجز وخطة الإنت…" at bounding box center [689, 491] width 472 height 22
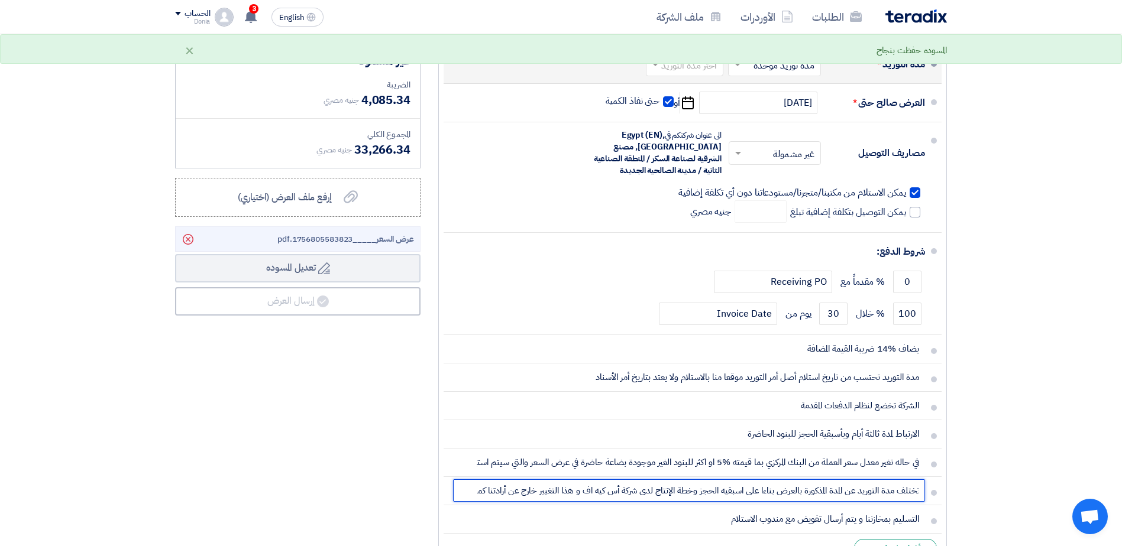
scroll to position [0, -28]
type input "قد تختلف مدة التوريد عن المدة المذكورة بالعرض بناءا على اسبقيه الحجز وخطة الإنت…"
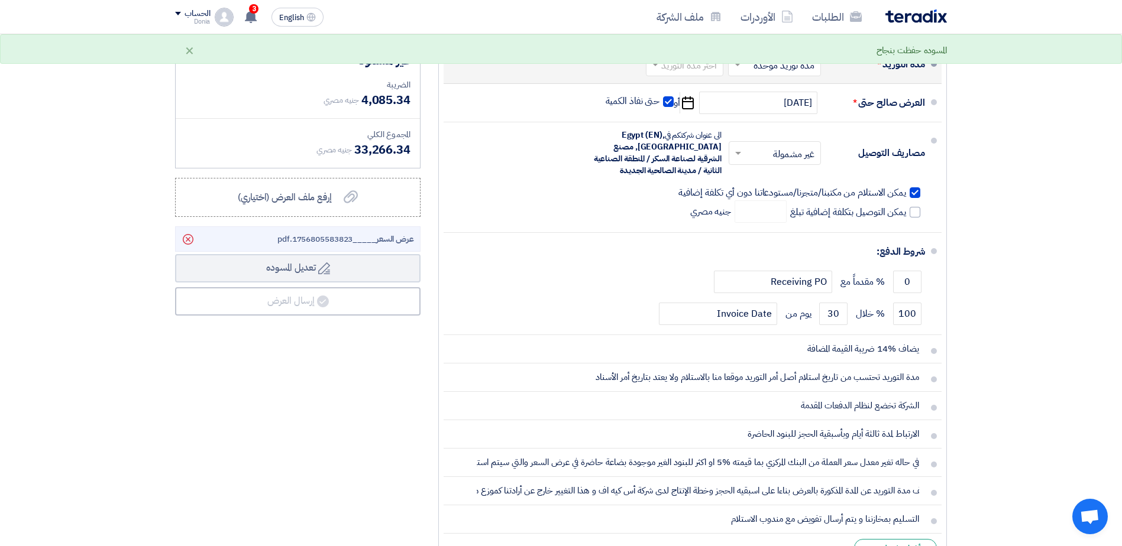
scroll to position [0, 0]
click at [290, 286] on div "ملخص العرض المالي المجموع الجزئي جنيه مصري 29,181 تكلفه التوصيل" at bounding box center [297, 269] width 263 height 608
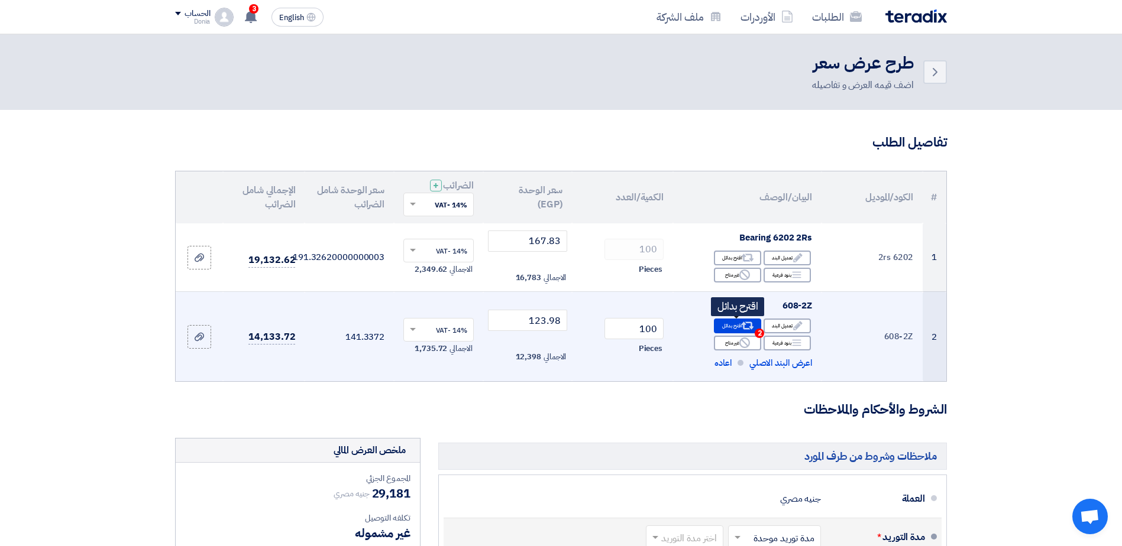
click at [750, 330] on icon "Alternative" at bounding box center [748, 326] width 12 height 12
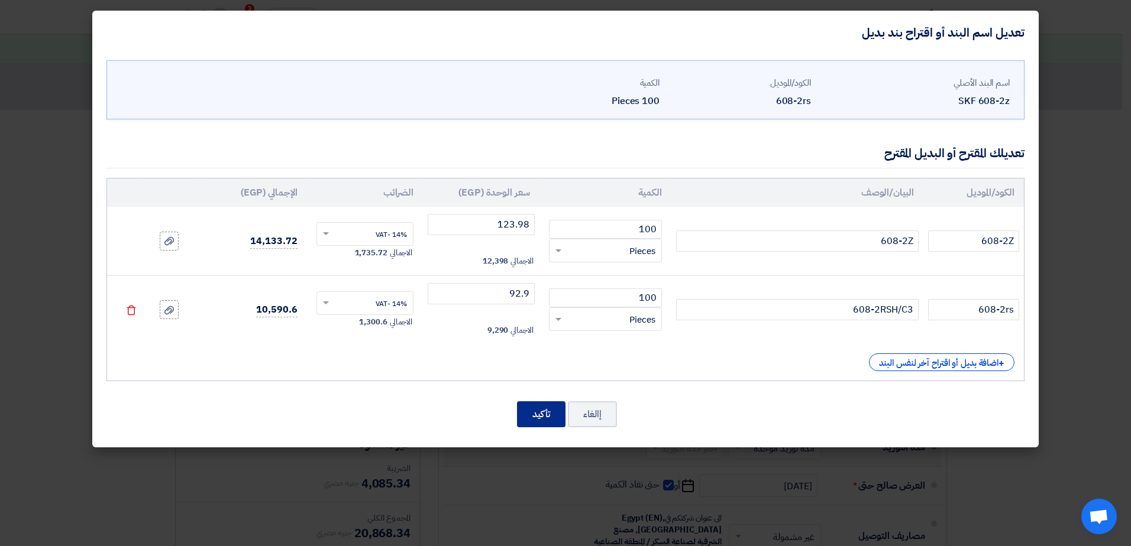
click at [531, 418] on button "تأكيد" at bounding box center [541, 415] width 48 height 26
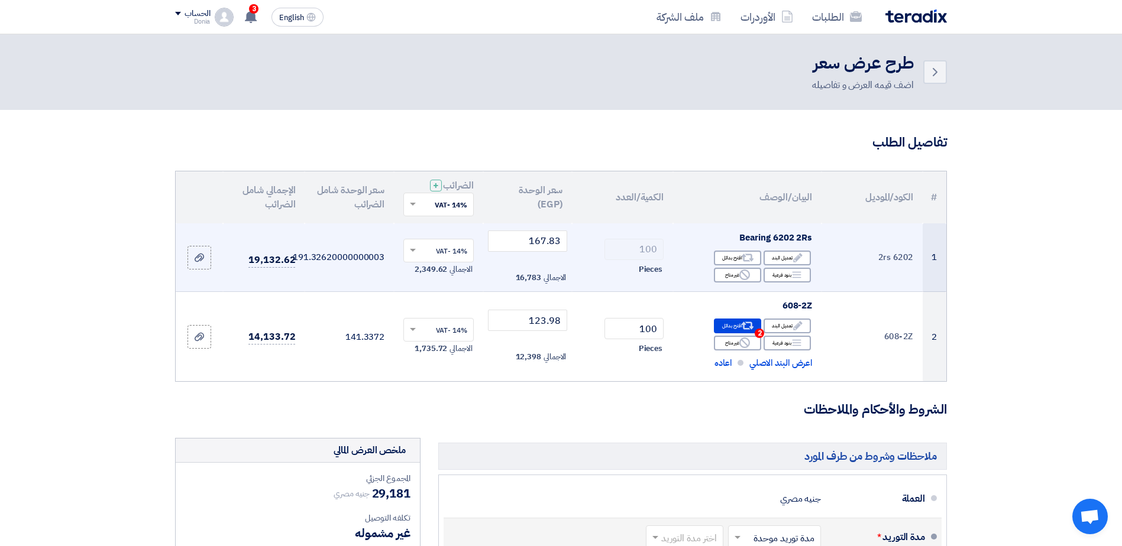
click at [329, 255] on td "191.32620000000003" at bounding box center [349, 258] width 89 height 69
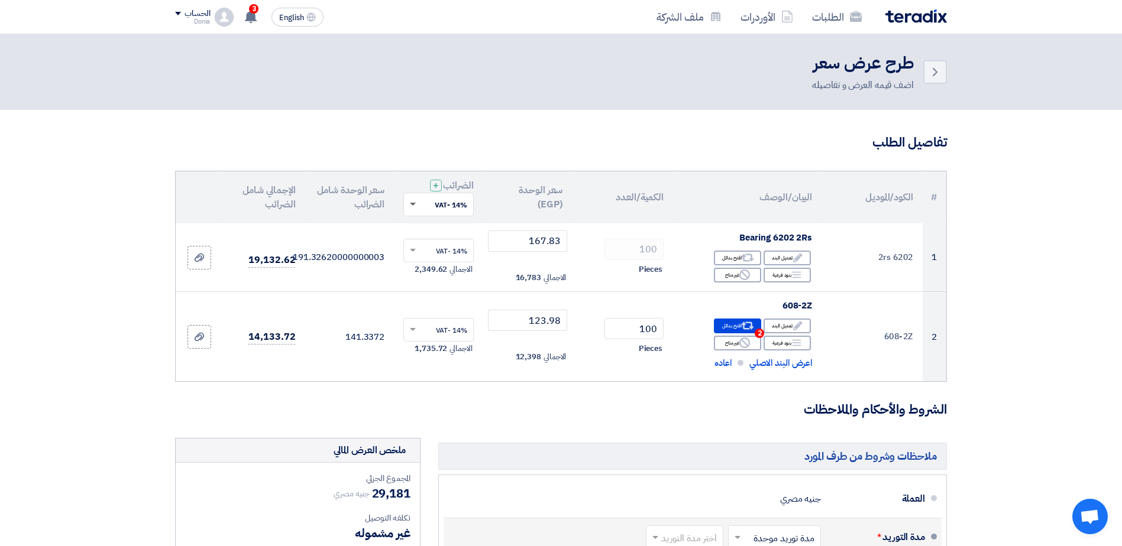
click at [414, 205] on span at bounding box center [413, 205] width 6 height 4
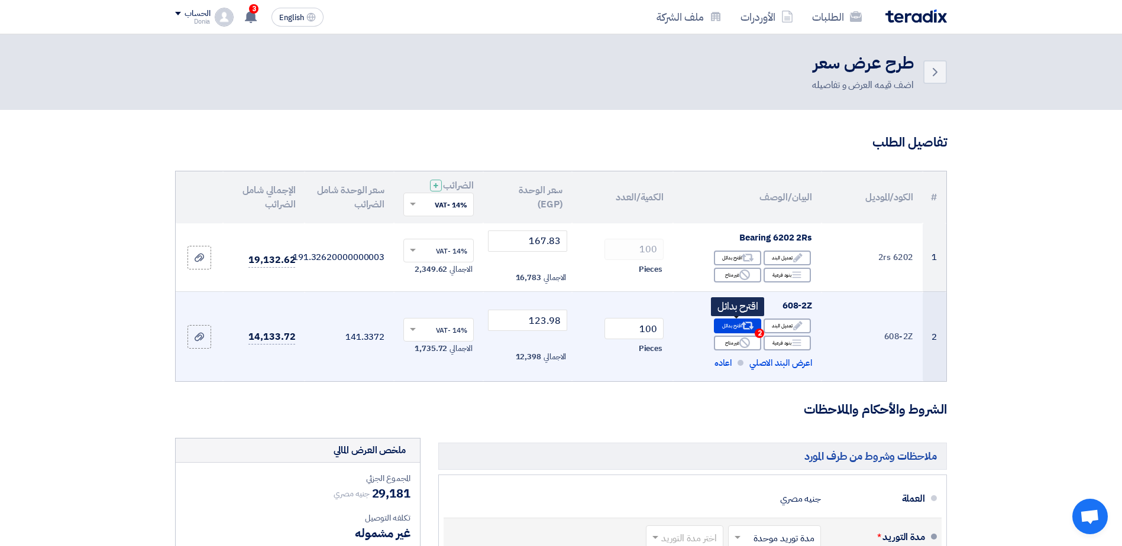
click at [753, 330] on icon "Alternative" at bounding box center [748, 326] width 12 height 12
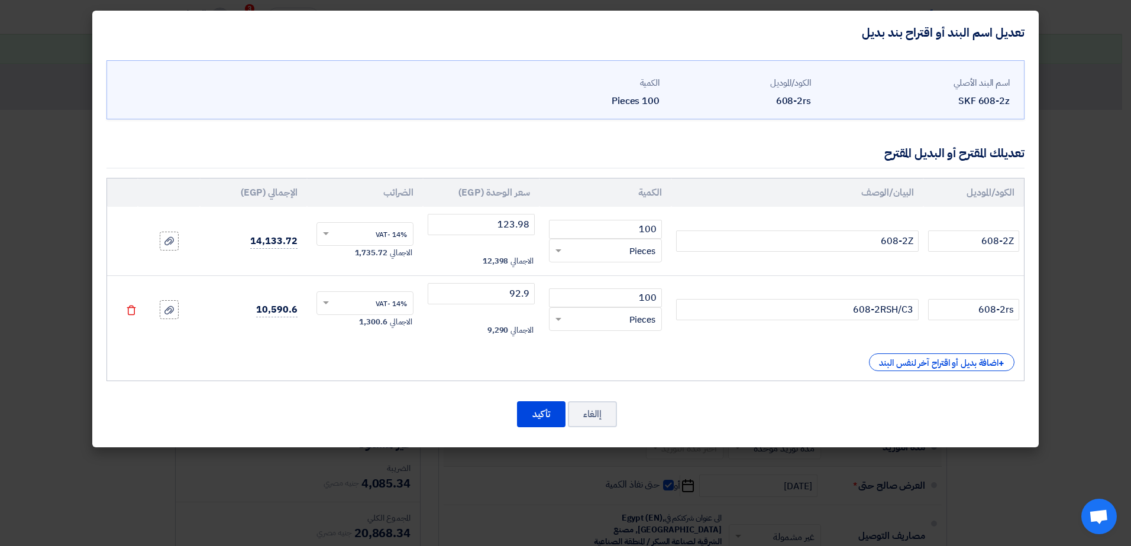
click at [1109, 352] on modal-container "تعديل اسم البند أو اقتراح بند بديل اسم البند الأصلي SKF 608-2z الكود/الموديل 60…" at bounding box center [565, 273] width 1131 height 546
click at [540, 405] on button "تأكيد" at bounding box center [541, 415] width 48 height 26
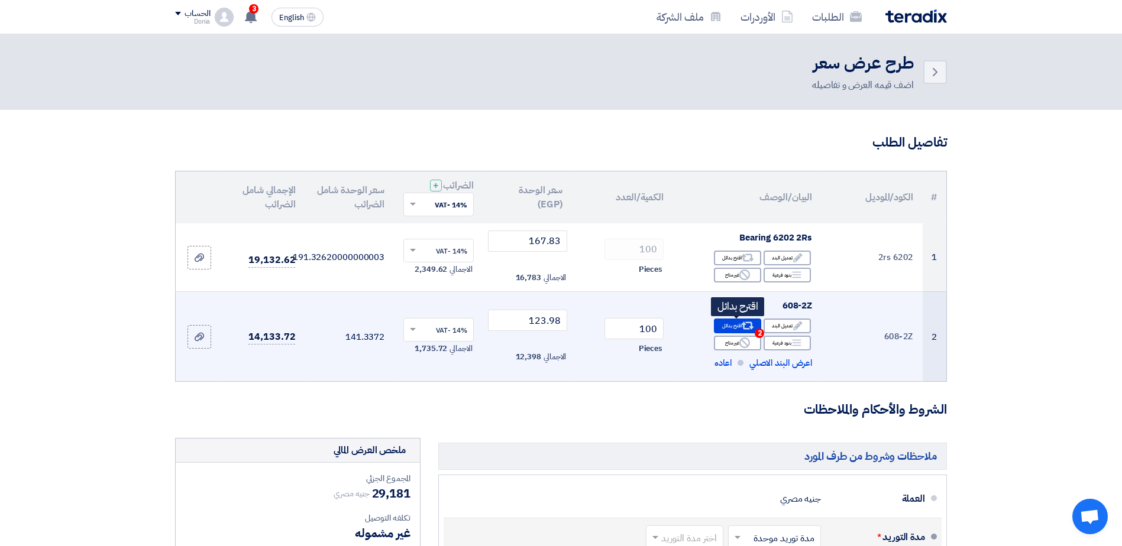
click at [732, 327] on div "Alternative اقترح بدائل 2" at bounding box center [737, 326] width 47 height 15
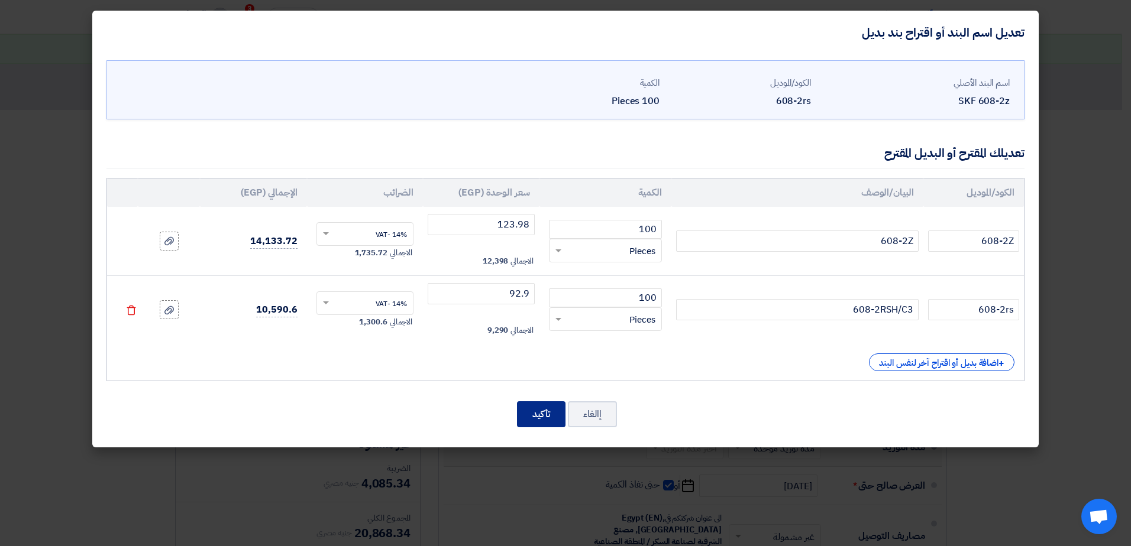
click at [536, 412] on button "تأكيد" at bounding box center [541, 415] width 48 height 26
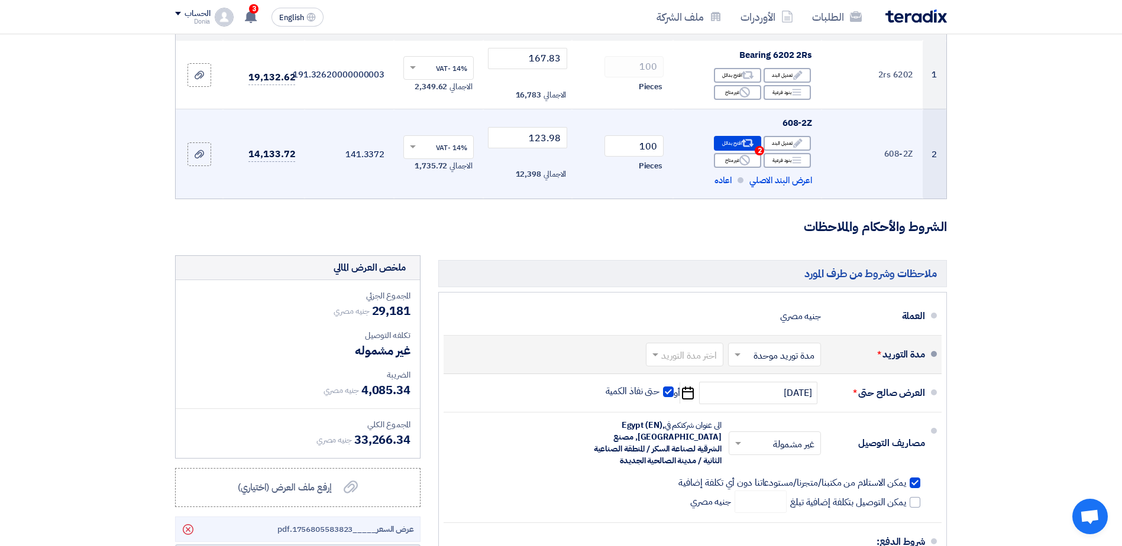
scroll to position [177, 0]
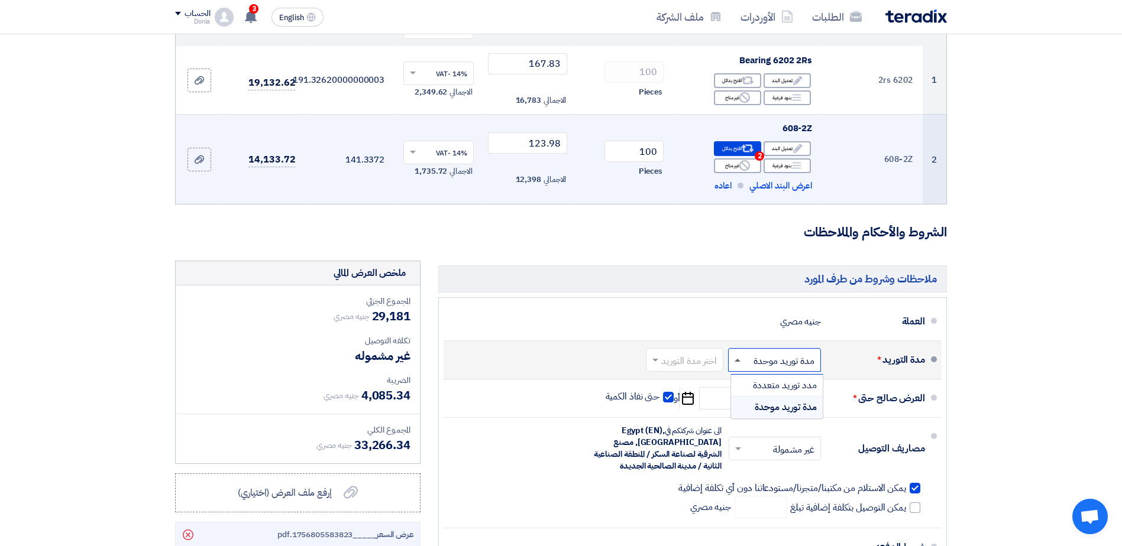
click at [736, 361] on span at bounding box center [738, 360] width 6 height 3
click at [764, 391] on span "مدد توريد متعددة" at bounding box center [785, 386] width 64 height 14
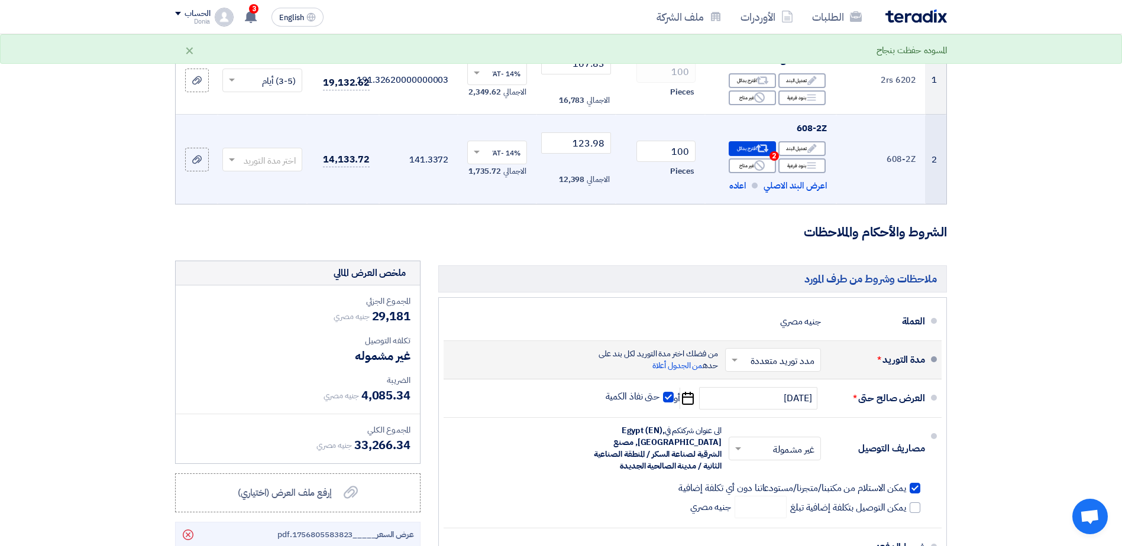
click at [740, 359] on span at bounding box center [733, 360] width 15 height 12
click at [768, 405] on span "مدة توريد موحدة" at bounding box center [786, 407] width 61 height 14
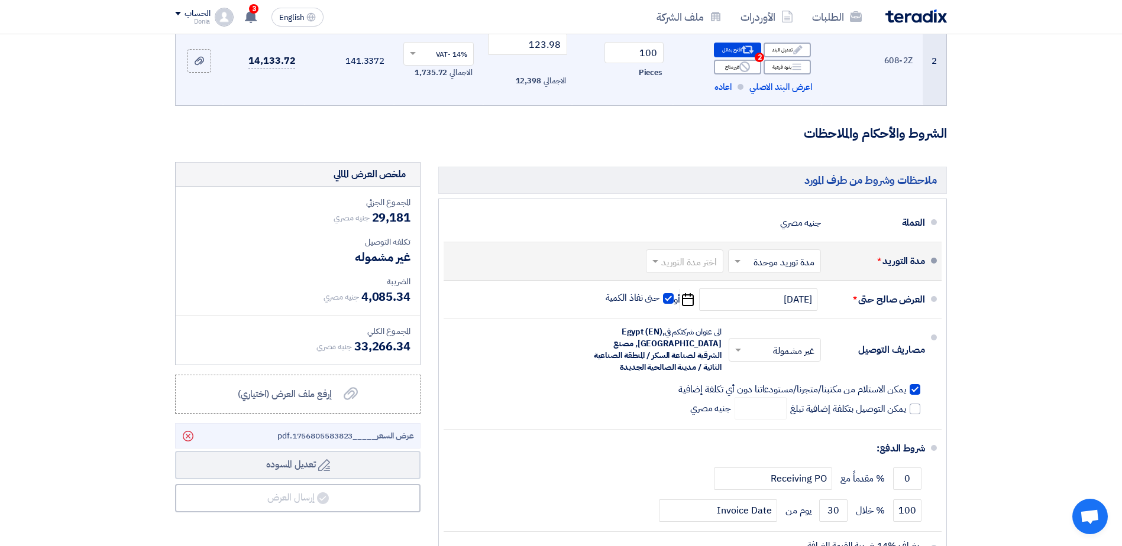
scroll to position [296, 0]
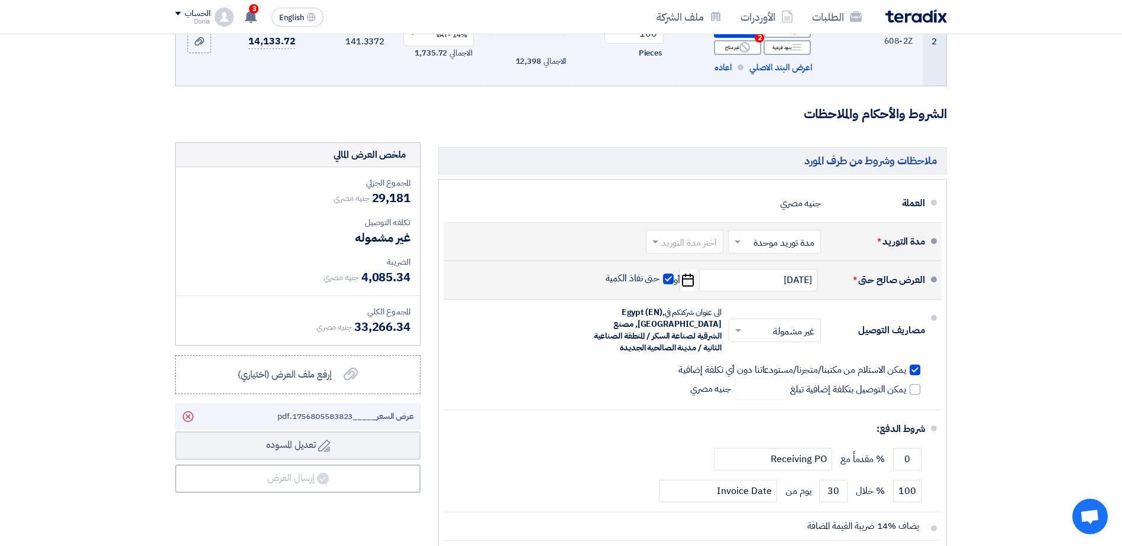
click at [668, 280] on span at bounding box center [668, 279] width 11 height 11
click at [660, 280] on input "حتى نفاذ الكمية" at bounding box center [631, 284] width 57 height 22
checkbox input "false"
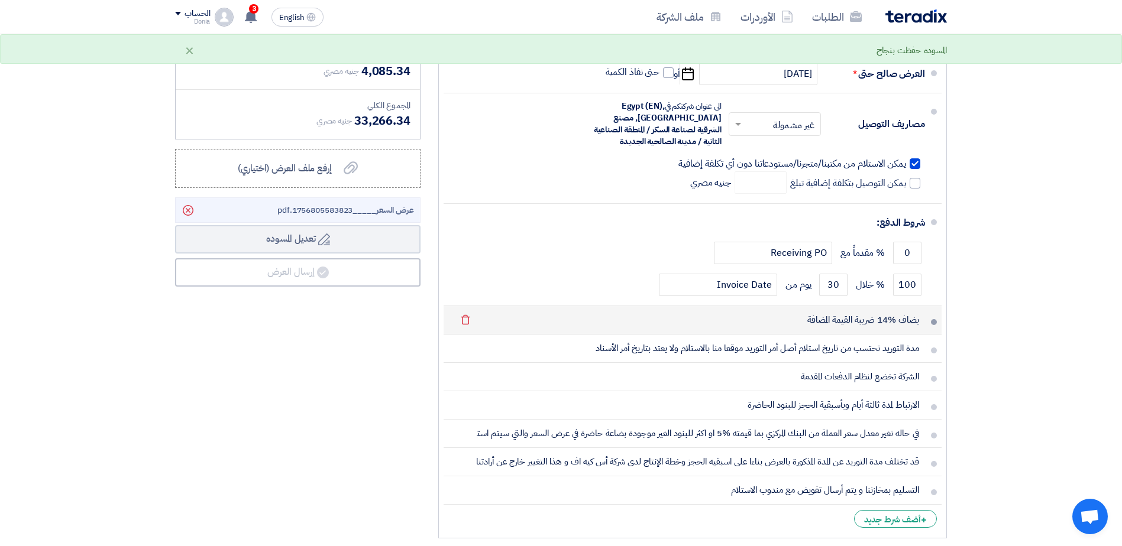
scroll to position [473, 0]
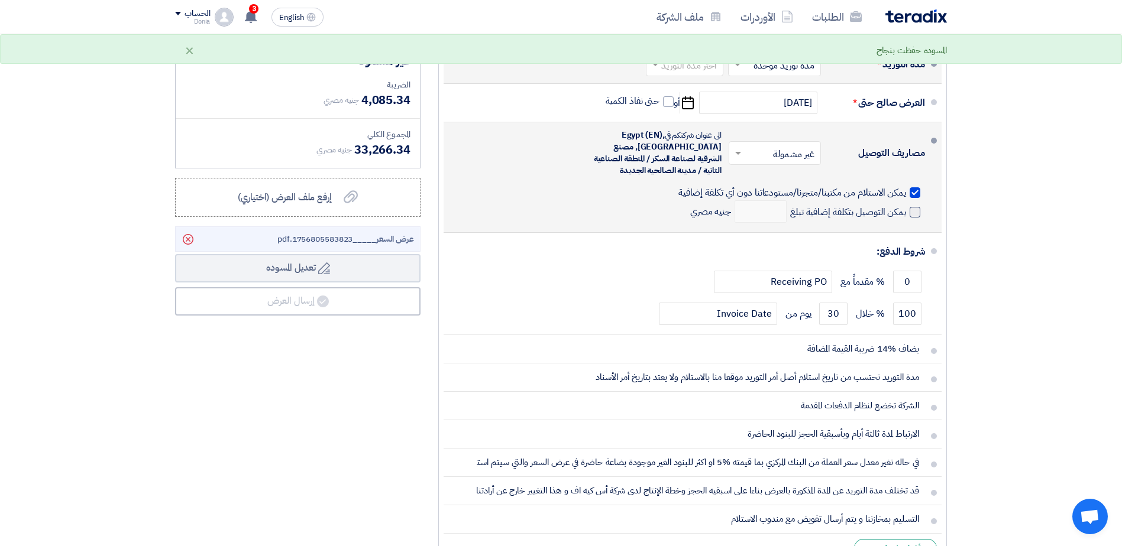
click at [919, 215] on span at bounding box center [915, 212] width 11 height 11
click at [906, 215] on input "يمكن التوصيل بتكلفة إضافية تبلغ" at bounding box center [847, 217] width 118 height 22
checkbox input "true"
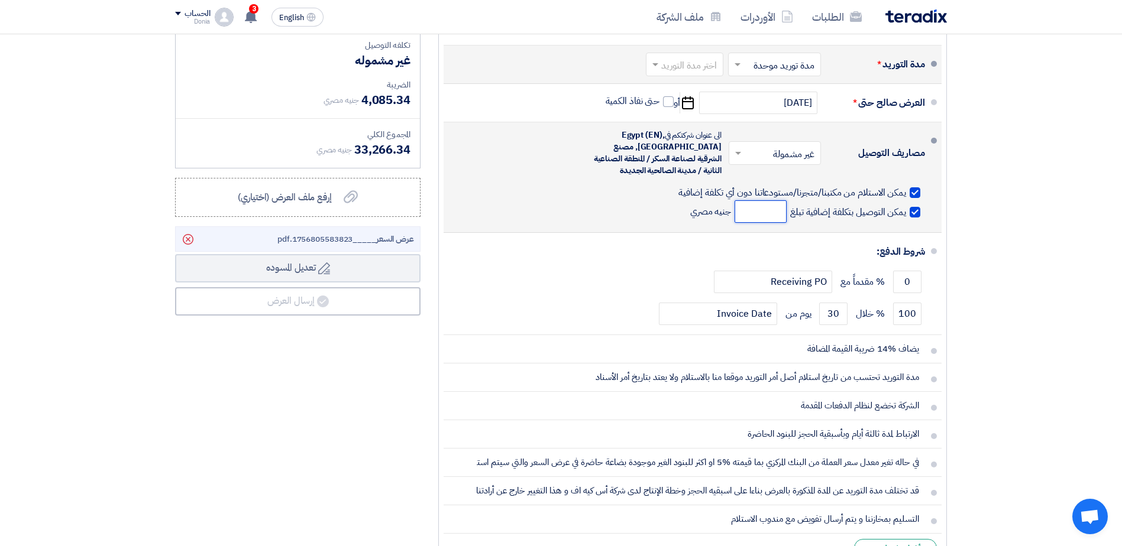
click at [768, 212] on input "number" at bounding box center [761, 211] width 52 height 22
click at [737, 156] on span at bounding box center [736, 153] width 15 height 12
click at [751, 180] on div "مشمولة" at bounding box center [777, 179] width 91 height 22
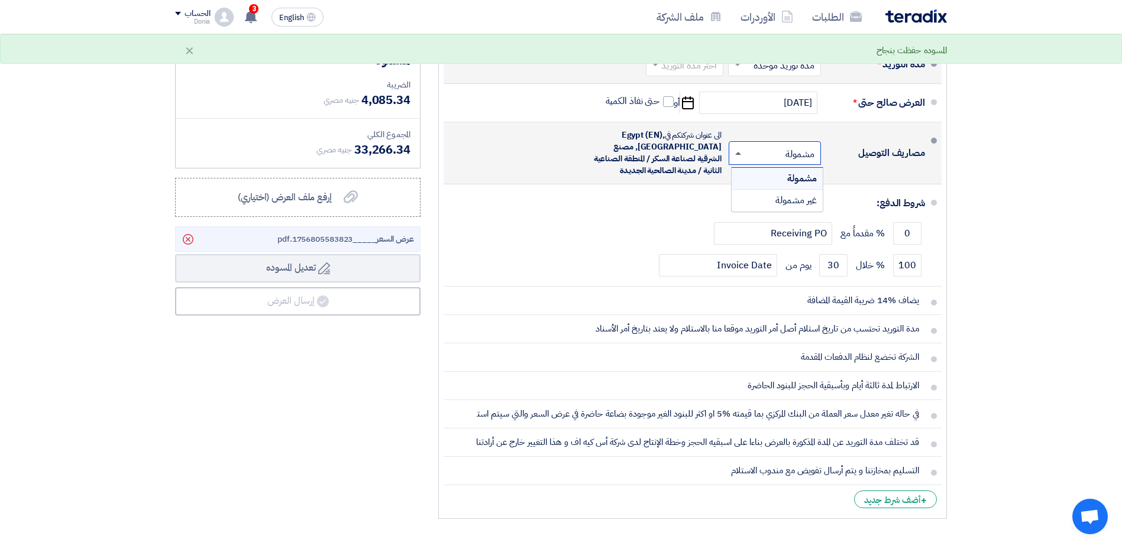
click at [735, 155] on span at bounding box center [736, 153] width 15 height 12
click at [740, 196] on div "غير مشمولة" at bounding box center [777, 200] width 91 height 21
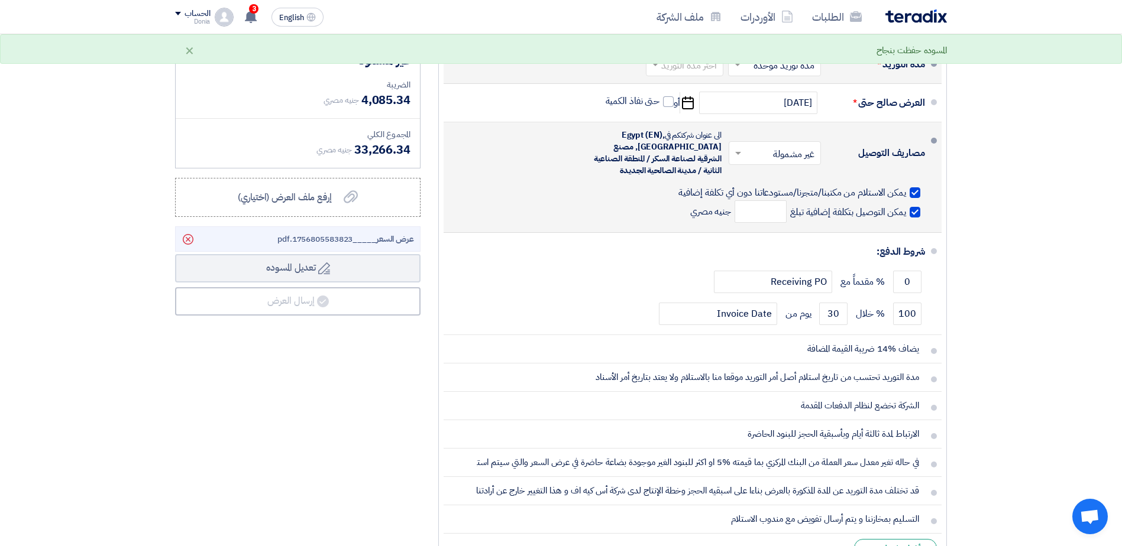
click at [908, 213] on label "يمكن التوصيل بتكلفة إضافية تبلغ" at bounding box center [855, 212] width 130 height 12
click at [906, 213] on input "يمكن التوصيل بتكلفة إضافية تبلغ" at bounding box center [847, 217] width 118 height 22
checkbox input "false"
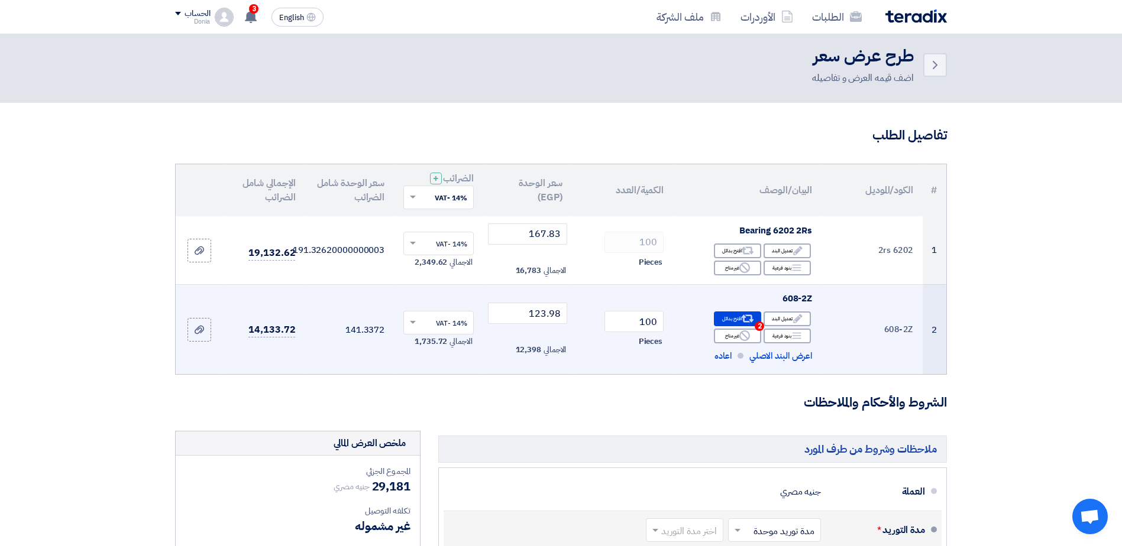
scroll to position [0, 0]
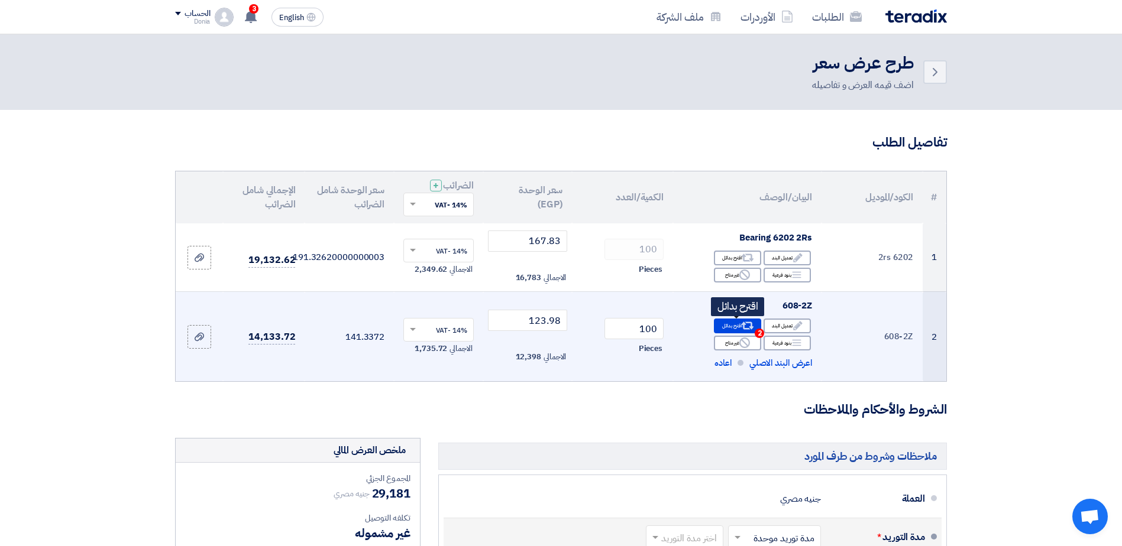
click at [735, 328] on div "Alternative اقترح بدائل 2" at bounding box center [737, 326] width 47 height 15
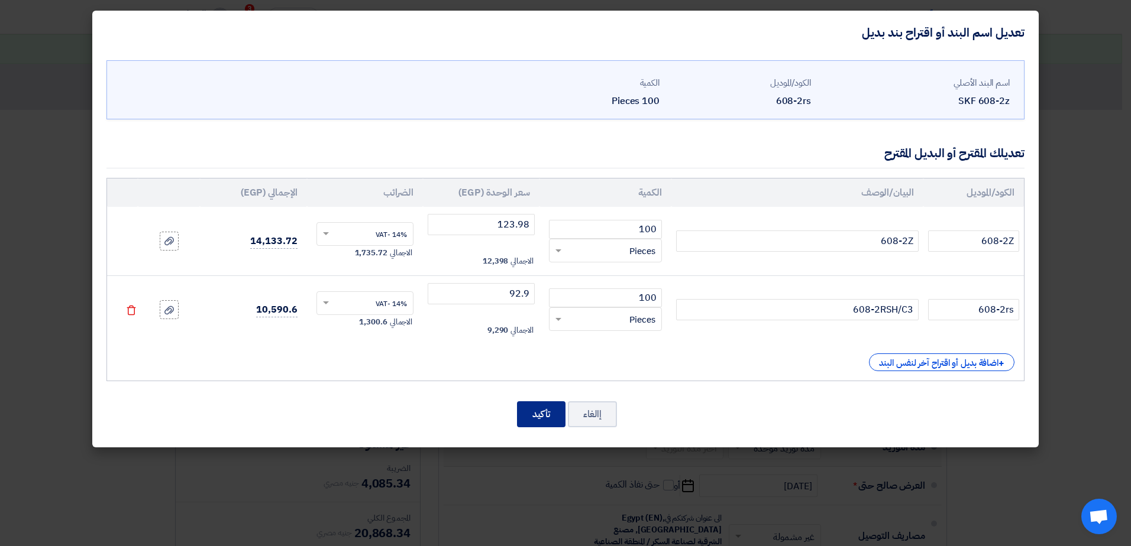
click at [539, 409] on button "تأكيد" at bounding box center [541, 415] width 48 height 26
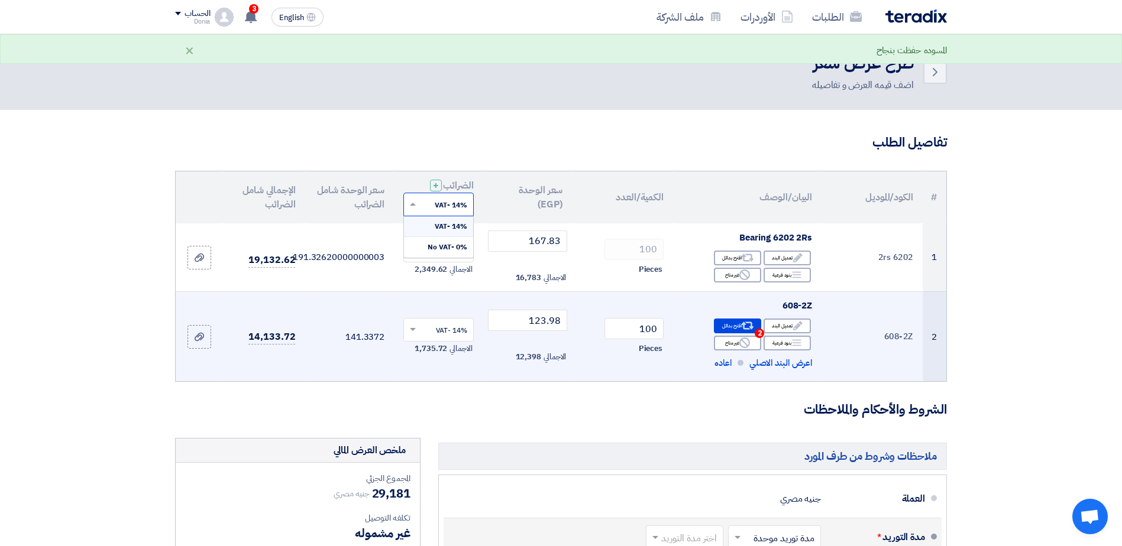
click at [418, 207] on span at bounding box center [411, 204] width 15 height 11
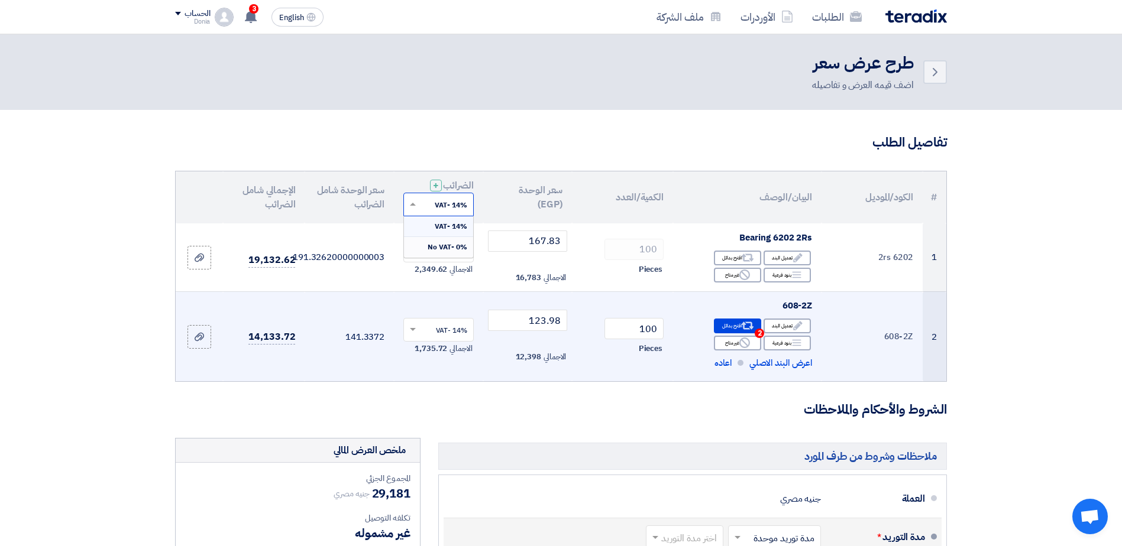
click at [447, 253] on div "0% -No VAT" at bounding box center [438, 247] width 69 height 20
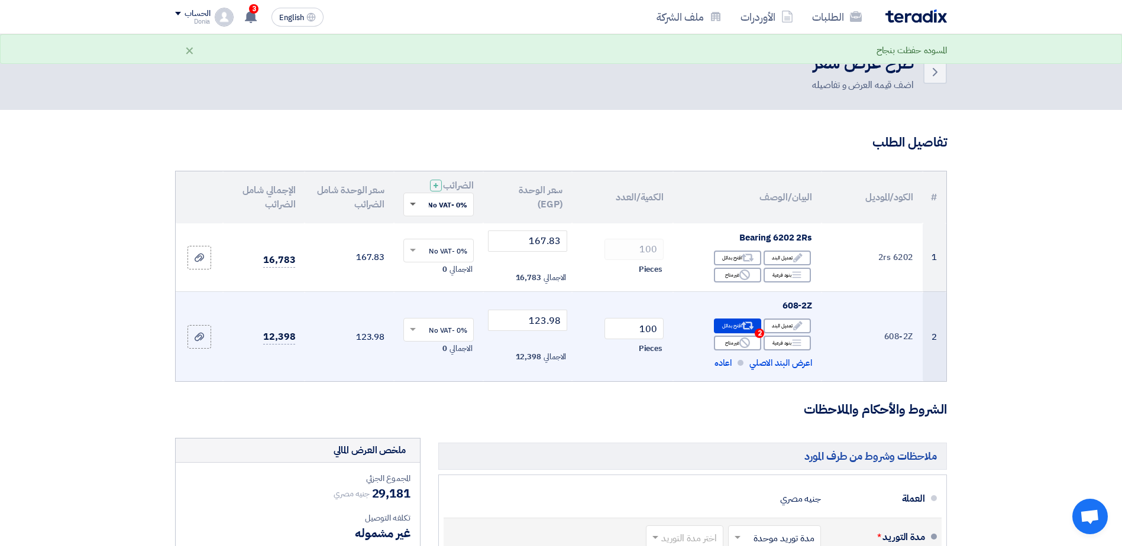
click at [413, 206] on span at bounding box center [411, 204] width 15 height 11
click at [432, 230] on div "14% -VAT" at bounding box center [438, 226] width 69 height 21
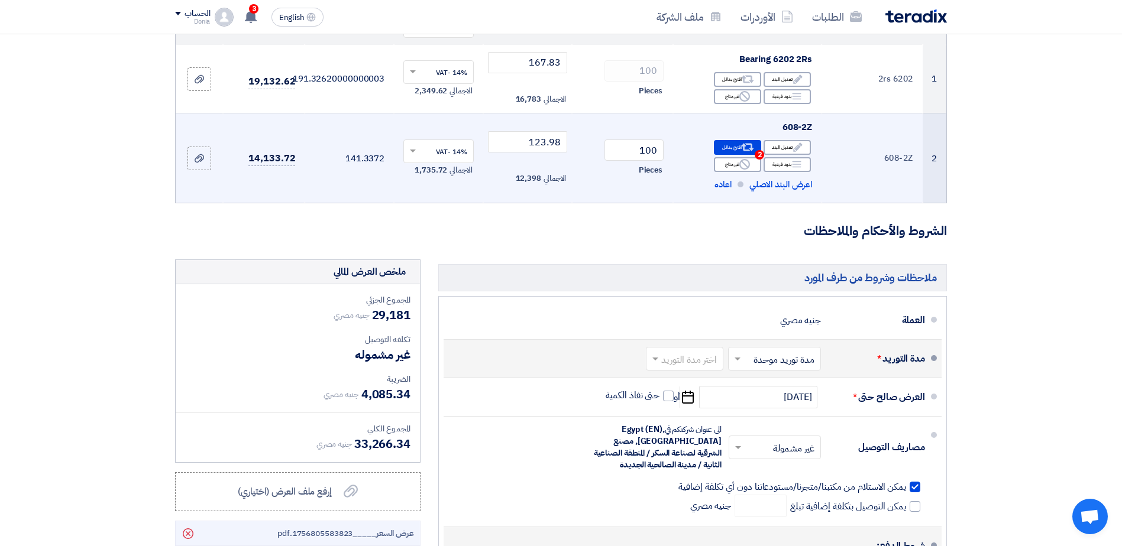
scroll to position [177, 0]
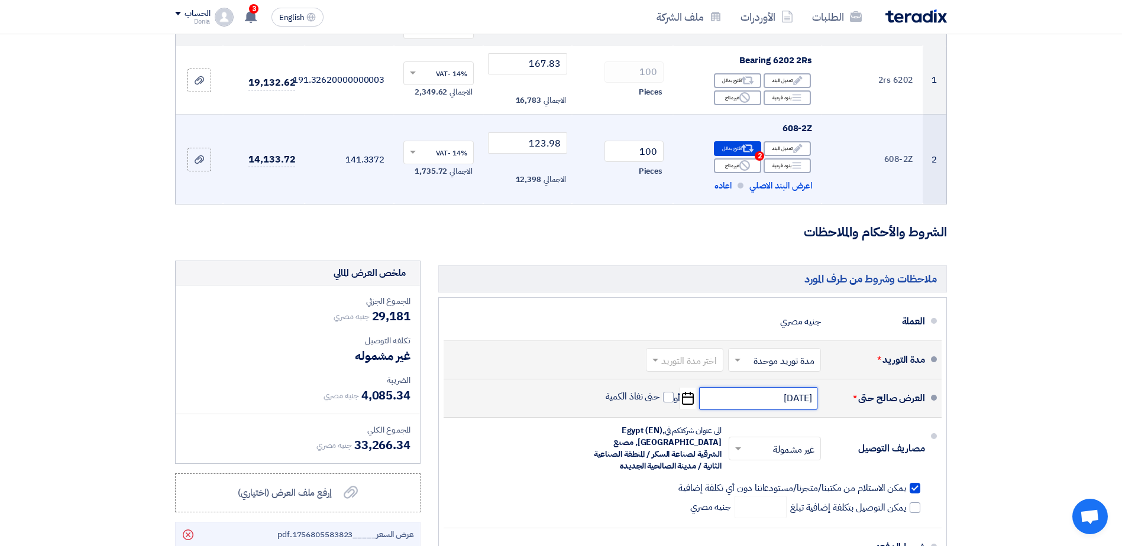
drag, startPoint x: 744, startPoint y: 403, endPoint x: 853, endPoint y: 400, distance: 109.5
click at [853, 400] on div "العرض صالح حتى * 9/5/2025 Pick a date أو حتى نفاذ الكمية" at bounding box center [689, 398] width 472 height 28
drag, startPoint x: 853, startPoint y: 400, endPoint x: 777, endPoint y: 400, distance: 76.9
click at [777, 400] on input "[DATE]" at bounding box center [758, 398] width 118 height 22
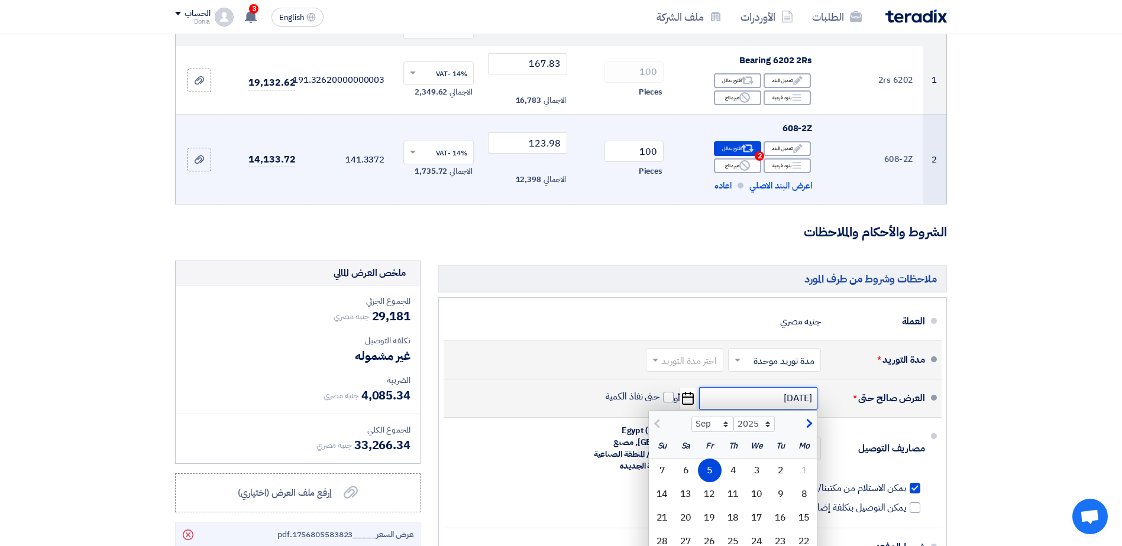
click at [777, 400] on input "[DATE]" at bounding box center [758, 398] width 118 height 22
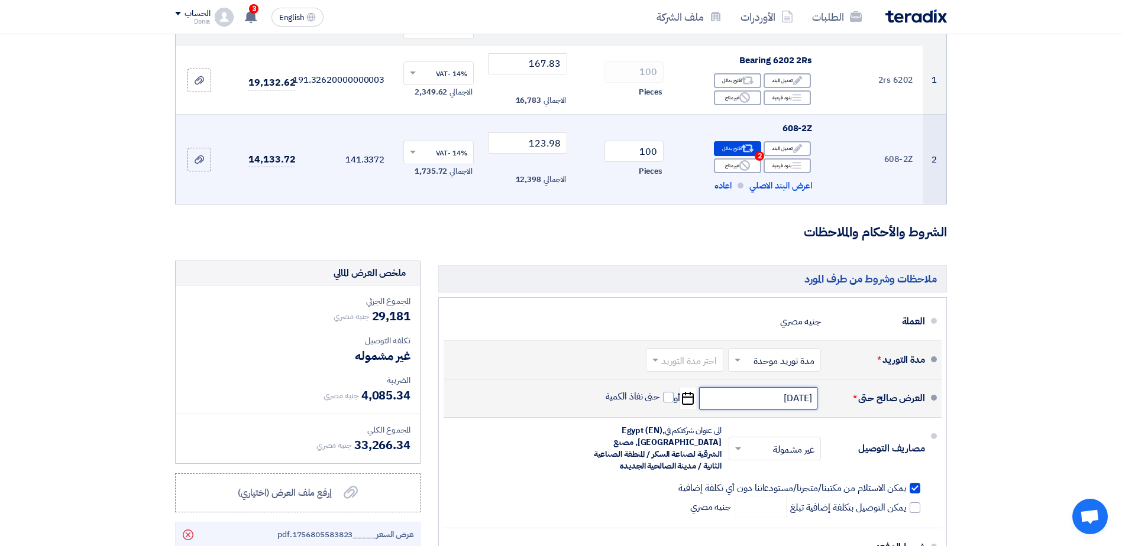
drag, startPoint x: 777, startPoint y: 400, endPoint x: 769, endPoint y: 396, distance: 8.2
click at [769, 396] on input "[DATE]" at bounding box center [758, 398] width 118 height 22
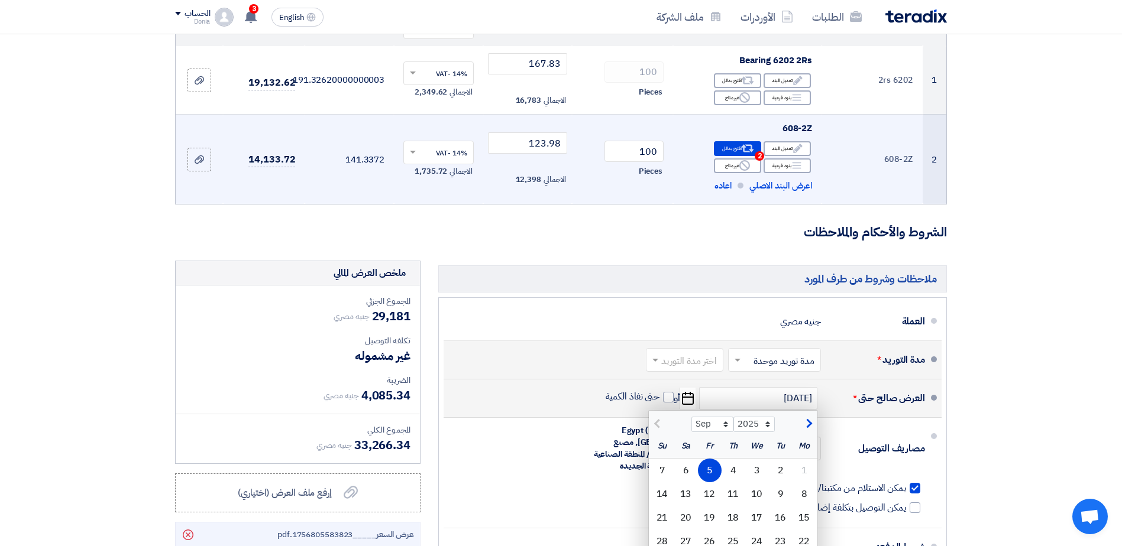
click at [708, 469] on div "5" at bounding box center [710, 471] width 24 height 24
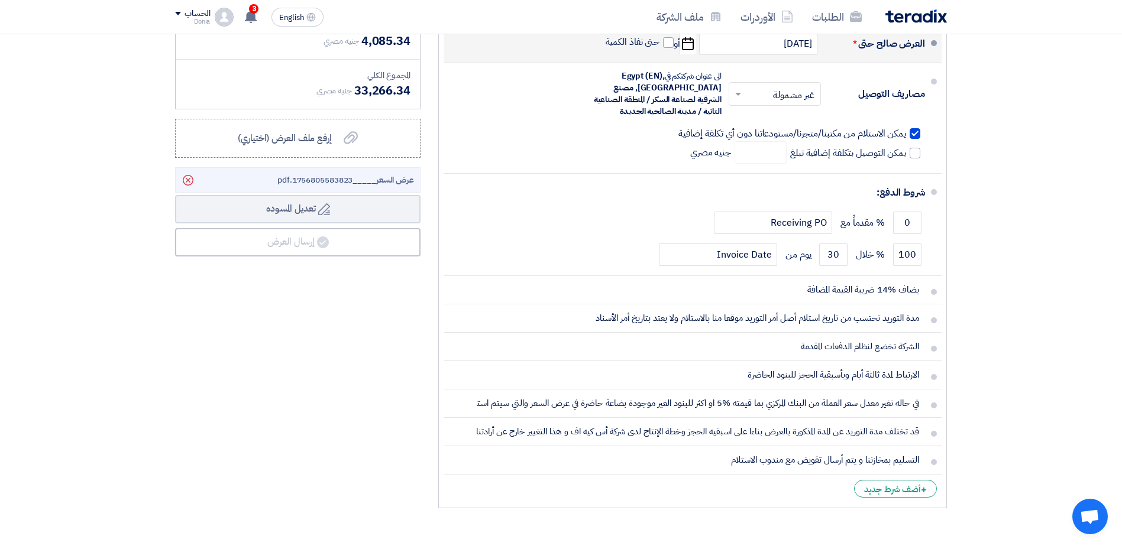
scroll to position [473, 0]
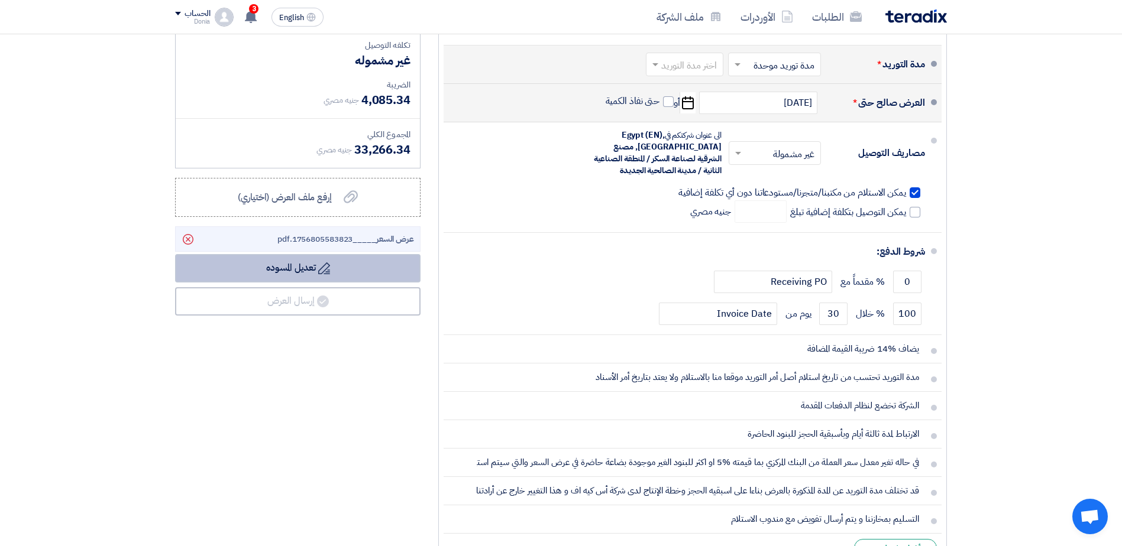
click at [332, 265] on button "Draft تعديل المسوده" at bounding box center [297, 268] width 245 height 28
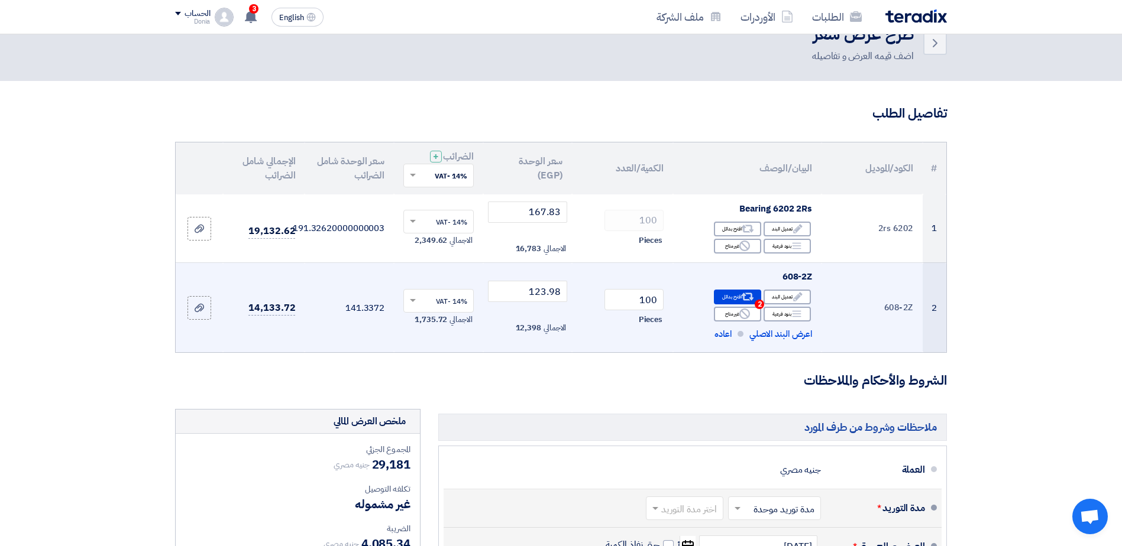
scroll to position [0, 0]
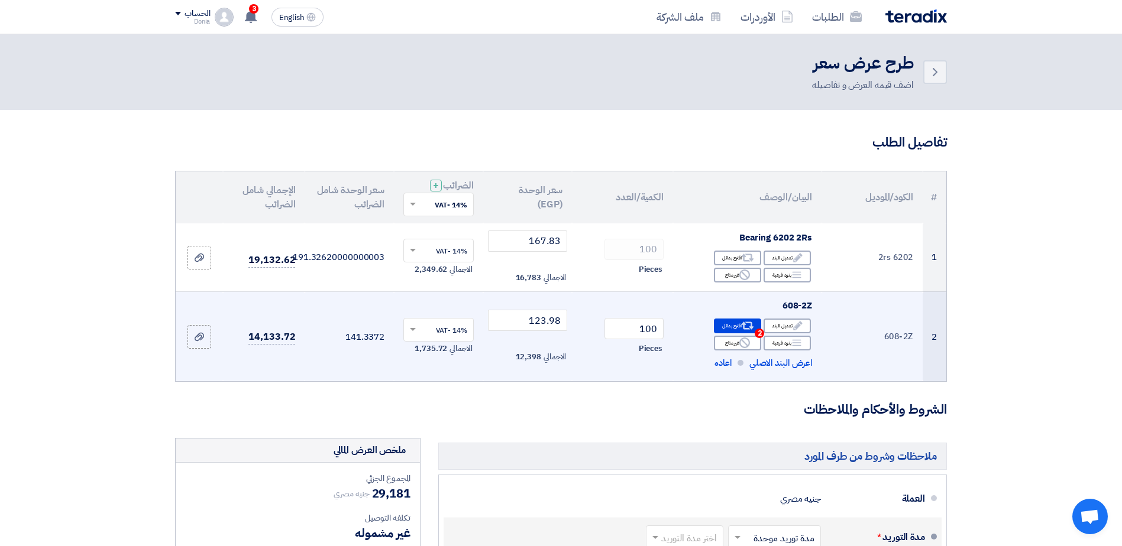
click at [177, 16] on div "الحساب" at bounding box center [192, 14] width 35 height 10
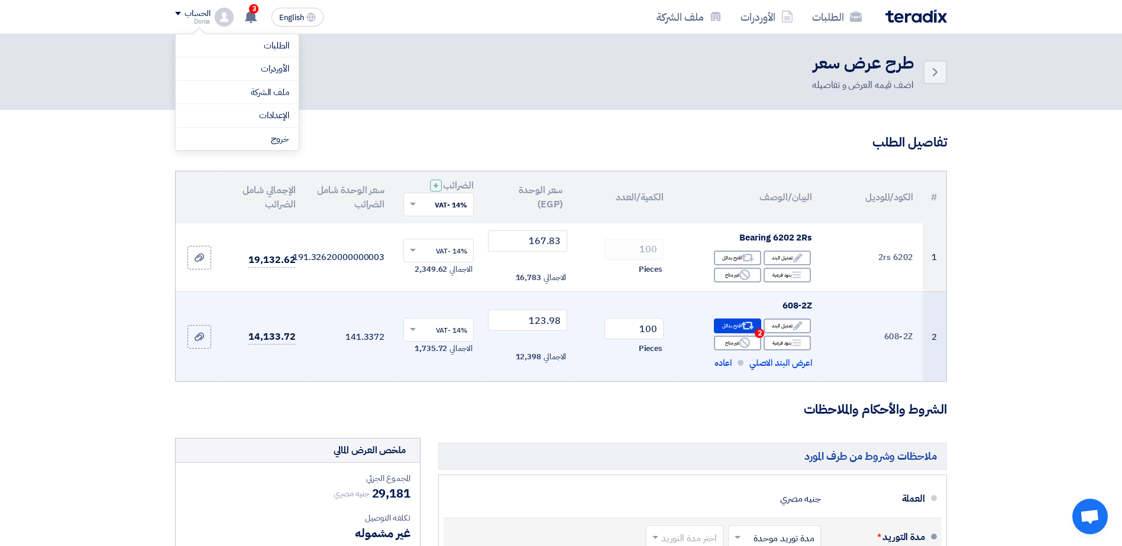
click at [177, 16] on div "الحساب" at bounding box center [192, 14] width 35 height 10
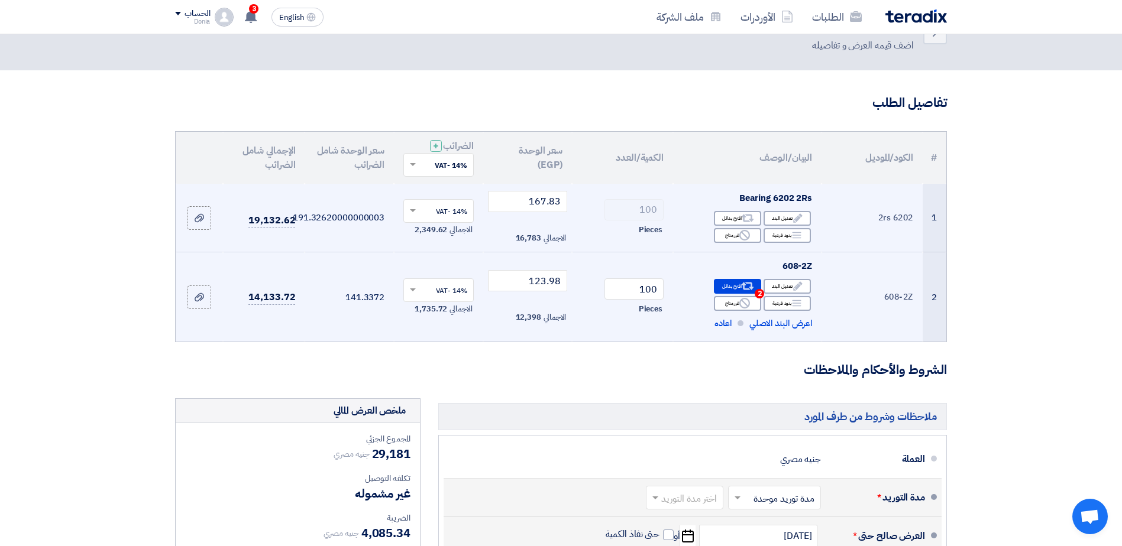
scroll to position [59, 0]
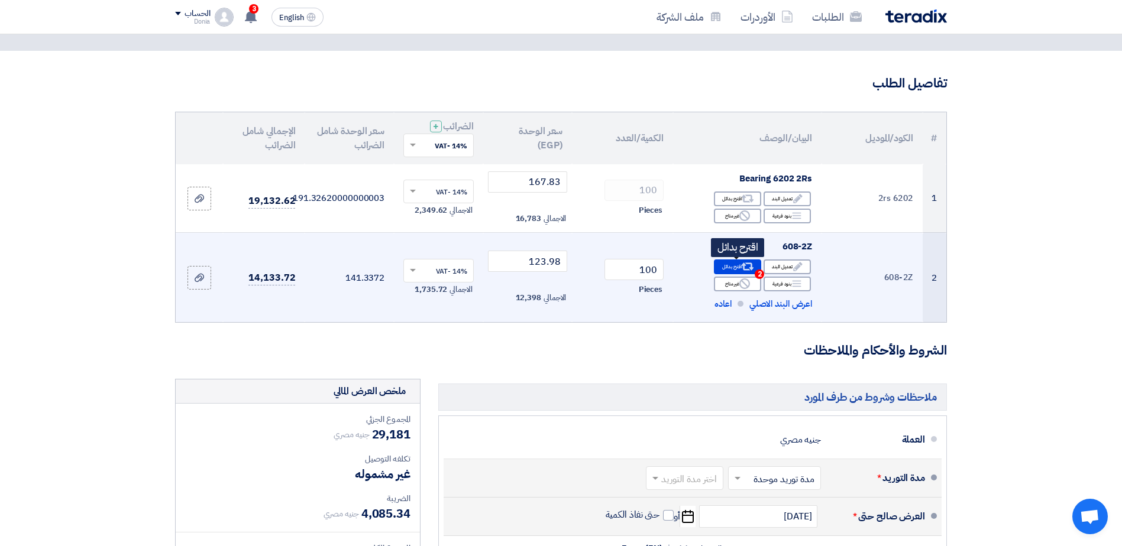
click at [730, 270] on div "Alternative اقترح بدائل 2" at bounding box center [737, 267] width 47 height 15
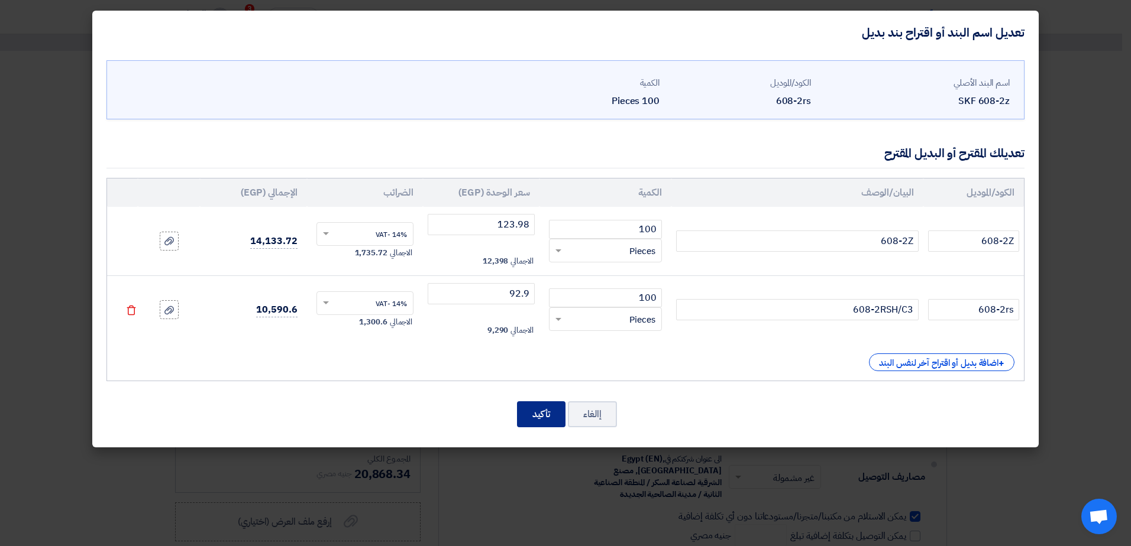
click at [522, 411] on button "تأكيد" at bounding box center [541, 415] width 48 height 26
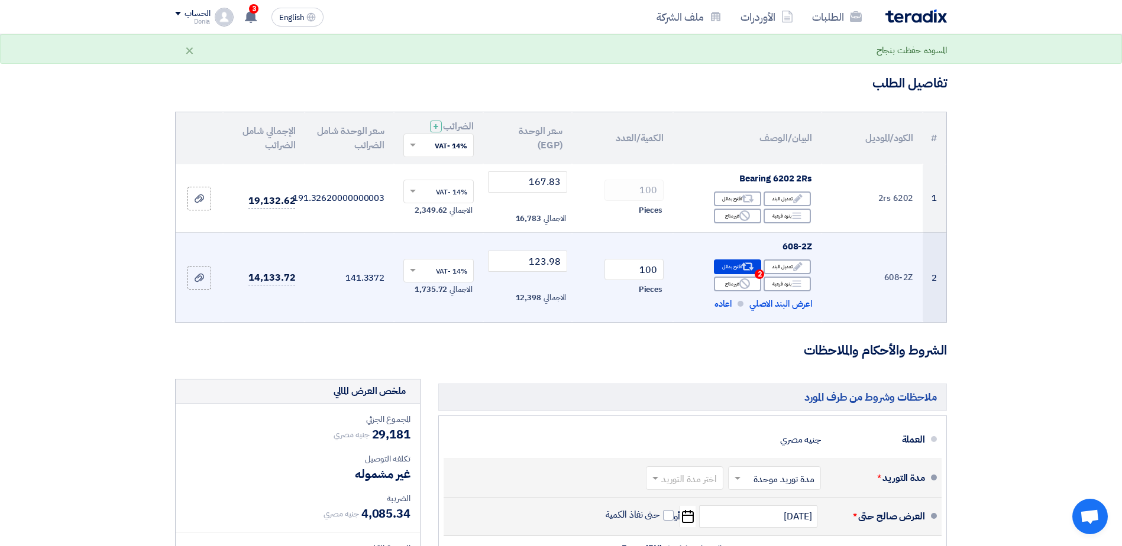
click at [934, 306] on td "2" at bounding box center [935, 278] width 24 height 90
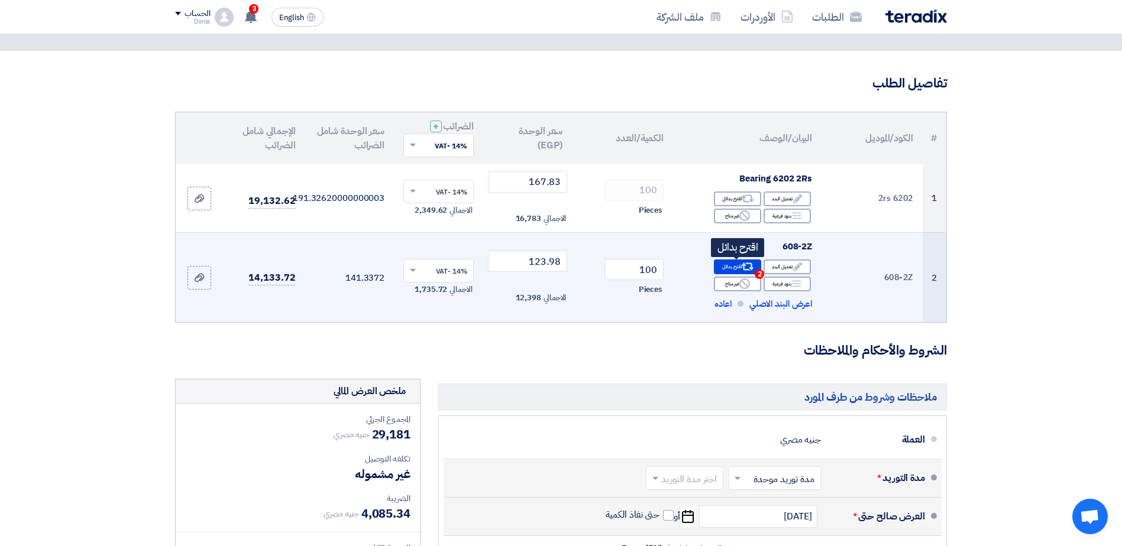
click at [742, 263] on icon "Alternative" at bounding box center [748, 267] width 12 height 12
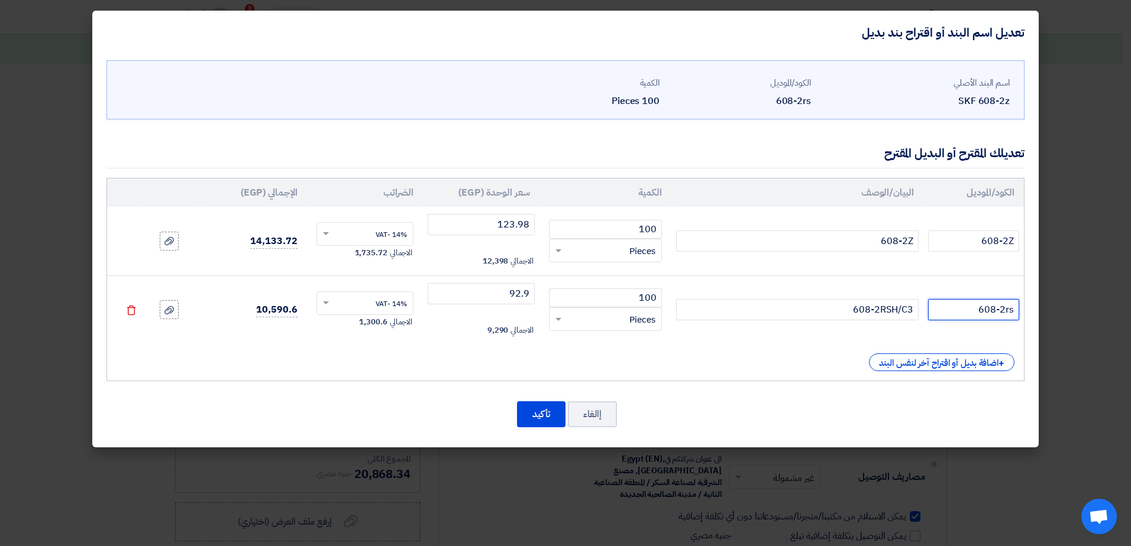
drag, startPoint x: 971, startPoint y: 313, endPoint x: 1031, endPoint y: 310, distance: 60.4
click at [1031, 310] on div "اسم البند الأصلي SKF 608-2z الكود/الموديل 608-2rs الكمية 100 Pieces ×" at bounding box center [565, 251] width 946 height 394
click at [971, 244] on input "608-2Z" at bounding box center [973, 241] width 91 height 21
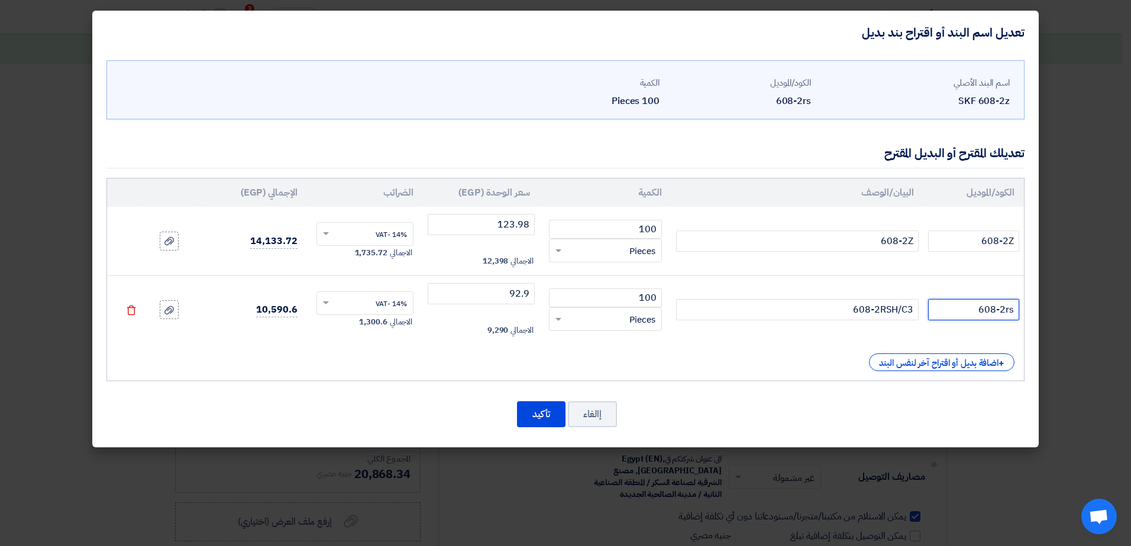
click at [974, 310] on input "608-2rs" at bounding box center [973, 309] width 91 height 21
paste input "Z"
type input "608-2rs"
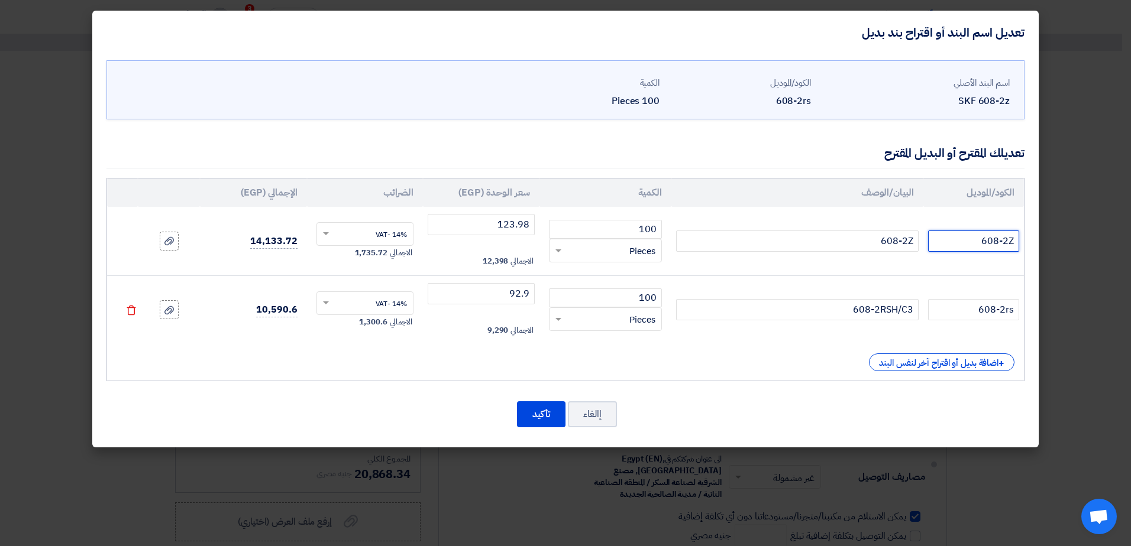
drag, startPoint x: 965, startPoint y: 238, endPoint x: 1133, endPoint y: 237, distance: 167.4
paste input "rs"
type input "608-2rs"
drag, startPoint x: 523, startPoint y: 409, endPoint x: 541, endPoint y: 401, distance: 19.3
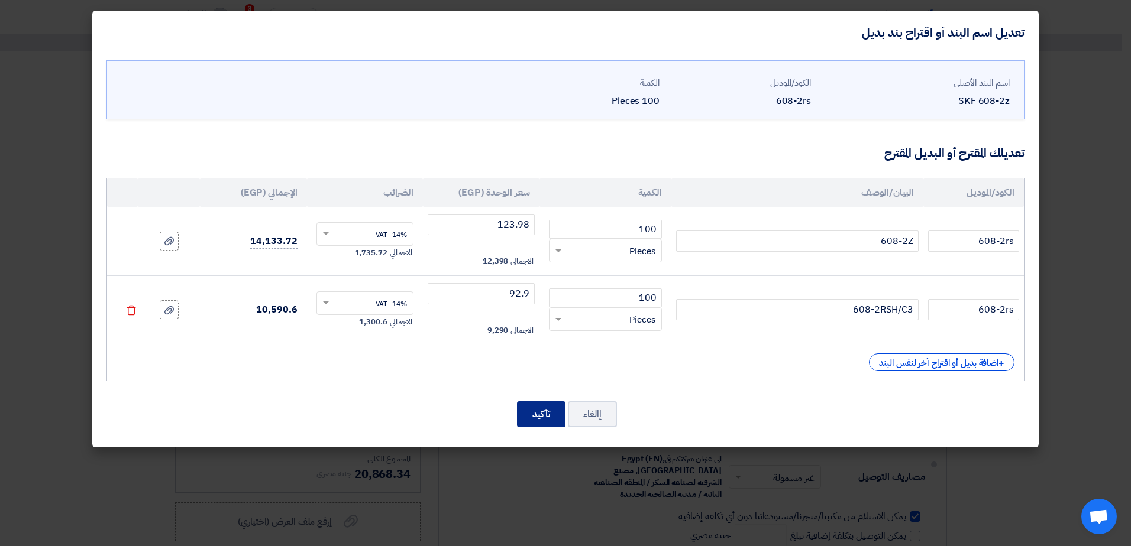
click at [525, 409] on button "تأكيد" at bounding box center [541, 415] width 48 height 26
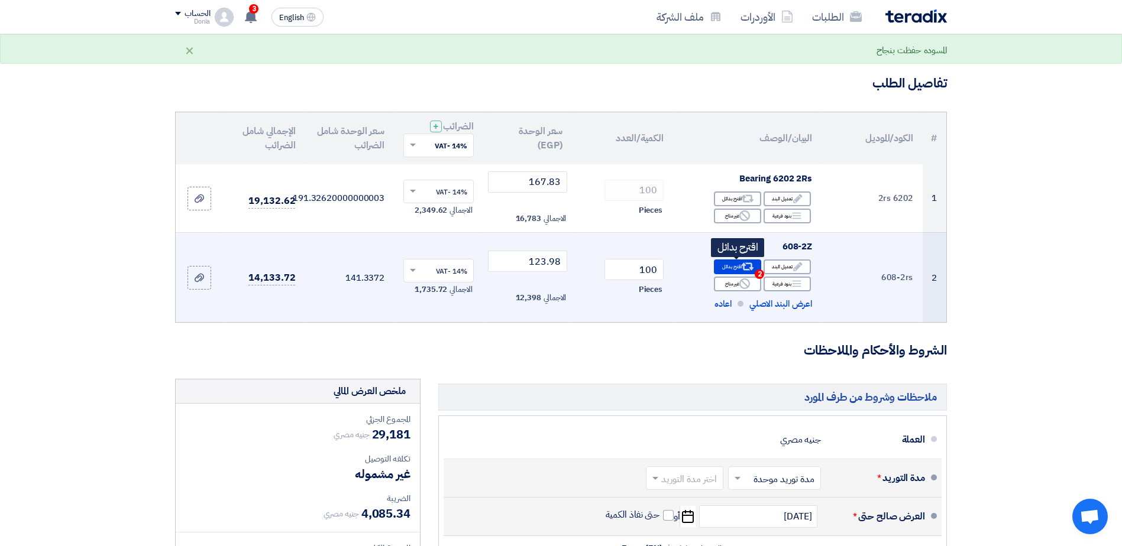
click at [738, 264] on div "Alternative اقترح بدائل 2" at bounding box center [737, 267] width 47 height 15
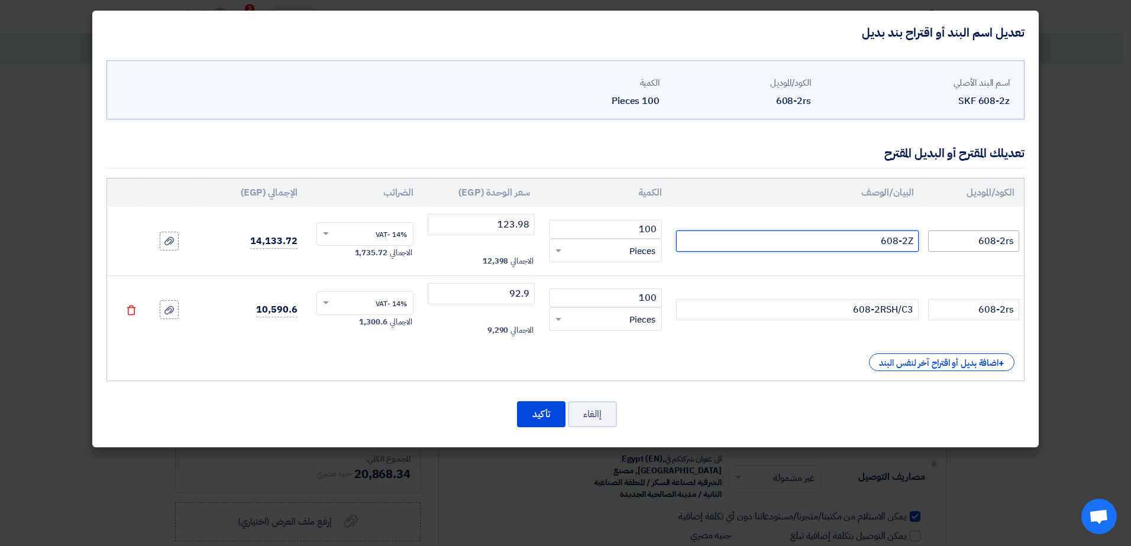
drag, startPoint x: 874, startPoint y: 237, endPoint x: 969, endPoint y: 237, distance: 95.2
click at [969, 237] on tr "608-2rs 608-2Z 100 RFQ_STEP1.ITEMS.2.TYPE_PLACEHOLDER" at bounding box center [565, 241] width 917 height 69
drag, startPoint x: 973, startPoint y: 237, endPoint x: 1063, endPoint y: 231, distance: 90.1
click at [1063, 231] on modal-container "تعديل اسم البند أو اقتراح بند بديل اسم البند الأصلي SKF 608-2z الكود/الموديل 60…" at bounding box center [565, 273] width 1131 height 546
paste input "Z"
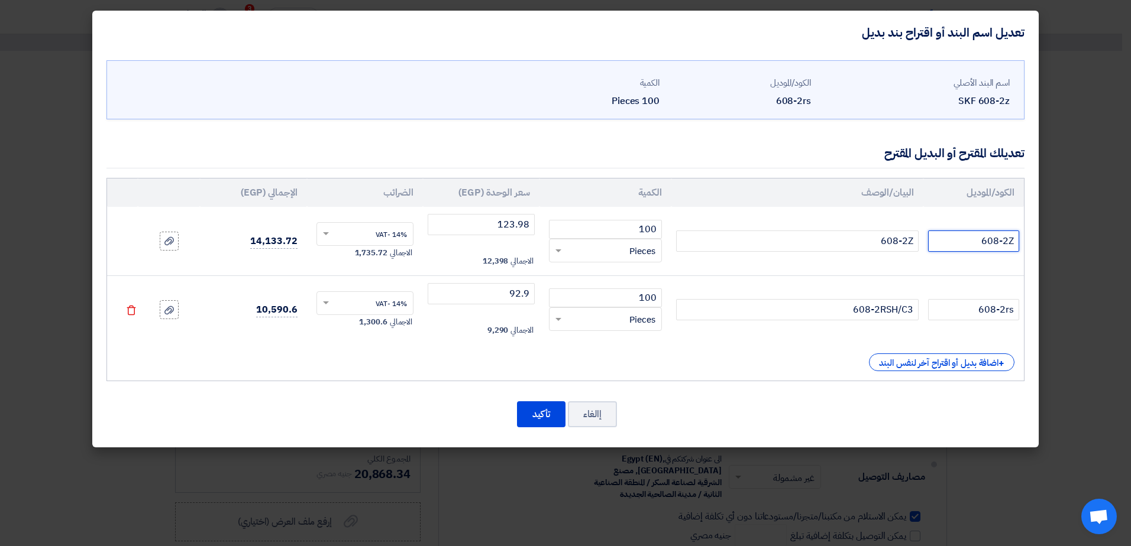
type input "608-2Z"
click at [1069, 261] on modal-container "تعديل اسم البند أو اقتراح بند بديل اسم البند الأصلي SKF 608-2z الكود/الموديل 60…" at bounding box center [565, 273] width 1131 height 546
click at [533, 406] on button "تأكيد" at bounding box center [541, 415] width 48 height 26
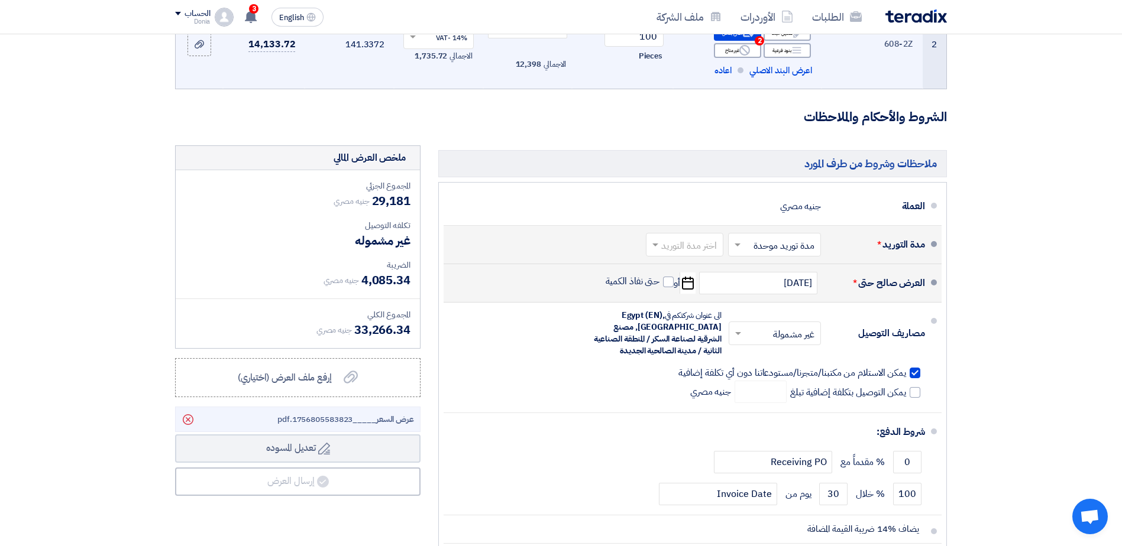
scroll to position [296, 0]
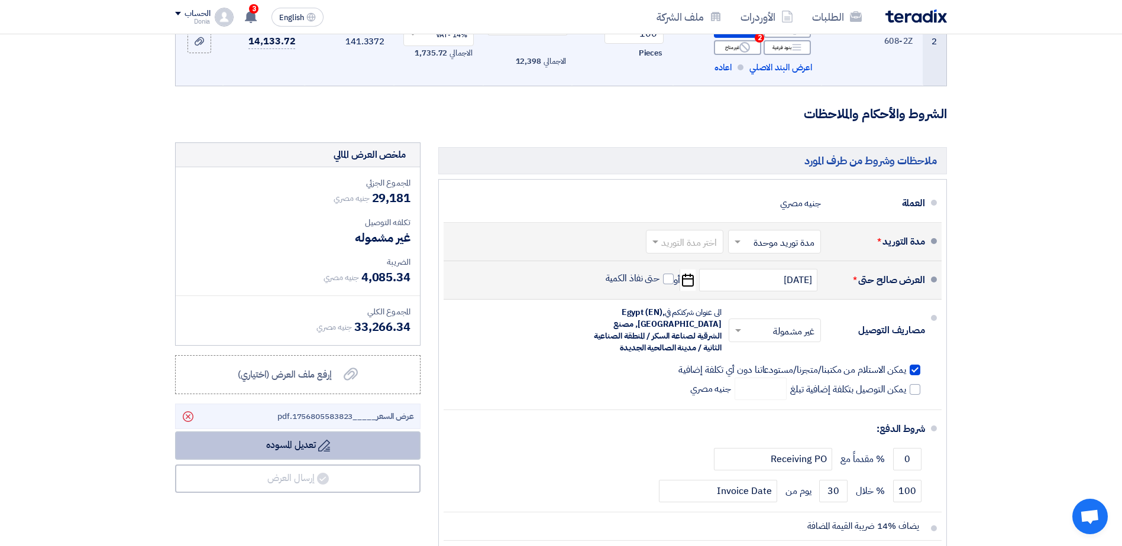
click at [339, 449] on button "Draft تعديل المسوده" at bounding box center [297, 446] width 245 height 28
click at [664, 279] on span at bounding box center [668, 279] width 11 height 11
click at [660, 279] on input "حتى نفاذ الكمية" at bounding box center [631, 284] width 57 height 22
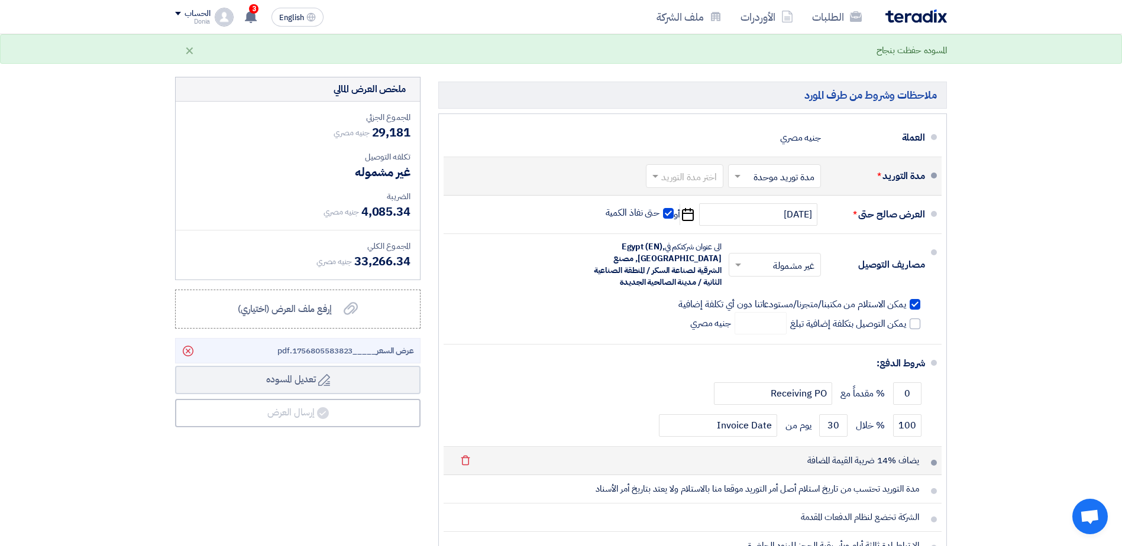
scroll to position [355, 0]
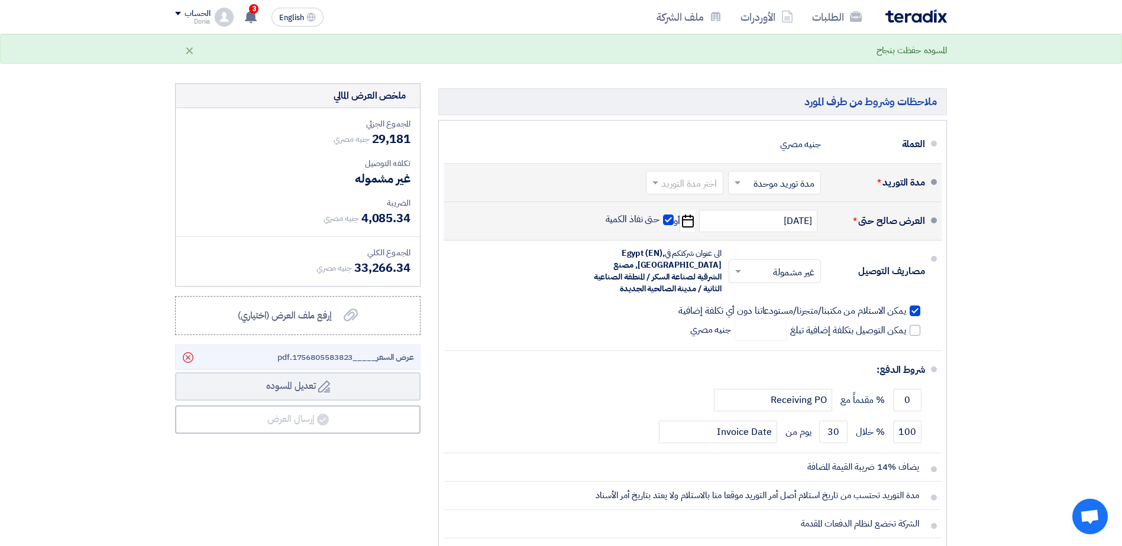
click at [667, 218] on span at bounding box center [668, 220] width 11 height 11
click at [660, 218] on input "حتى نفاذ الكمية" at bounding box center [631, 225] width 57 height 22
checkbox input "false"
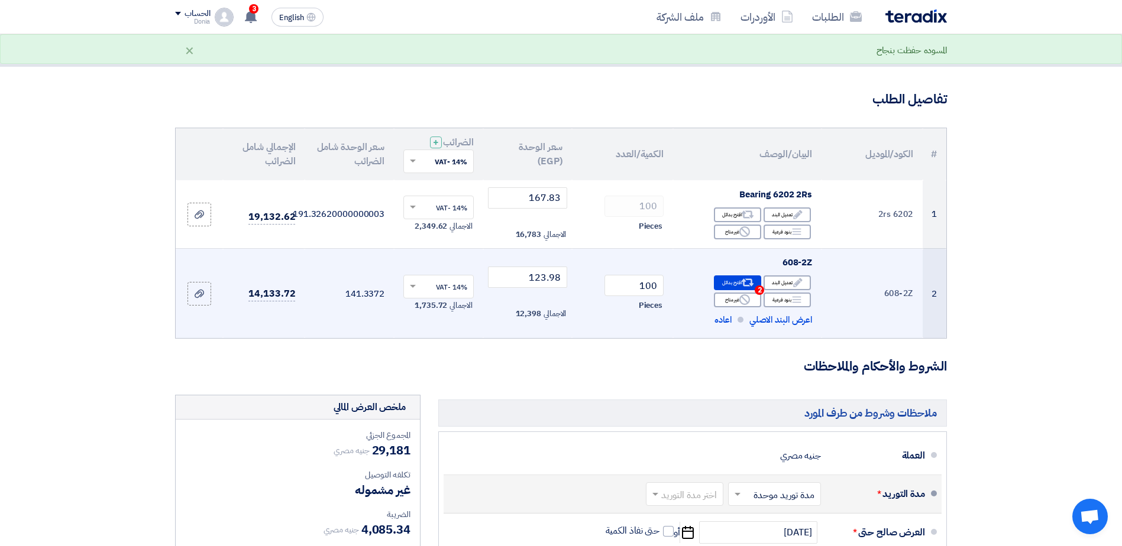
scroll to position [0, 0]
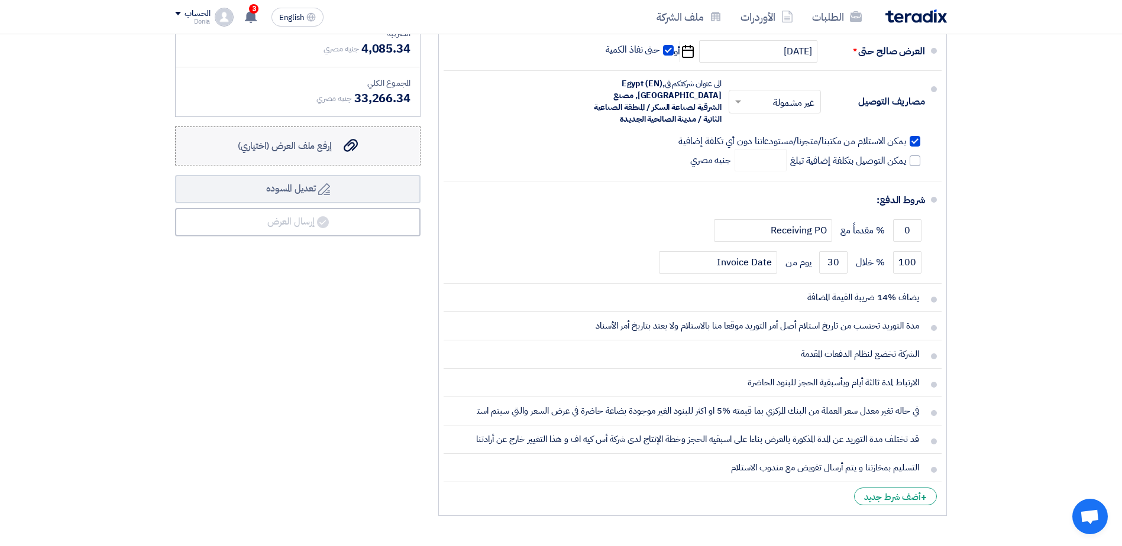
scroll to position [473, 0]
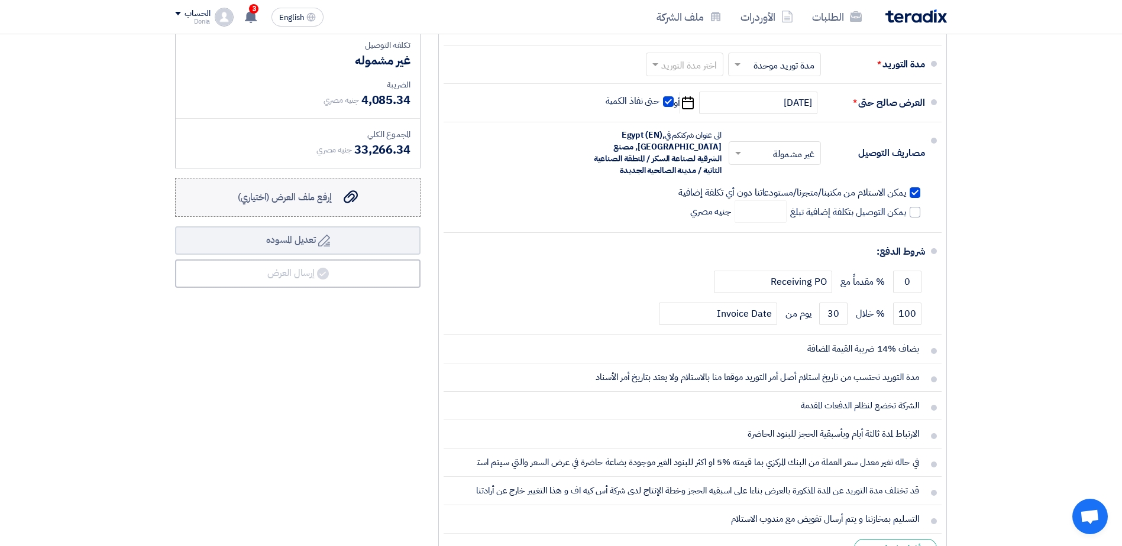
click at [347, 204] on icon "إرفع ملف العرض (اختياري)" at bounding box center [351, 197] width 14 height 14
click at [0, 0] on input "إرفع ملف العرض (اختياري) إرفع ملف العرض (اختياري)" at bounding box center [0, 0] width 0 height 0
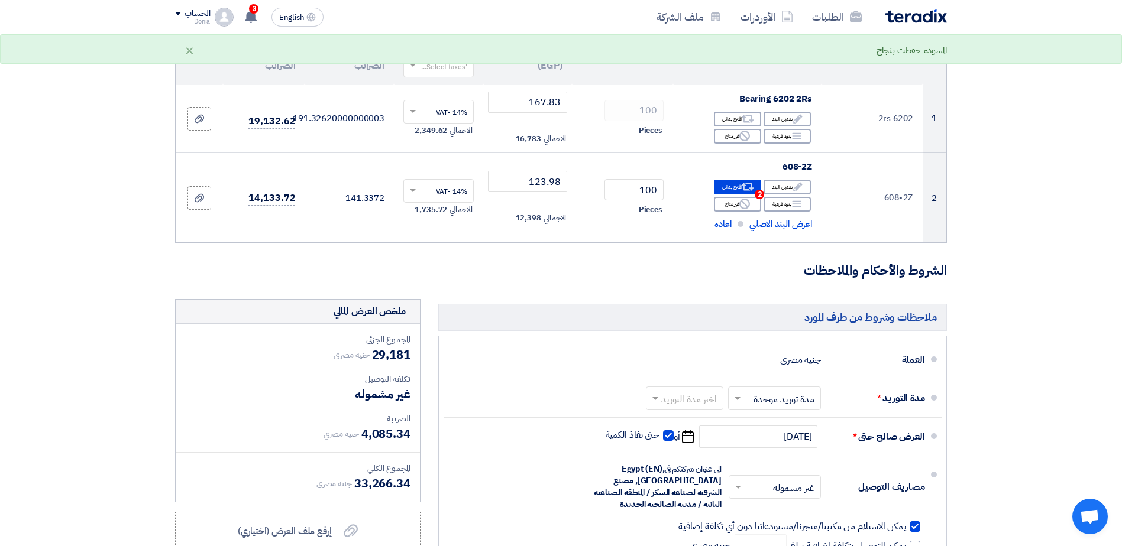
scroll to position [118, 0]
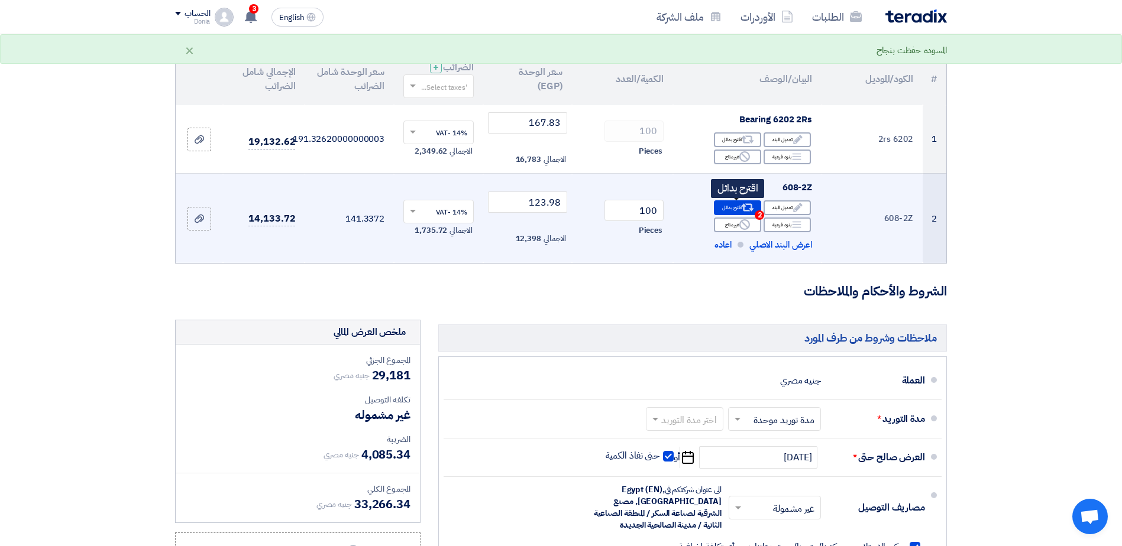
click at [735, 208] on div "Alternative اقترح بدائل 2" at bounding box center [737, 207] width 47 height 15
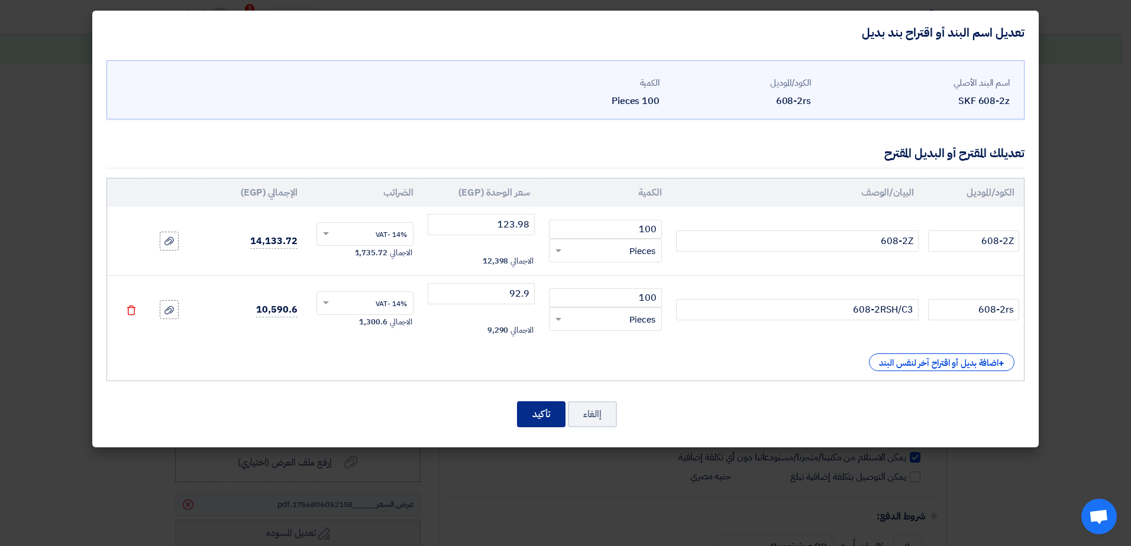
click at [546, 410] on button "تأكيد" at bounding box center [541, 415] width 48 height 26
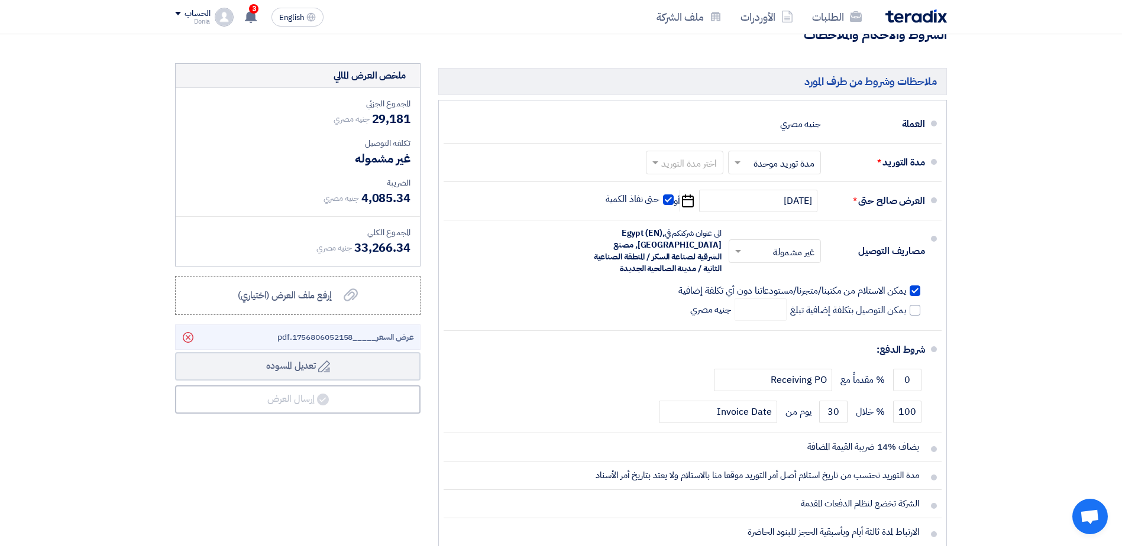
scroll to position [355, 0]
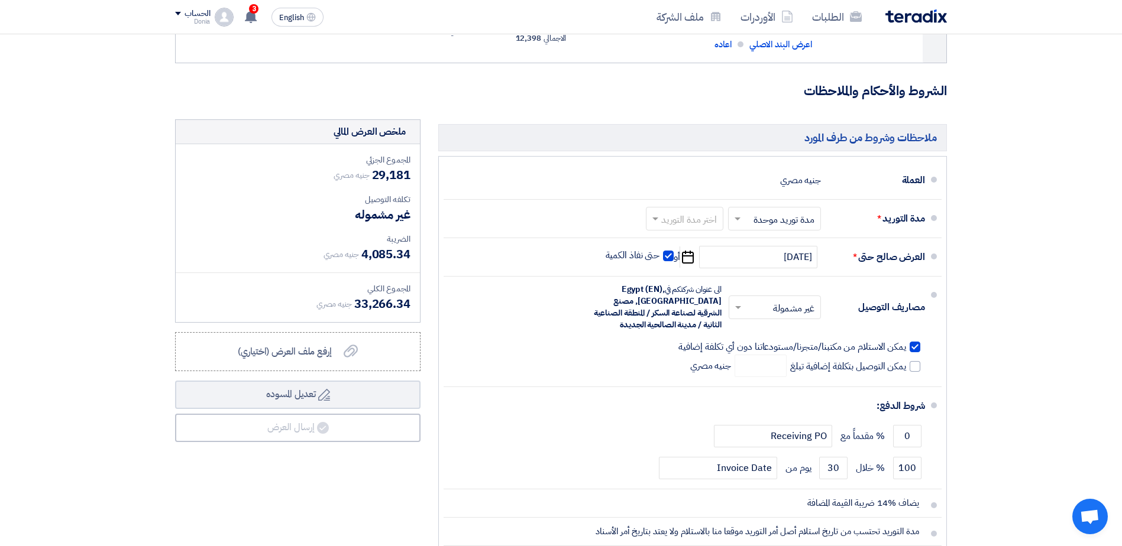
scroll to position [355, 0]
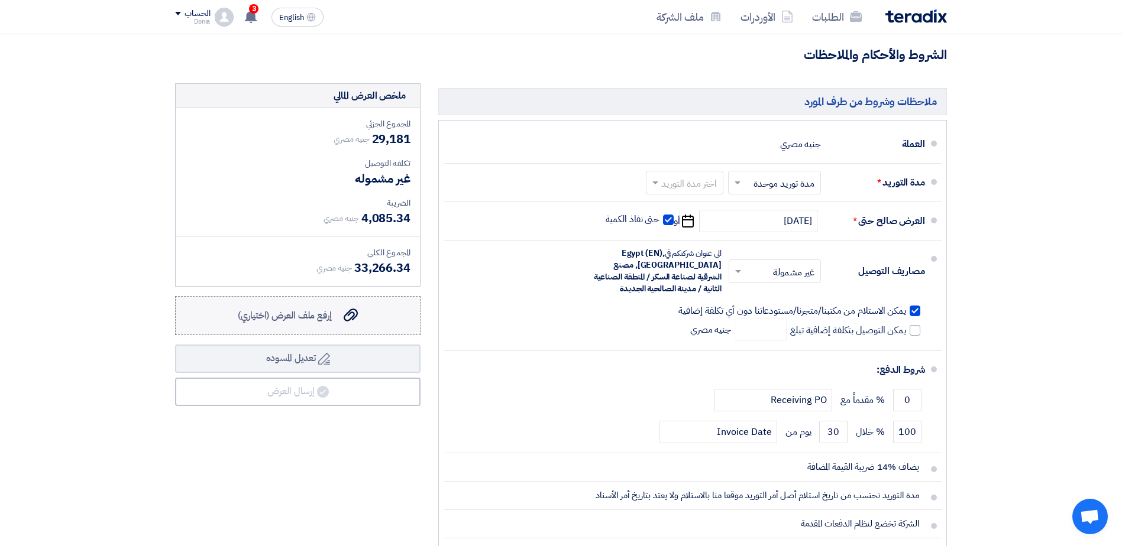
click at [358, 312] on icon "إرفع ملف العرض (اختياري)" at bounding box center [351, 315] width 14 height 14
click at [0, 0] on input "إرفع ملف العرض (اختياري) إرفع ملف العرض (اختياري)" at bounding box center [0, 0] width 0 height 0
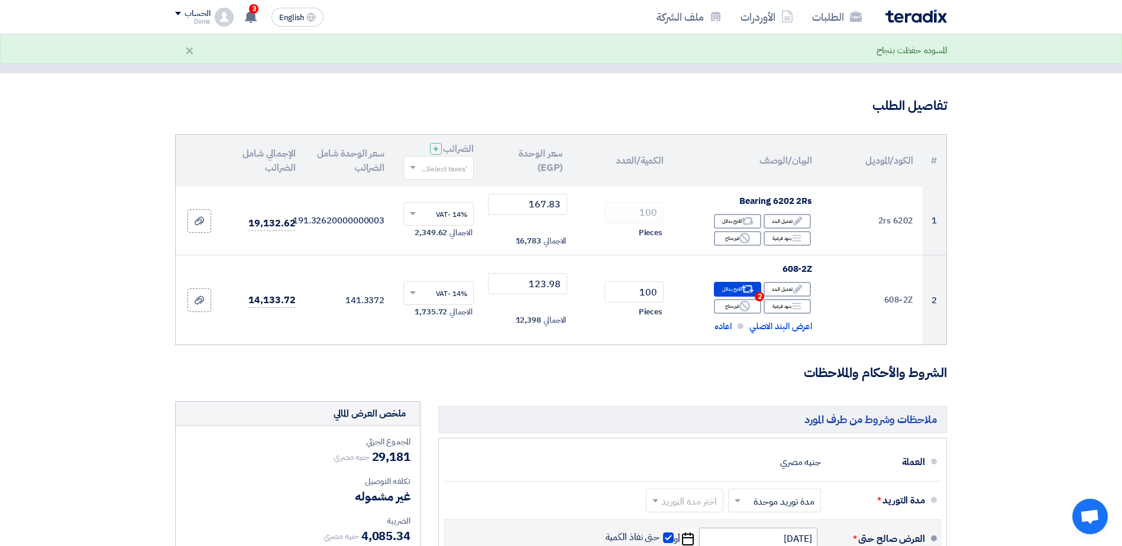
scroll to position [0, 0]
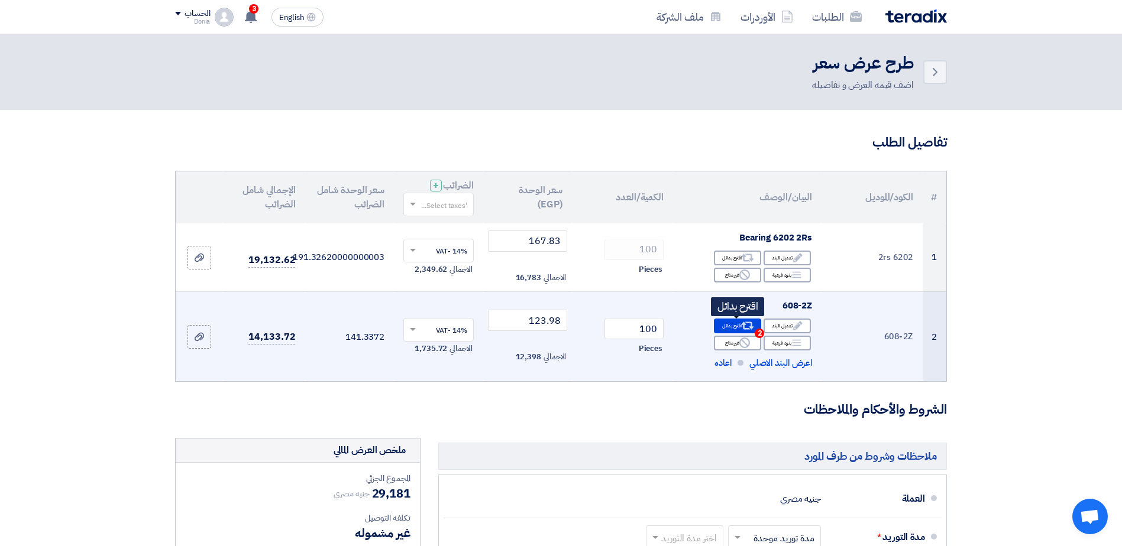
click at [734, 326] on div "Alternative اقترح بدائل 2" at bounding box center [737, 326] width 47 height 15
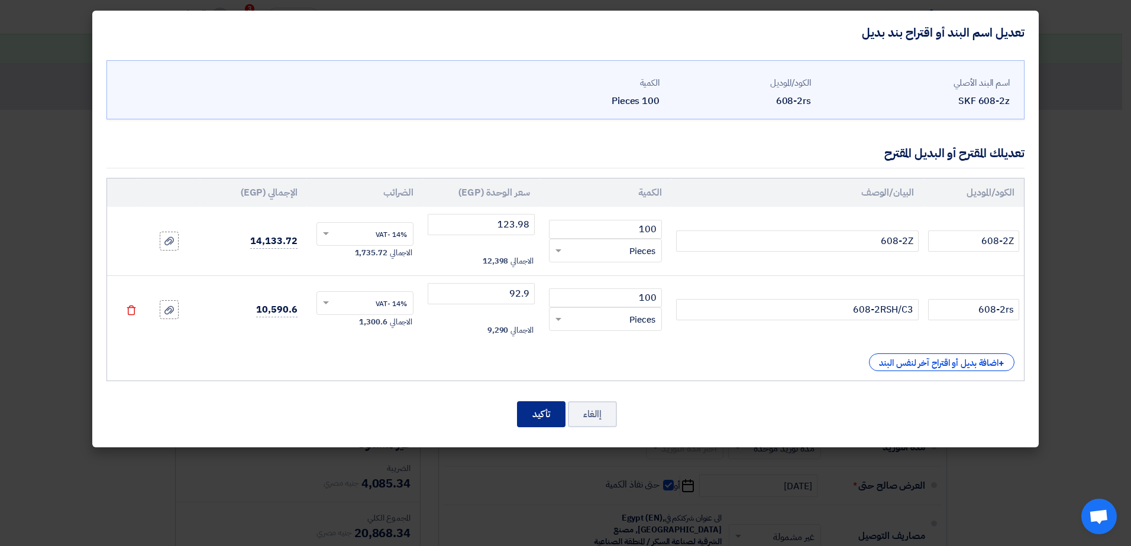
click at [525, 419] on button "تأكيد" at bounding box center [541, 415] width 48 height 26
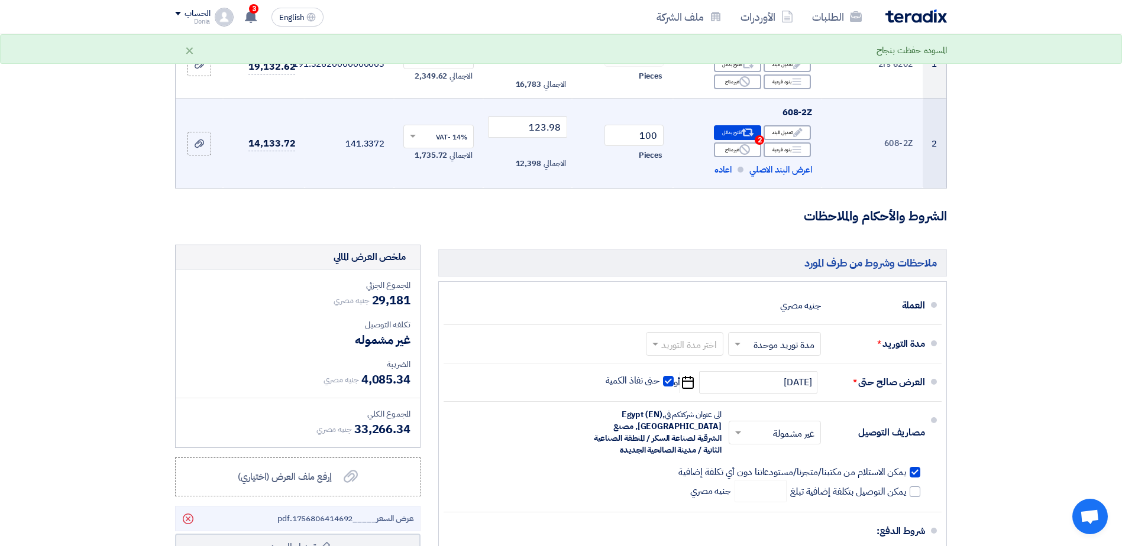
scroll to position [59, 0]
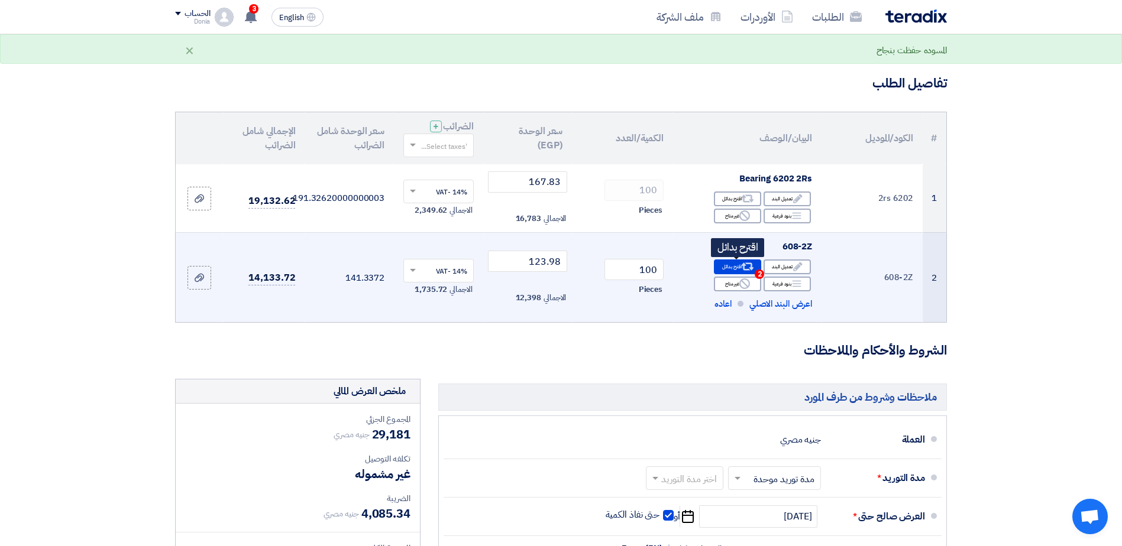
click at [727, 266] on div "Alternative اقترح بدائل 2" at bounding box center [737, 267] width 47 height 15
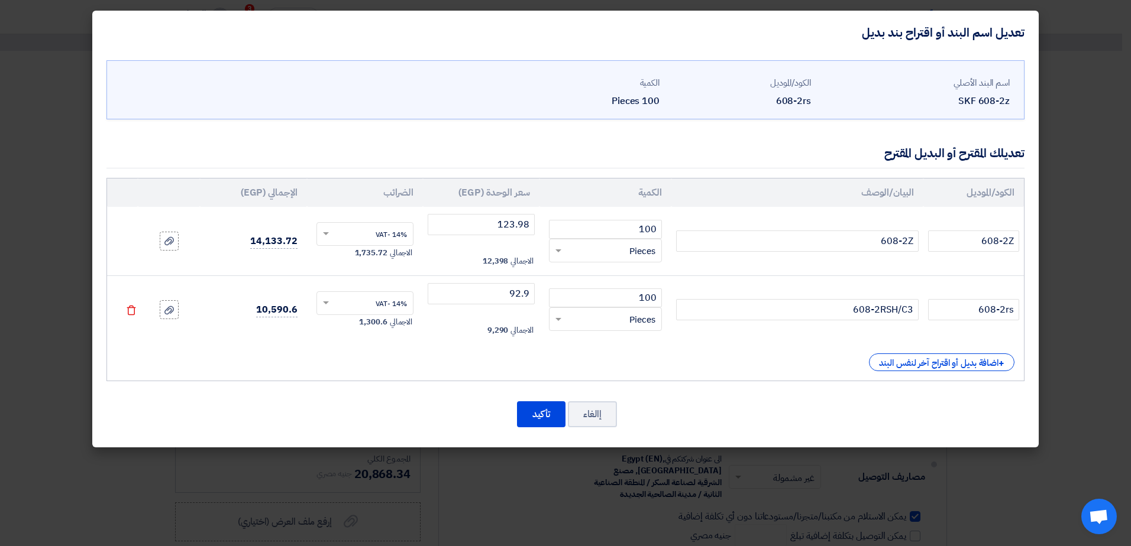
click at [137, 310] on icon "Delete" at bounding box center [131, 310] width 11 height 11
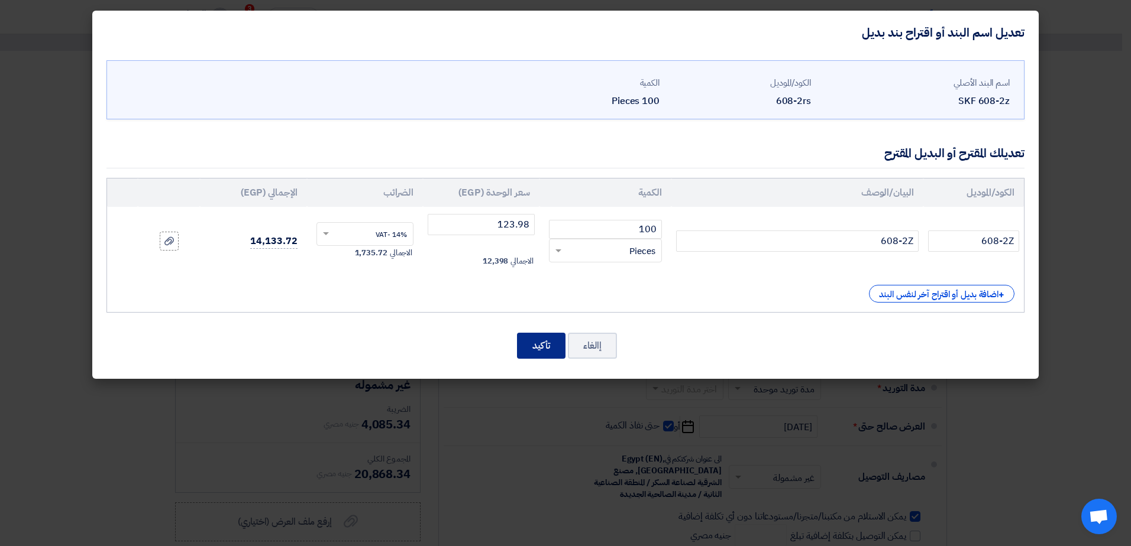
click at [543, 354] on button "تأكيد" at bounding box center [541, 346] width 48 height 26
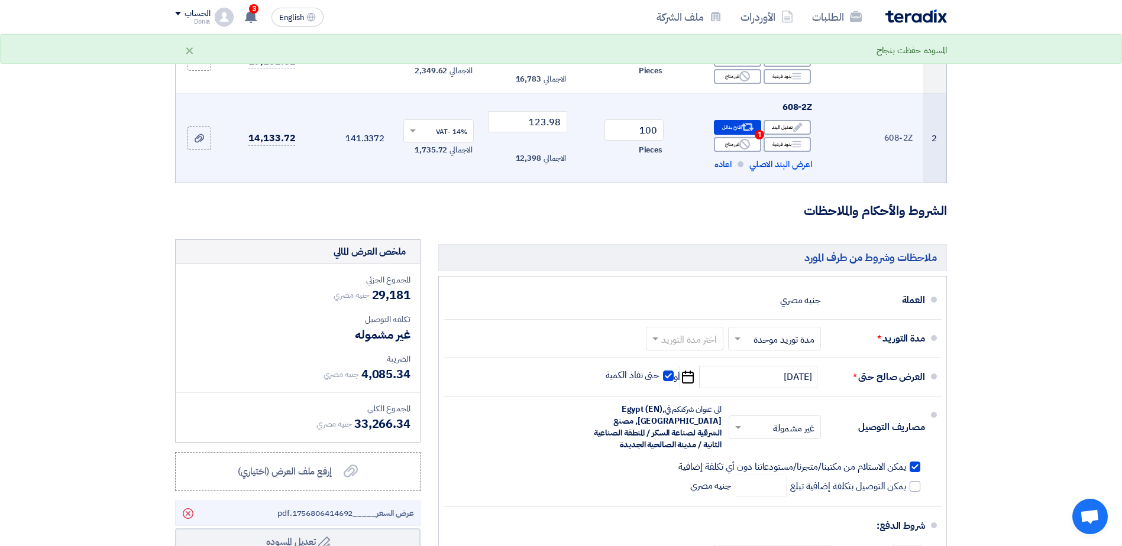
scroll to position [118, 0]
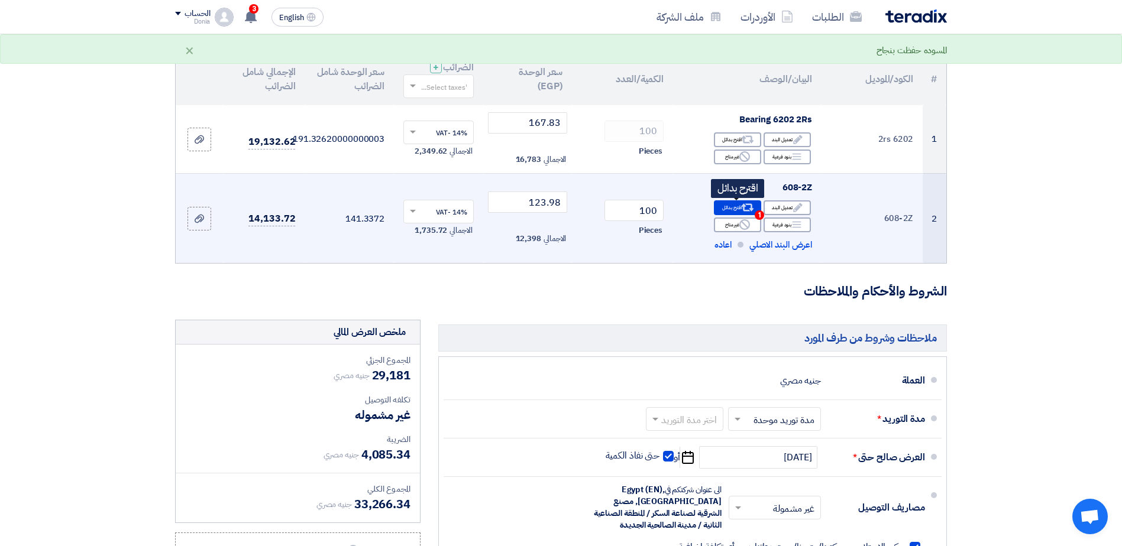
click at [754, 207] on div "Alternative اقترح بدائل 1" at bounding box center [737, 207] width 47 height 15
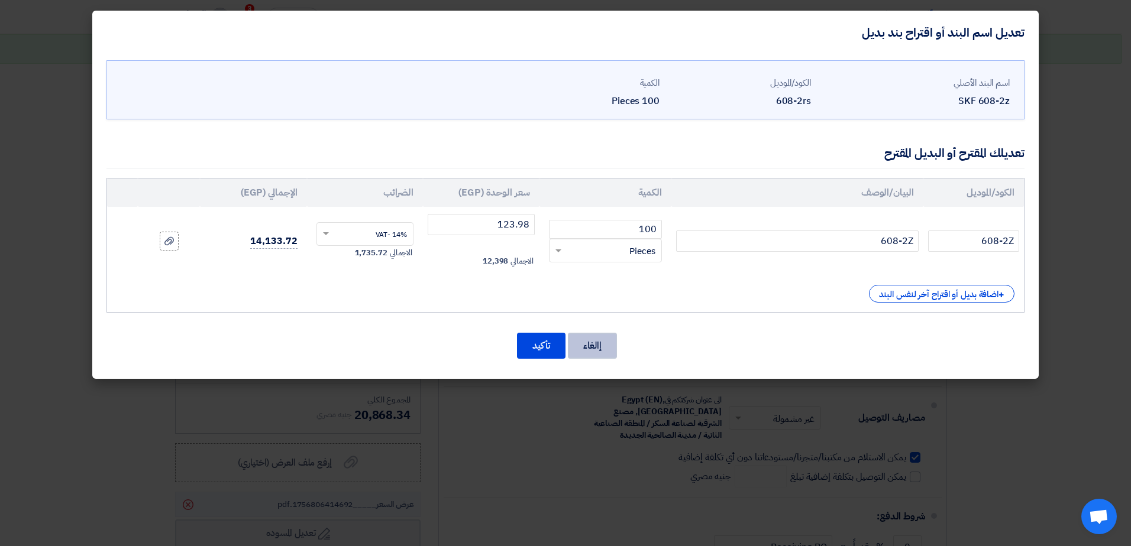
click at [607, 347] on button "إالغاء" at bounding box center [592, 346] width 49 height 26
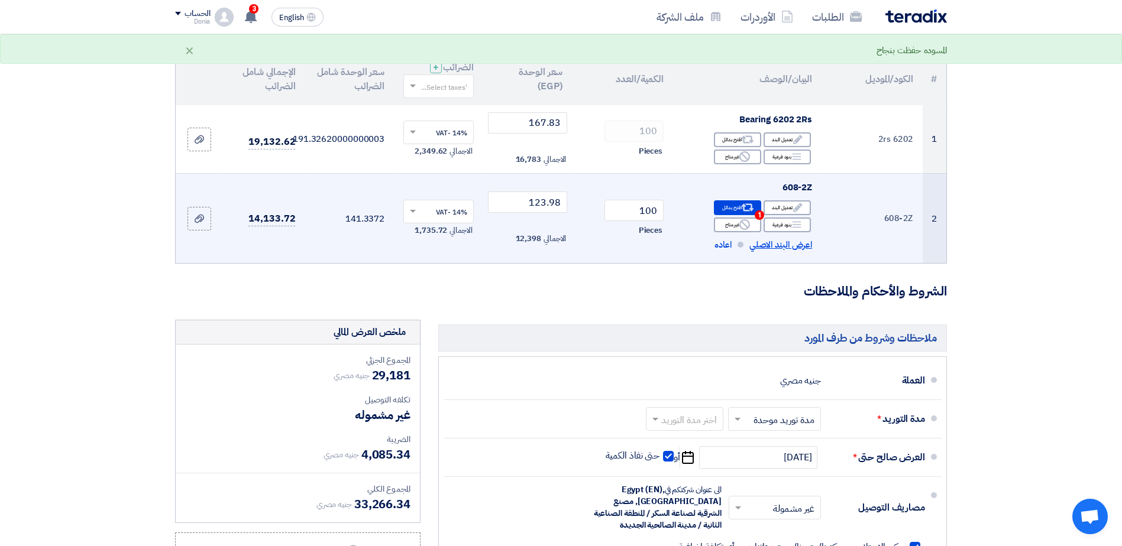
click at [789, 246] on span "اعرض البند الاصلي" at bounding box center [780, 245] width 63 height 14
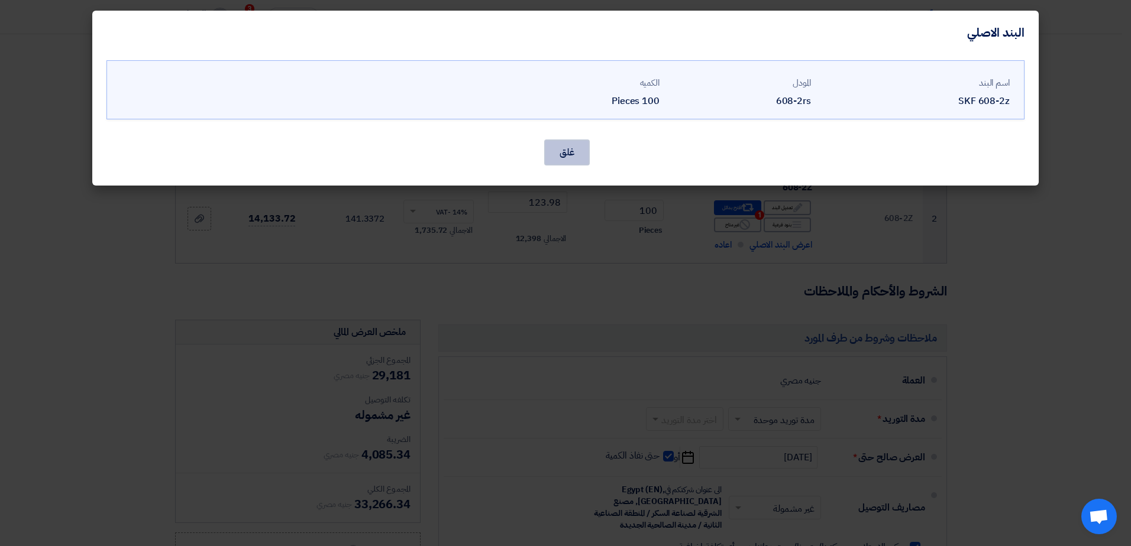
click at [570, 156] on button "غلق" at bounding box center [567, 153] width 46 height 26
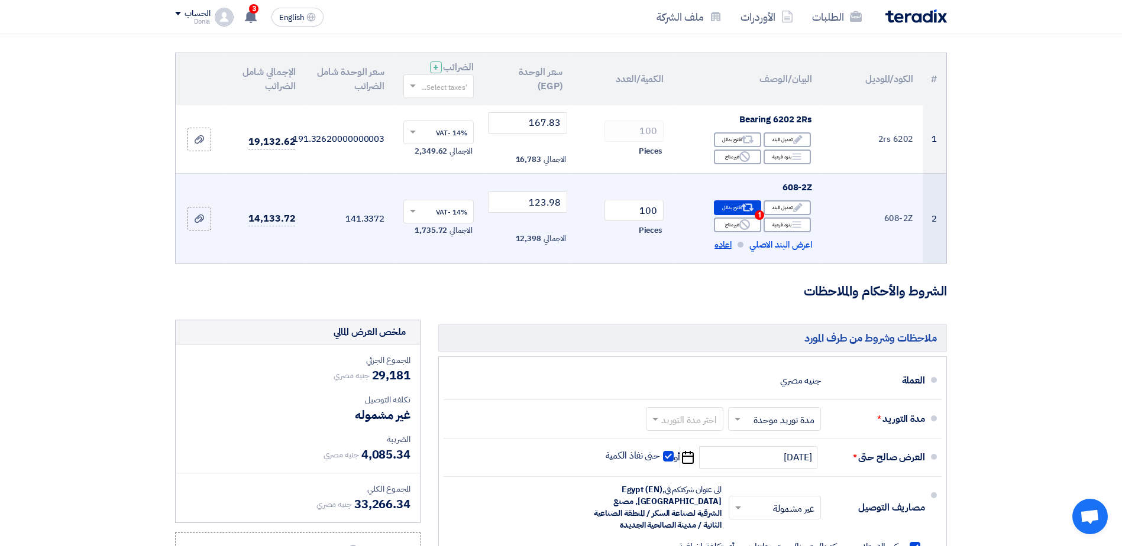
click at [722, 244] on span "اعاده" at bounding box center [722, 245] width 17 height 14
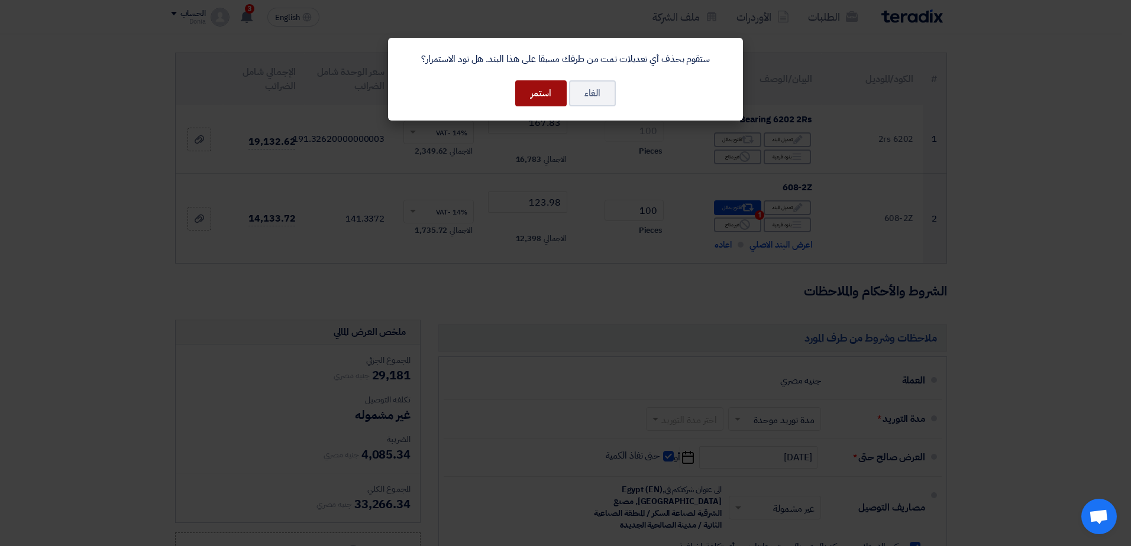
click at [535, 97] on button "استمر" at bounding box center [540, 93] width 51 height 26
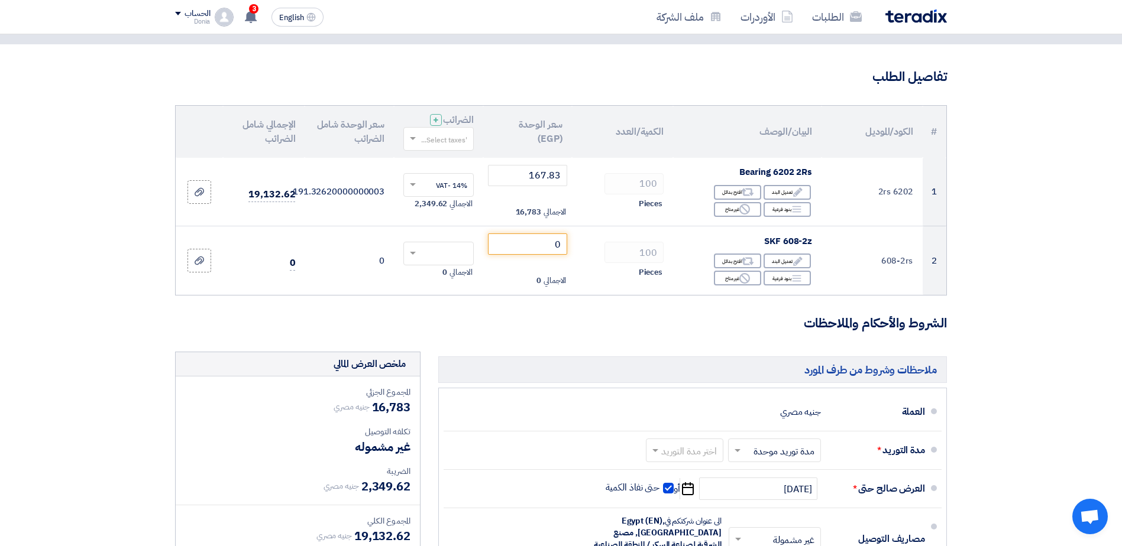
scroll to position [59, 0]
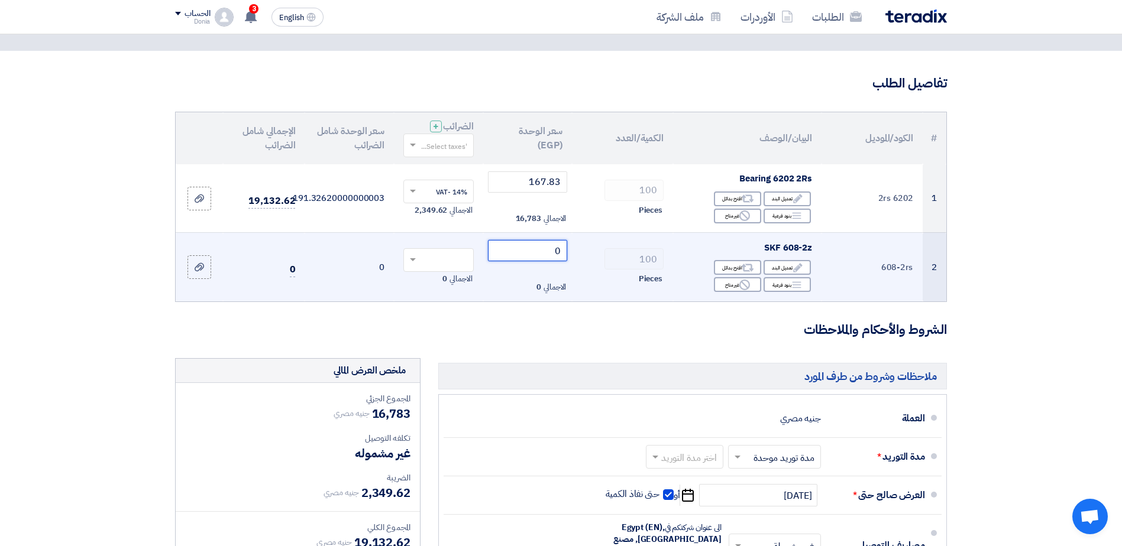
click at [538, 259] on input "0" at bounding box center [528, 250] width 80 height 21
paste input "123.98"
drag, startPoint x: 516, startPoint y: 253, endPoint x: 585, endPoint y: 250, distance: 68.7
click at [585, 250] on tr "2 608-2rs SKF 608-2z Edit تعديل البند Alternative اقترح بدائل Breakdown Reject …" at bounding box center [561, 267] width 771 height 69
paste input "number"
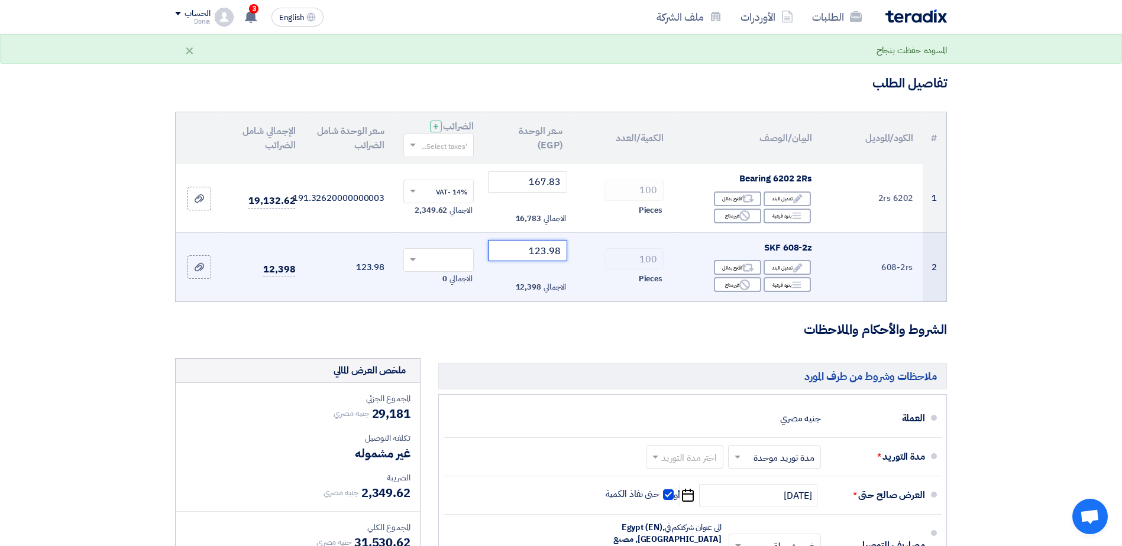
type input "123.98"
click at [754, 265] on div "Alternative اقترح بدائل" at bounding box center [737, 267] width 47 height 15
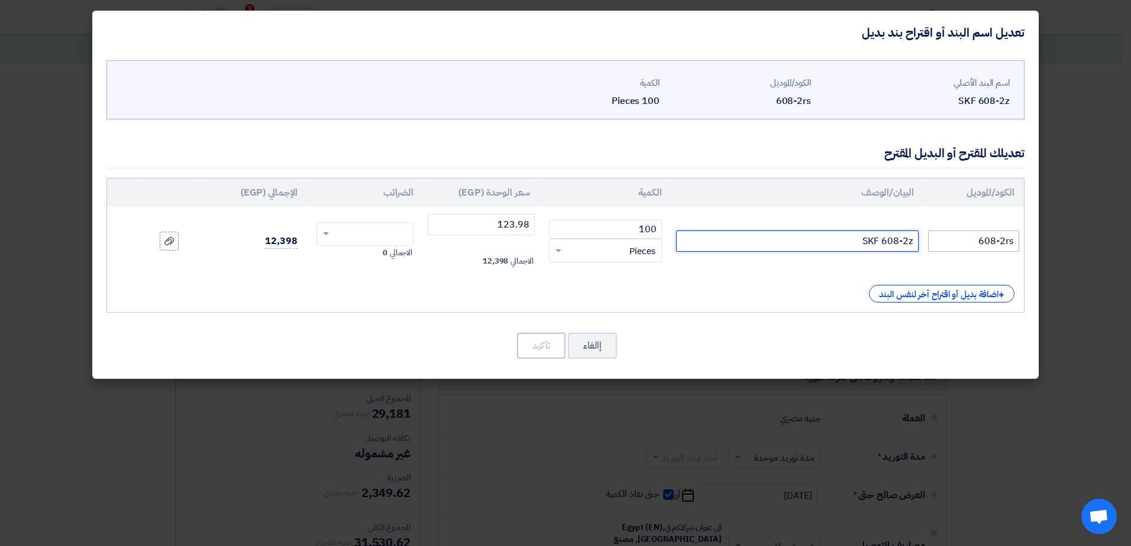
drag, startPoint x: 851, startPoint y: 248, endPoint x: 954, endPoint y: 249, distance: 102.9
click at [954, 249] on tr "608-2rs SKF 608-2z 100 RFQ_STEP1.ITEMS.2.TYPE_PLACEHOLDER × Pieces" at bounding box center [565, 241] width 917 height 69
paste input "608-2RSH/C3"
type input "608-2RSH/C3"
drag, startPoint x: 481, startPoint y: 226, endPoint x: 618, endPoint y: 225, distance: 136.6
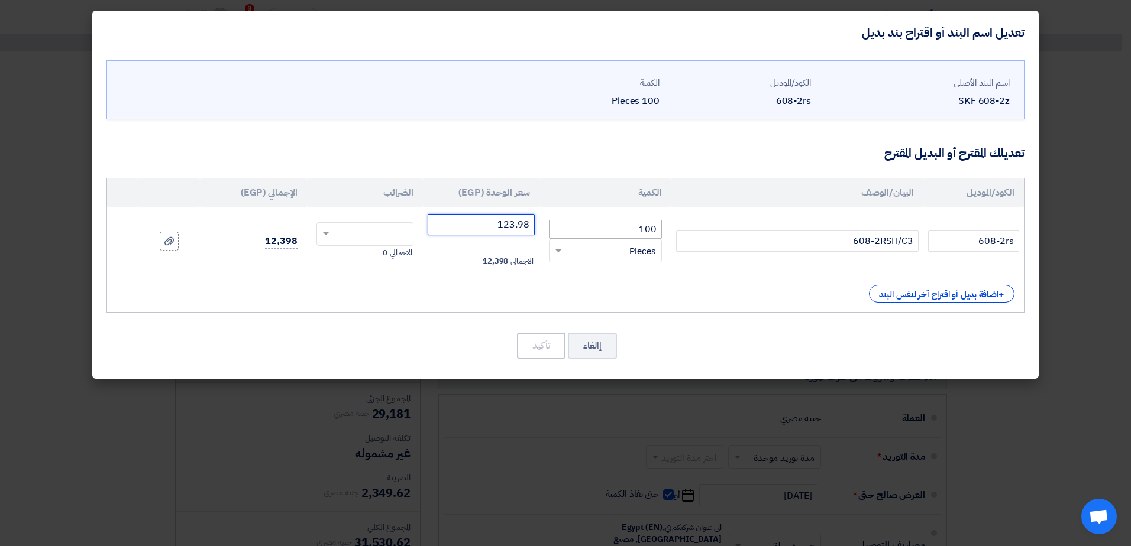
click at [618, 225] on tr "608-2rs 608-2RSH/C3 100 RFQ_STEP1.ITEMS.2.TYPE_PLACEHOLDER × Pieces" at bounding box center [565, 241] width 917 height 69
paste input "92.90"
type input "92.90"
click at [384, 237] on input "text" at bounding box center [373, 235] width 72 height 19
click at [389, 260] on span "14% -VAT" at bounding box center [391, 256] width 31 height 11
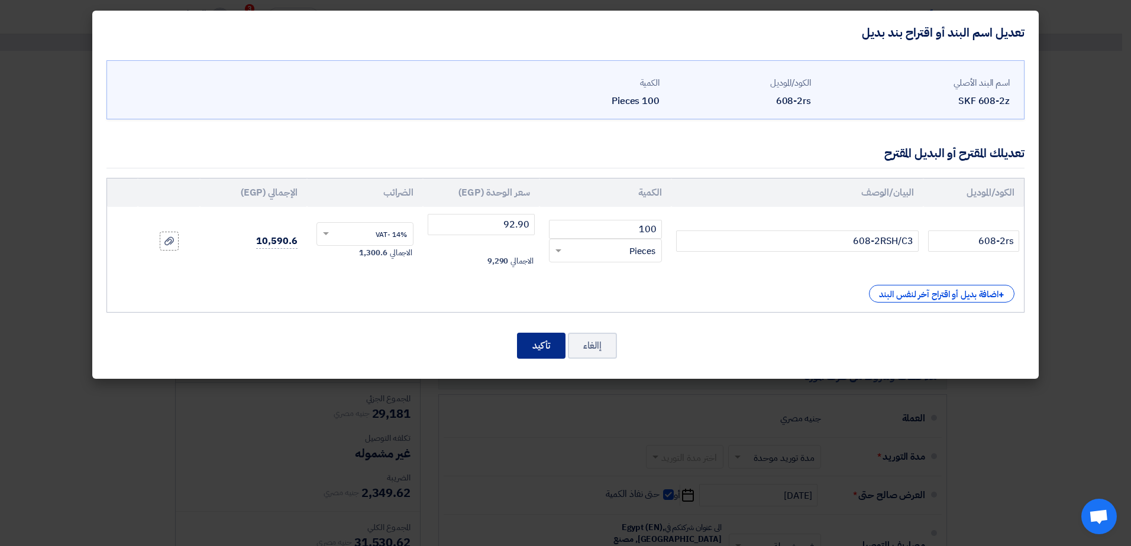
click at [541, 346] on button "تأكيد" at bounding box center [541, 346] width 48 height 26
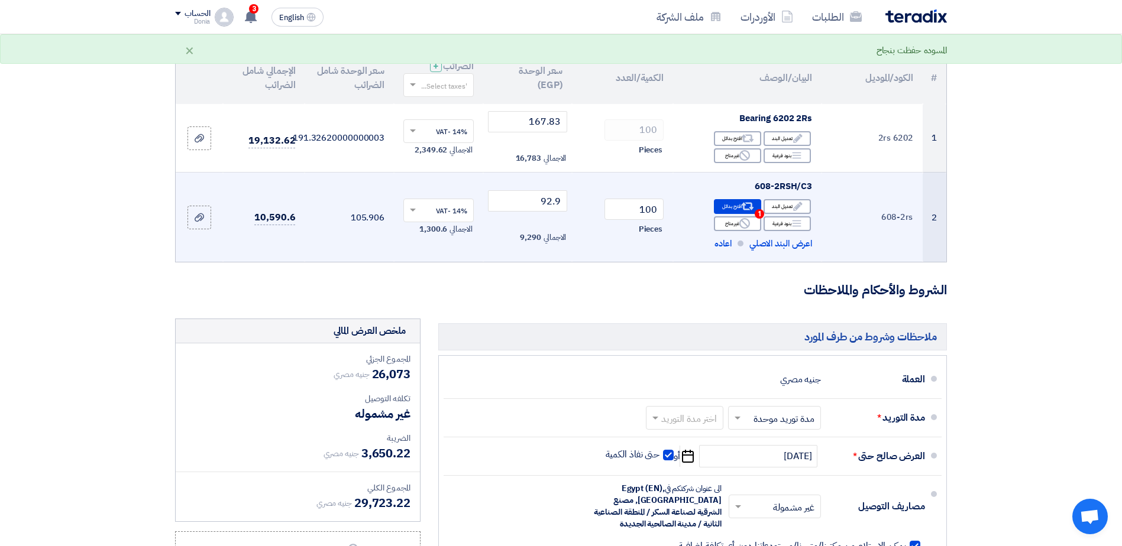
scroll to position [118, 0]
click at [729, 243] on span "اعاده" at bounding box center [722, 245] width 17 height 14
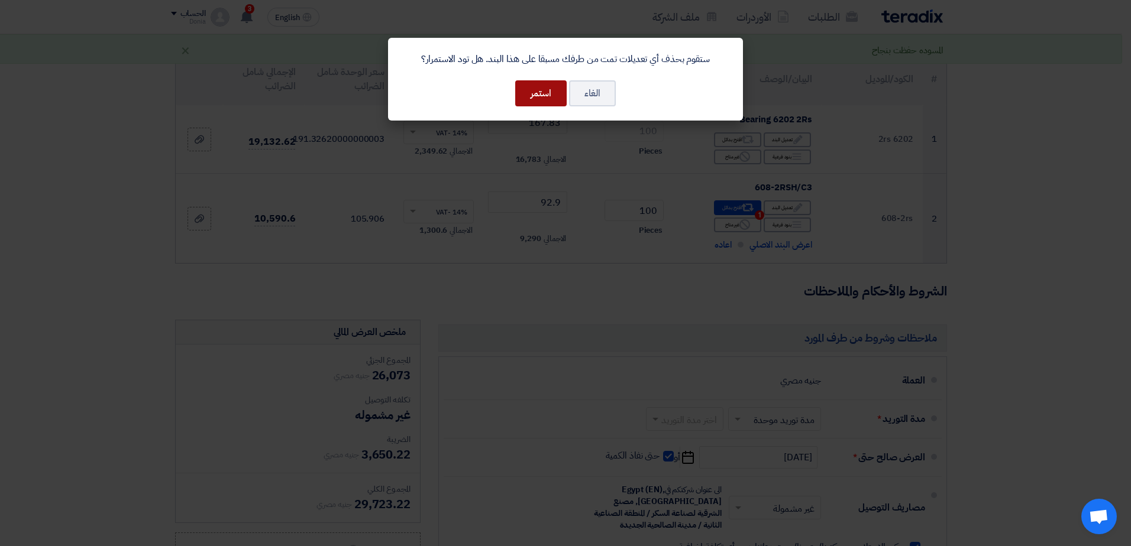
click at [544, 102] on button "استمر" at bounding box center [540, 93] width 51 height 26
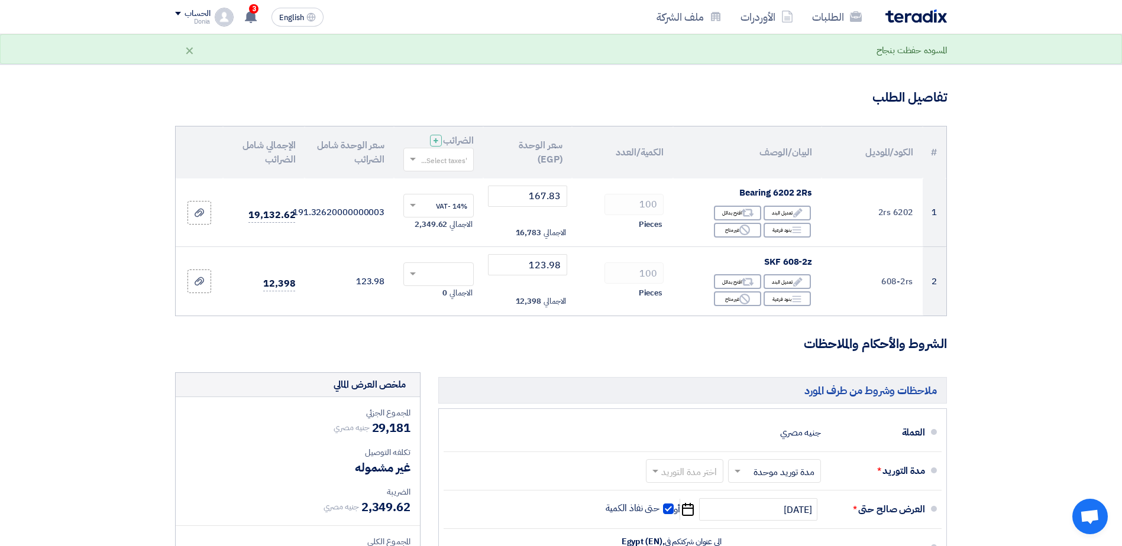
scroll to position [0, 0]
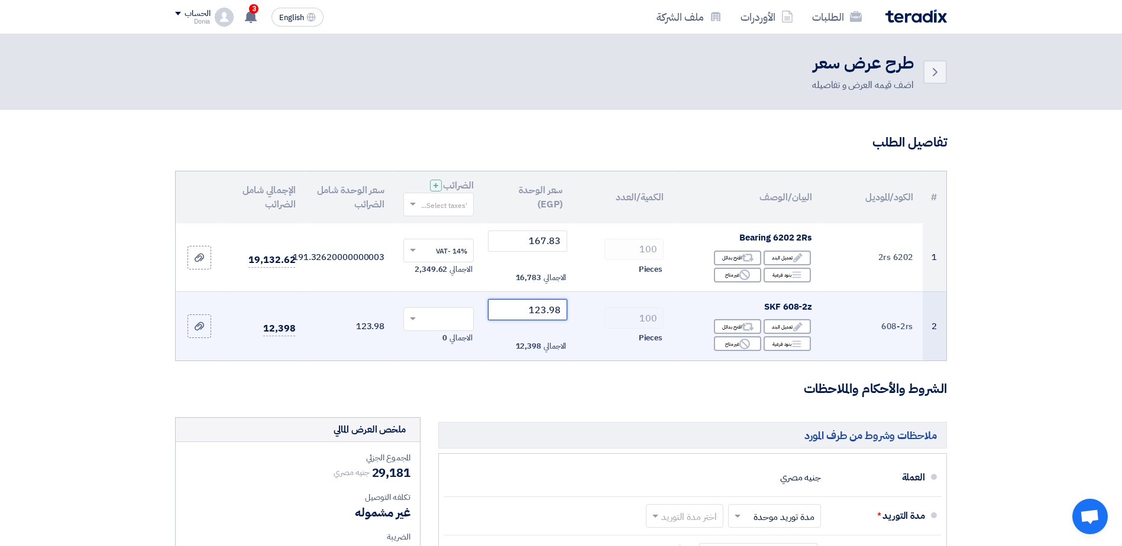
drag, startPoint x: 512, startPoint y: 303, endPoint x: 579, endPoint y: 312, distance: 67.3
click at [579, 312] on tr "2 608-2rs SKF 608-2z Edit تعديل البند Alternative اقترح بدائل Breakdown Reject …" at bounding box center [561, 326] width 771 height 69
click at [416, 316] on span at bounding box center [411, 319] width 15 height 11
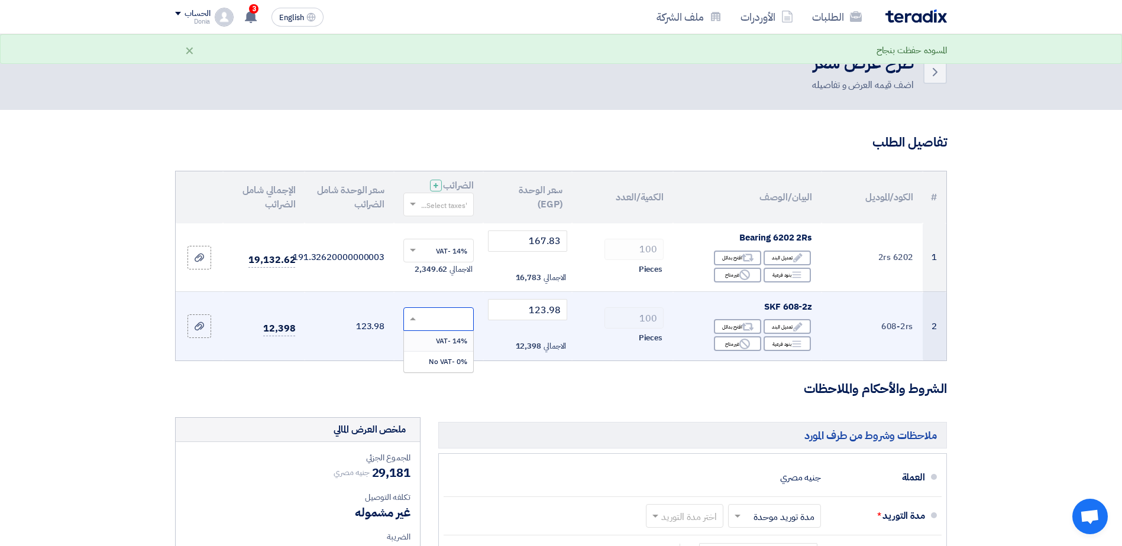
click at [431, 347] on div "14% -VAT" at bounding box center [438, 341] width 69 height 21
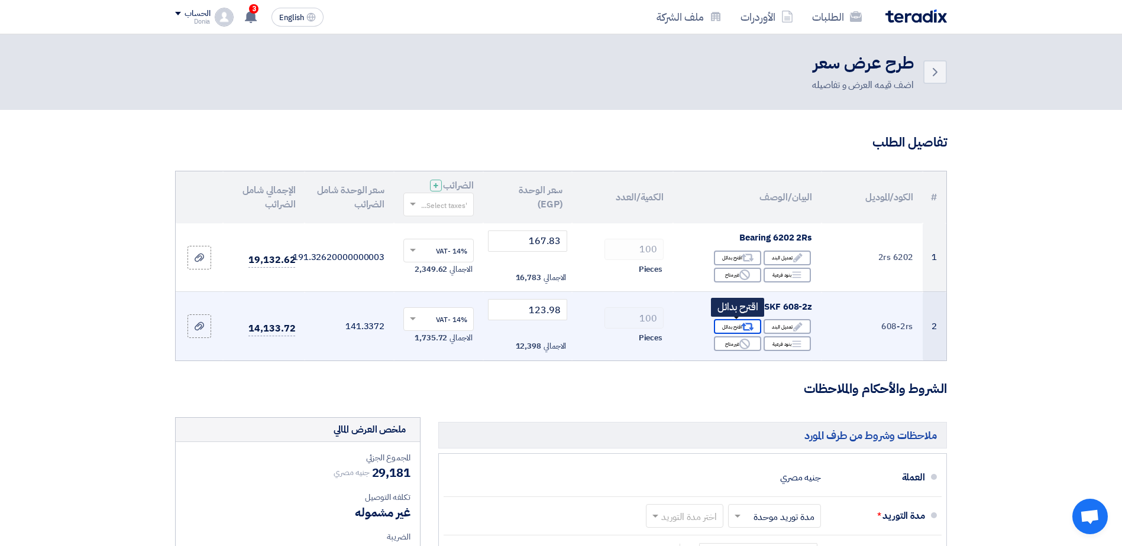
click at [732, 326] on div "Alternative اقترح بدائل" at bounding box center [737, 326] width 47 height 15
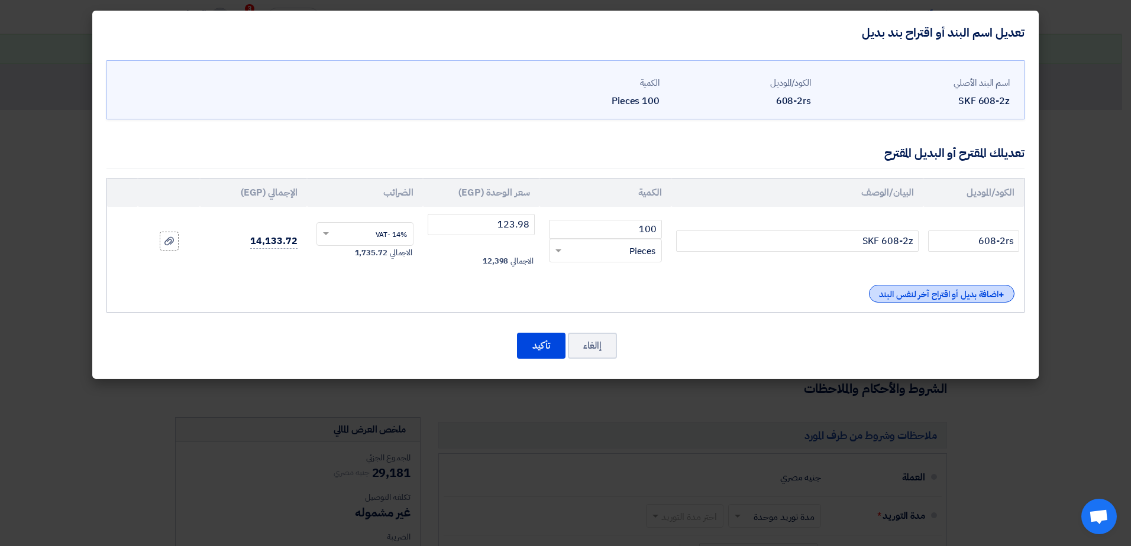
click at [894, 300] on div "+ اضافة بديل أو اقتراح آخر لنفس البند" at bounding box center [941, 294] width 145 height 18
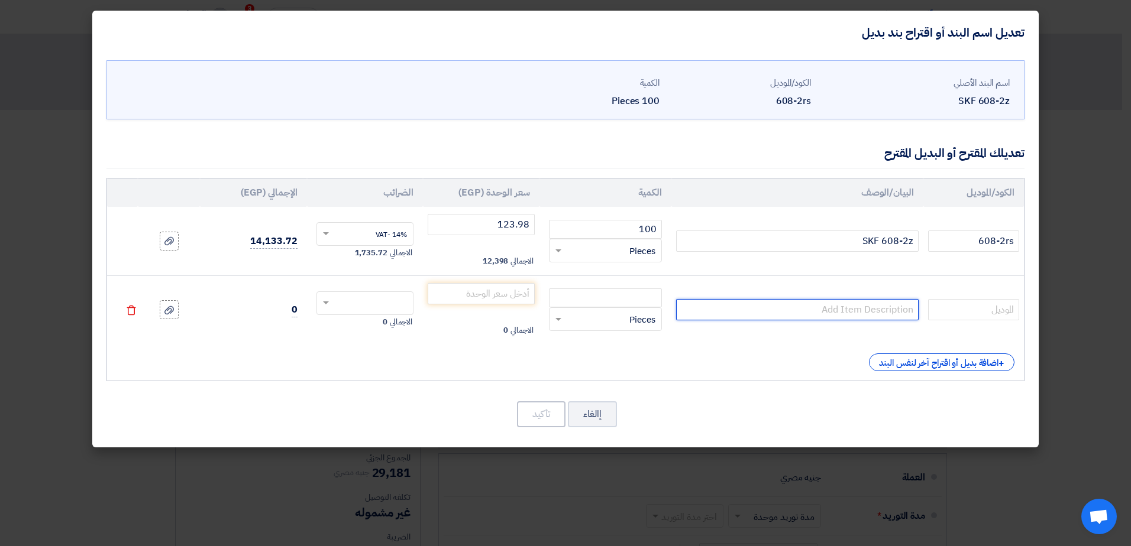
click at [759, 310] on input "text" at bounding box center [797, 309] width 242 height 21
paste input "608-2RSH/C3"
type input "608-2RSH/C3"
click at [599, 301] on input "number" at bounding box center [605, 298] width 113 height 19
type input "100"
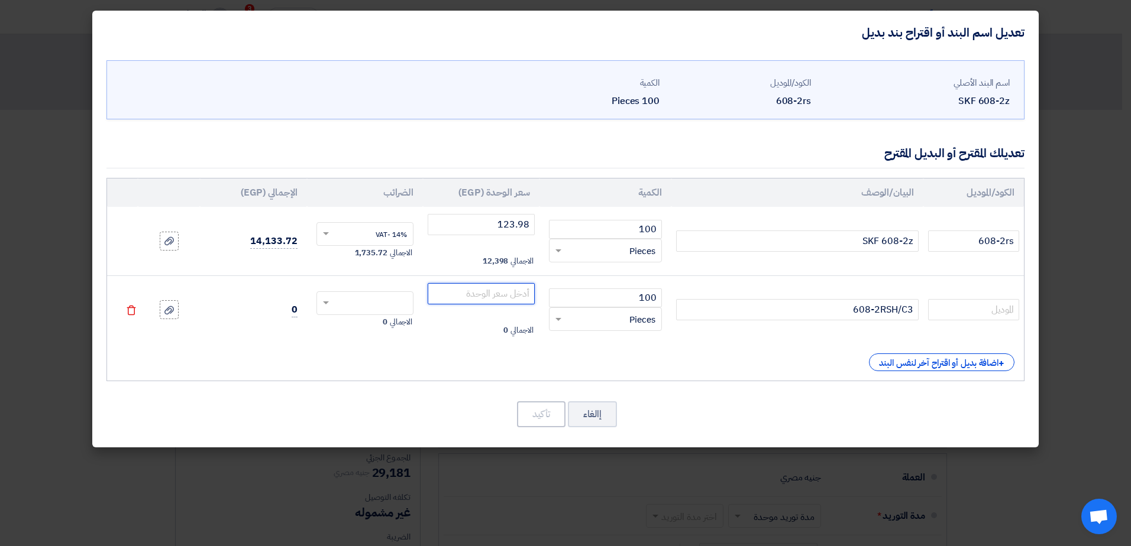
click at [481, 290] on input "number" at bounding box center [481, 293] width 107 height 21
paste input "92.90"
type input "92.90"
click at [327, 306] on span at bounding box center [324, 303] width 15 height 11
click at [395, 326] on span "14% -VAT" at bounding box center [391, 325] width 31 height 11
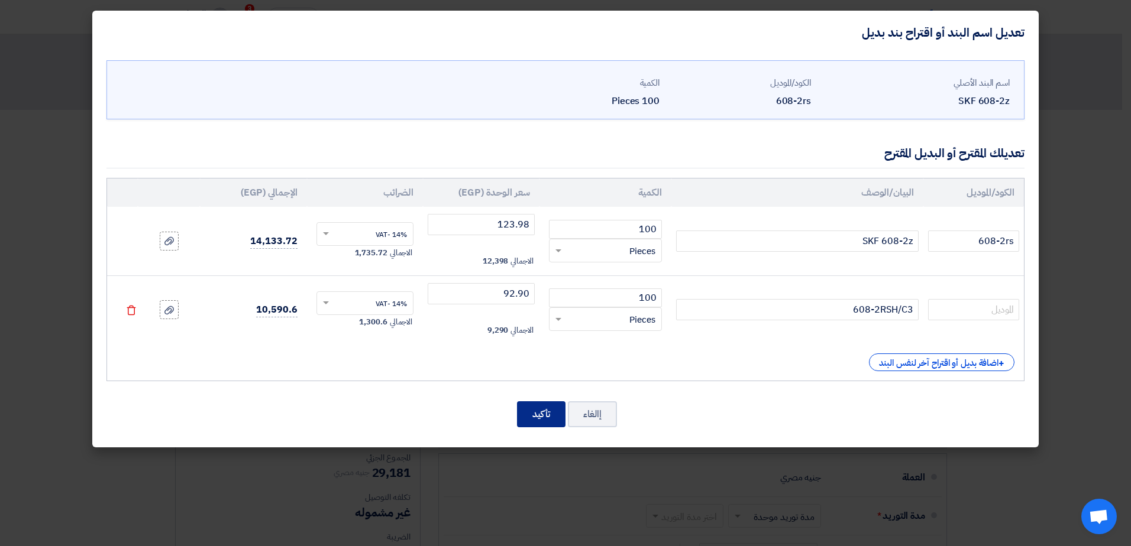
click at [539, 409] on button "تأكيد" at bounding box center [541, 415] width 48 height 26
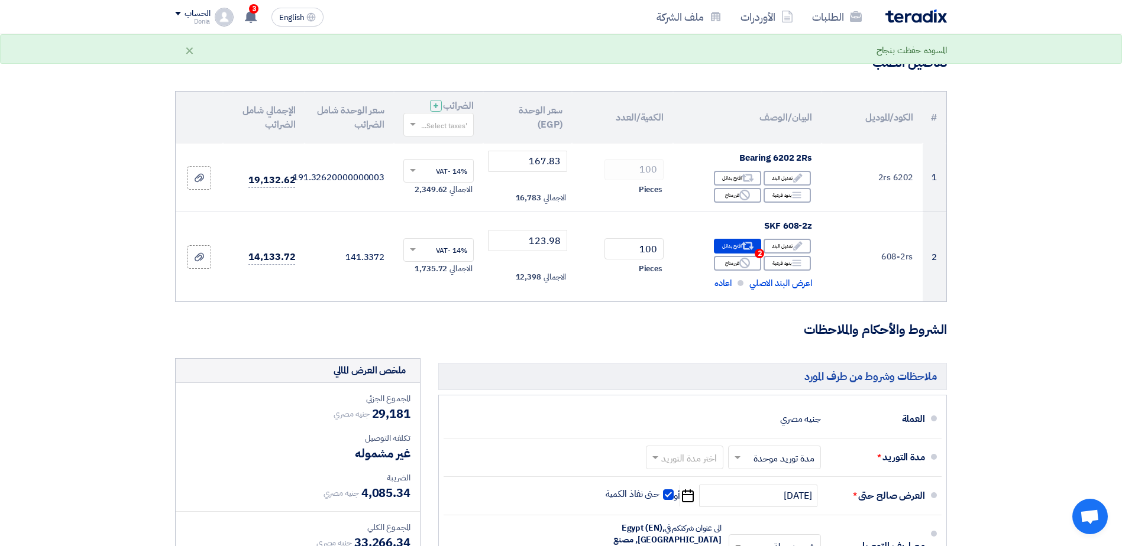
scroll to position [59, 0]
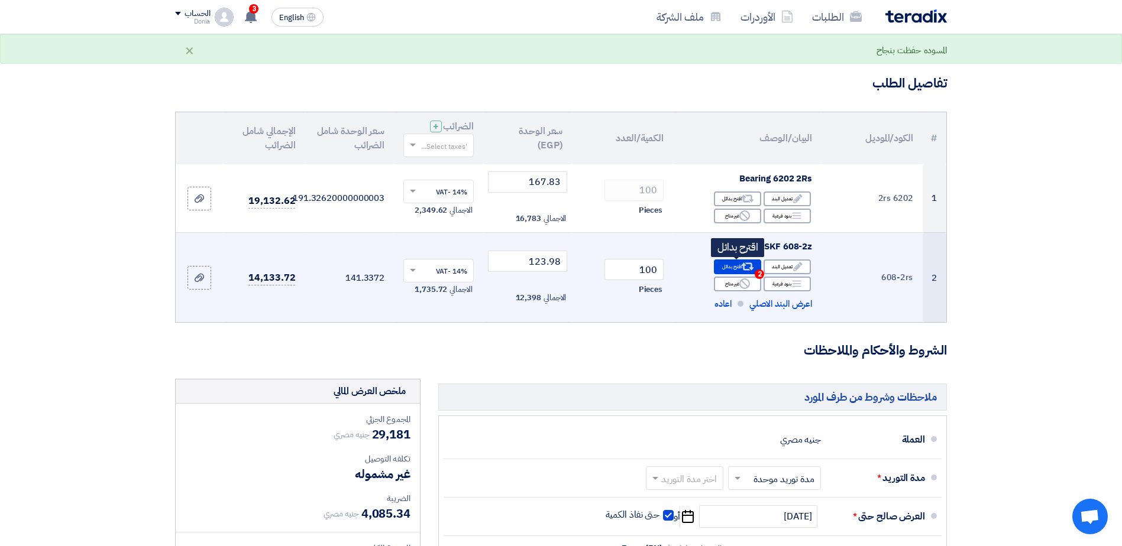
click at [733, 267] on div "Alternative اقترح بدائل 2" at bounding box center [737, 267] width 47 height 15
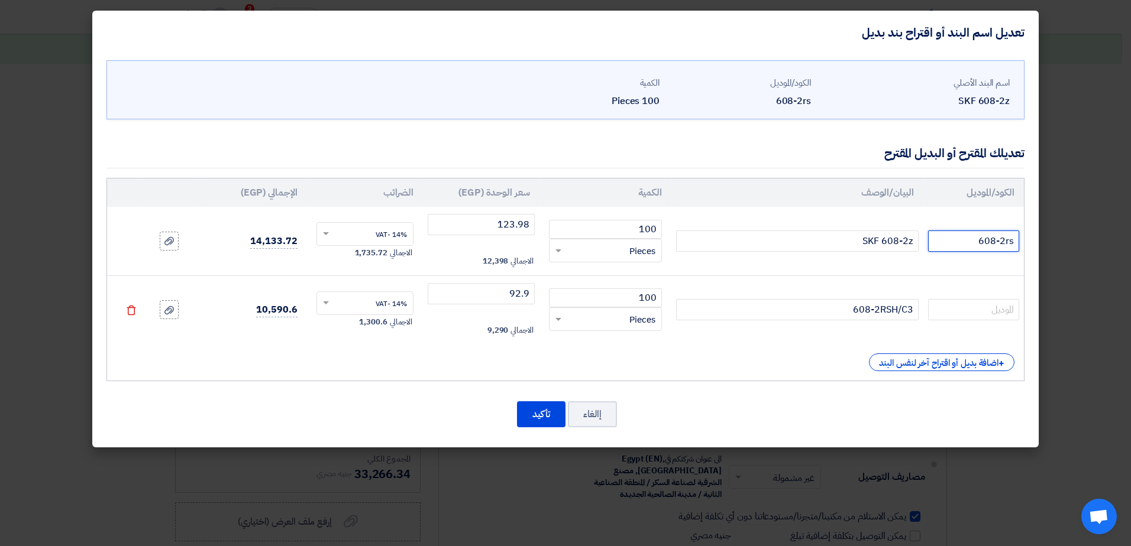
drag, startPoint x: 954, startPoint y: 243, endPoint x: 1035, endPoint y: 244, distance: 81.0
click at [1035, 244] on div "اسم البند الأصلي SKF 608-2z الكود/الموديل 608-2rs الكمية 100 Pieces ×" at bounding box center [565, 251] width 946 height 394
click at [972, 318] on input "text" at bounding box center [973, 309] width 91 height 21
paste input "608-2rs"
type input "608-2rs"
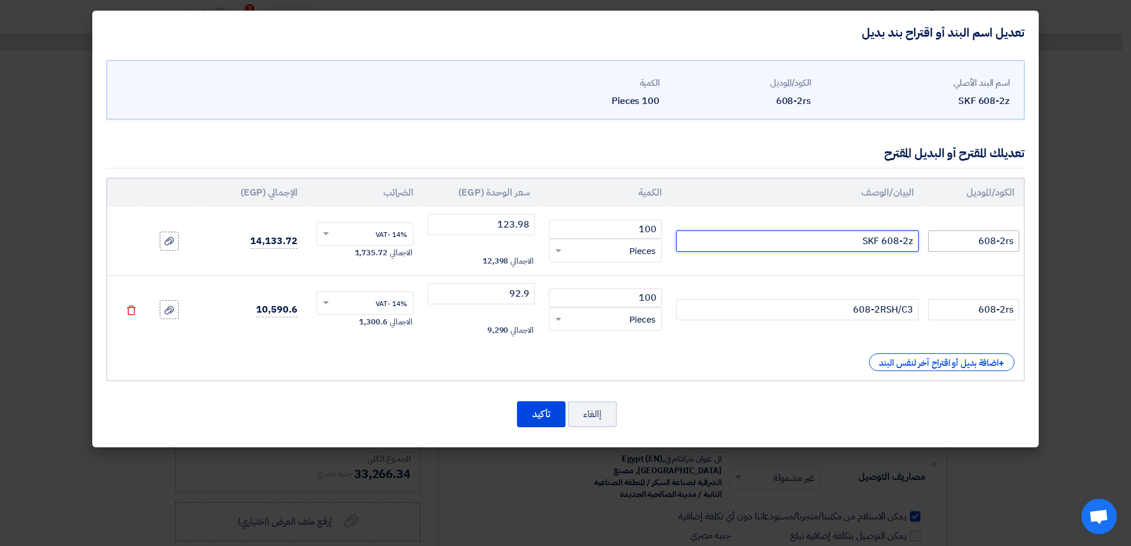
drag, startPoint x: 883, startPoint y: 244, endPoint x: 949, endPoint y: 244, distance: 66.2
click at [949, 244] on tr "608-2rs SKF 608-2z 100 RFQ_STEP1.ITEMS.2.TYPE_PLACEHOLDER × Pieces" at bounding box center [565, 241] width 917 height 69
drag, startPoint x: 1043, startPoint y: 244, endPoint x: 1085, endPoint y: 244, distance: 42.6
click at [1085, 244] on modal-container "تعديل اسم البند أو اقتراح بند بديل اسم البند الأصلي SKF 608-2z الكود/الموديل 60…" at bounding box center [565, 273] width 1131 height 546
paste input "z"
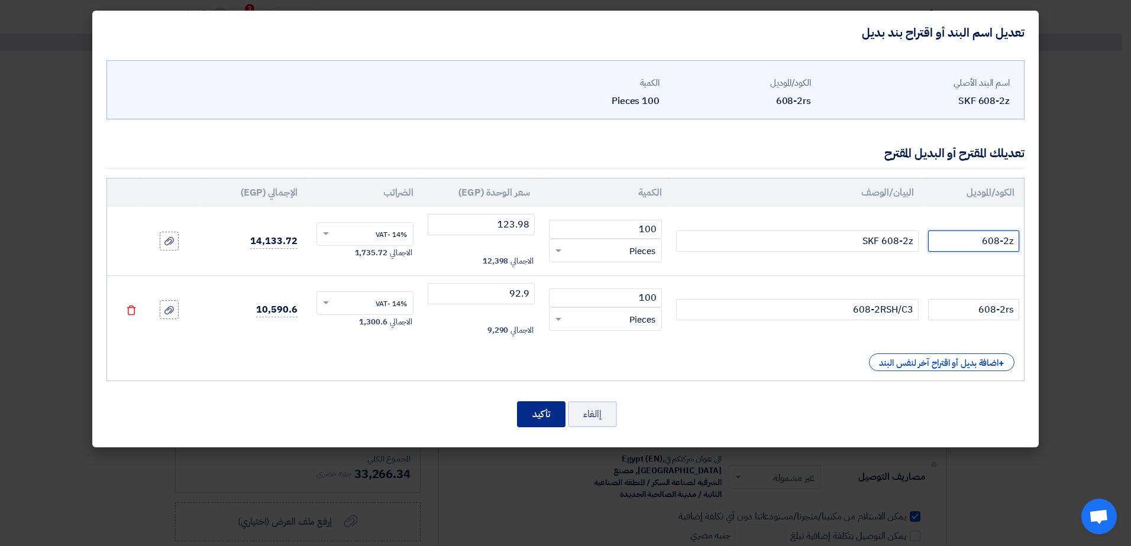
type input "608-2z"
click at [526, 418] on button "تأكيد" at bounding box center [541, 415] width 48 height 26
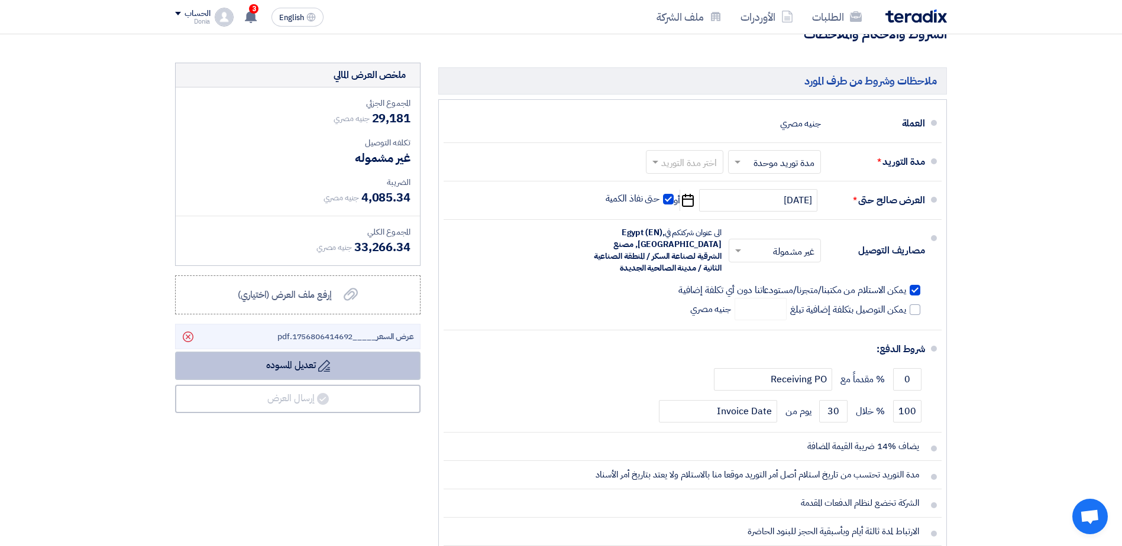
scroll to position [355, 0]
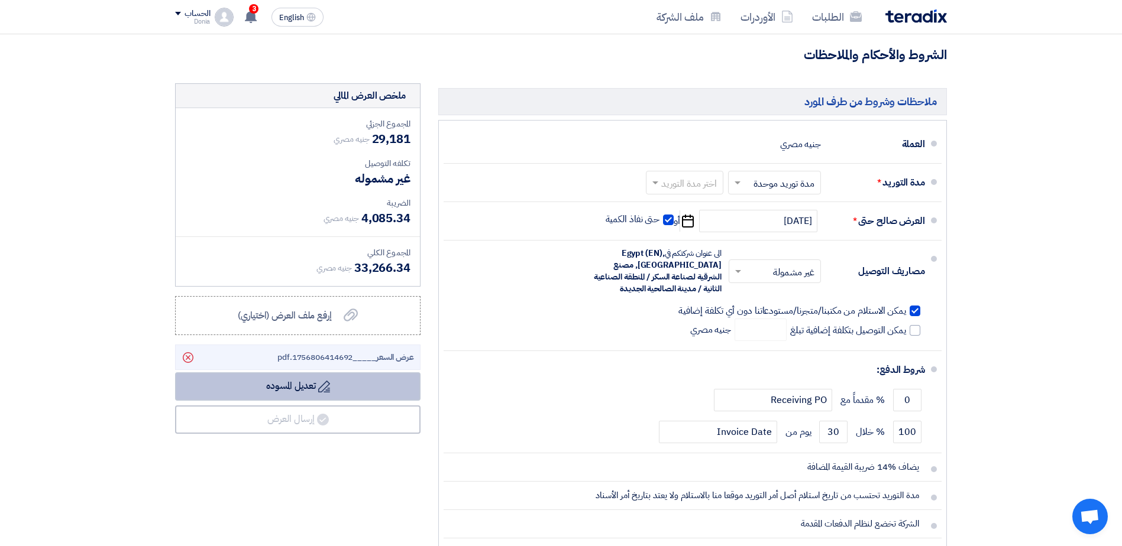
drag, startPoint x: 313, startPoint y: 382, endPoint x: 264, endPoint y: 382, distance: 48.5
click at [264, 382] on button "Draft تعديل المسوده" at bounding box center [297, 387] width 245 height 28
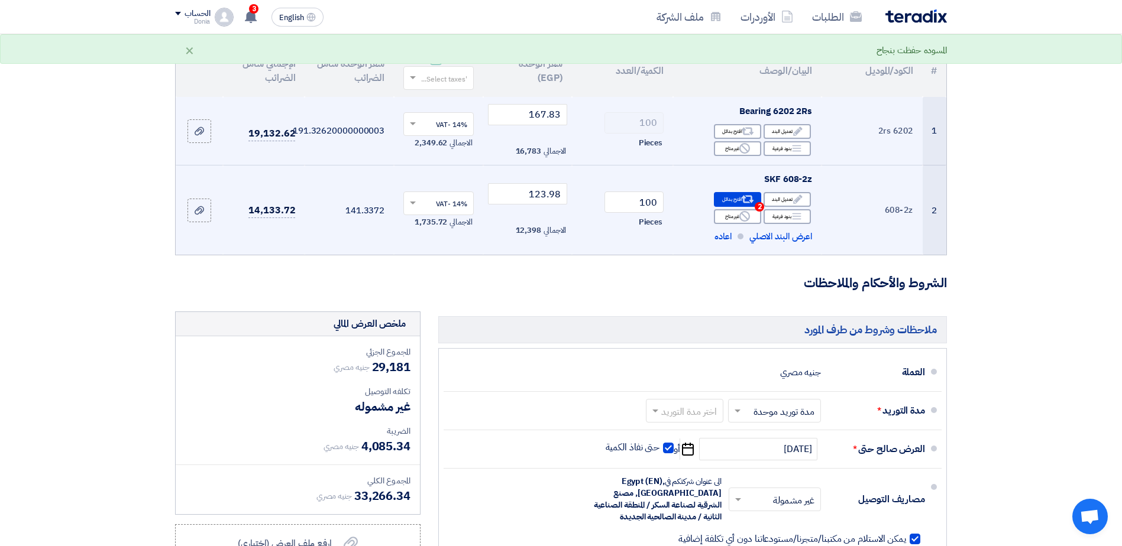
scroll to position [59, 0]
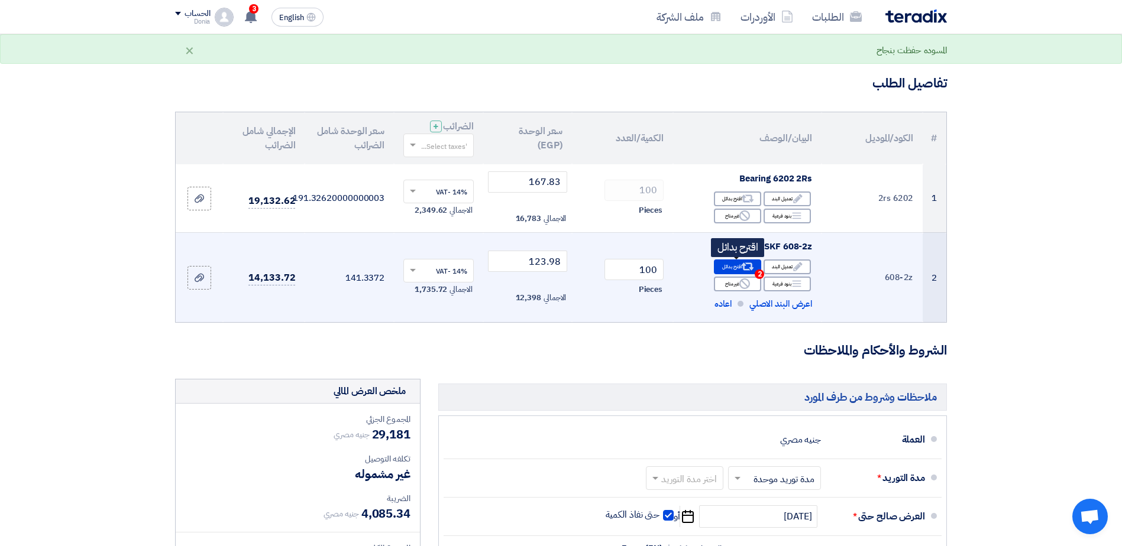
click at [724, 267] on div "Alternative اقترح بدائل 2" at bounding box center [737, 267] width 47 height 15
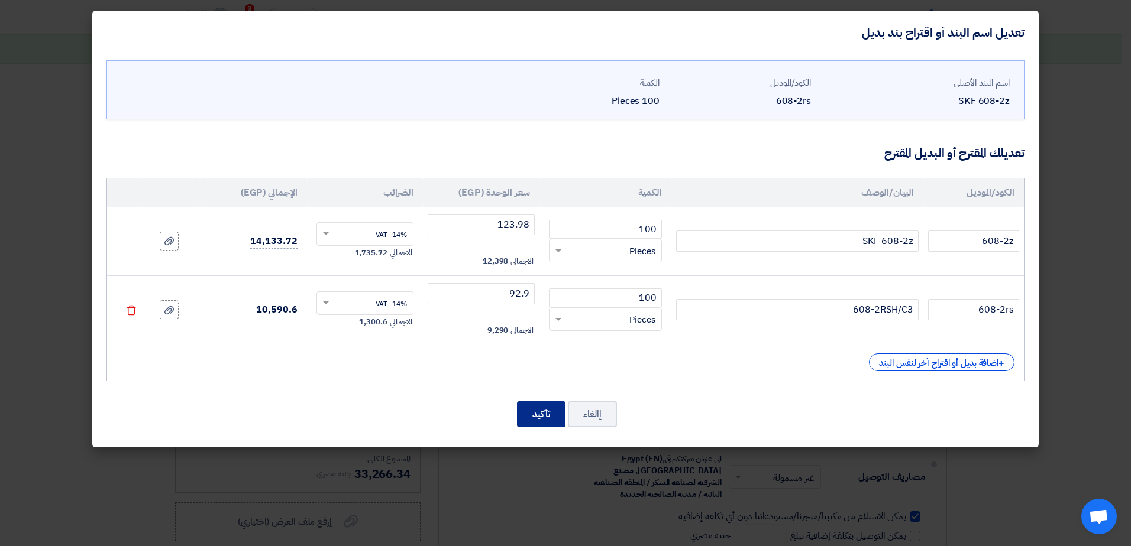
click at [541, 406] on button "تأكيد" at bounding box center [541, 415] width 48 height 26
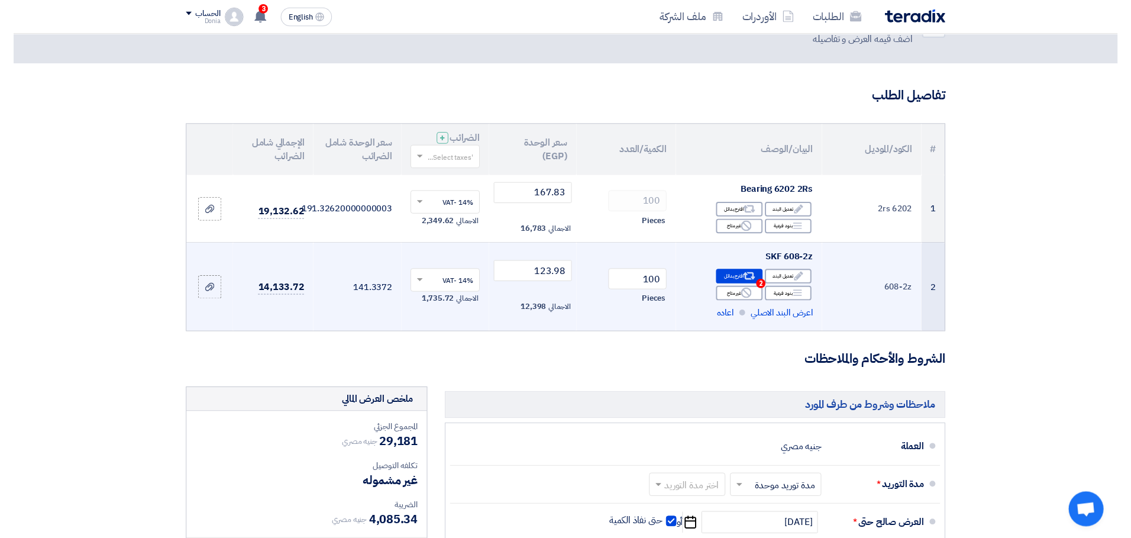
scroll to position [0, 0]
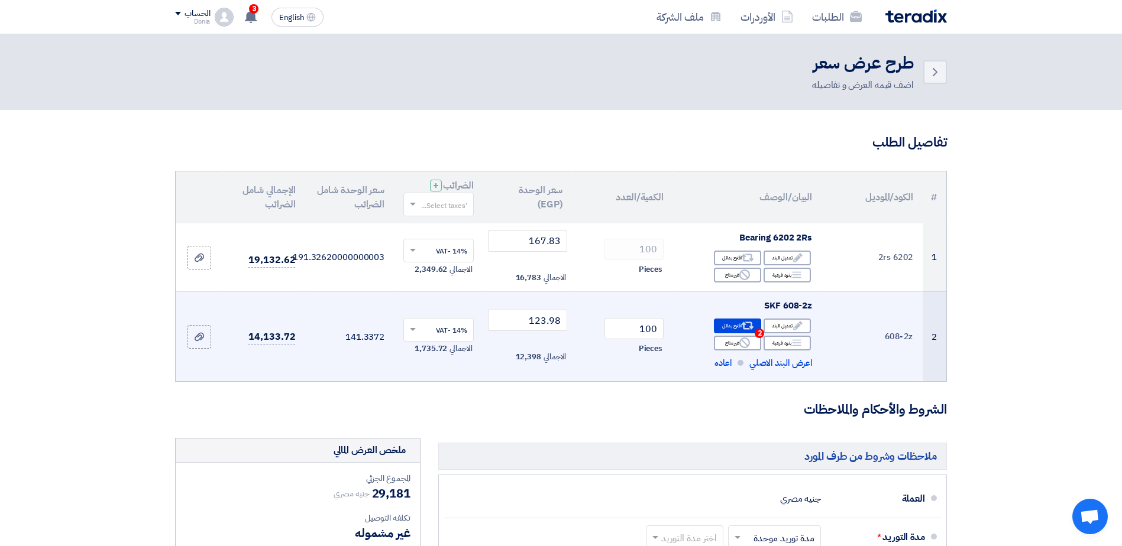
click at [872, 199] on th "الكود/الموديل" at bounding box center [871, 198] width 101 height 52
click at [939, 63] on link "Back" at bounding box center [935, 72] width 24 height 24
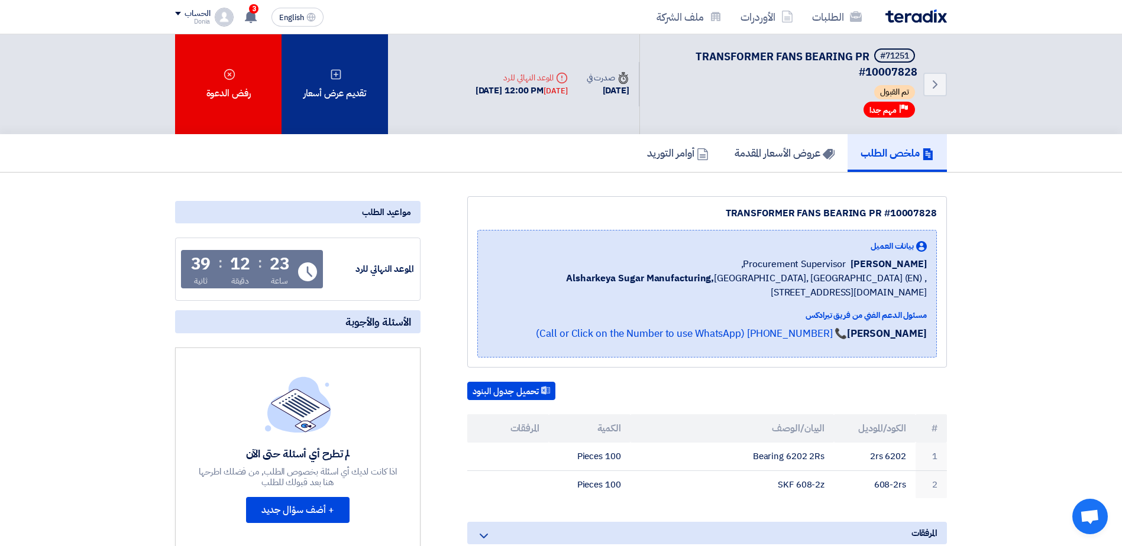
click at [328, 83] on div "تقديم عرض أسعار" at bounding box center [335, 84] width 106 height 100
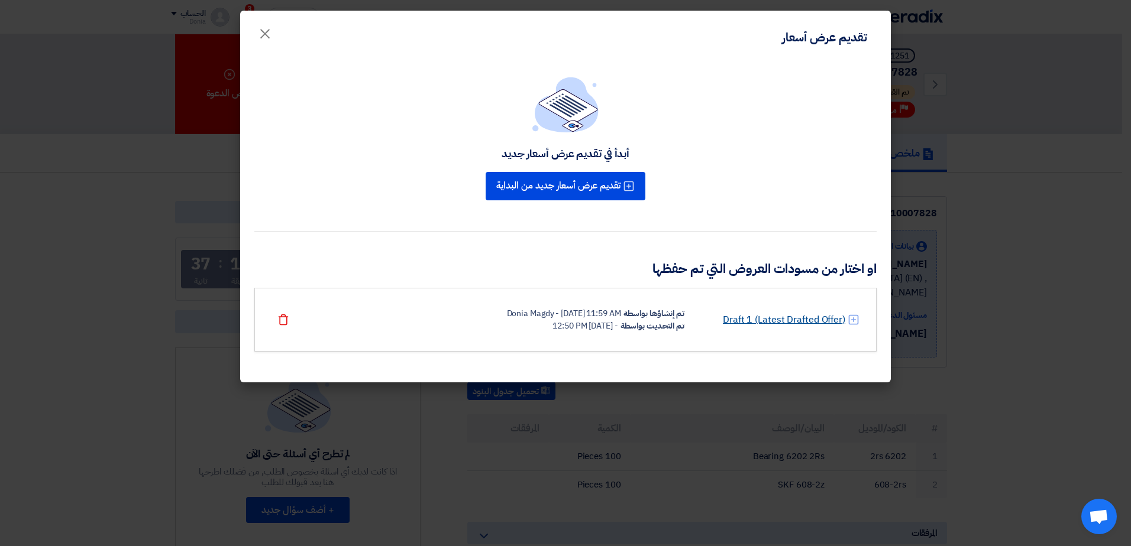
click at [791, 316] on link "Draft 1 (Latest Drafted Offer)" at bounding box center [784, 320] width 122 height 14
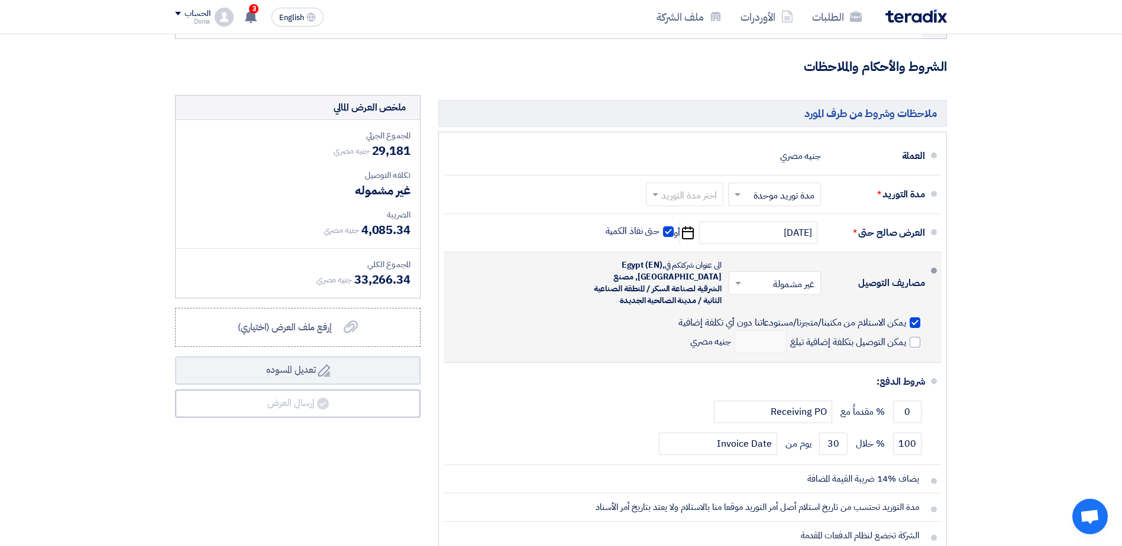
scroll to position [355, 0]
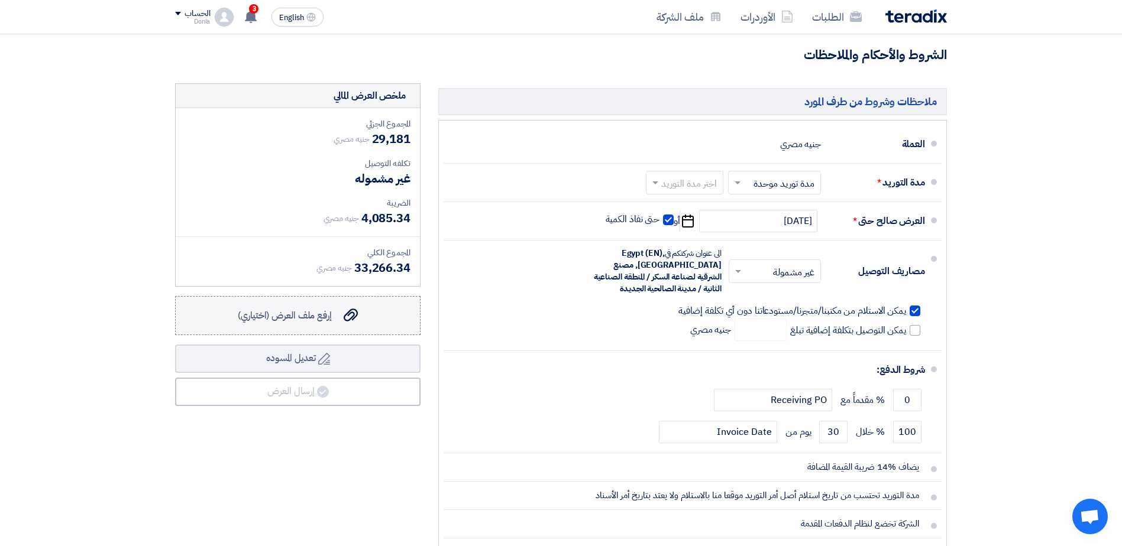
click at [374, 314] on label "إرفع ملف العرض (اختياري) إرفع ملف العرض (اختياري)" at bounding box center [297, 315] width 245 height 39
click at [0, 0] on input "إرفع ملف العرض (اختياري) إرفع ملف العرض (اختياري)" at bounding box center [0, 0] width 0 height 0
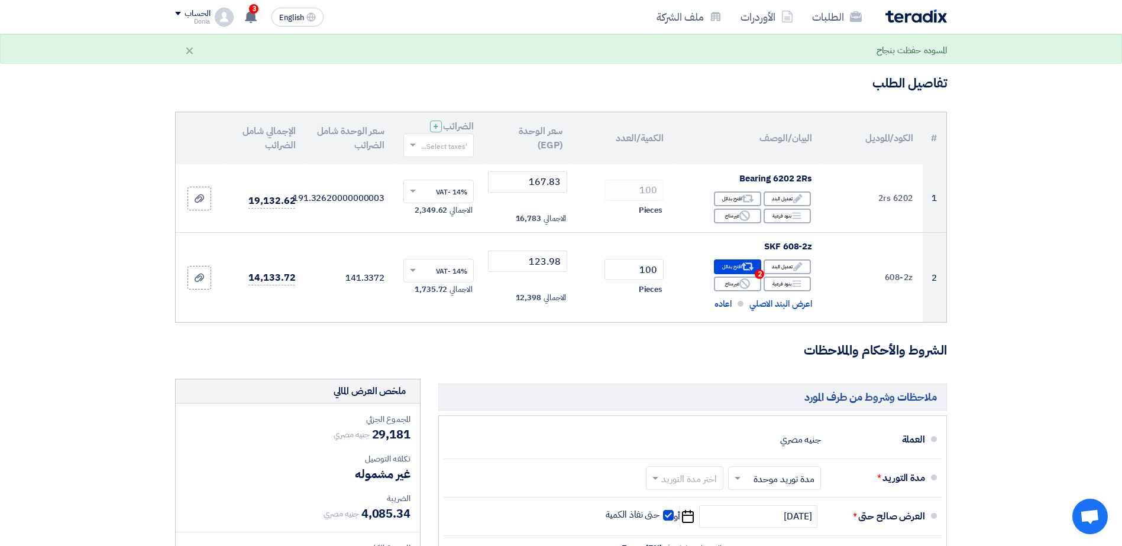
scroll to position [0, 0]
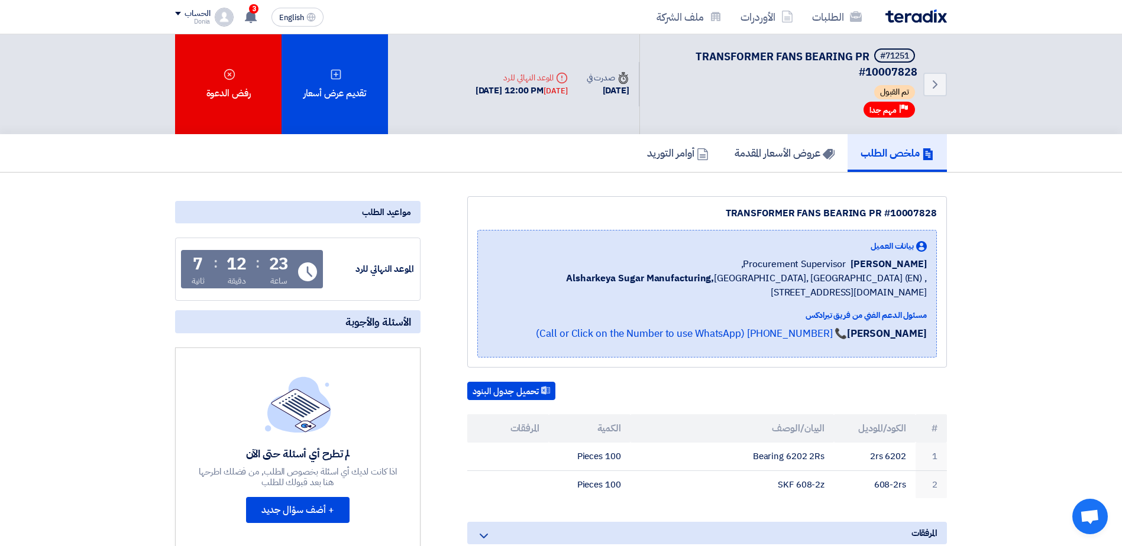
click at [908, 214] on div "TRANSFORMER FANS BEARING PR #10007828" at bounding box center [707, 213] width 460 height 14
copy div "10007828"
click at [915, 213] on div "TRANSFORMER FANS BEARING PR #10007828" at bounding box center [707, 213] width 460 height 14
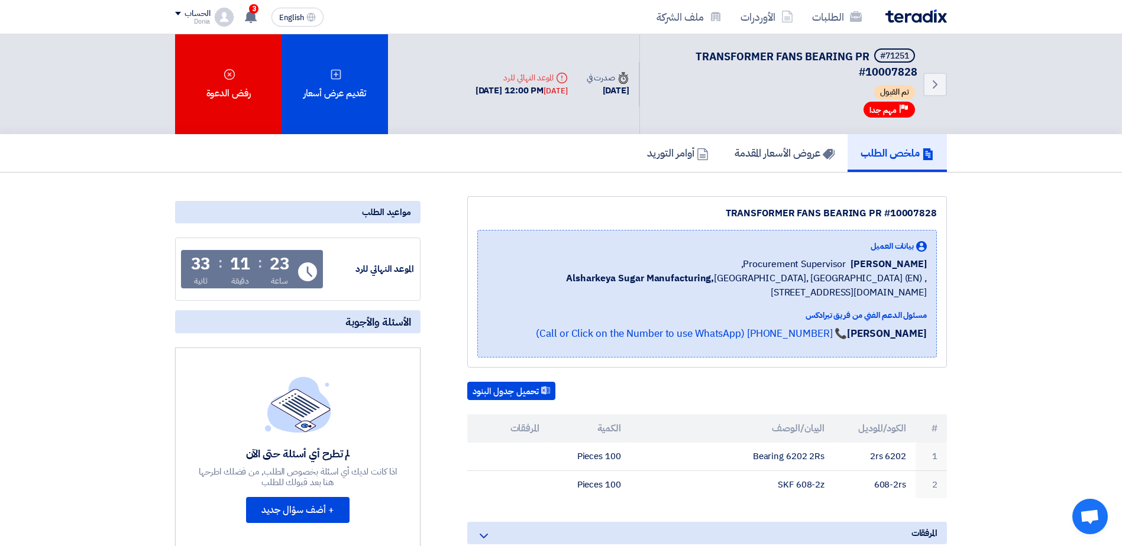
copy div "10007828"
drag, startPoint x: 872, startPoint y: 210, endPoint x: 953, endPoint y: 211, distance: 81.0
click at [953, 211] on div "TRANSFORMER FANS BEARING PR #10007828 بيانات العميل [PERSON_NAME] Procurement S…" at bounding box center [692, 506] width 526 height 620
copy div "PR #10007828"
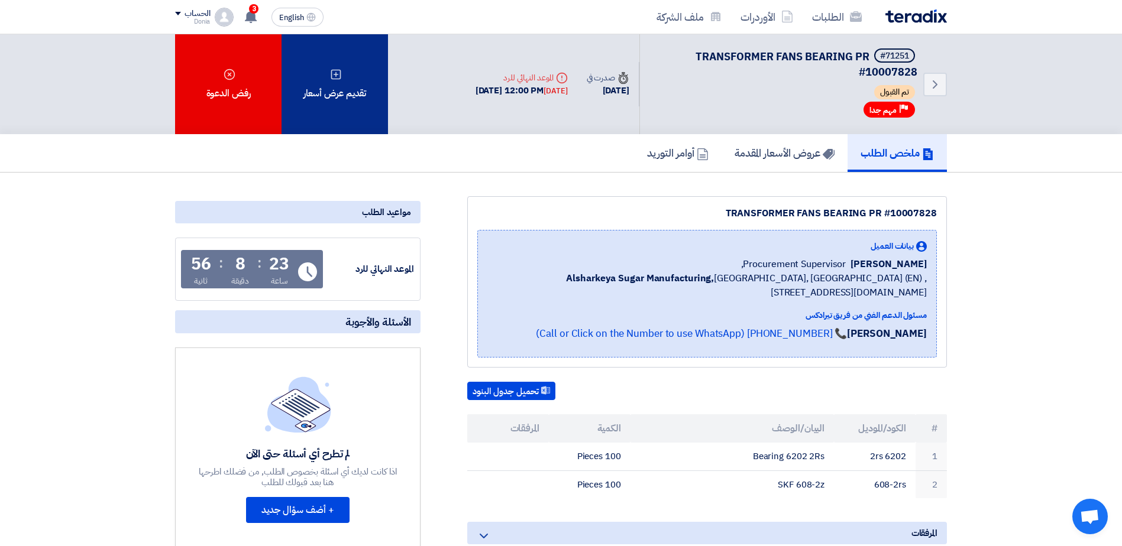
click at [334, 78] on icon at bounding box center [336, 75] width 12 height 12
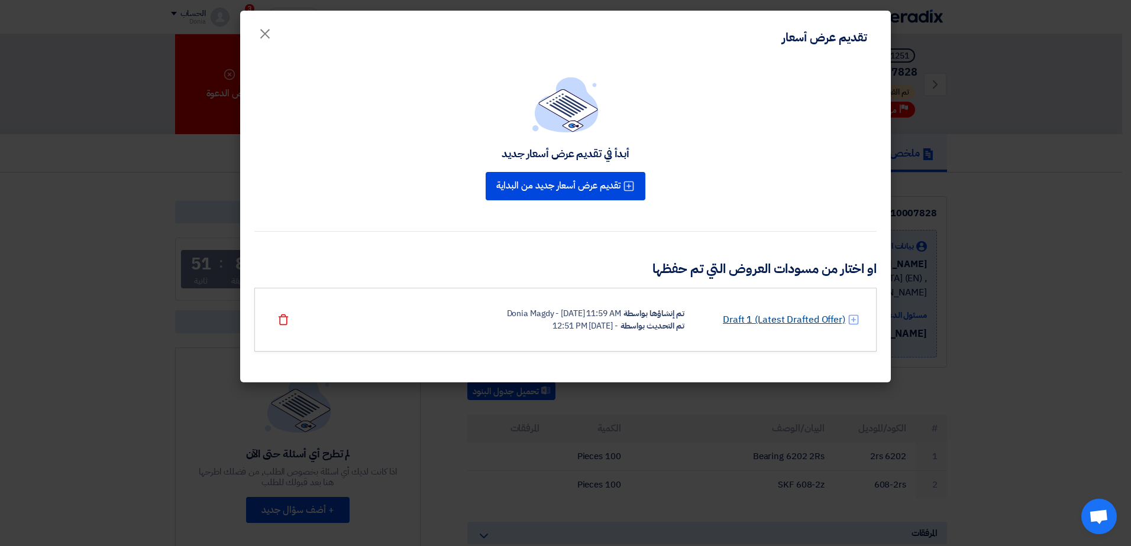
click at [769, 324] on link "Draft 1 (Latest Drafted Offer)" at bounding box center [784, 320] width 122 height 14
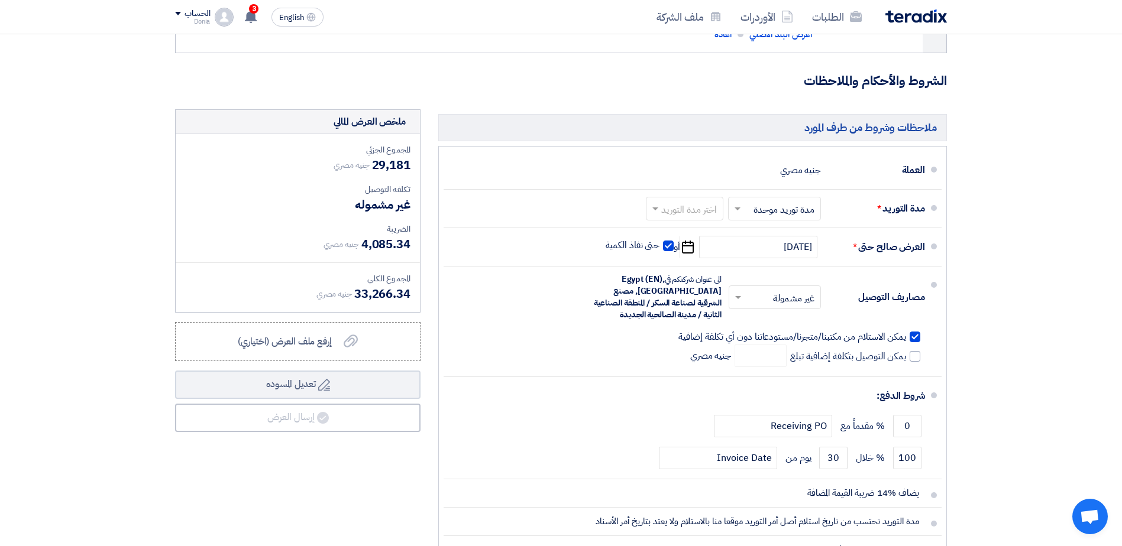
scroll to position [355, 0]
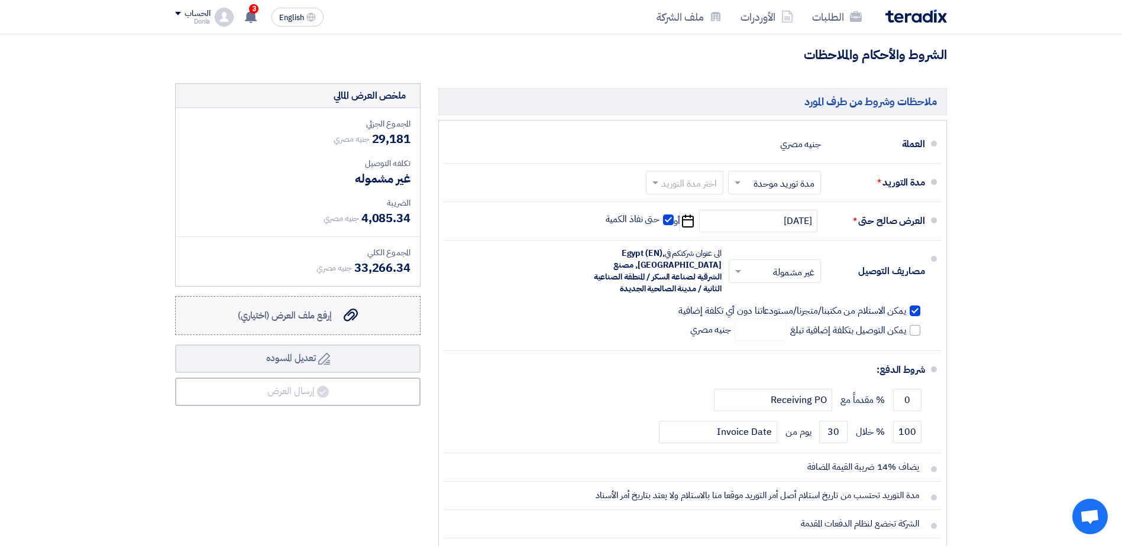
click at [332, 312] on span "إرفع ملف العرض (اختياري)" at bounding box center [285, 316] width 94 height 14
click at [0, 0] on input "إرفع ملف العرض (اختياري) إرفع ملف العرض (اختياري)" at bounding box center [0, 0] width 0 height 0
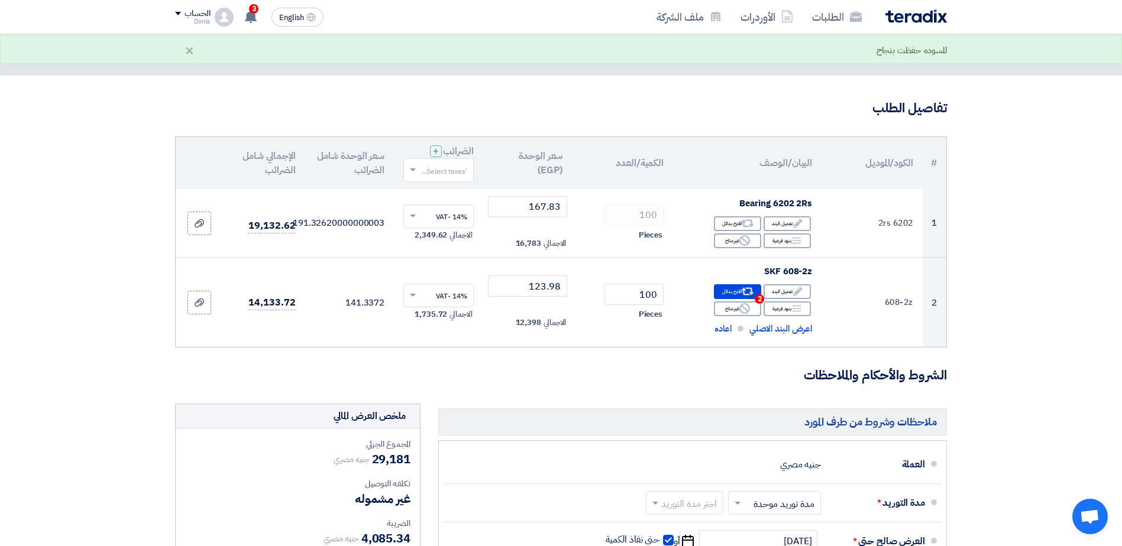
scroll to position [0, 0]
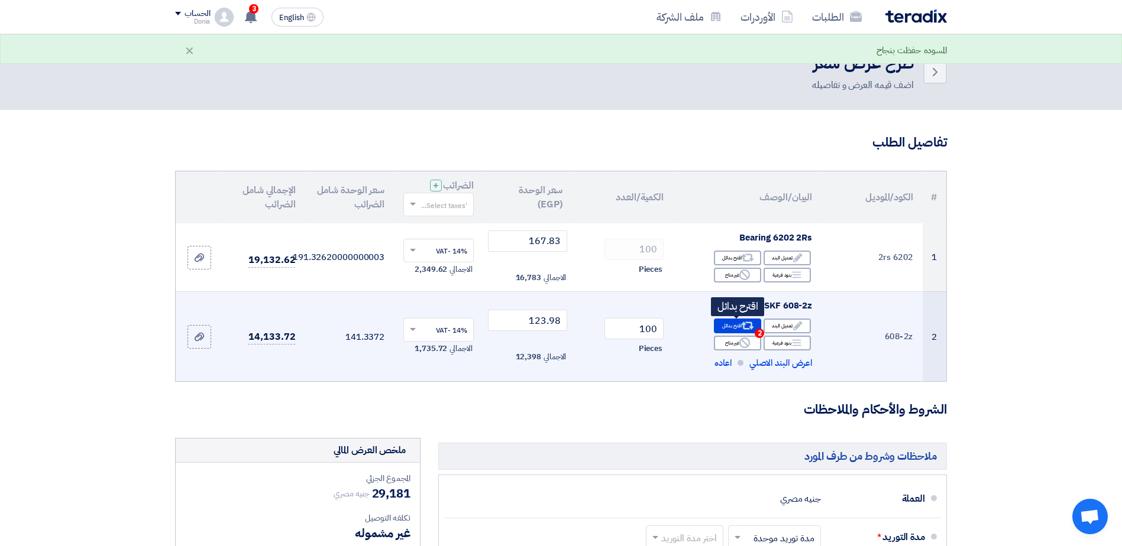
click at [729, 323] on div "Alternative اقترح بدائل 2" at bounding box center [737, 326] width 47 height 15
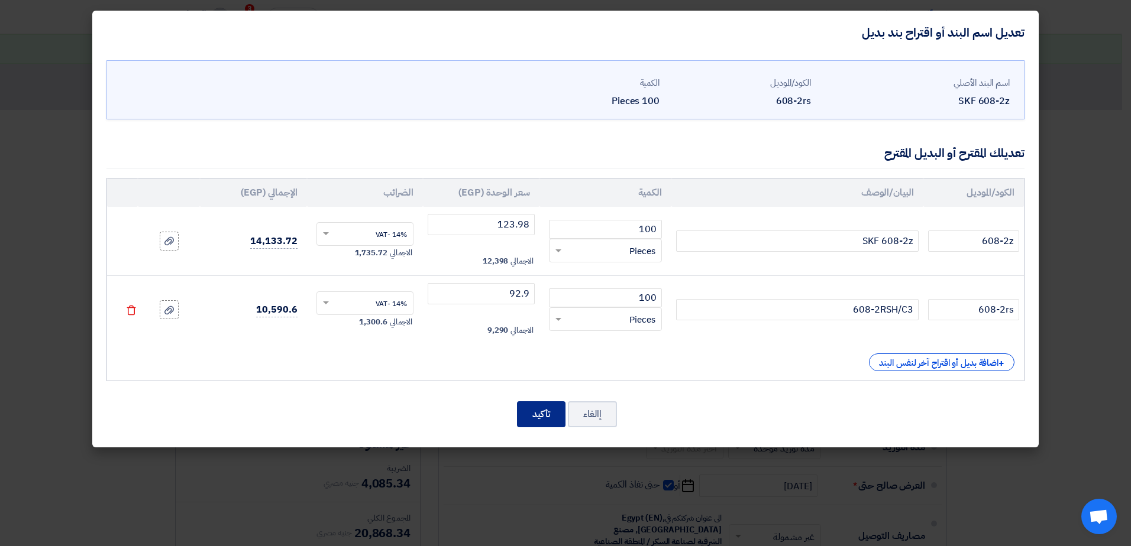
click at [545, 412] on button "تأكيد" at bounding box center [541, 415] width 48 height 26
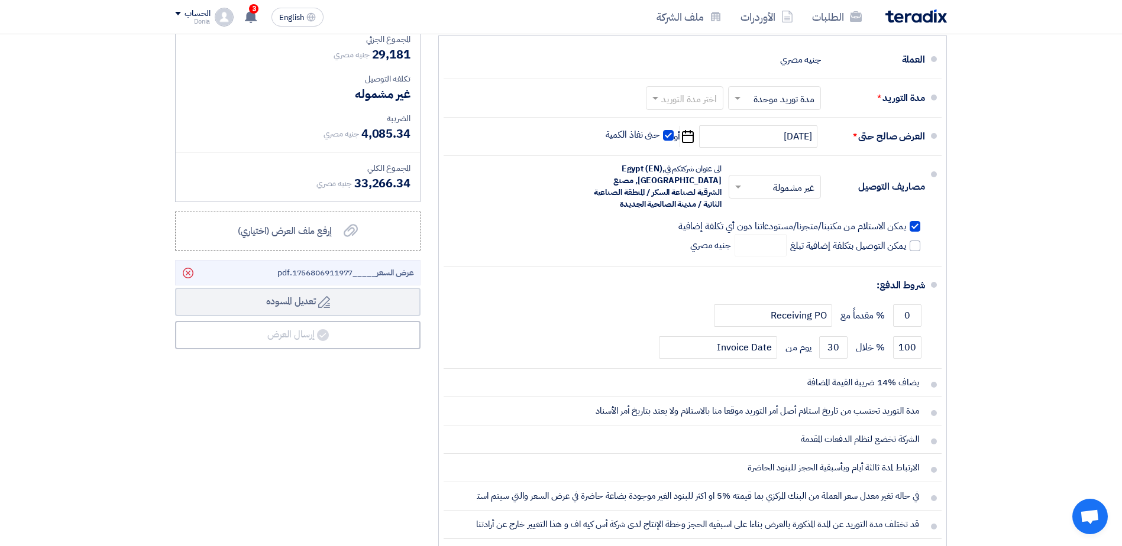
scroll to position [473, 0]
